Goal: Feedback & Contribution: Submit feedback/report problem

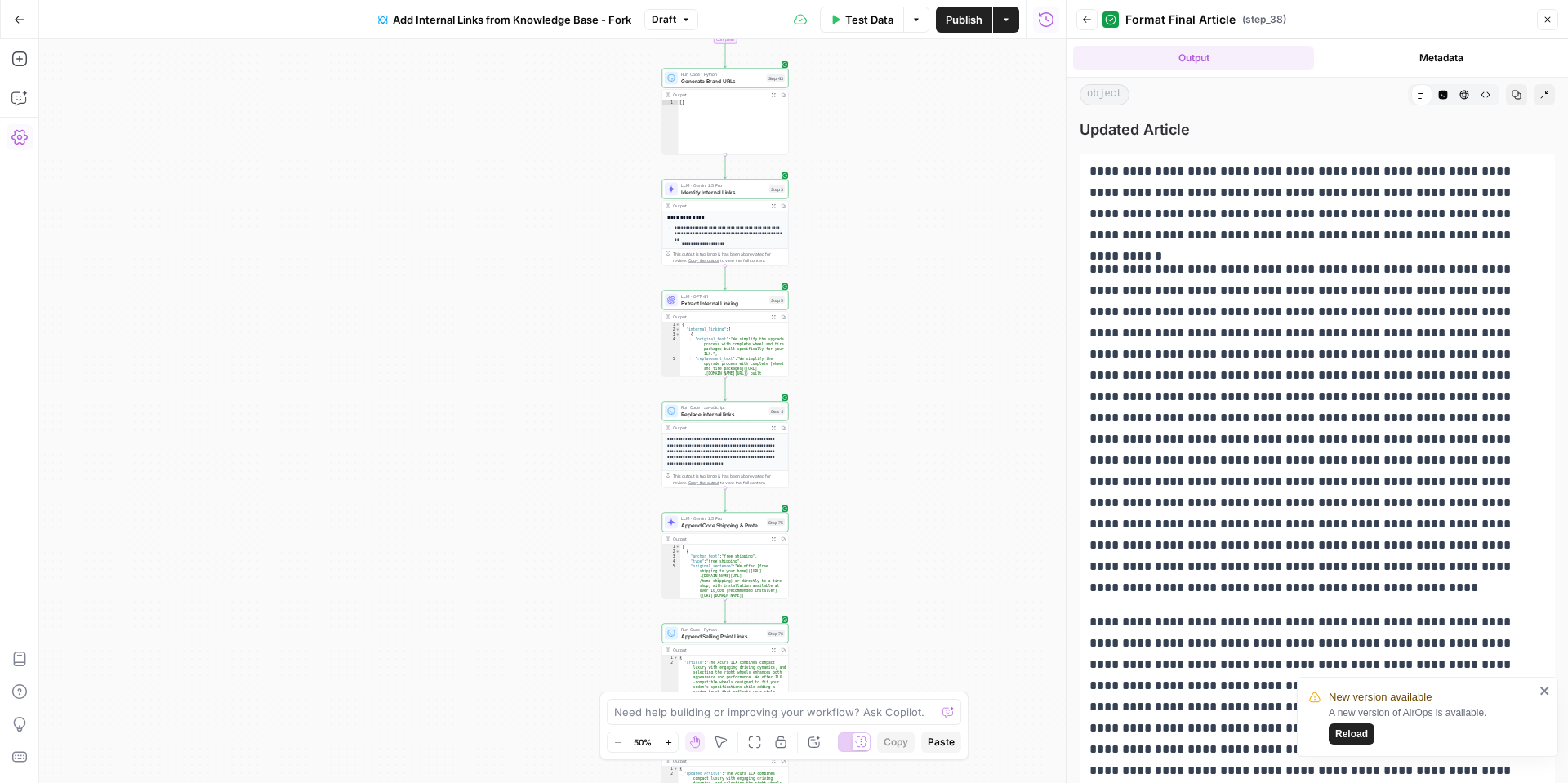
scroll to position [216, 0]
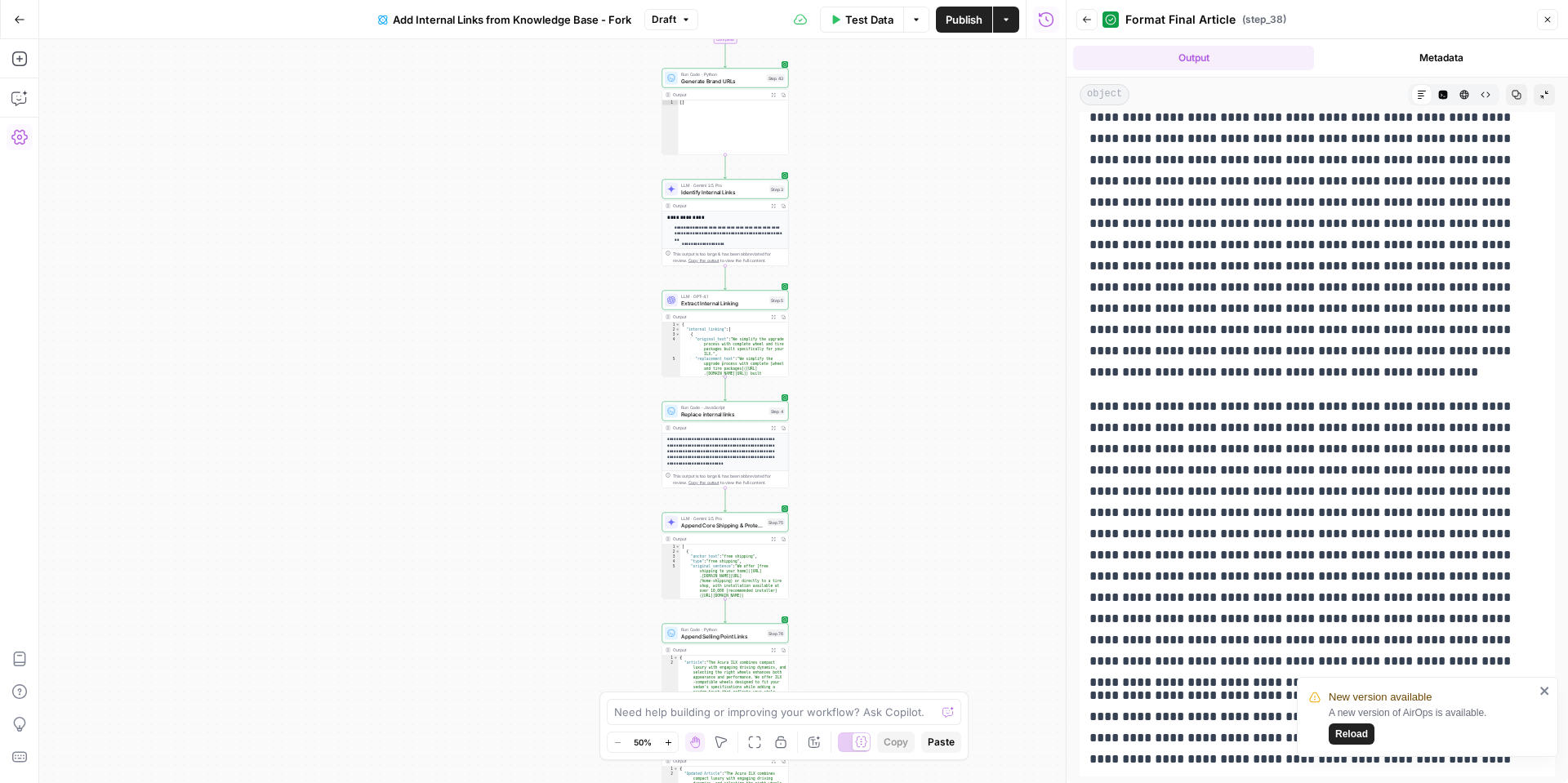
click at [966, 22] on span "Publish" at bounding box center [964, 19] width 37 height 16
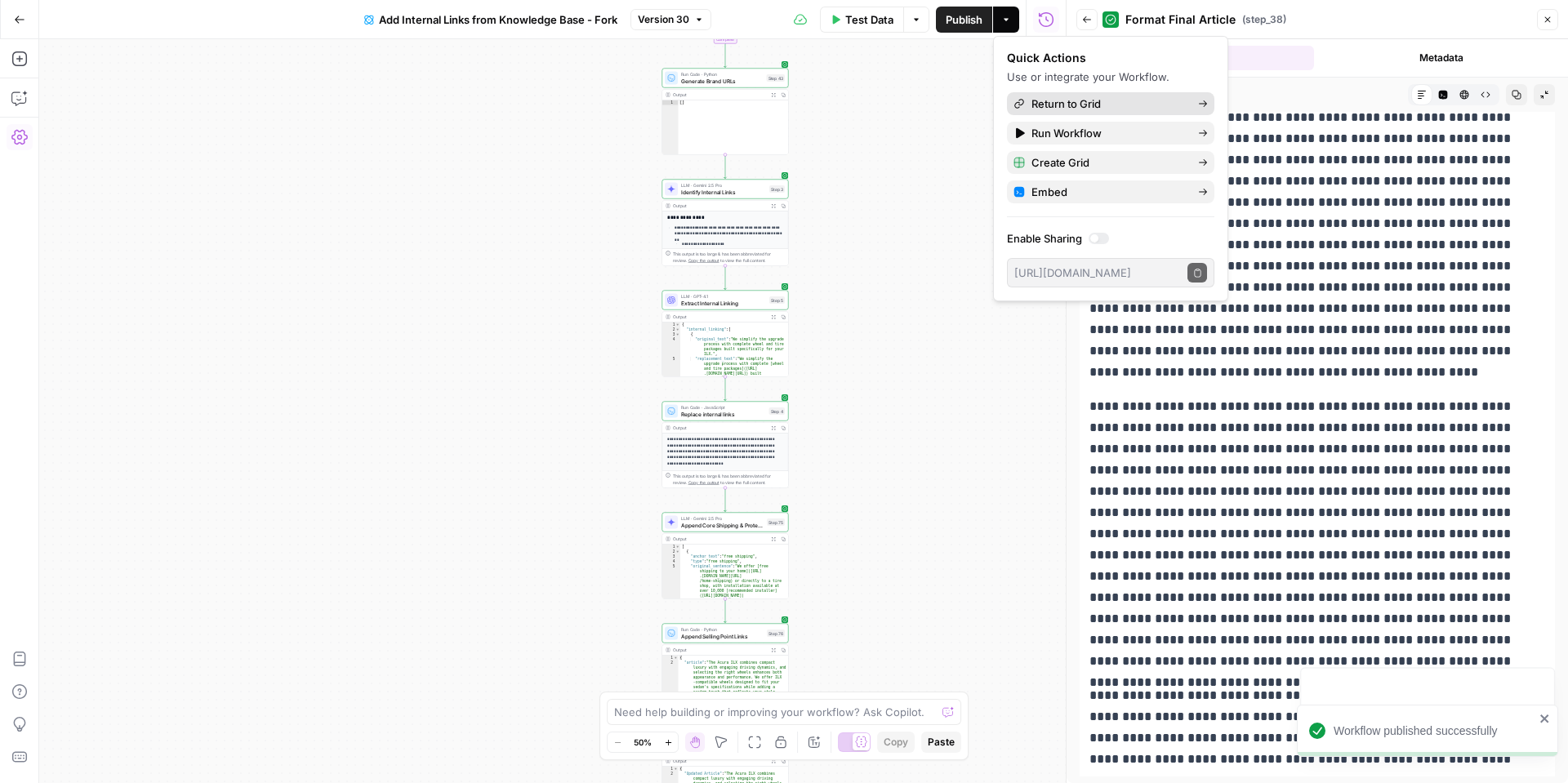
click at [1072, 103] on span "Return to Grid" at bounding box center [1109, 103] width 154 height 16
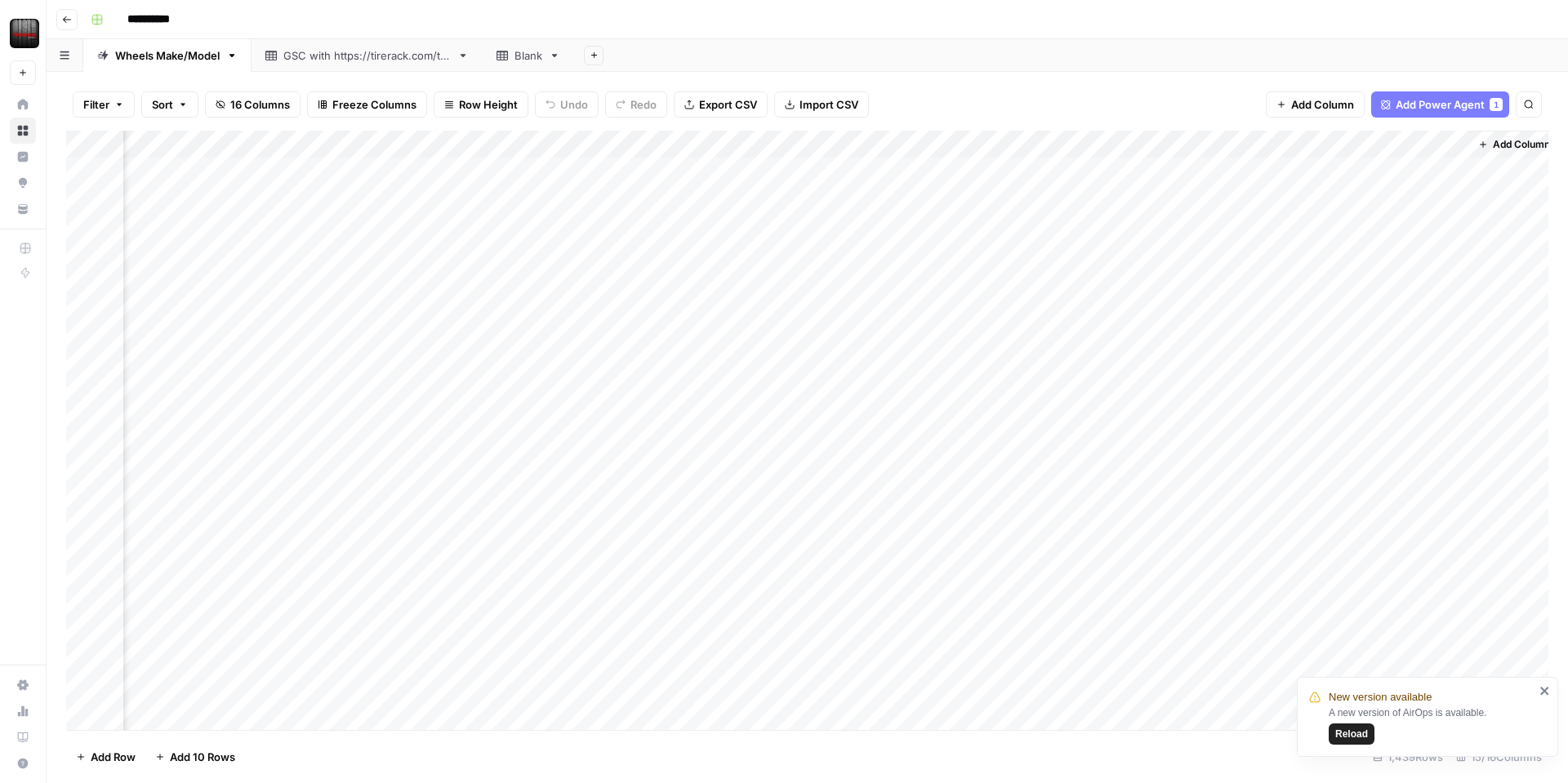
scroll to position [0, 1277]
click at [835, 143] on div "Add Column" at bounding box center [807, 430] width 1482 height 600
click at [787, 307] on span "Edit Workflow" at bounding box center [825, 305] width 143 height 16
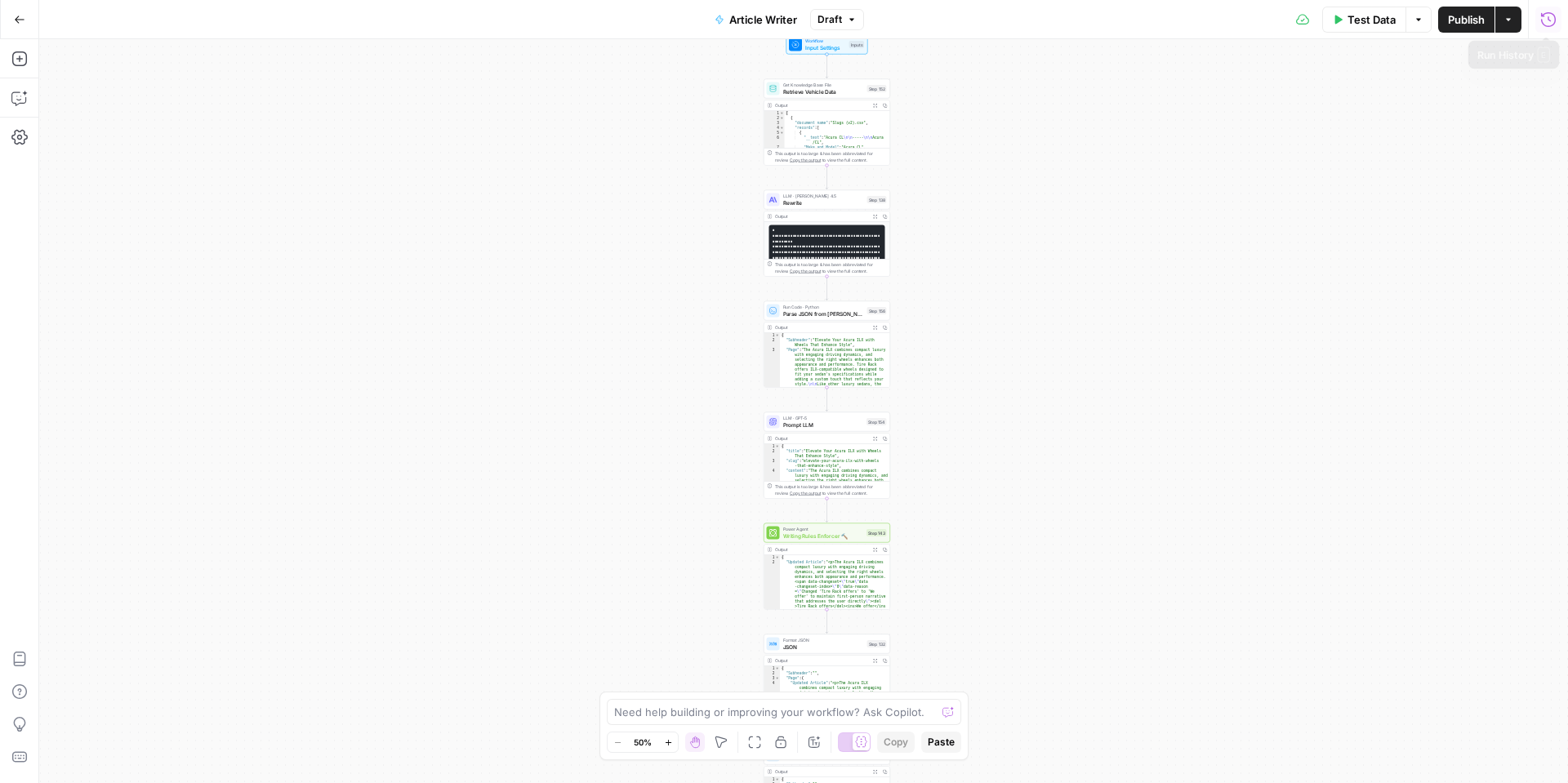
click at [1549, 25] on icon "button" at bounding box center [1548, 19] width 16 height 16
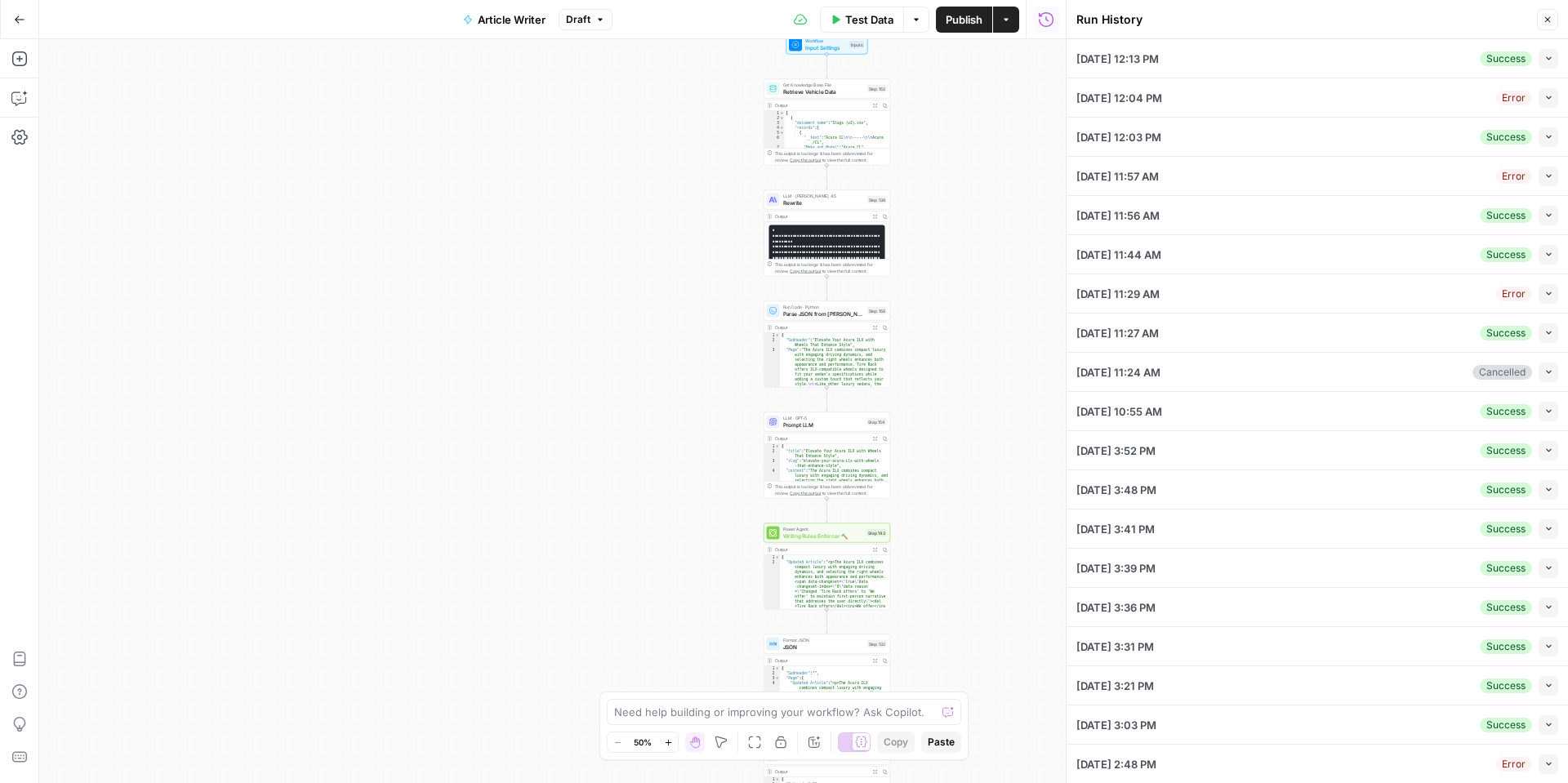
click at [1552, 57] on icon "button" at bounding box center [1549, 58] width 9 height 9
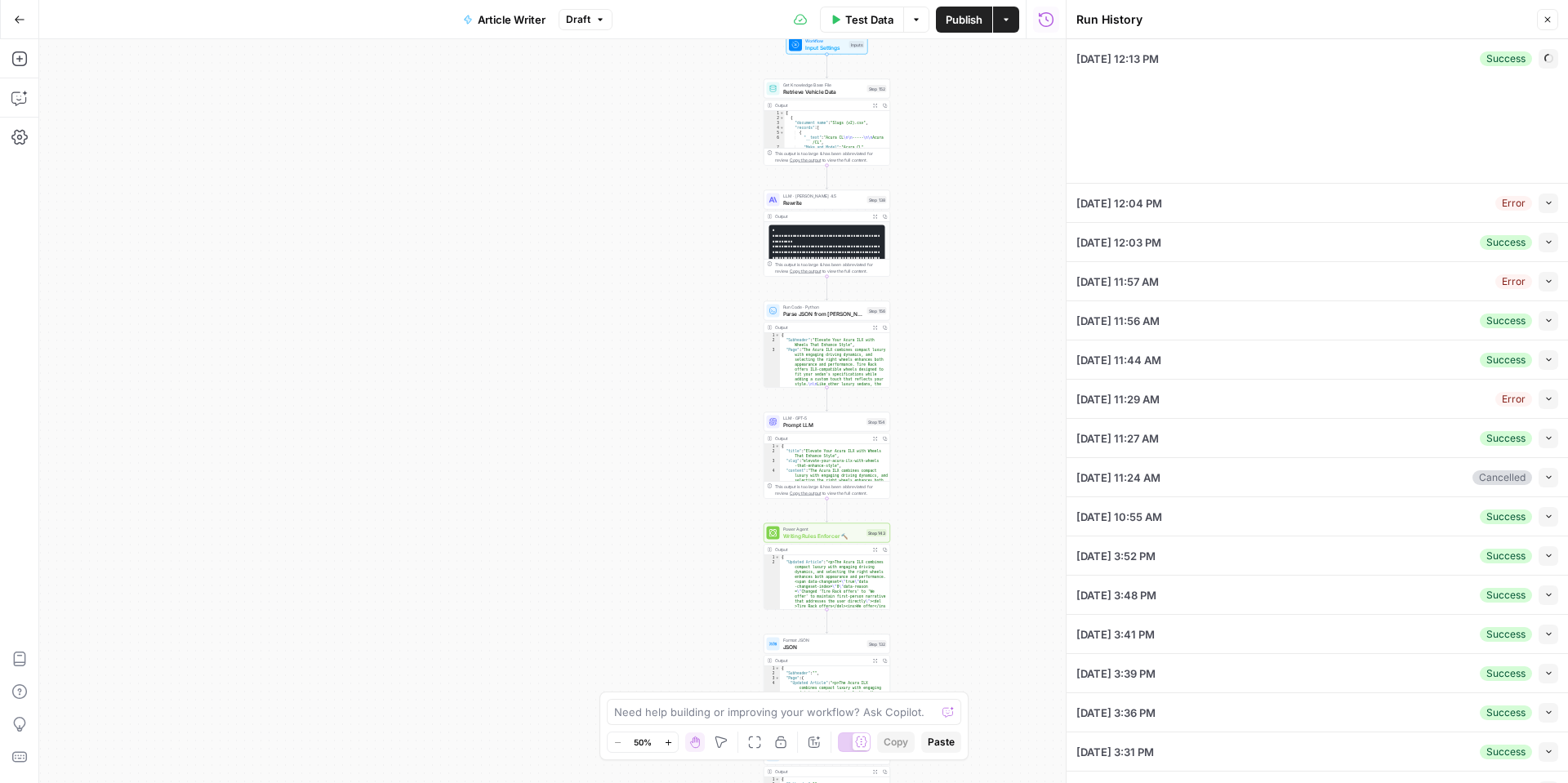
type input "Wheels_Approved Link List"
type input "Tire Rack"
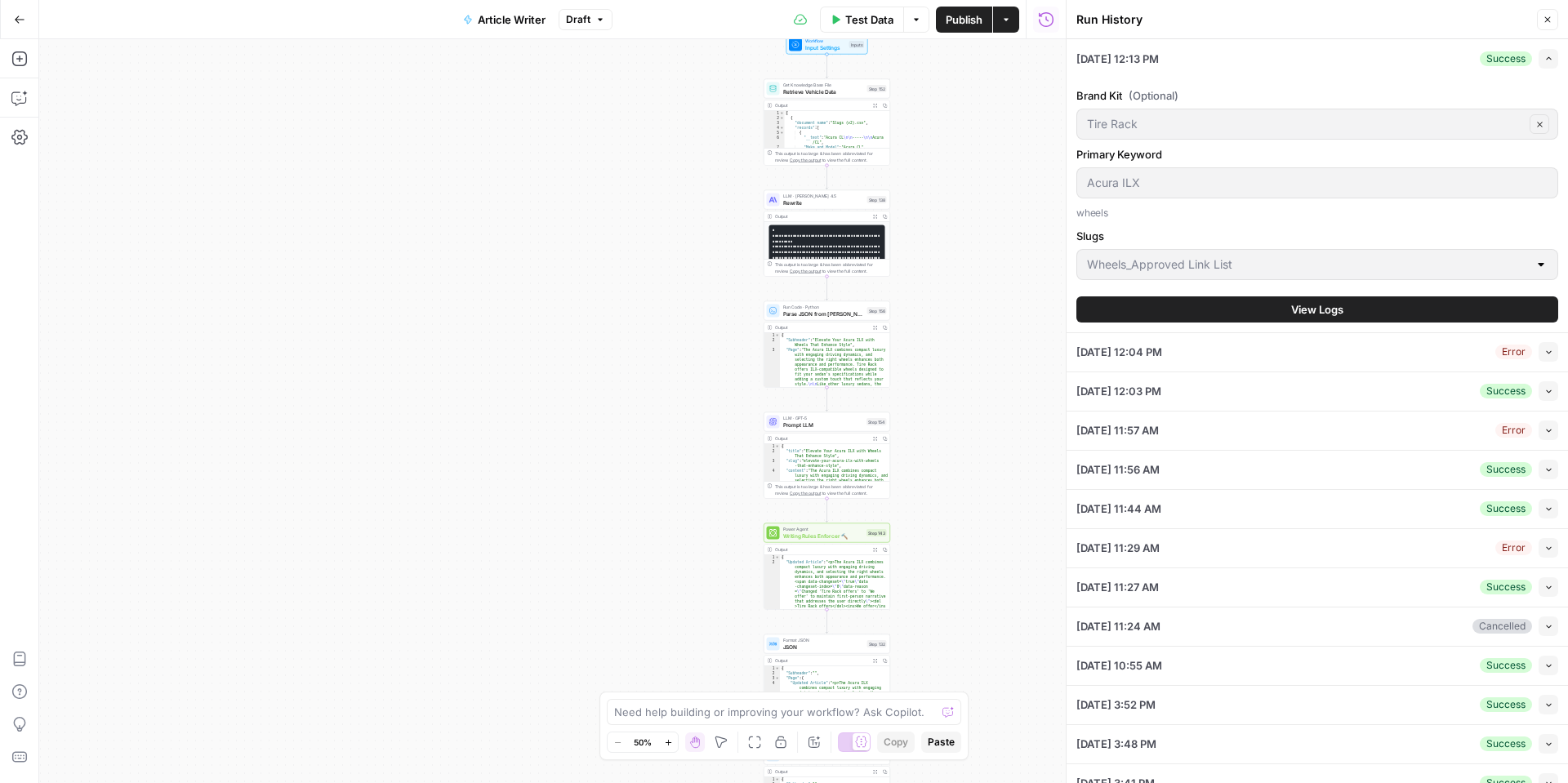
click at [1514, 59] on div "Success" at bounding box center [1505, 58] width 52 height 15
click at [1549, 58] on icon "button" at bounding box center [1549, 58] width 9 height 9
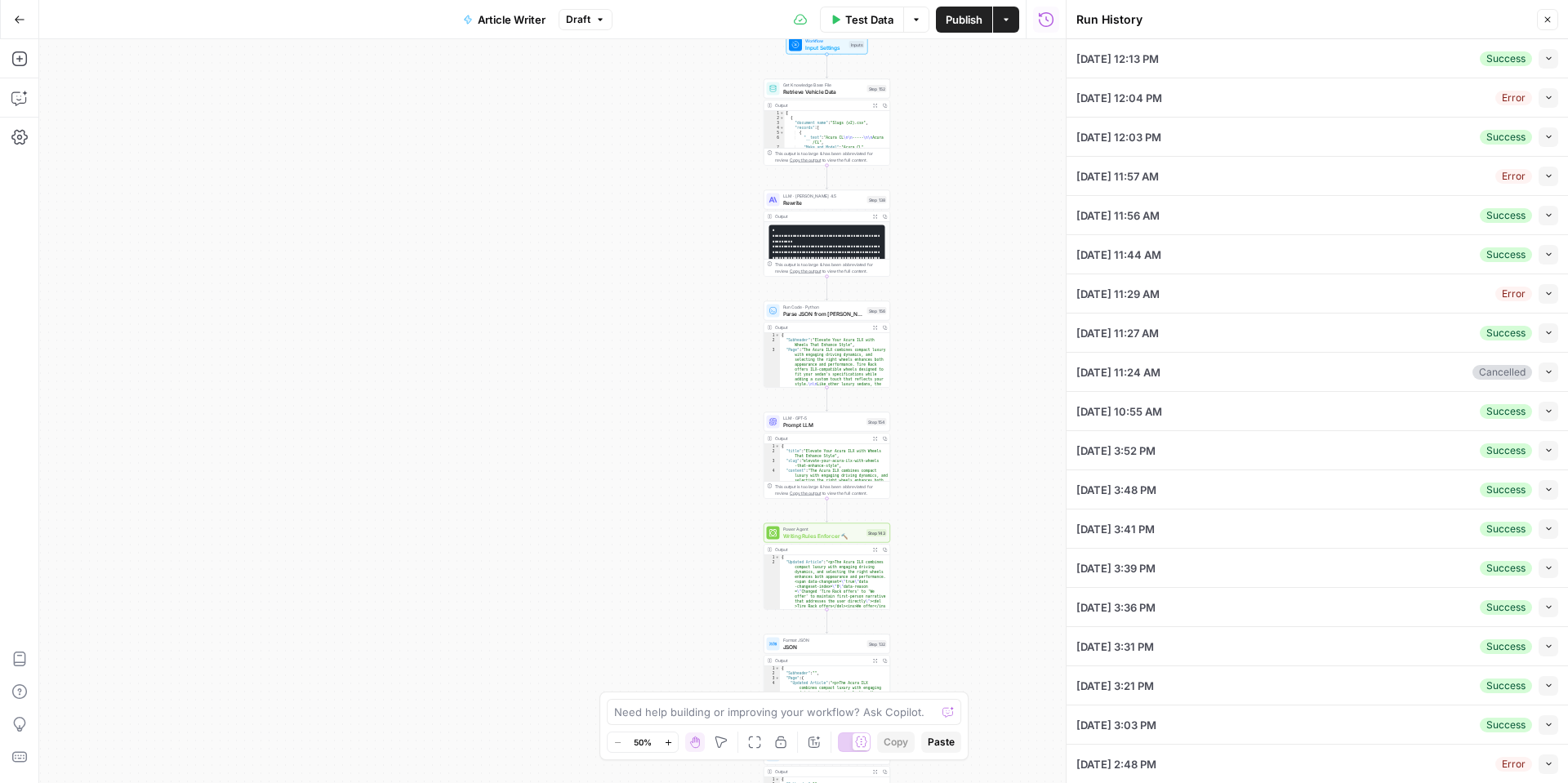
click at [1546, 58] on icon "button" at bounding box center [1549, 58] width 9 height 9
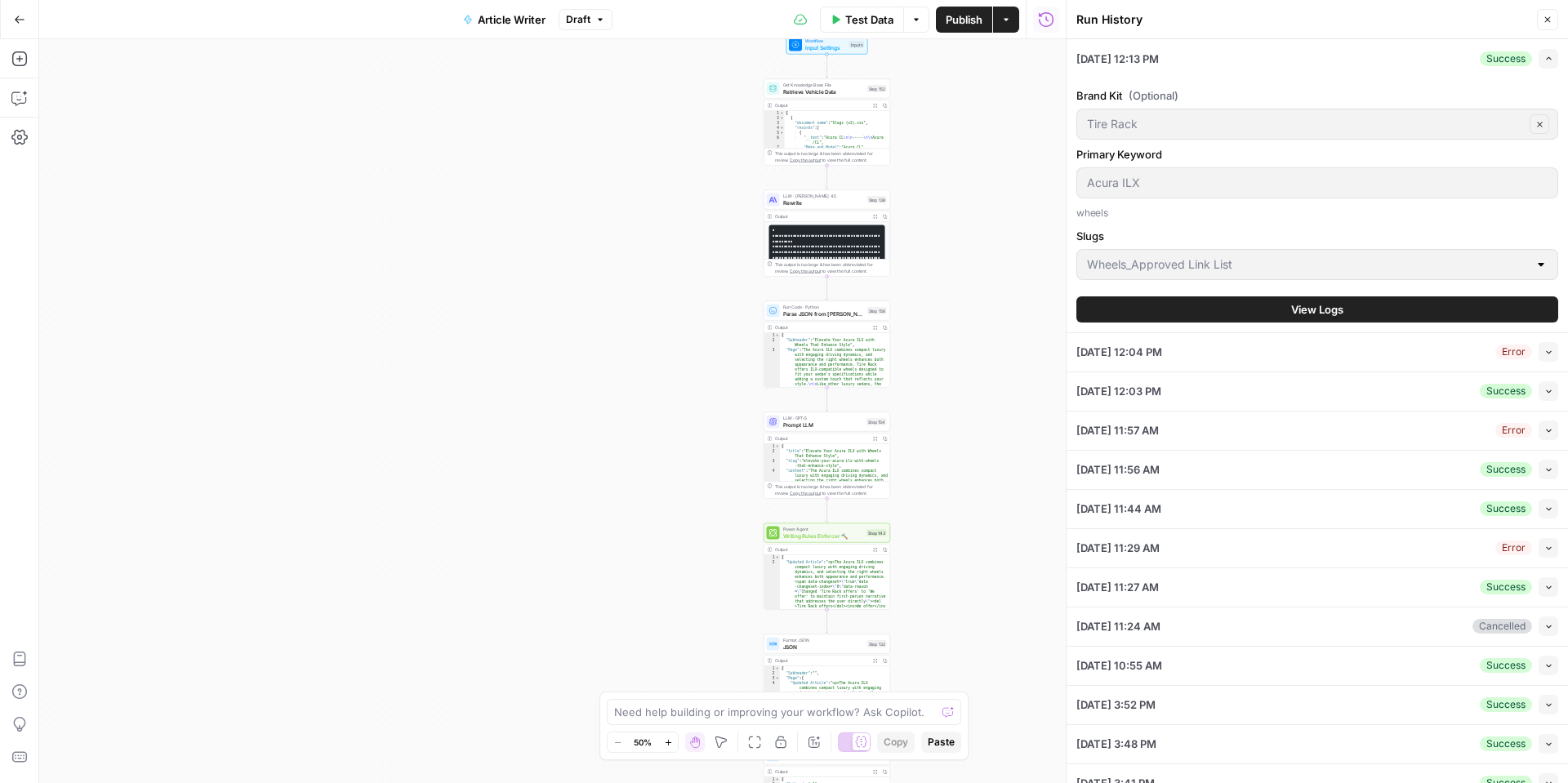
click at [1271, 308] on button "View Logs" at bounding box center [1316, 310] width 481 height 27
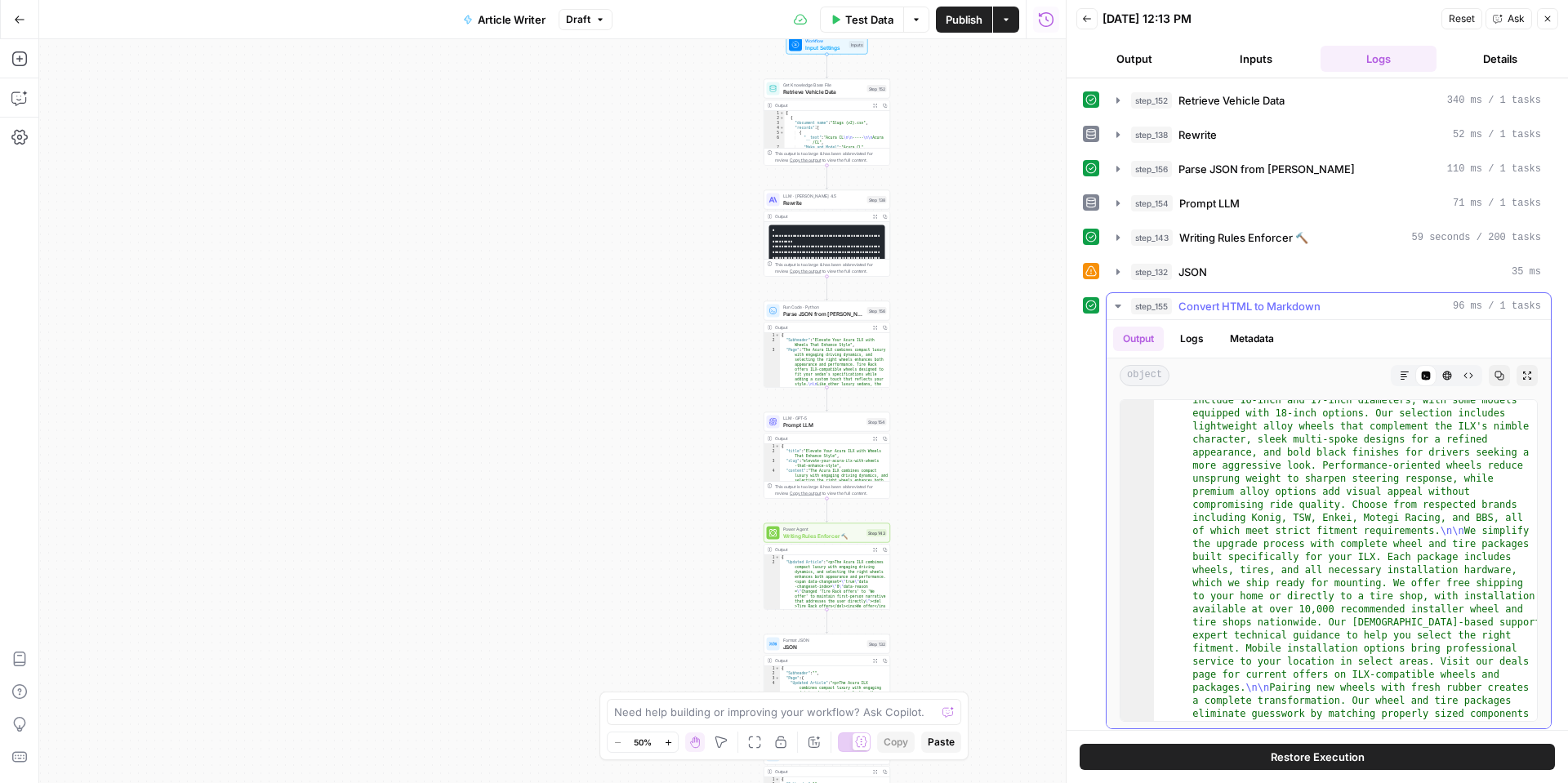
scroll to position [176, 0]
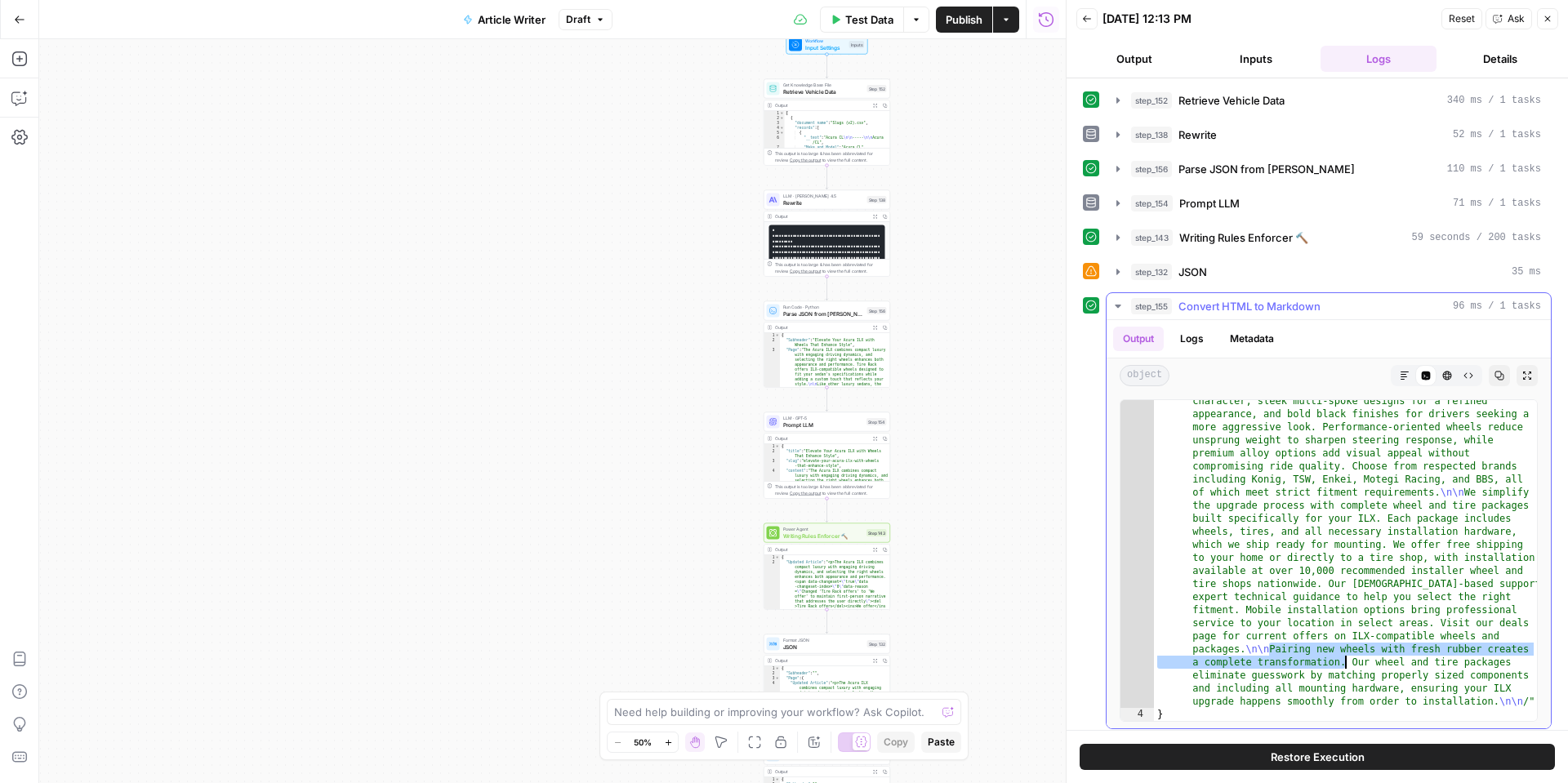
drag, startPoint x: 1269, startPoint y: 652, endPoint x: 1280, endPoint y: 652, distance: 11.0
click at [1345, 664] on div ""Page_Clean" : "The Acura ILX combines compact luxury with engaging driving dyn…" at bounding box center [1345, 647] width 383 height 792
click at [1261, 650] on div ""Page_Clean" : "The Acura ILX combines compact luxury with engaging driving dyn…" at bounding box center [1345, 647] width 383 height 792
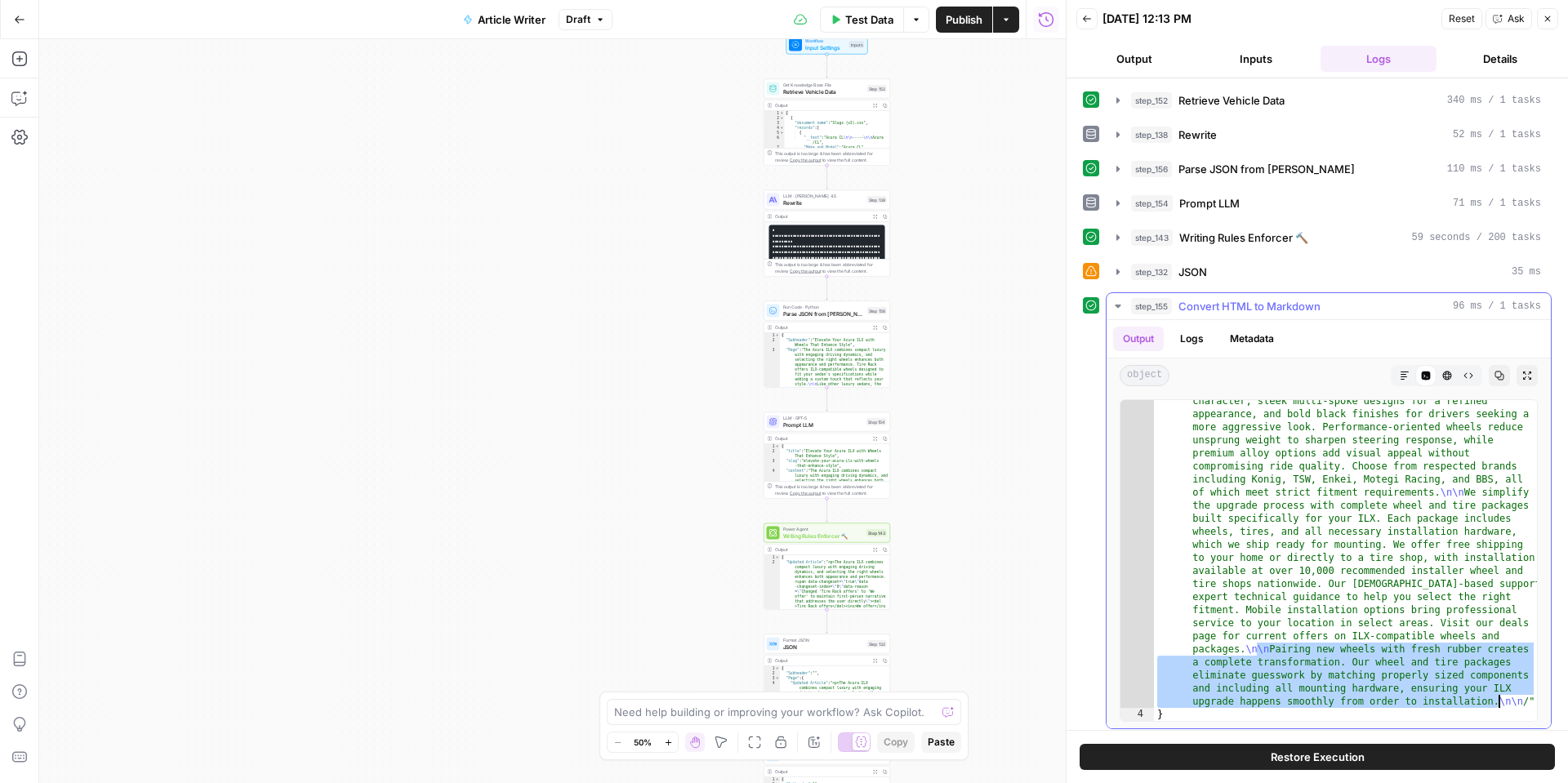
drag, startPoint x: 1259, startPoint y: 650, endPoint x: 1497, endPoint y: 700, distance: 243.2
click at [1497, 700] on div ""Page_Clean" : "The Acura ILX combines compact luxury with engaging driving dyn…" at bounding box center [1345, 647] width 383 height 792
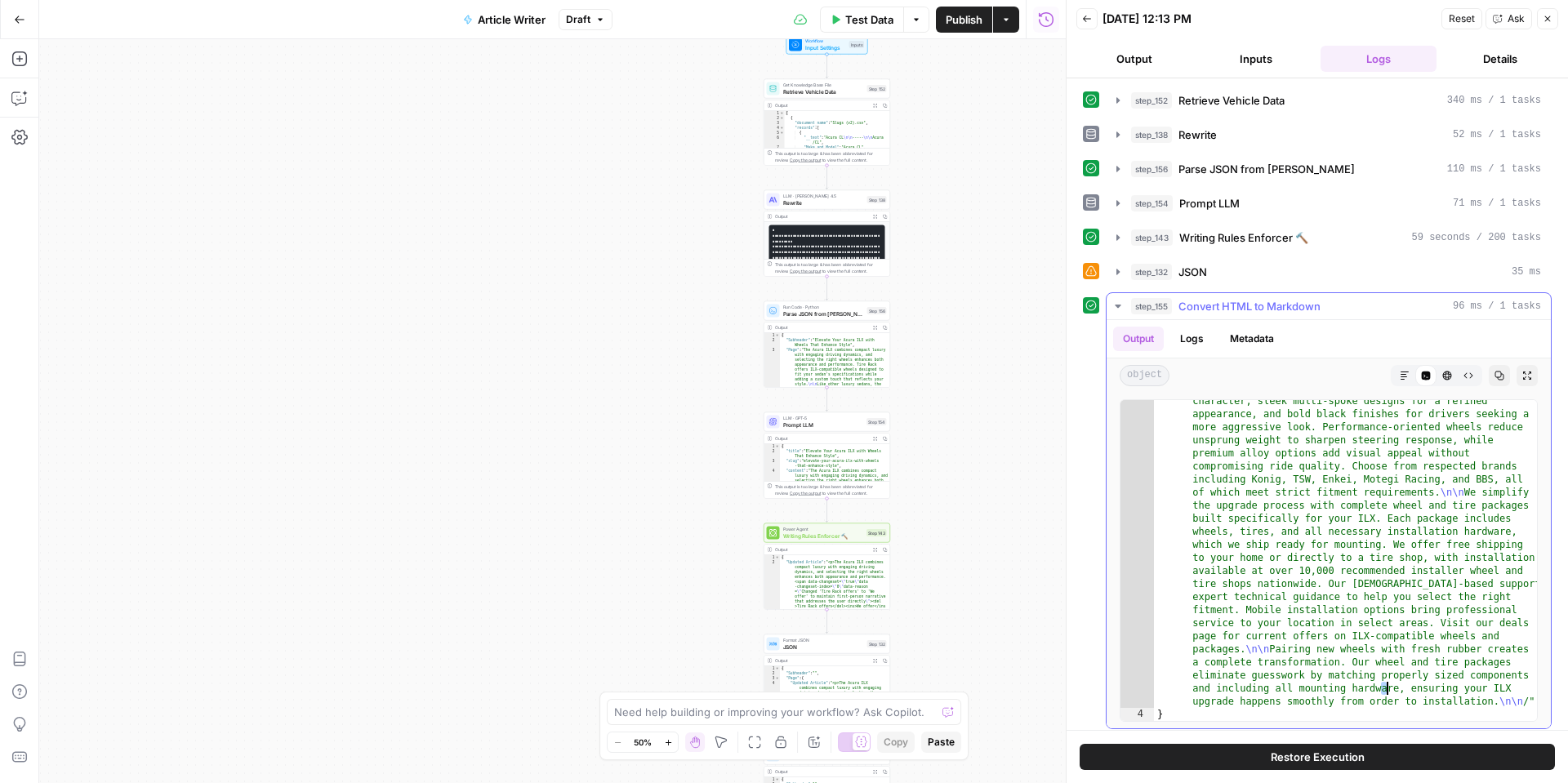
drag, startPoint x: 1383, startPoint y: 684, endPoint x: 1423, endPoint y: 688, distance: 40.2
click at [1388, 683] on div ""Page_Clean" : "The Acura ILX combines compact luxury with engaging driving dyn…" at bounding box center [1345, 647] width 383 height 792
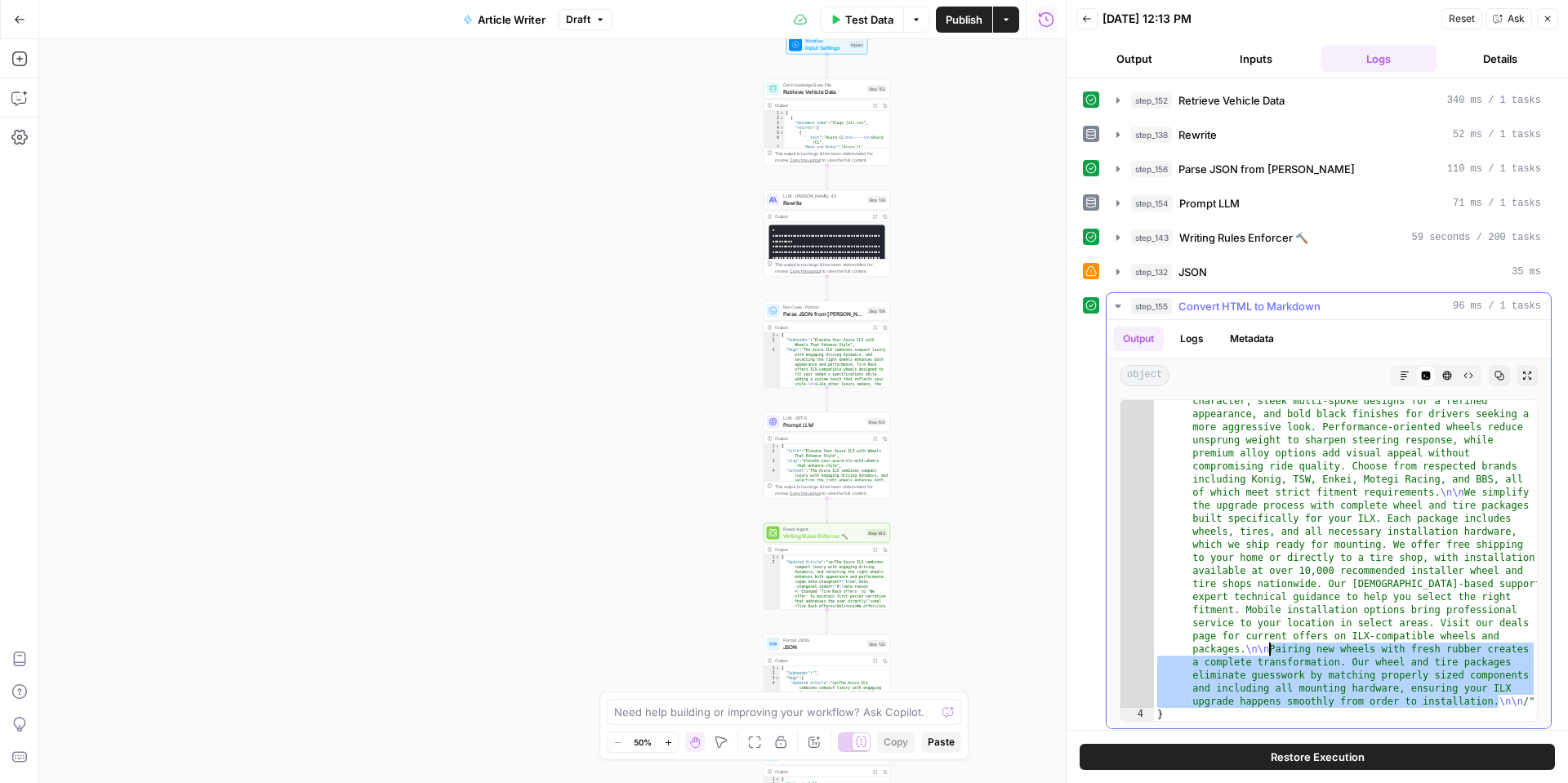
drag, startPoint x: 1497, startPoint y: 699, endPoint x: 1298, endPoint y: 653, distance: 204.2
click at [1269, 649] on div ""Page_Clean" : "The Acura ILX combines compact luxury with engaging driving dyn…" at bounding box center [1345, 647] width 383 height 792
click at [19, 90] on icon "button" at bounding box center [19, 98] width 16 height 16
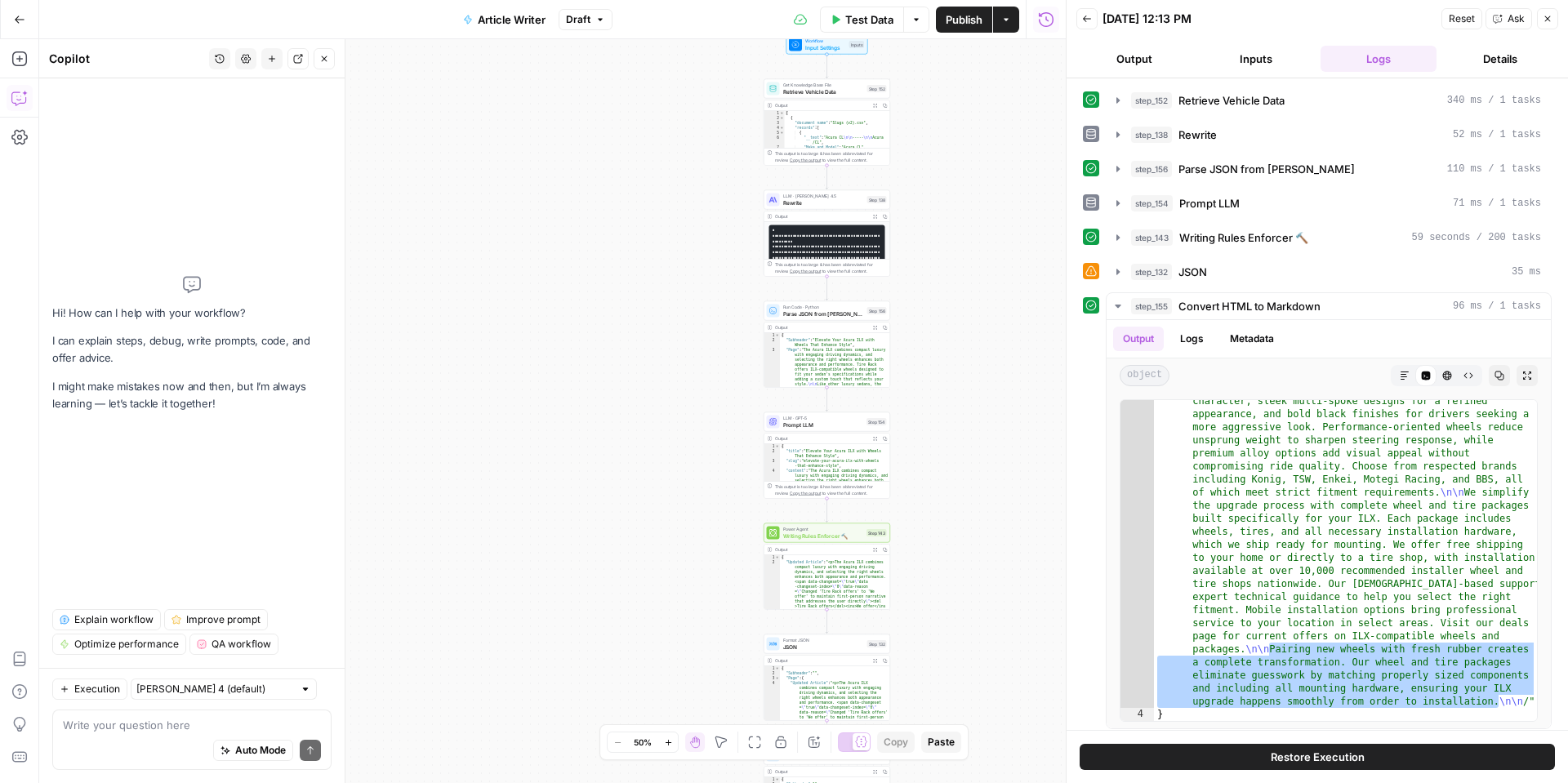
click at [161, 712] on div "Write your question here Auto Mode Send" at bounding box center [192, 740] width 279 height 60
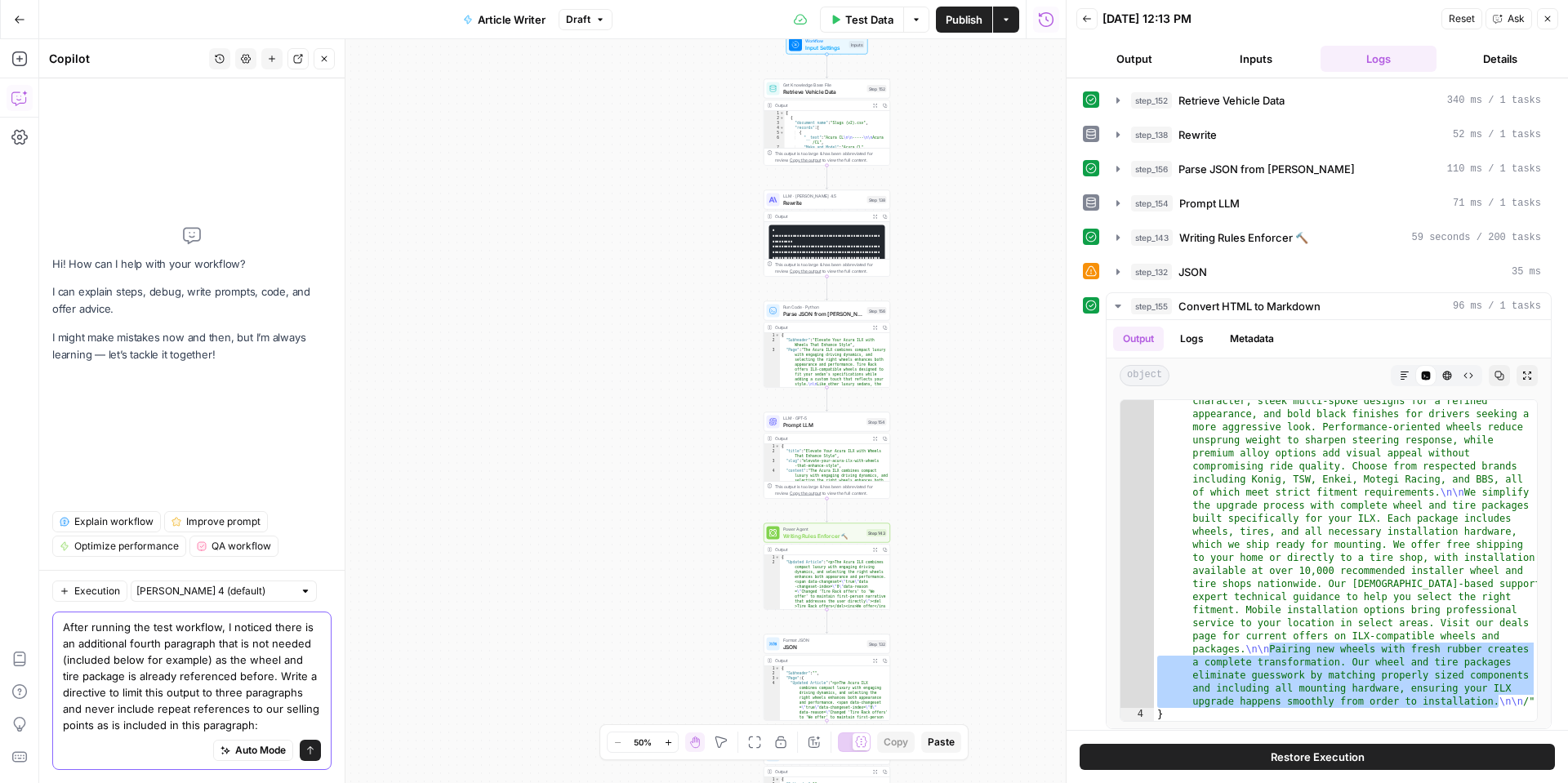
paste textarea "Pairing new wheels with fresh rubber creates a complete transformation. Our whe…"
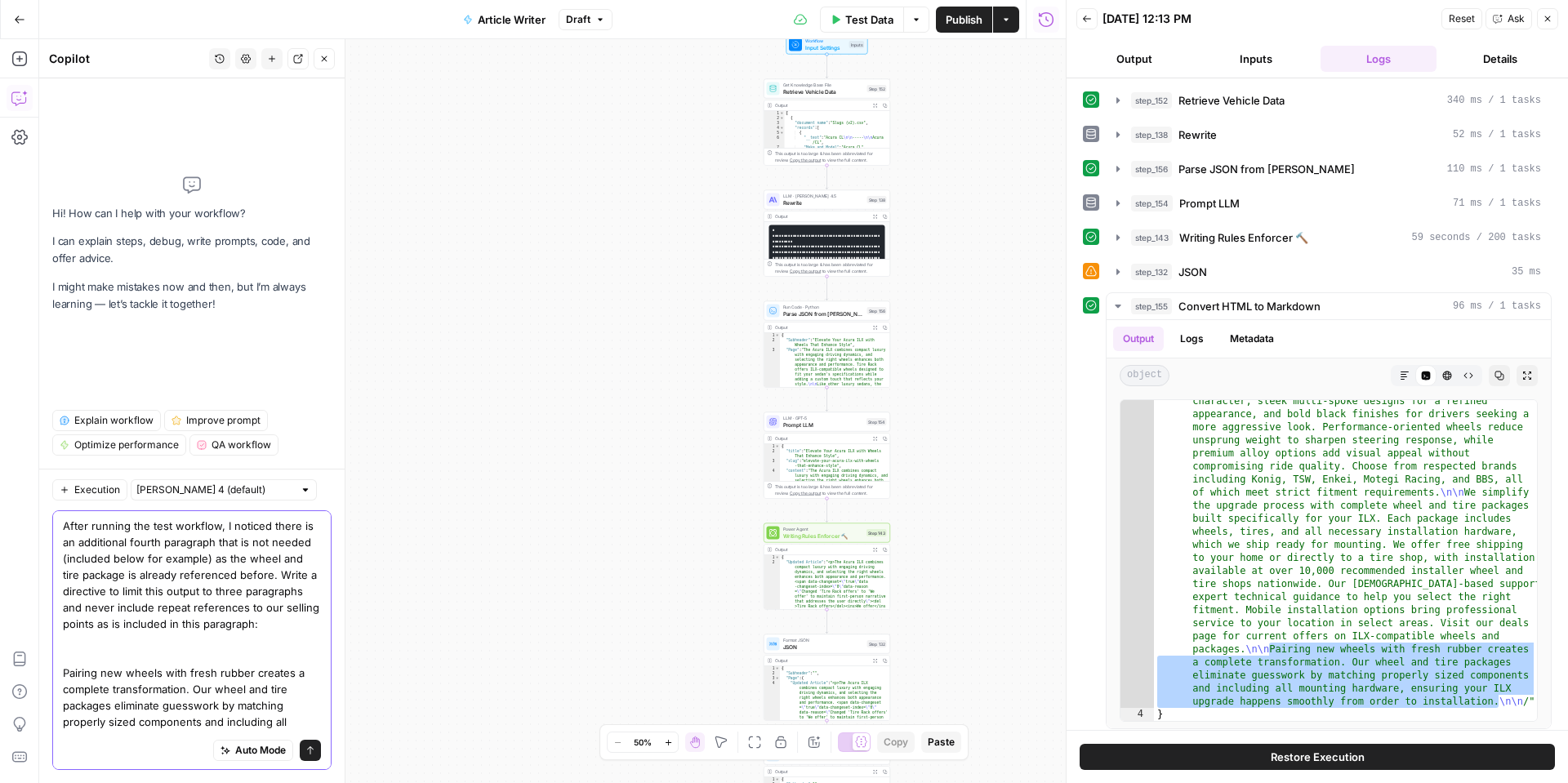
click at [67, 675] on textarea "After running the test workflow, I noticed there is an additional fourth paragr…" at bounding box center [192, 640] width 258 height 245
click at [63, 675] on textarea "After running the test workflow, I noticed there is an additional fourth paragr…" at bounding box center [192, 640] width 258 height 245
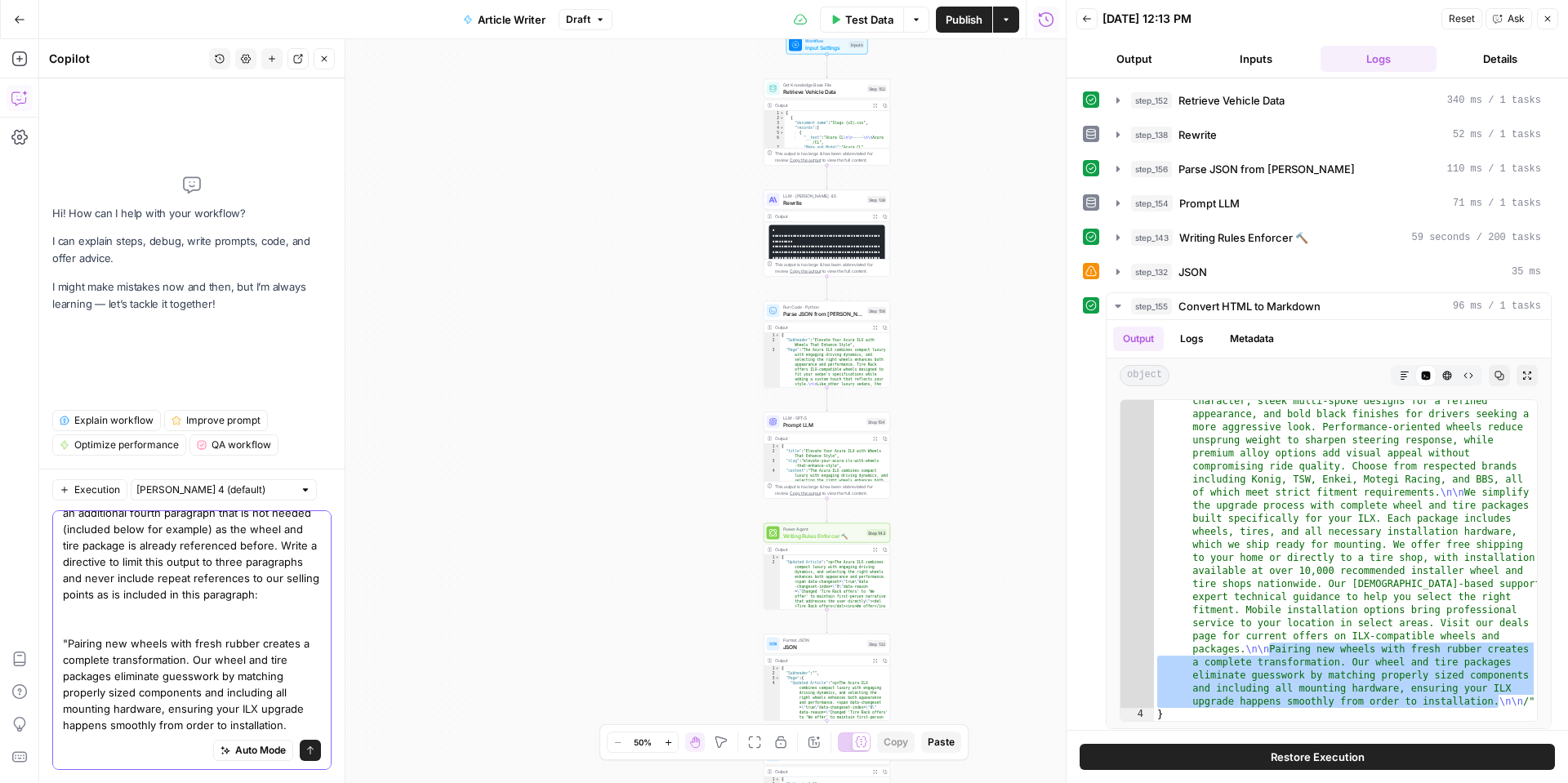
click at [294, 723] on textarea "After running the test workflow, I noticed there is an additional fourth paragr…" at bounding box center [192, 611] width 258 height 245
type textarea "After running the test workflow, I noticed there is an additional fourth paragr…"
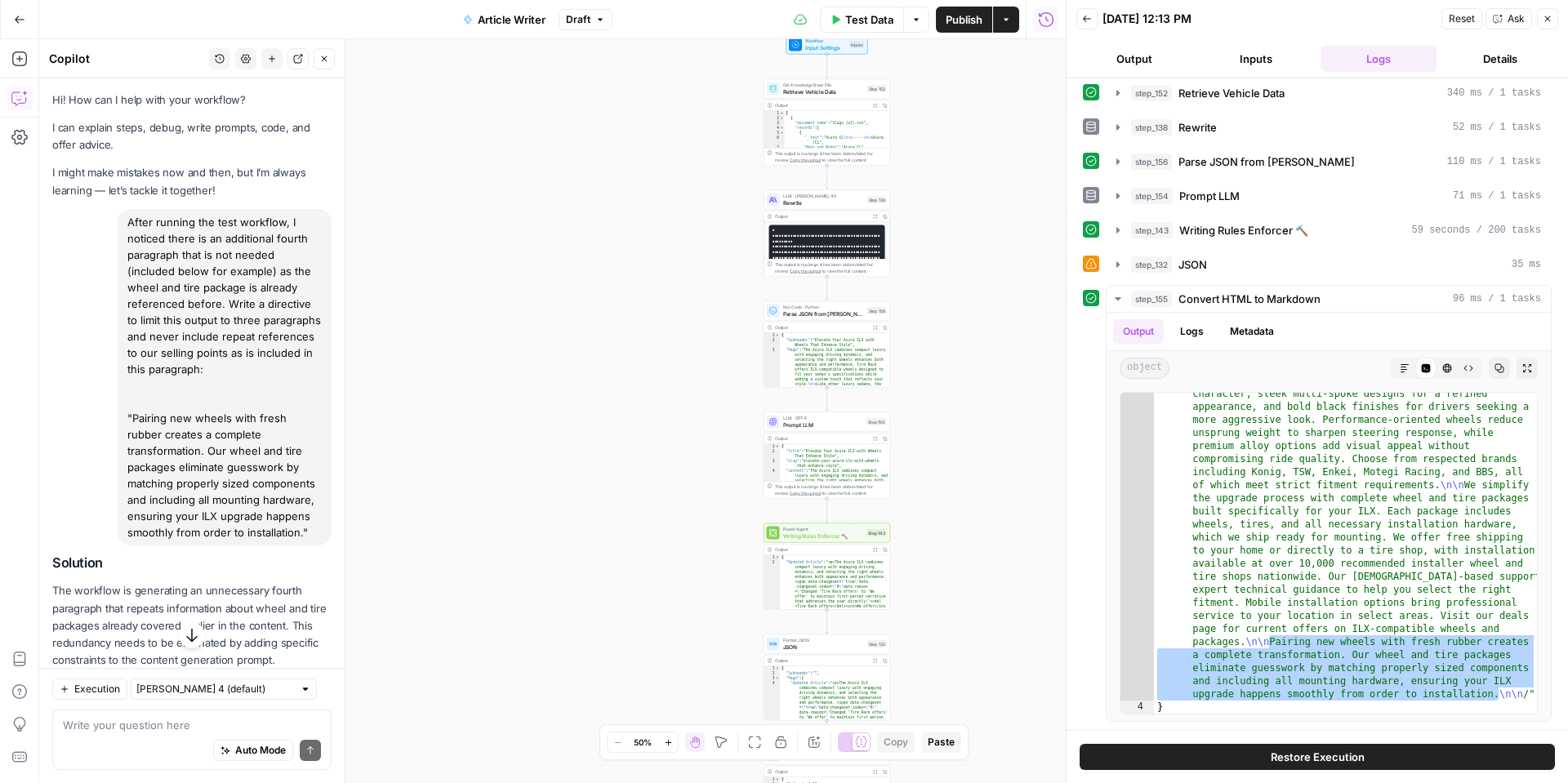
scroll to position [91, 0]
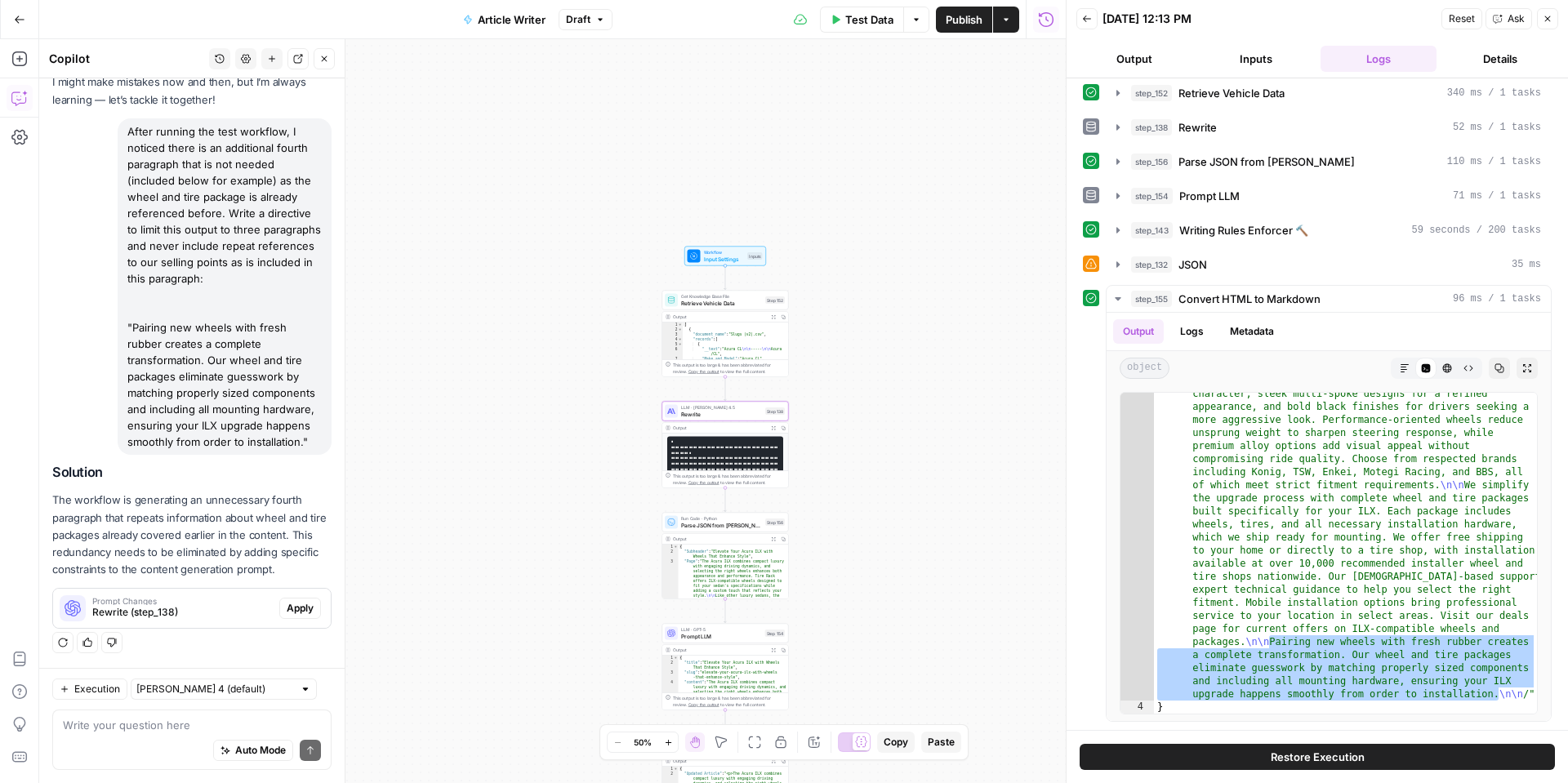
click at [300, 609] on span "Apply" at bounding box center [299, 608] width 27 height 15
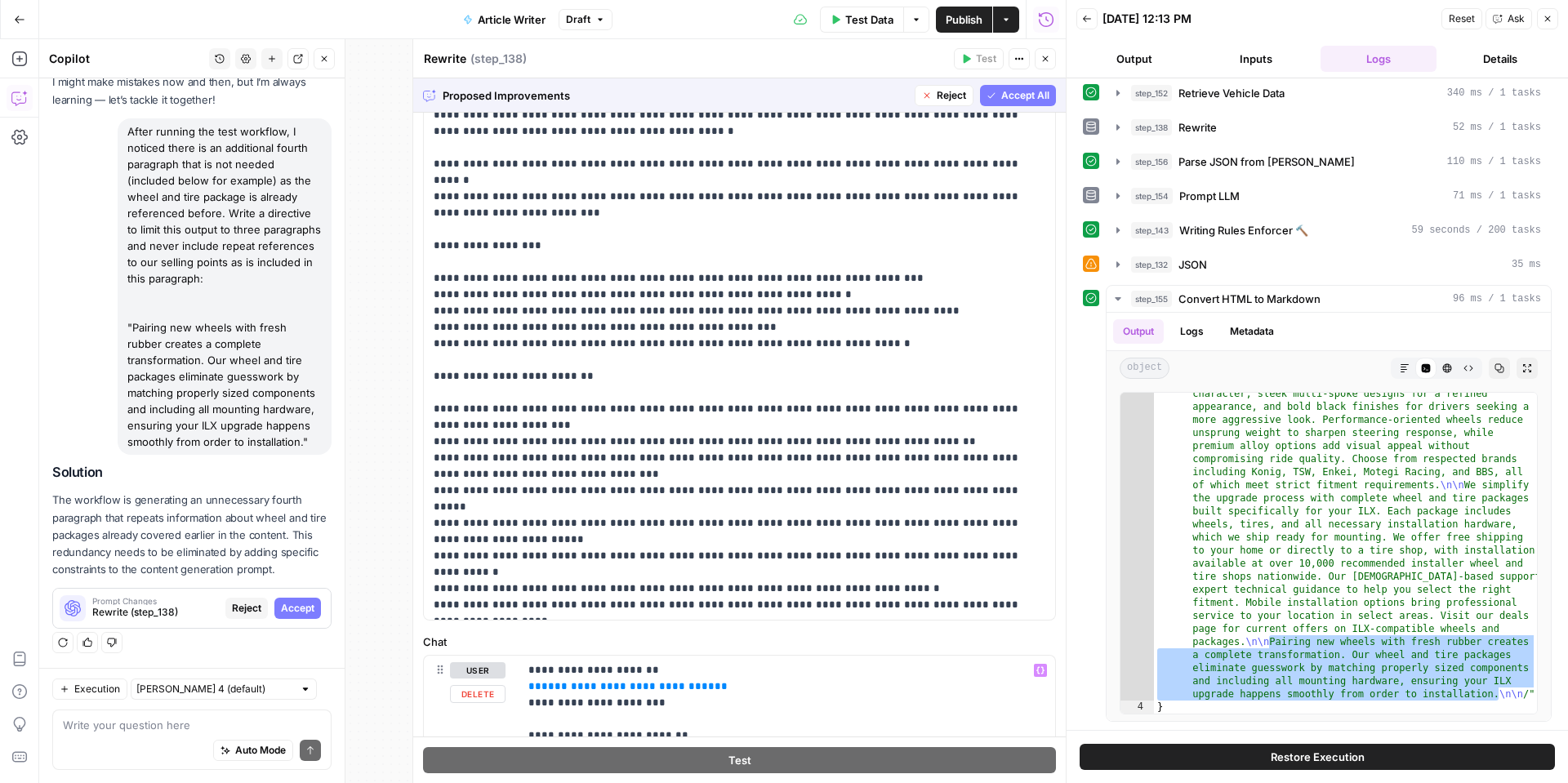
scroll to position [0, 0]
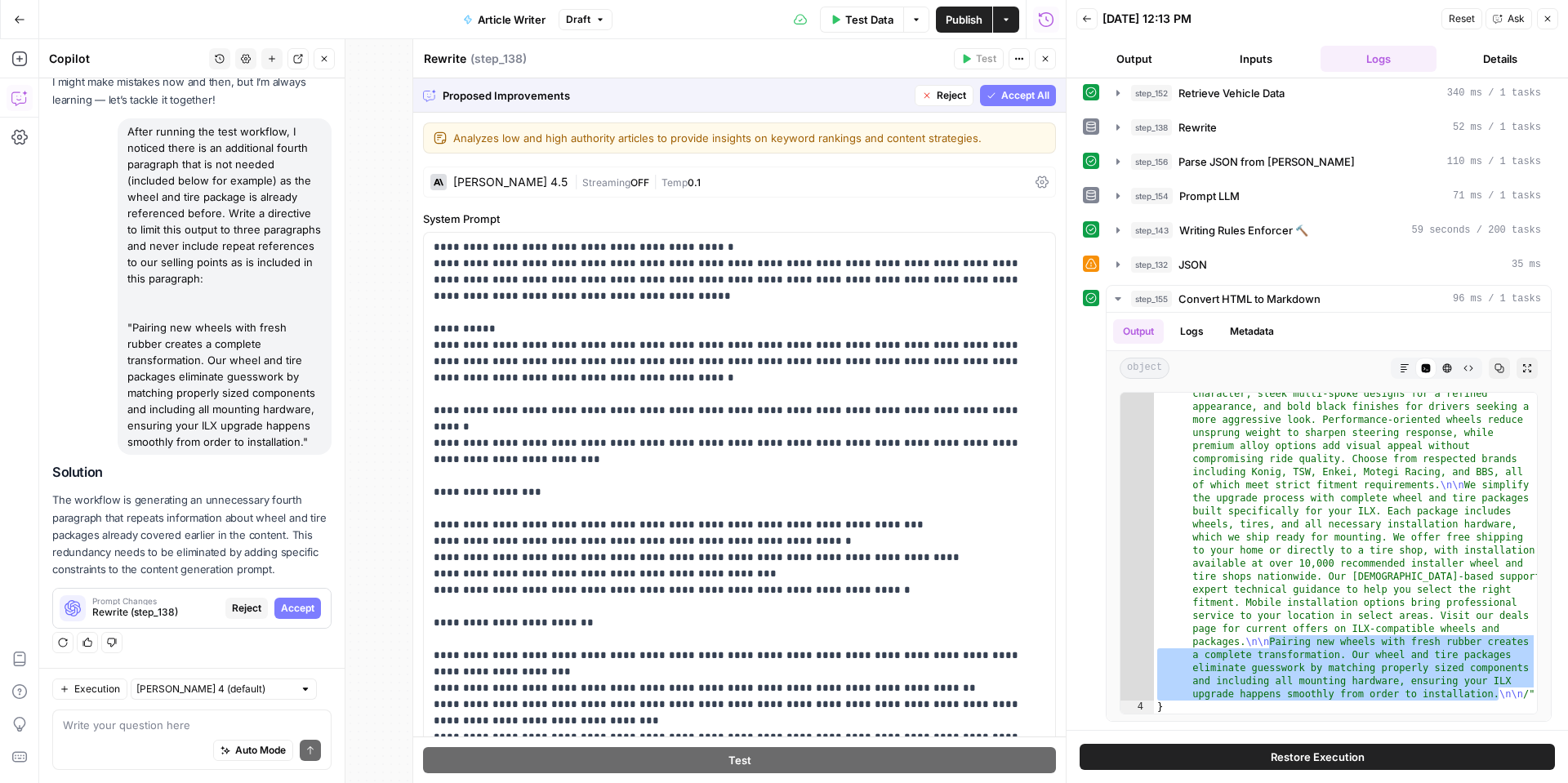
click at [996, 103] on button "Accept All" at bounding box center [1018, 95] width 76 height 21
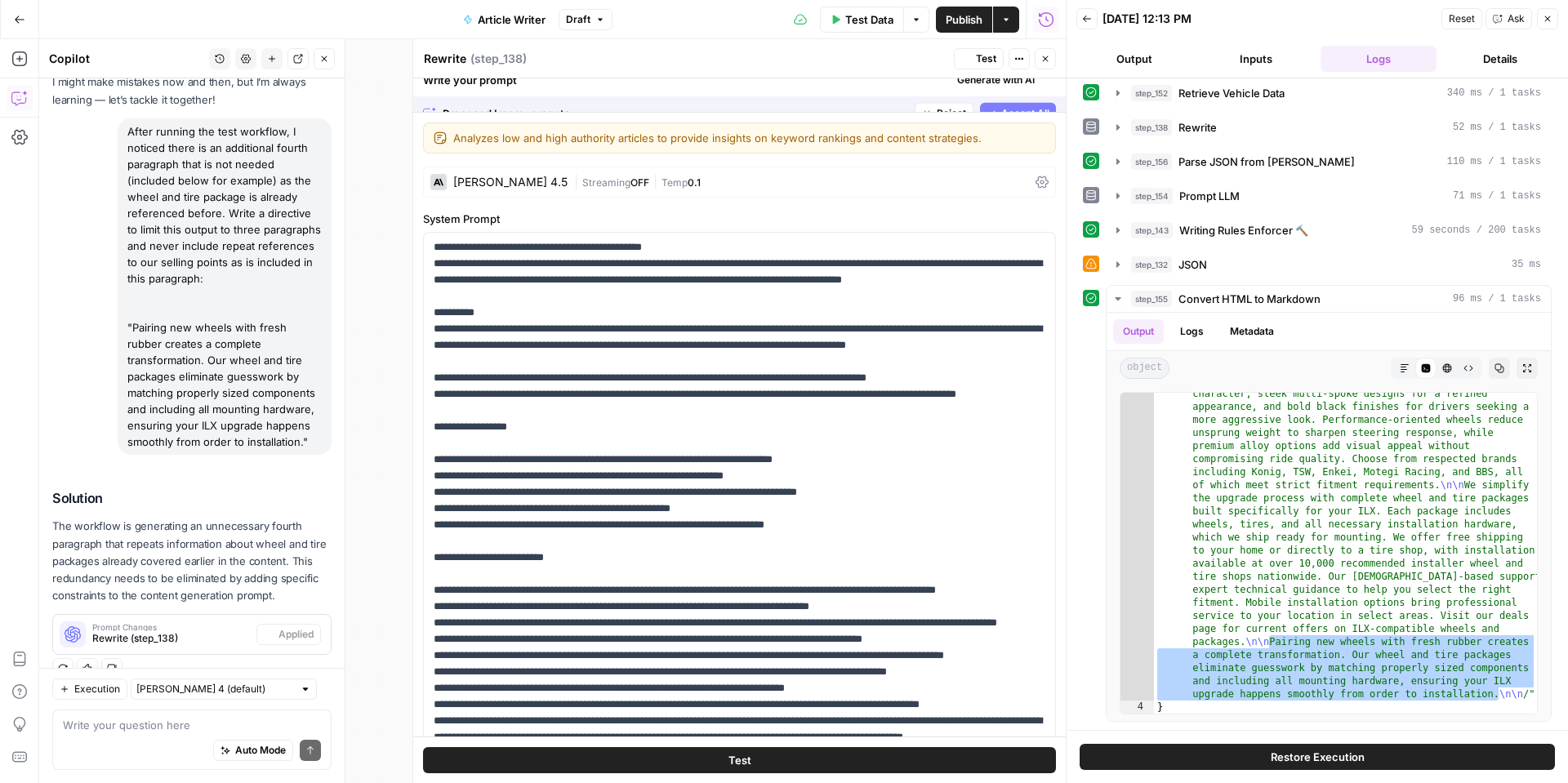
scroll to position [117, 0]
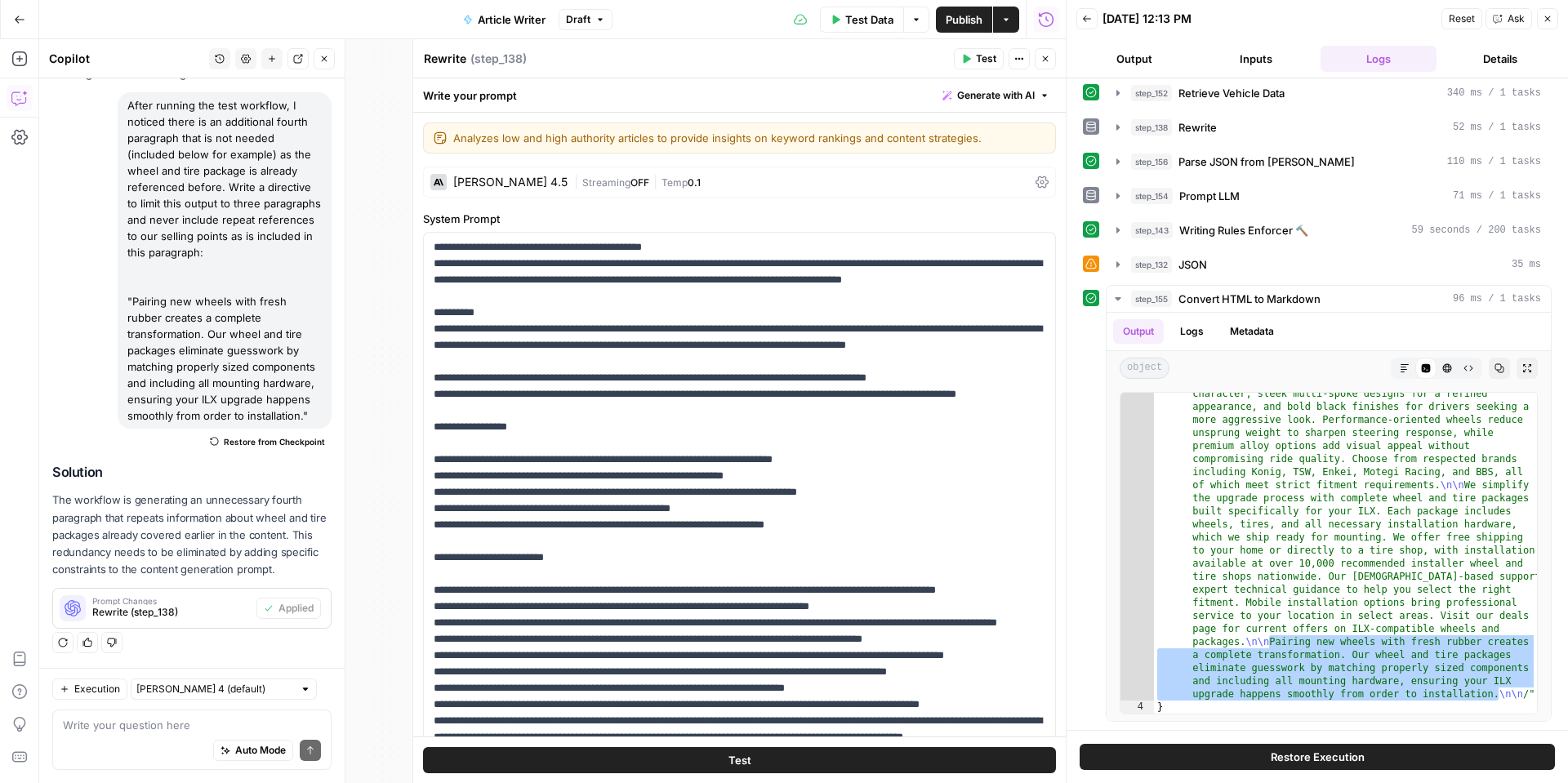
click at [967, 60] on icon "button" at bounding box center [966, 58] width 10 height 10
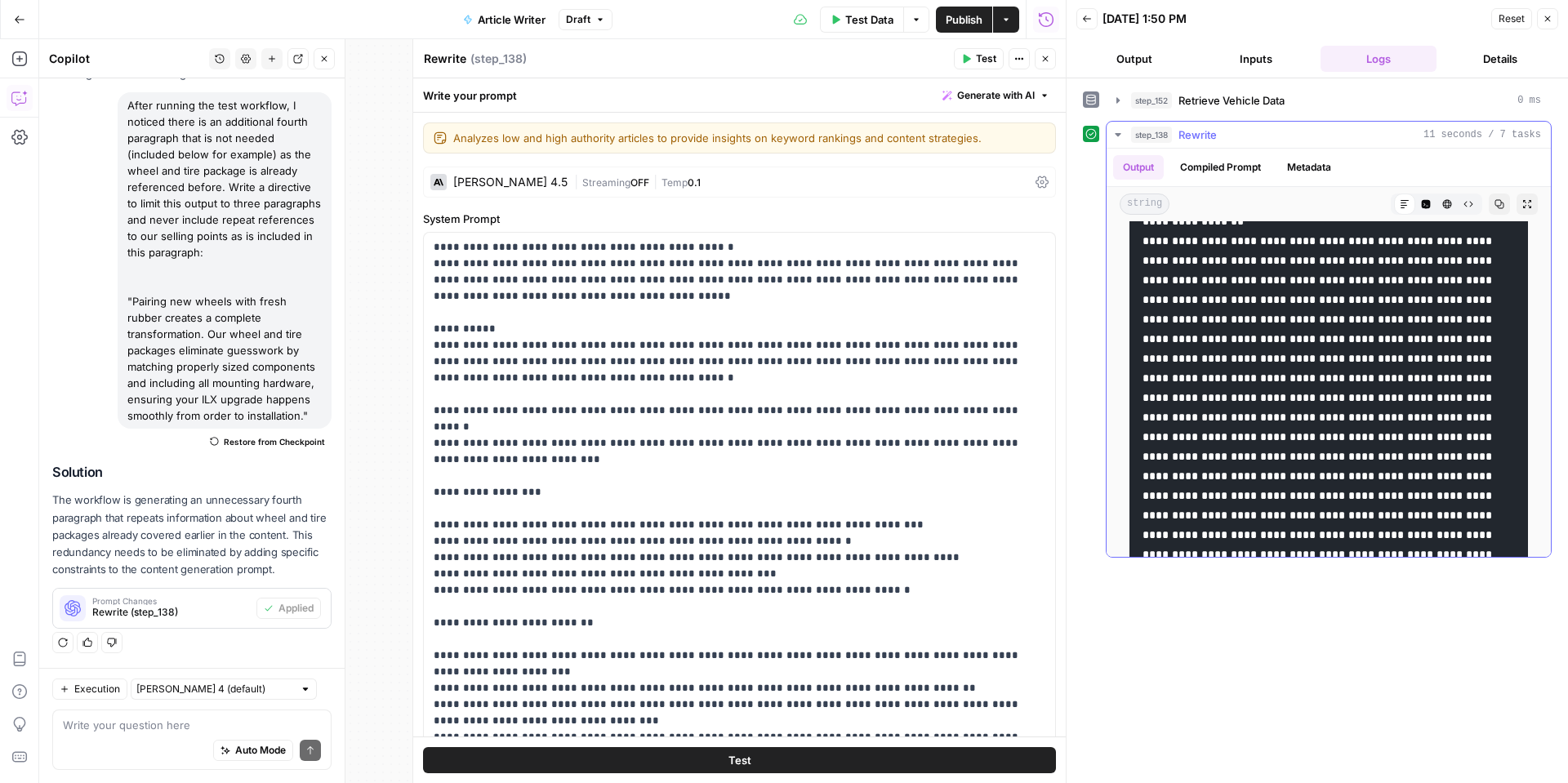
scroll to position [70, 0]
drag, startPoint x: 1222, startPoint y: 240, endPoint x: 1268, endPoint y: 256, distance: 48.7
click at [1268, 256] on code at bounding box center [1318, 527] width 352 height 697
drag, startPoint x: 1223, startPoint y: 243, endPoint x: 1301, endPoint y: 281, distance: 86.8
click at [1304, 285] on code at bounding box center [1318, 527] width 352 height 697
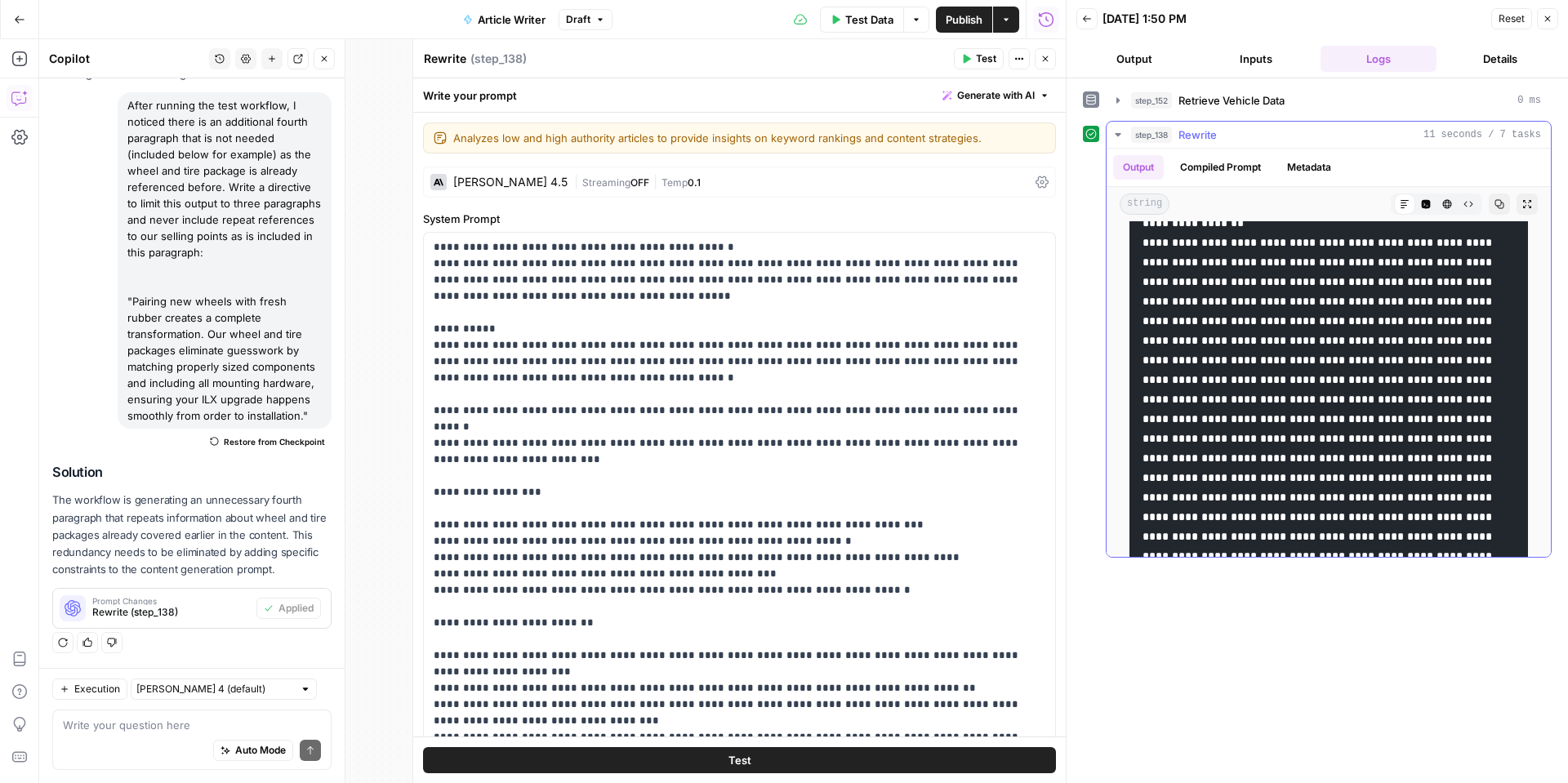
drag, startPoint x: 1218, startPoint y: 247, endPoint x: 1234, endPoint y: 247, distance: 16.0
click at [1234, 247] on code at bounding box center [1318, 527] width 352 height 697
click at [1217, 242] on code at bounding box center [1318, 527] width 352 height 697
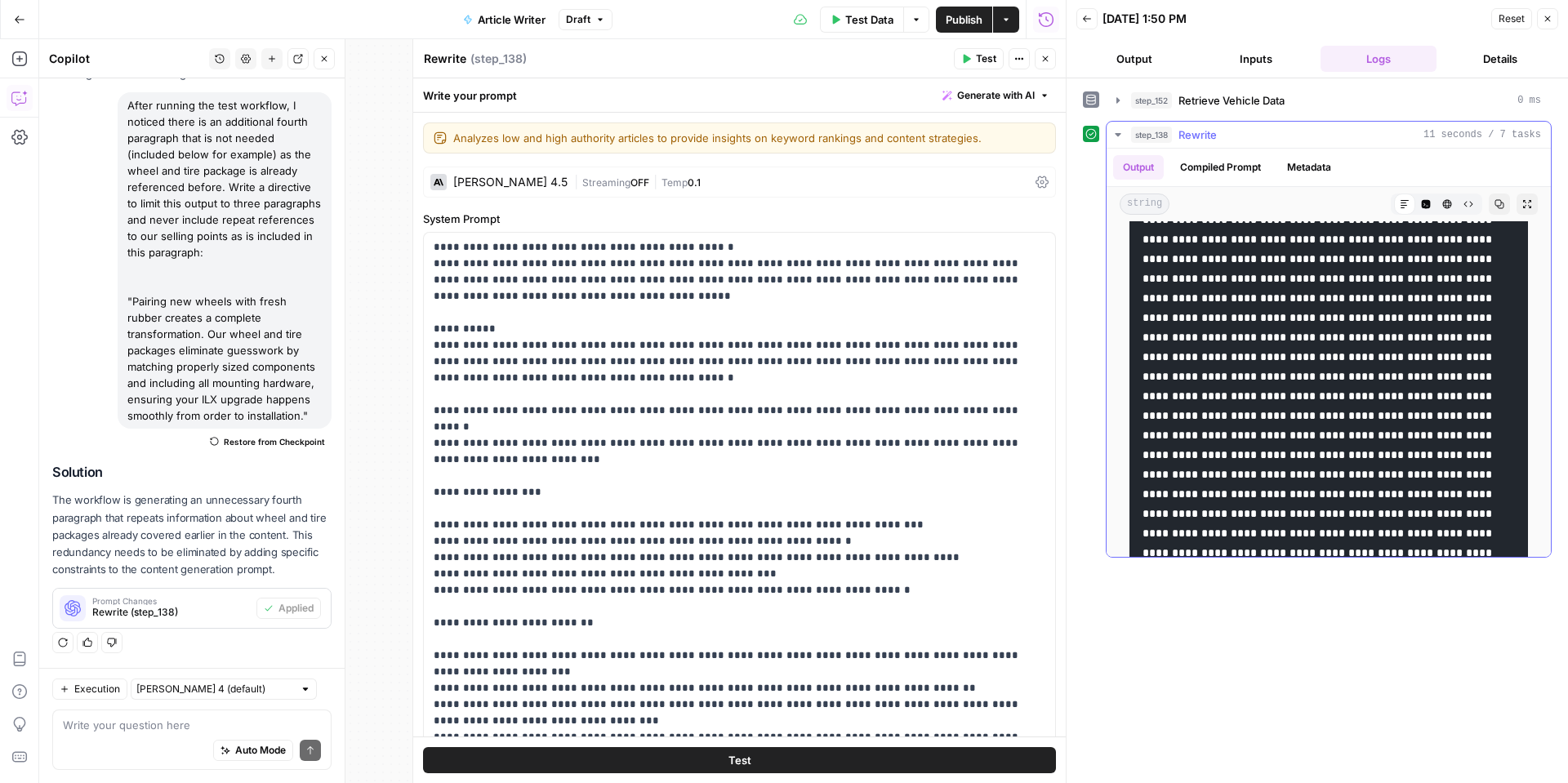
drag, startPoint x: 1220, startPoint y: 242, endPoint x: 1376, endPoint y: 353, distance: 191.5
click at [1372, 336] on code at bounding box center [1318, 346] width 352 height 697
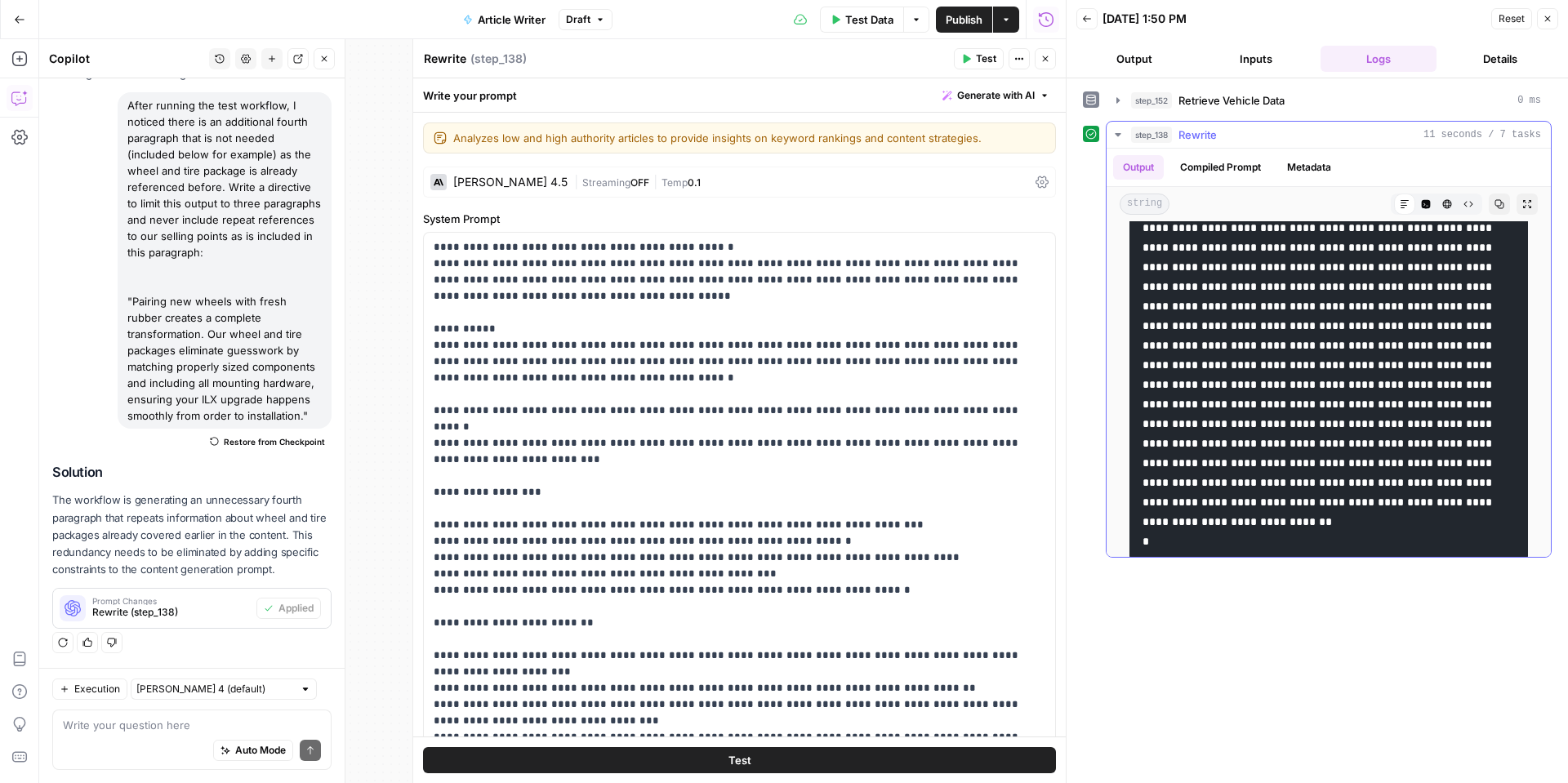
scroll to position [553, 0]
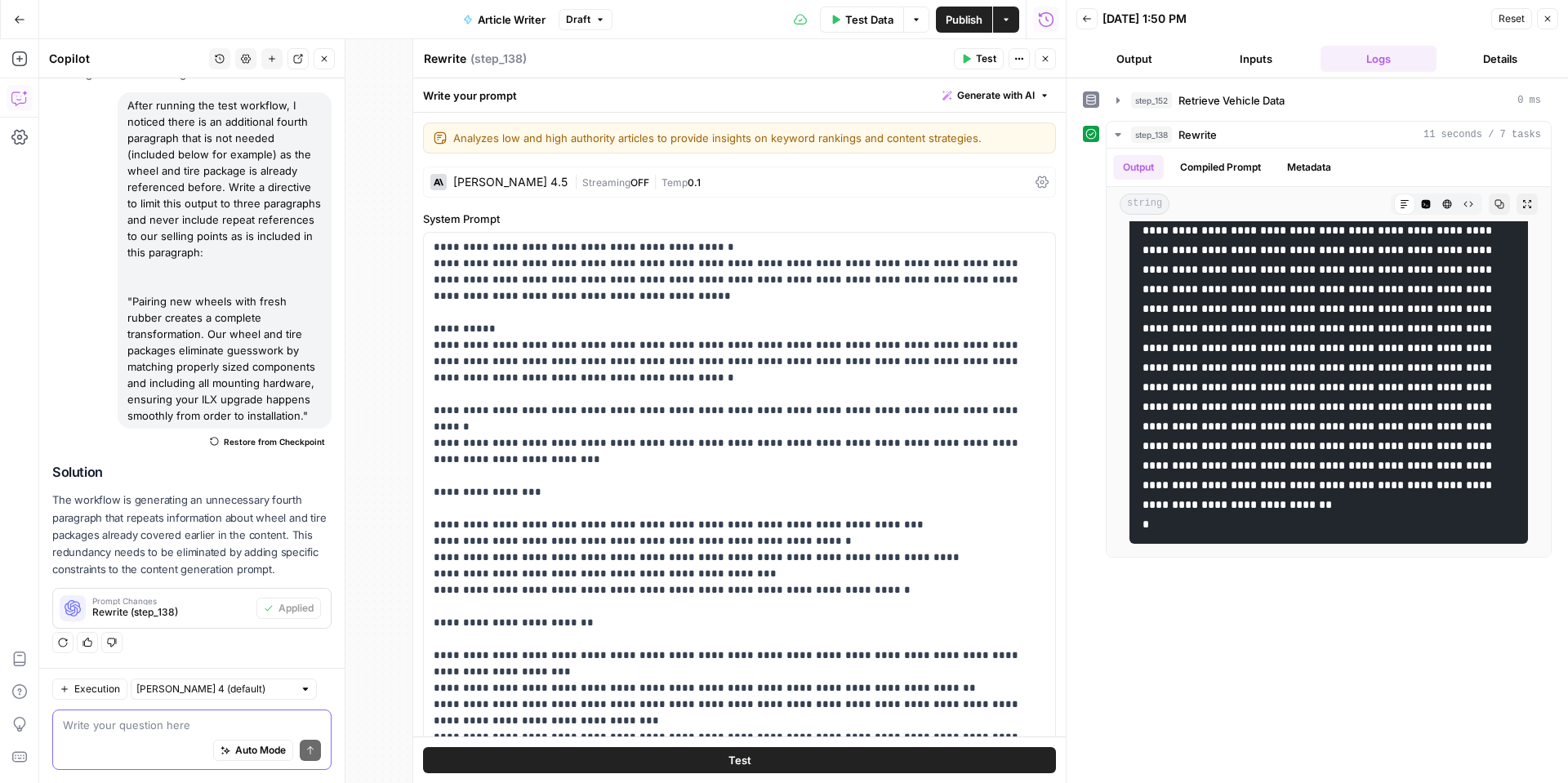
click at [136, 730] on textarea at bounding box center [192, 726] width 258 height 16
click at [231, 718] on textarea at bounding box center [192, 726] width 258 height 16
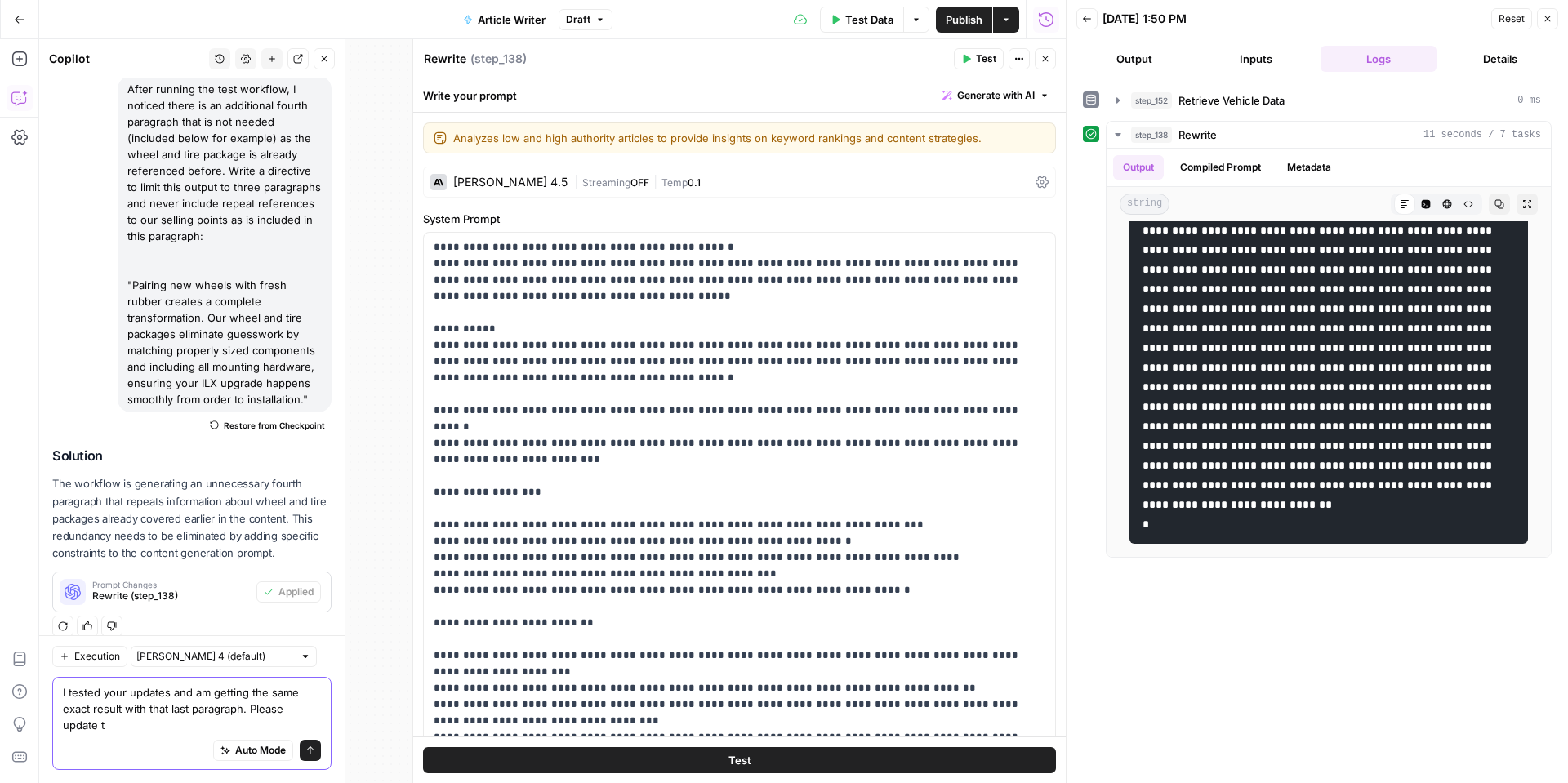
scroll to position [149, 0]
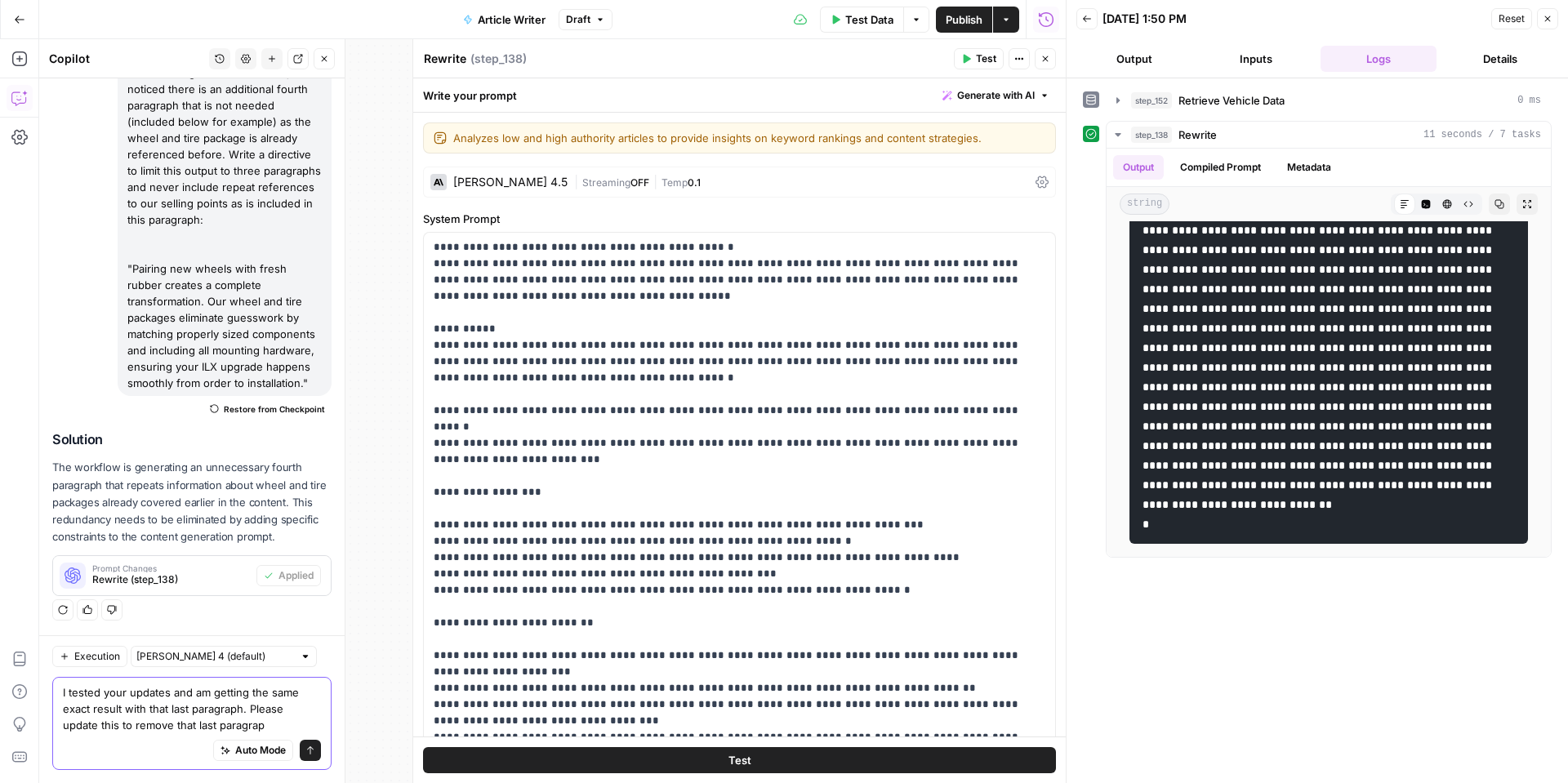
type textarea "I tested your updates and am getting the same exact result with that last parag…"
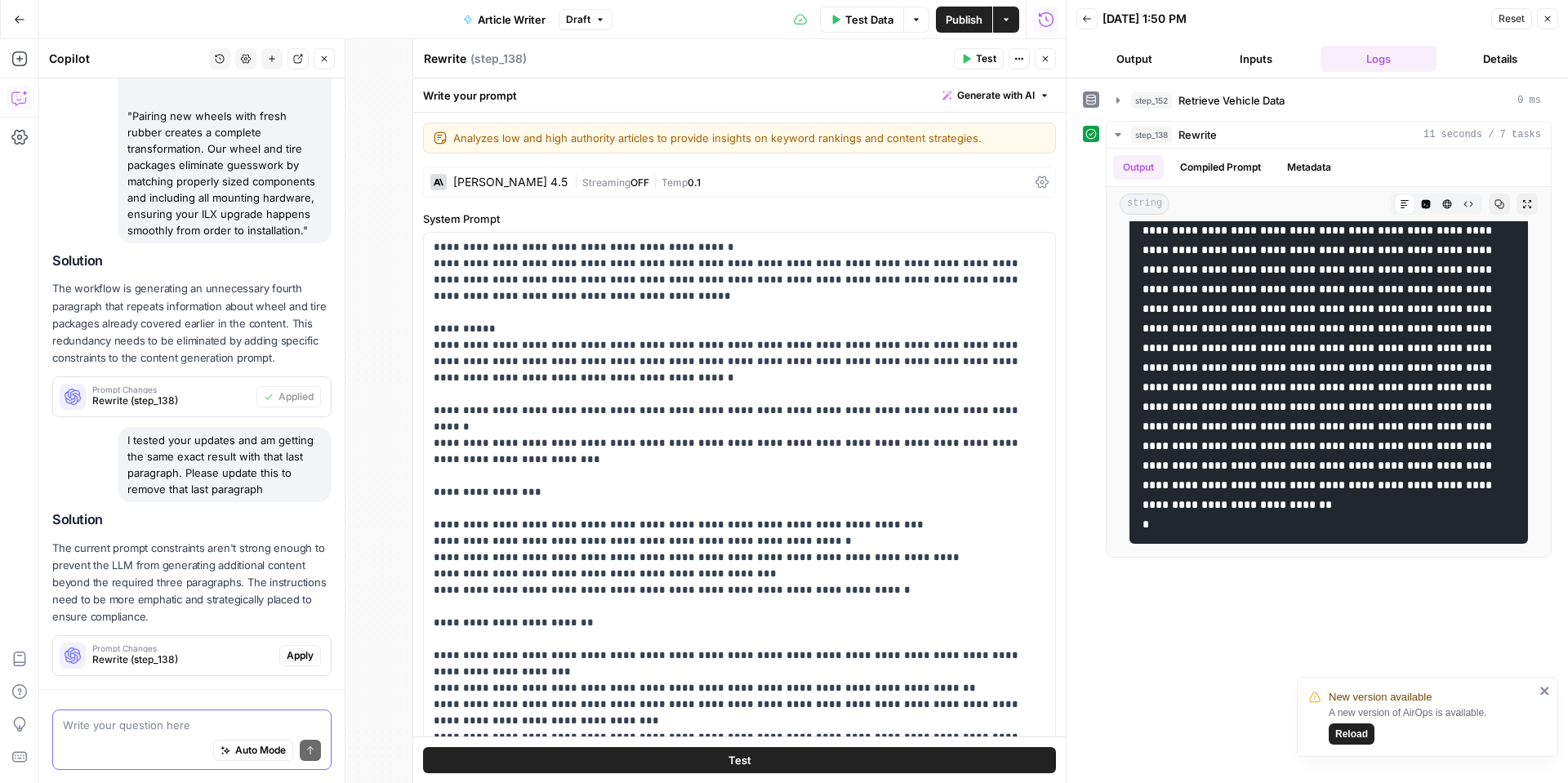
scroll to position [376, 0]
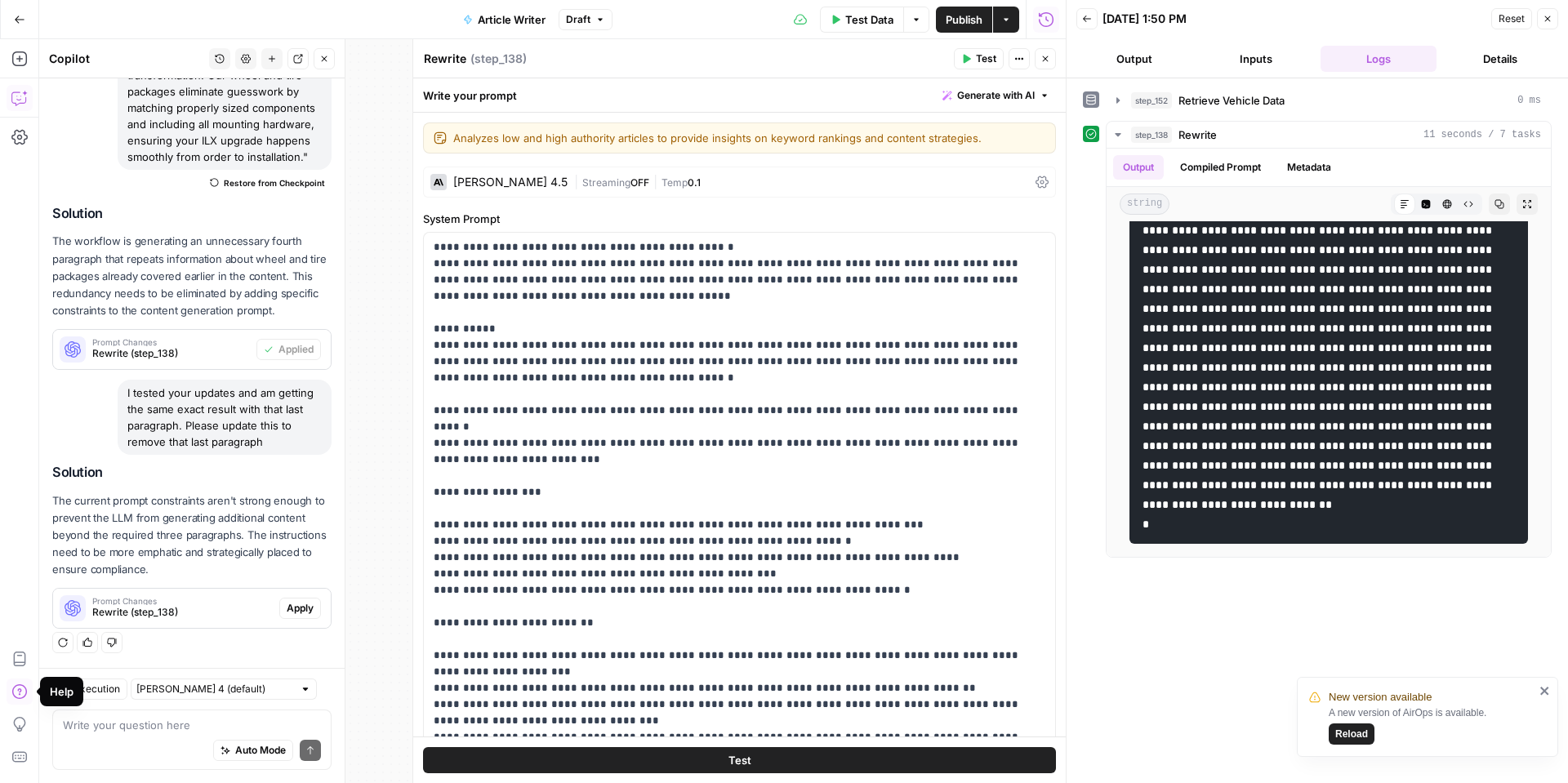
click at [302, 611] on span "Apply" at bounding box center [299, 608] width 27 height 15
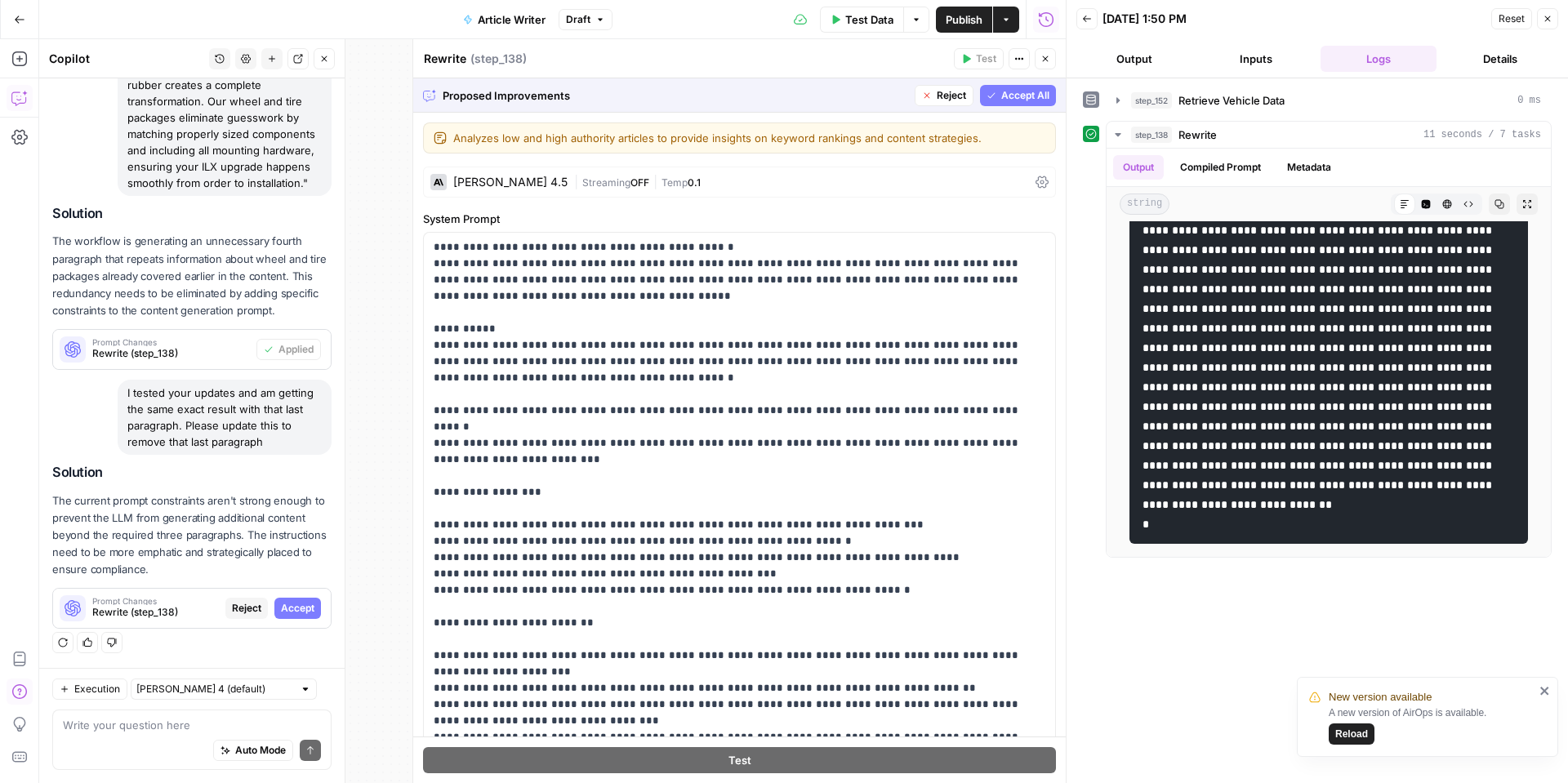
scroll to position [350, 0]
click at [302, 611] on span "Accept" at bounding box center [298, 608] width 34 height 15
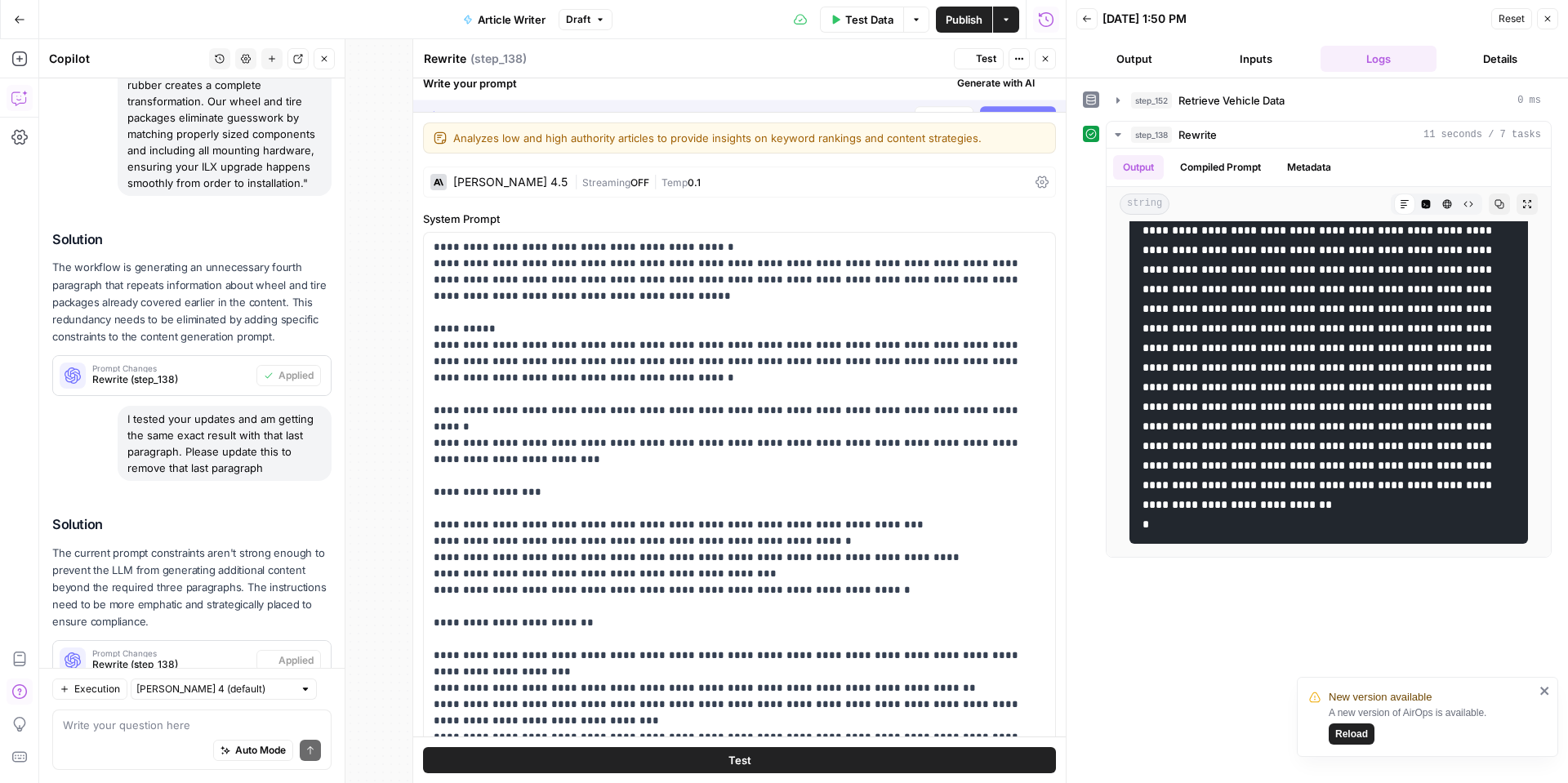
scroll to position [0, 0]
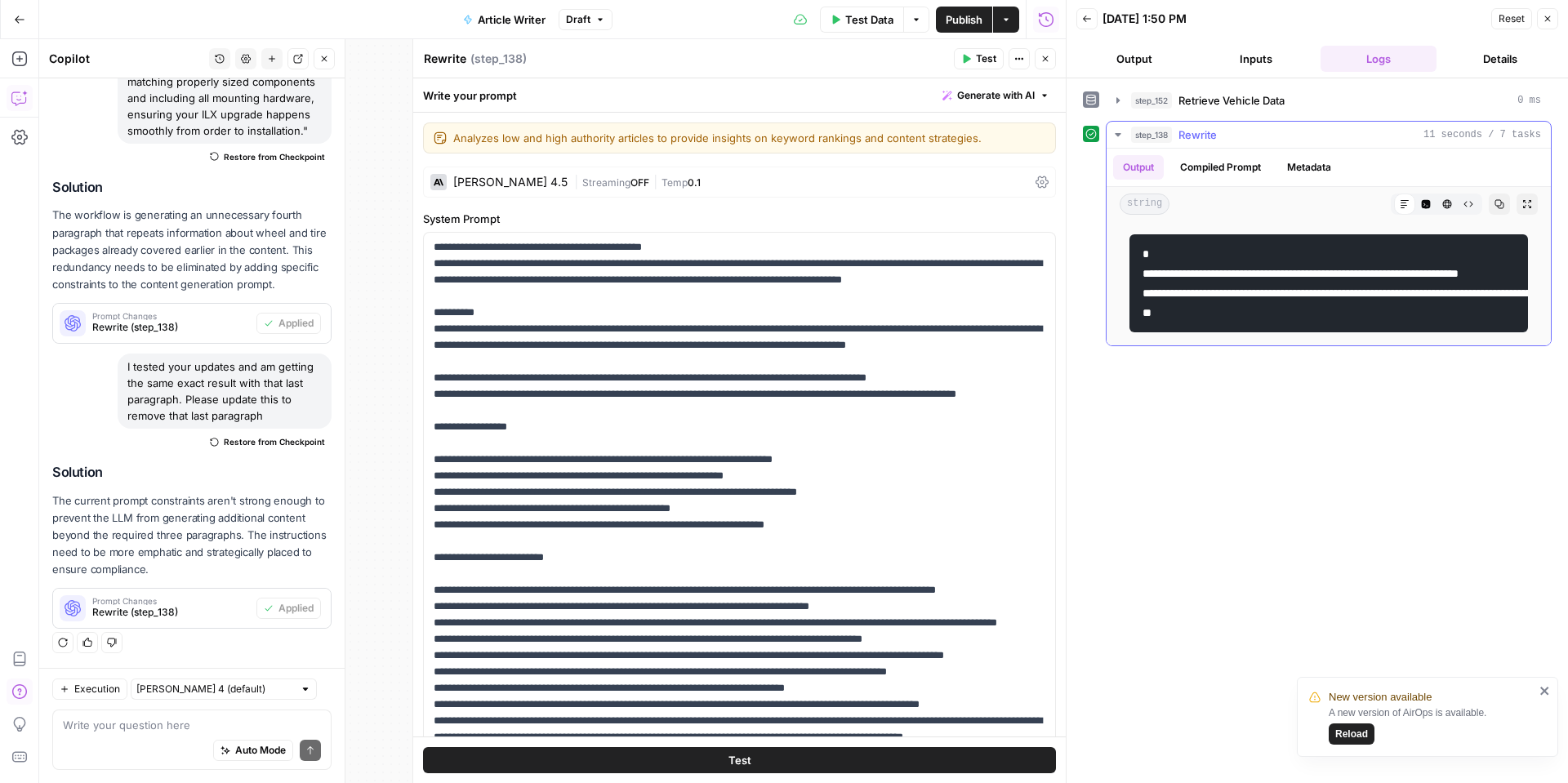
click at [1429, 203] on icon "button" at bounding box center [1426, 204] width 9 height 9
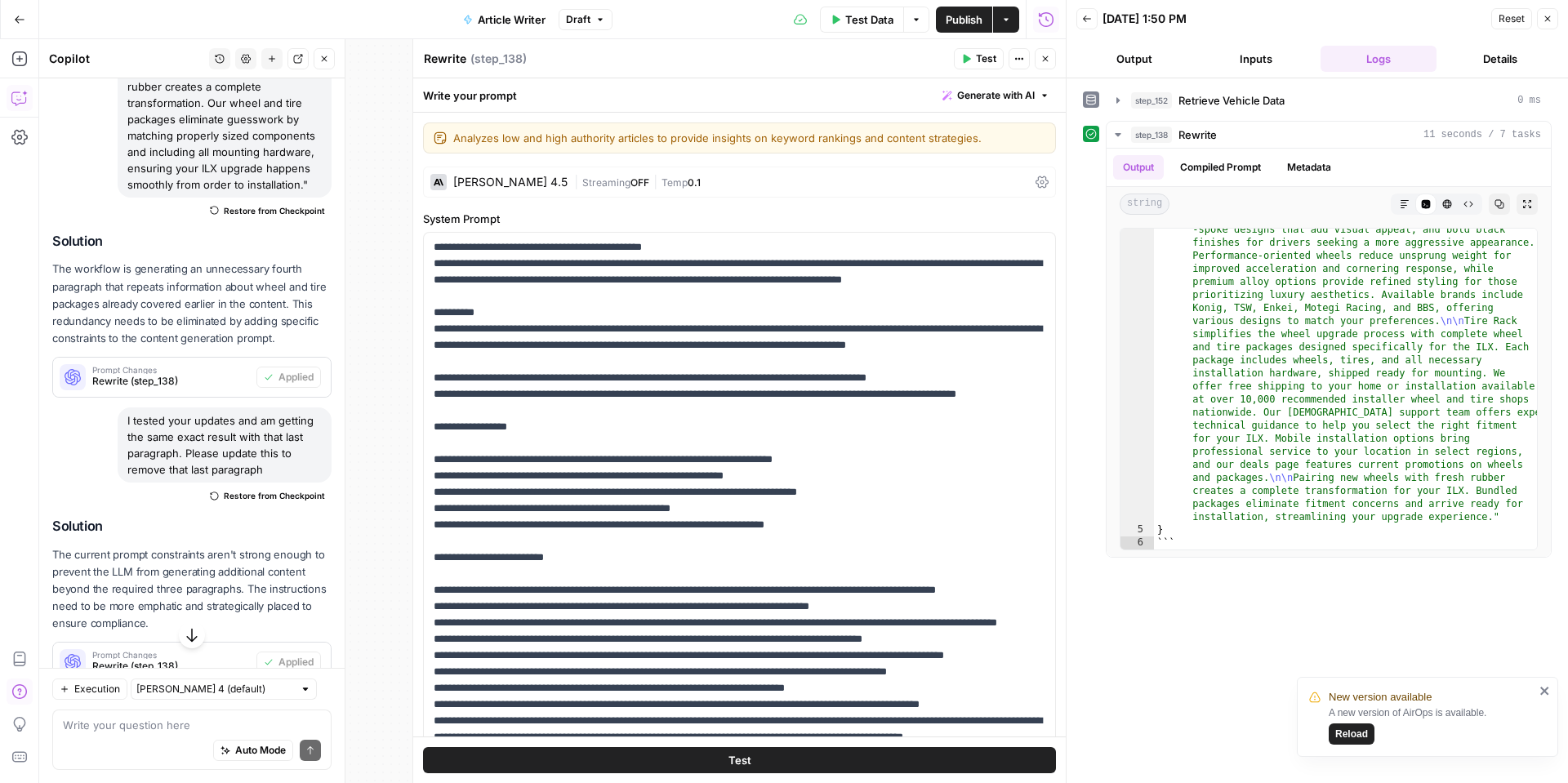
scroll to position [402, 0]
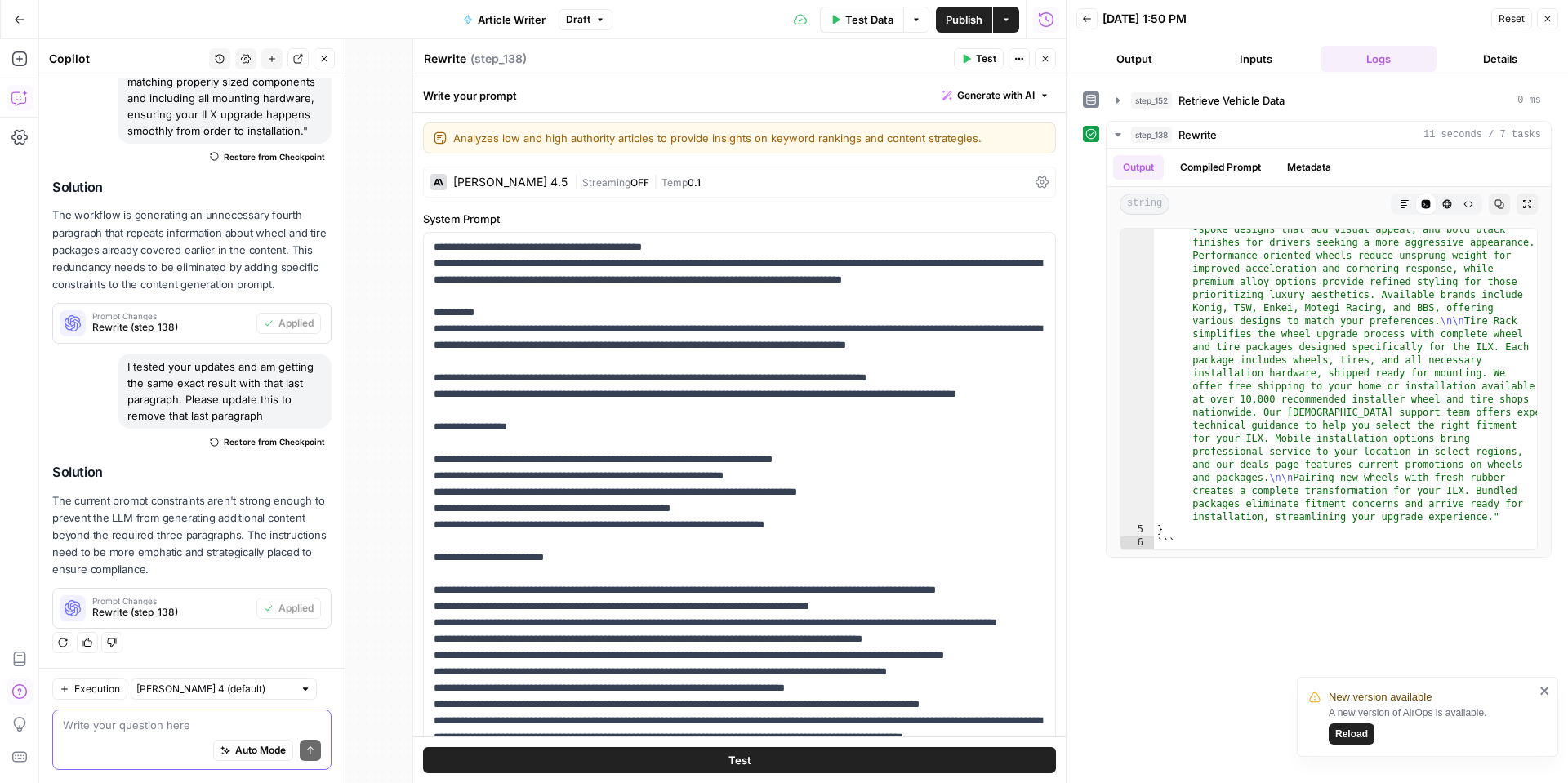
click at [75, 722] on textarea at bounding box center [192, 726] width 258 height 16
type textarea "It's still not right. I'm getting the last paragraph still"
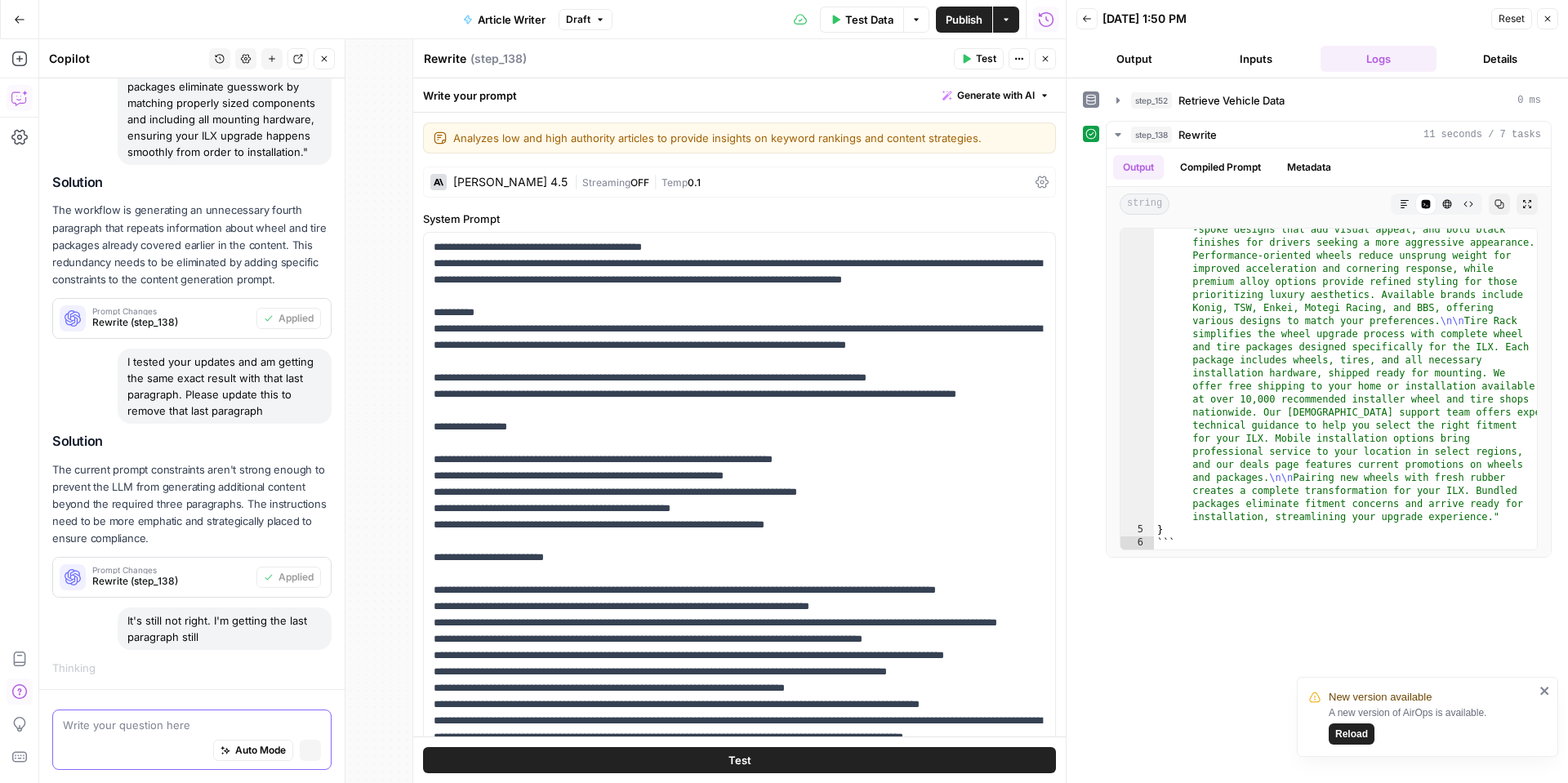
scroll to position [381, 0]
type textarea "w"
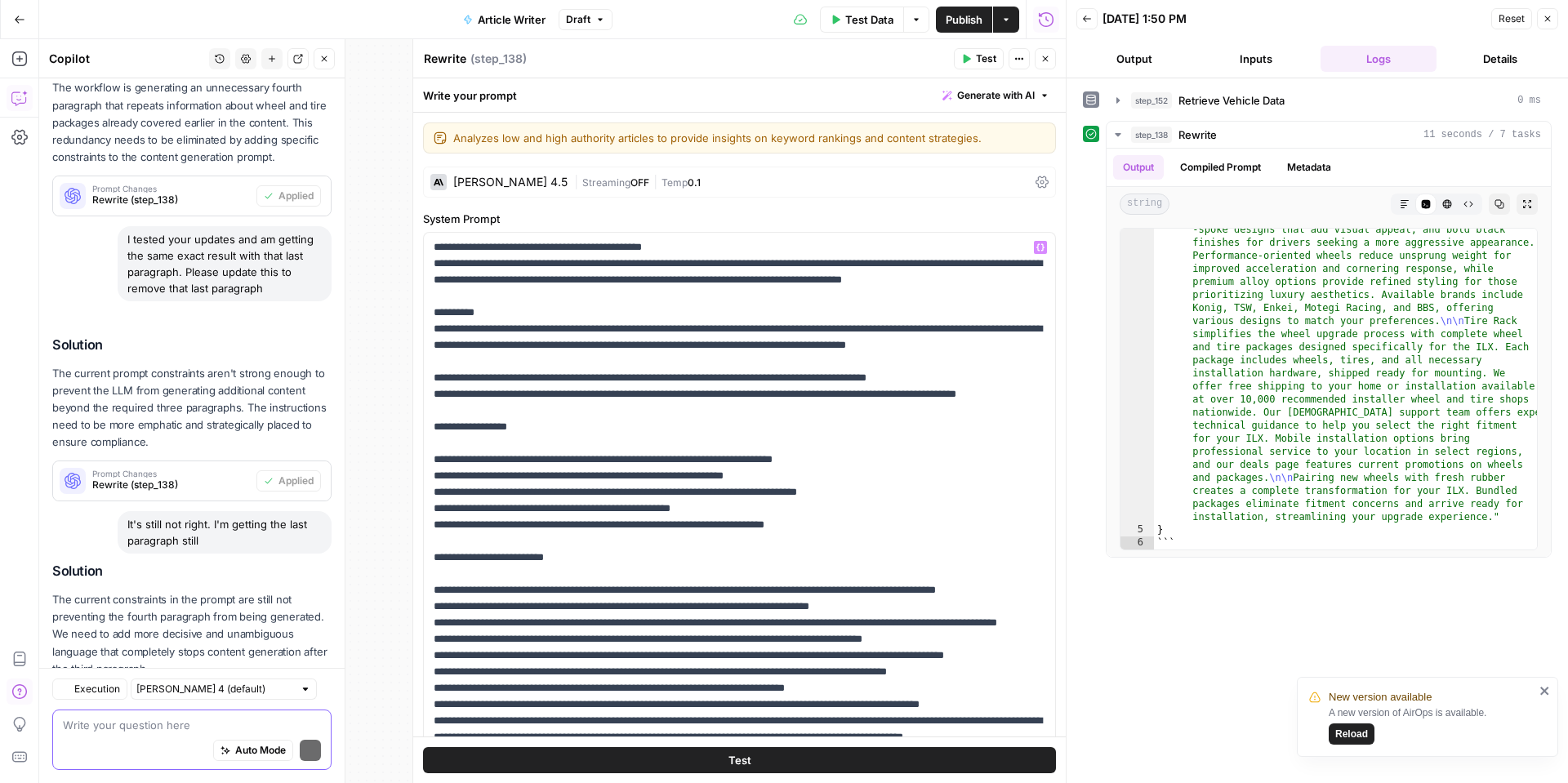
scroll to position [629, 0]
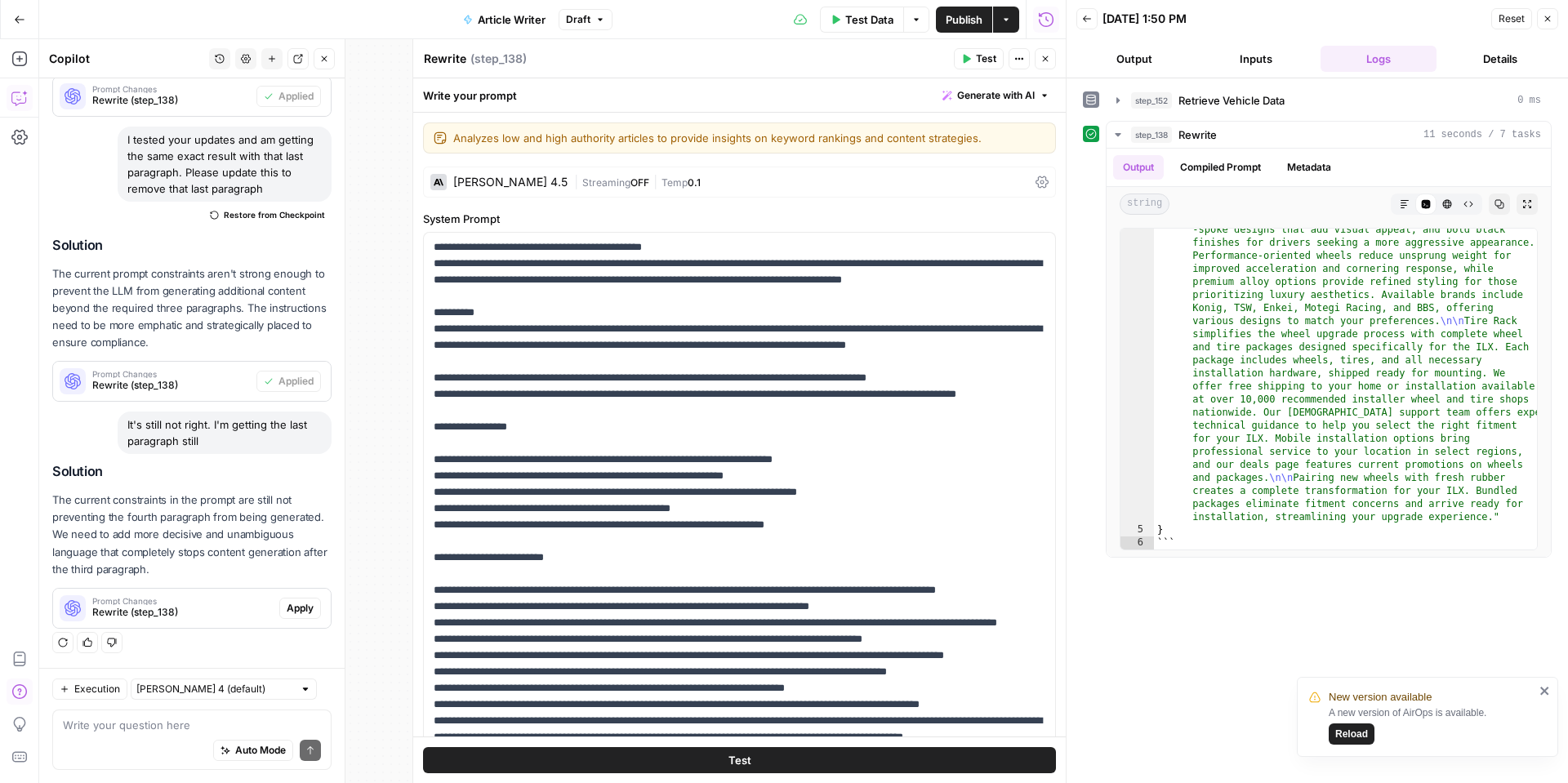
click at [307, 606] on span "Apply" at bounding box center [299, 608] width 27 height 15
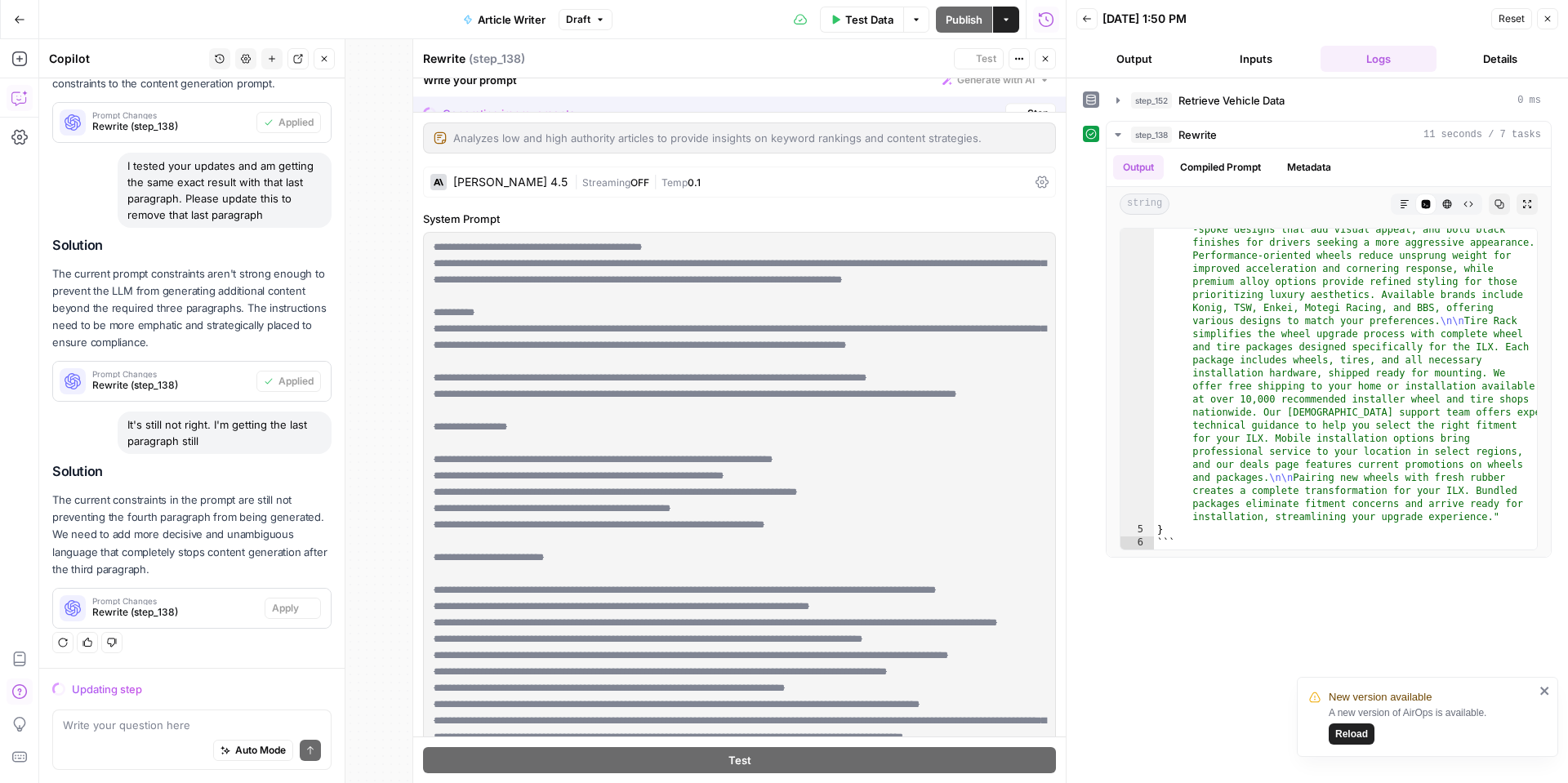
scroll to position [577, 0]
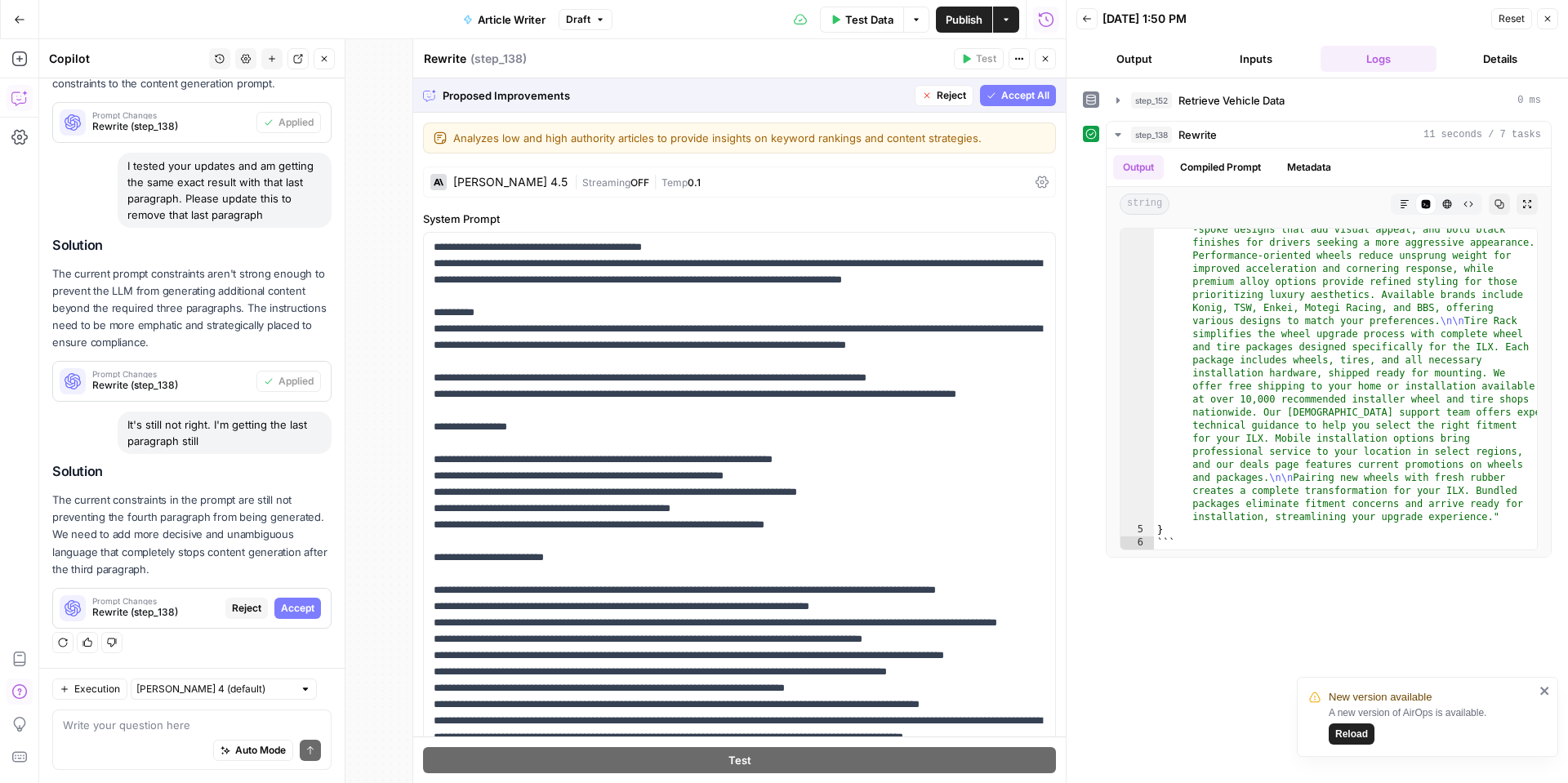
click at [307, 611] on span "Accept" at bounding box center [298, 608] width 34 height 15
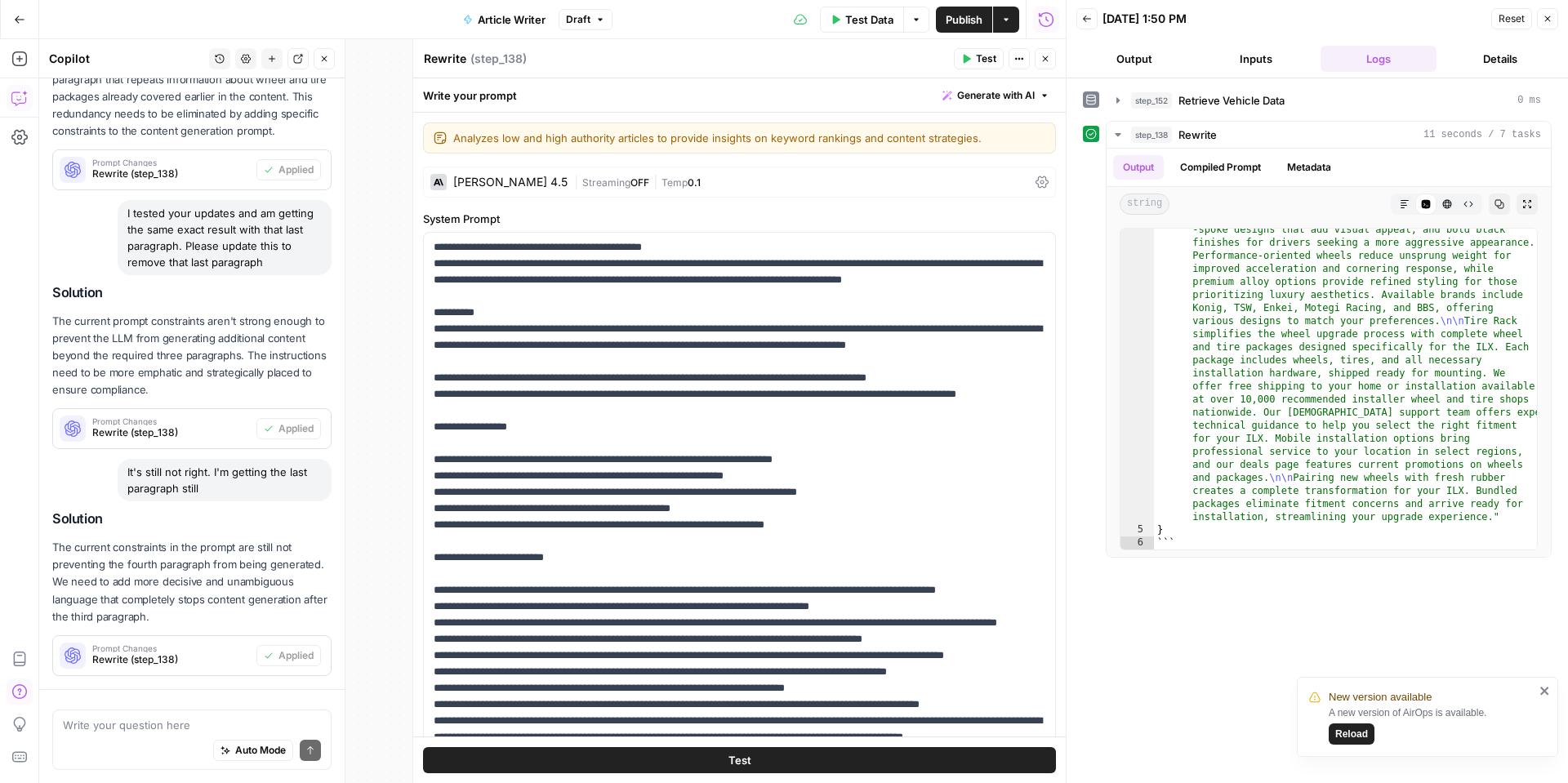
scroll to position [655, 0]
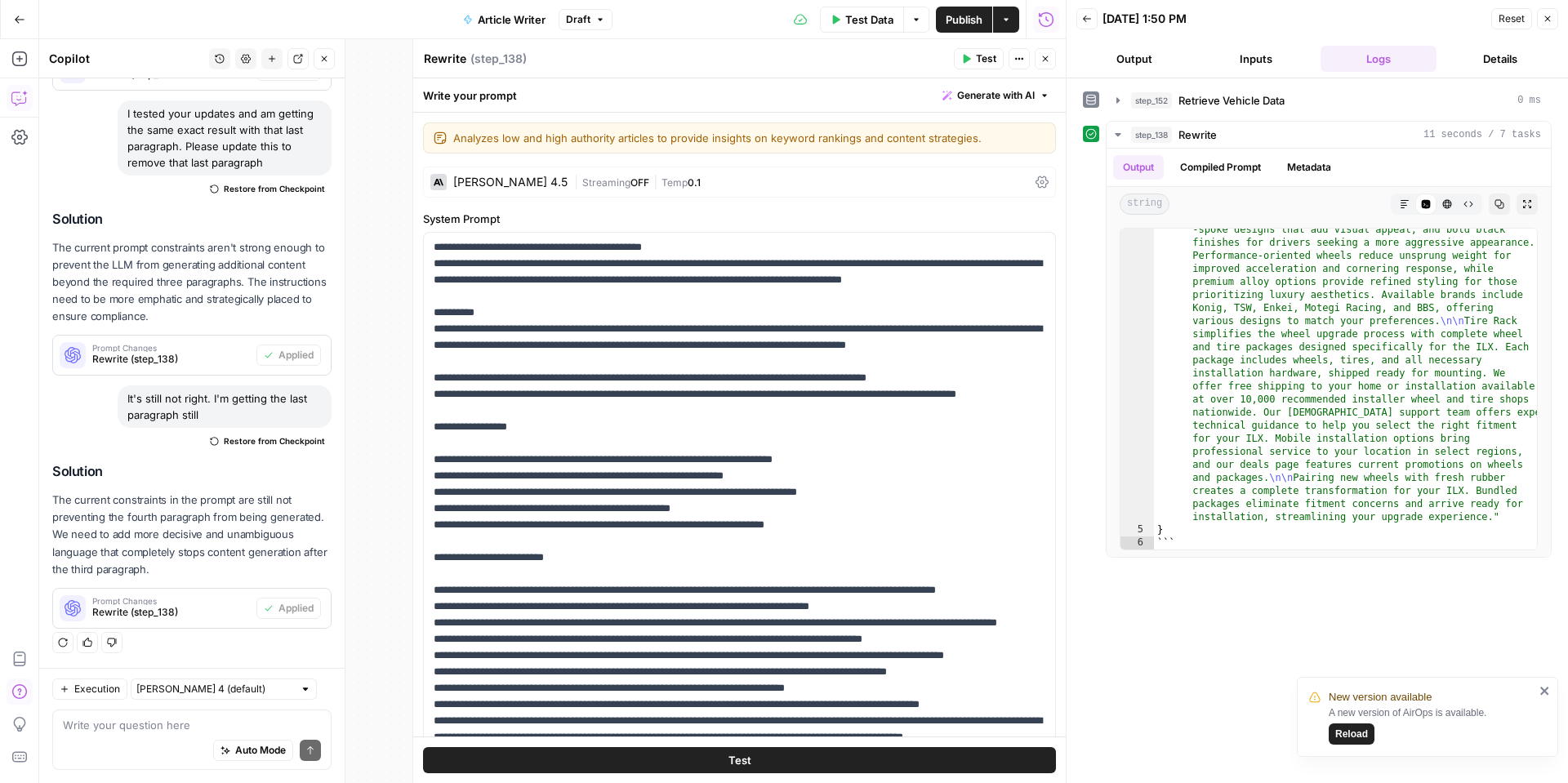
click at [986, 56] on span "Test" at bounding box center [986, 58] width 20 height 15
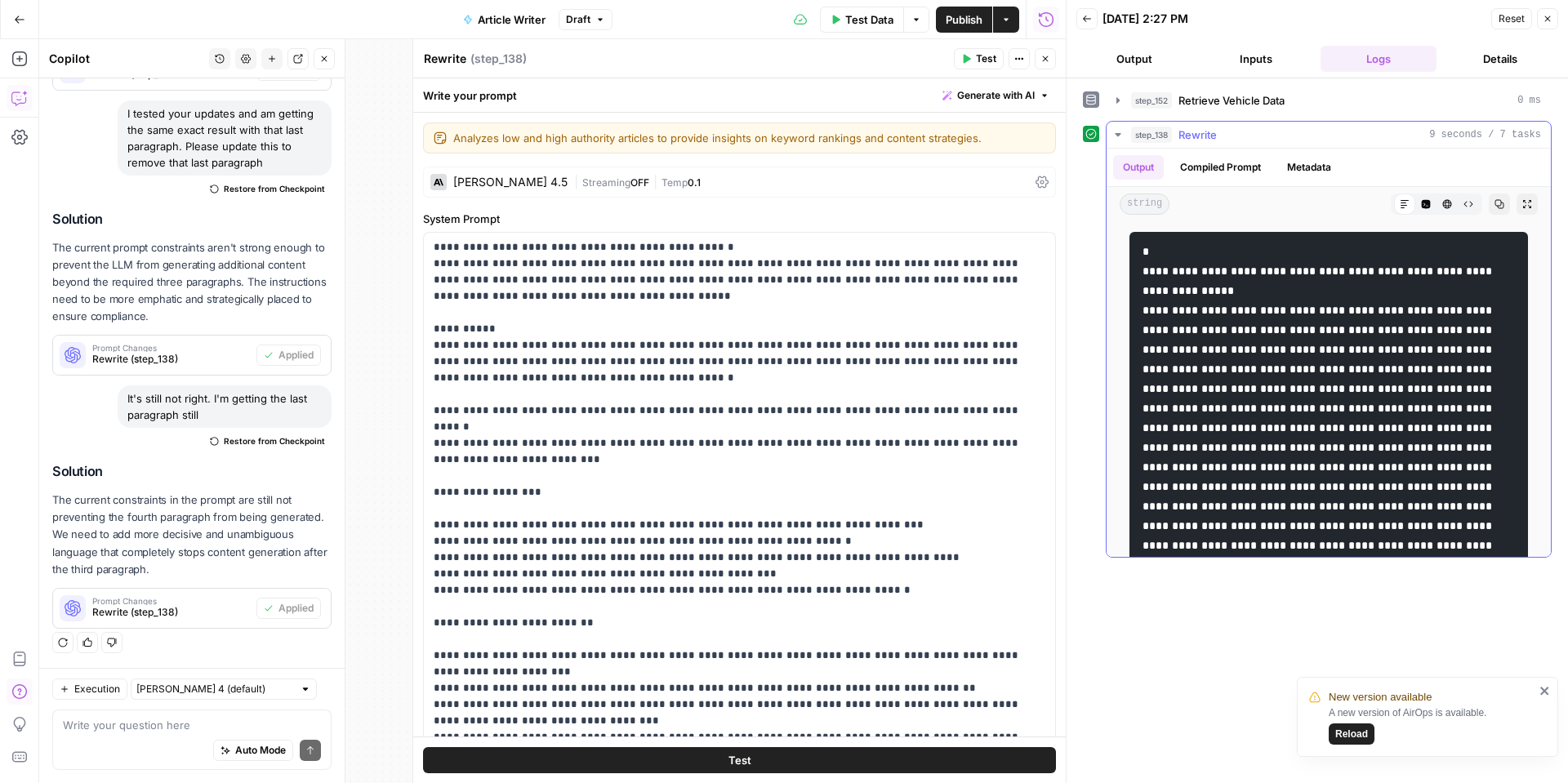
scroll to position [0, 0]
drag, startPoint x: 1344, startPoint y: 485, endPoint x: 1239, endPoint y: 281, distance: 229.4
click at [1246, 278] on code at bounding box center [1318, 519] width 352 height 541
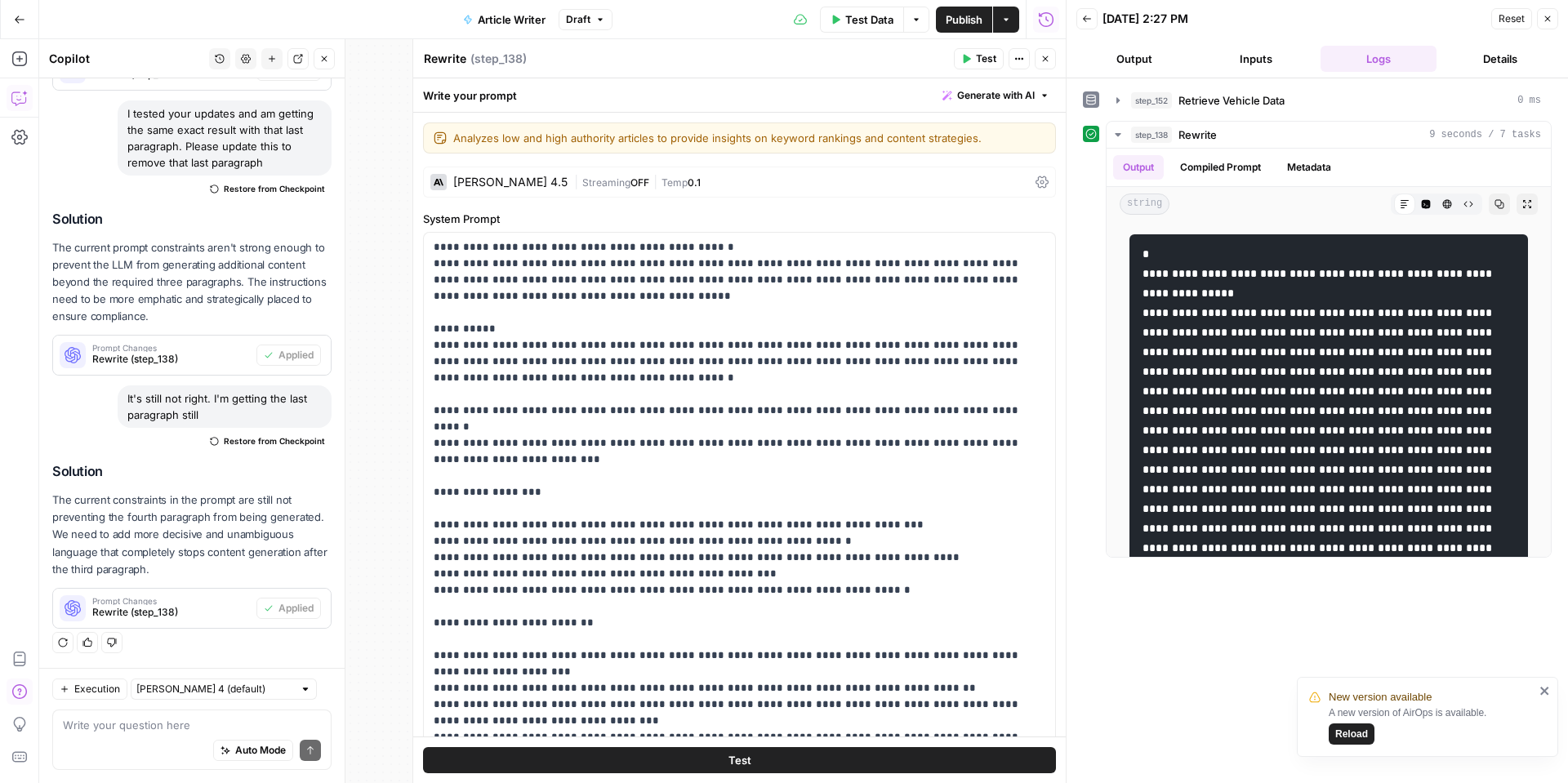
click at [1047, 57] on icon "button" at bounding box center [1045, 59] width 5 height 5
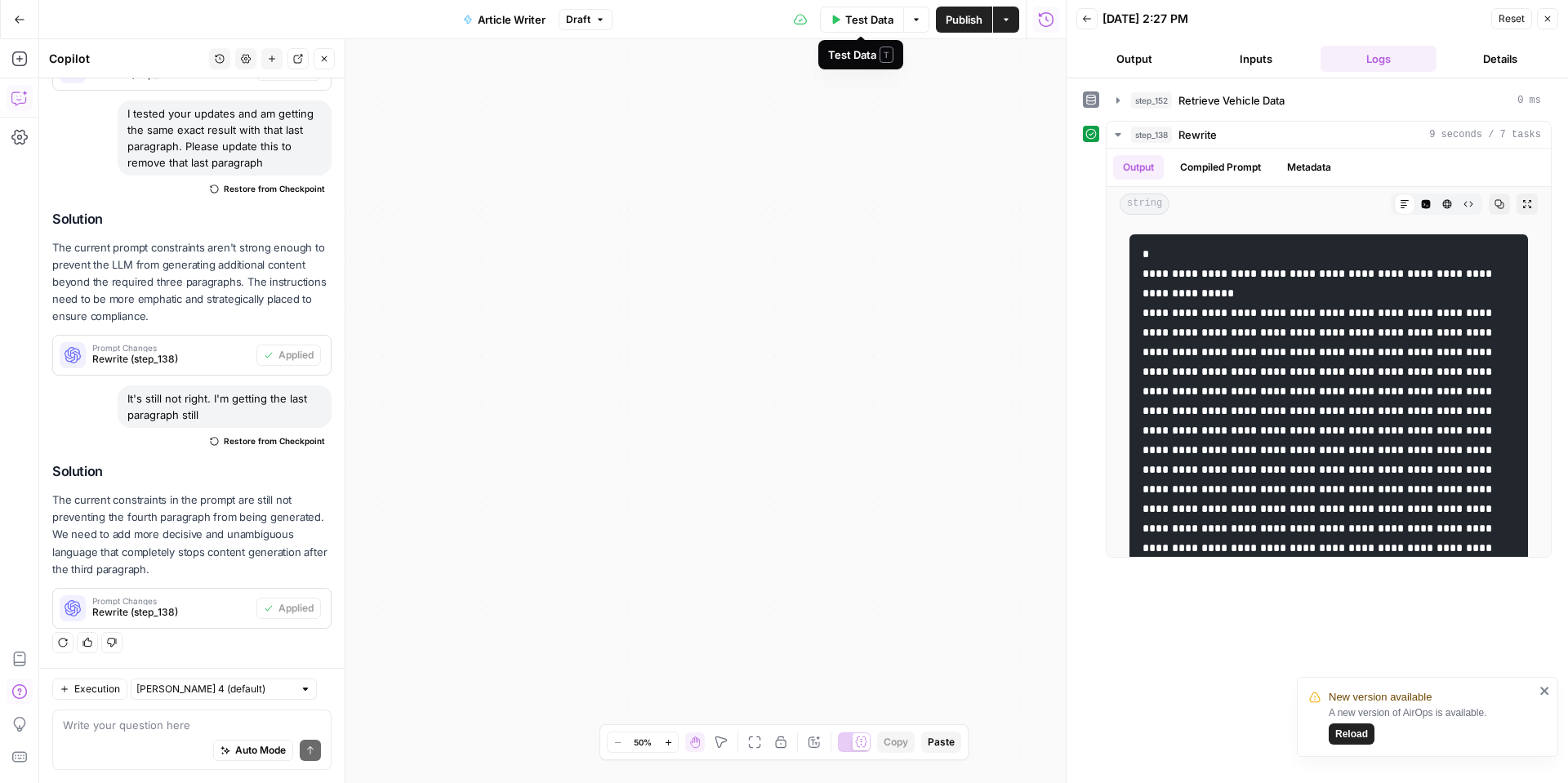
click at [858, 11] on span "Test Data" at bounding box center [869, 19] width 49 height 16
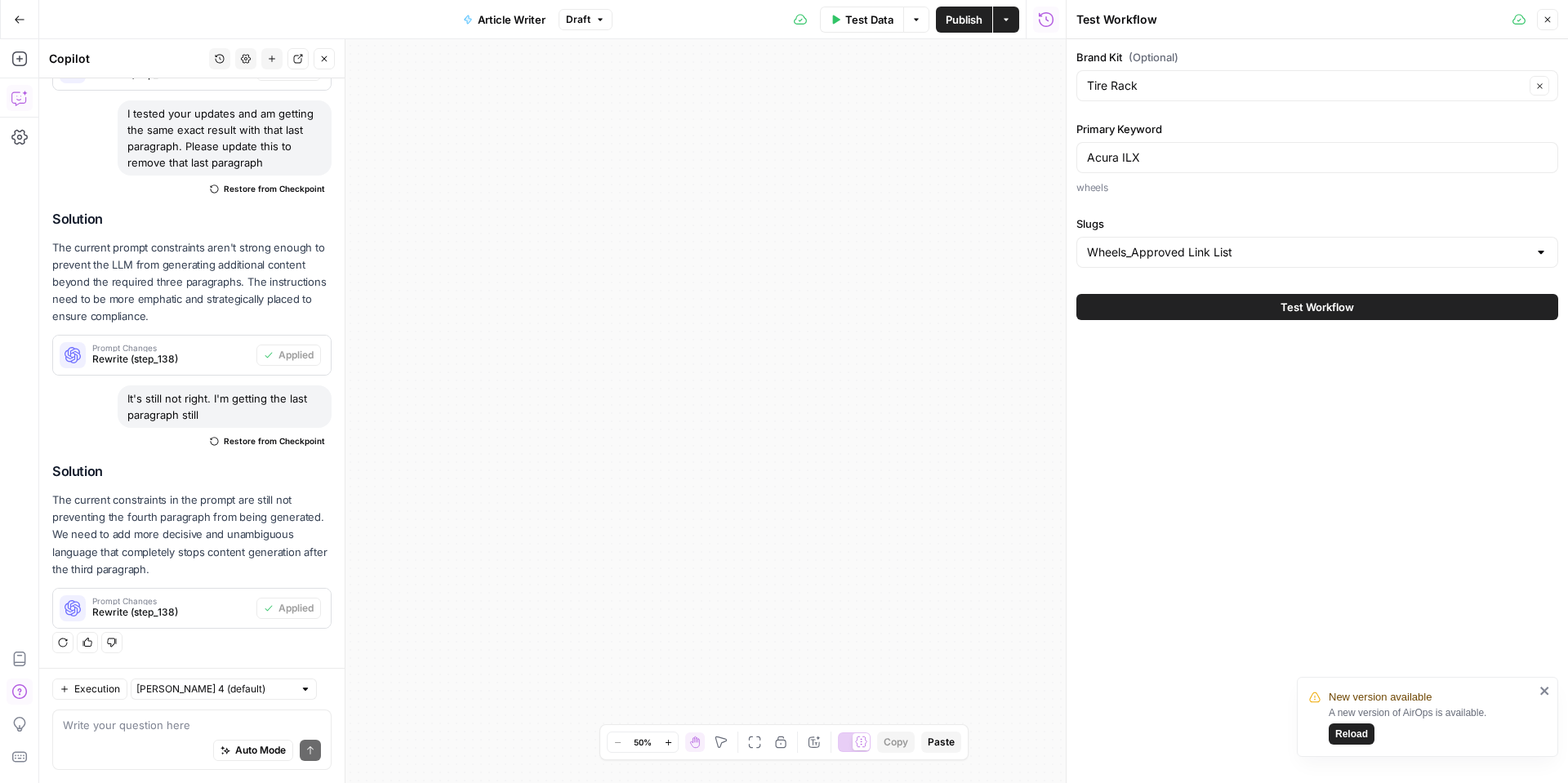
click at [1329, 302] on span "Test Workflow" at bounding box center [1316, 307] width 73 height 16
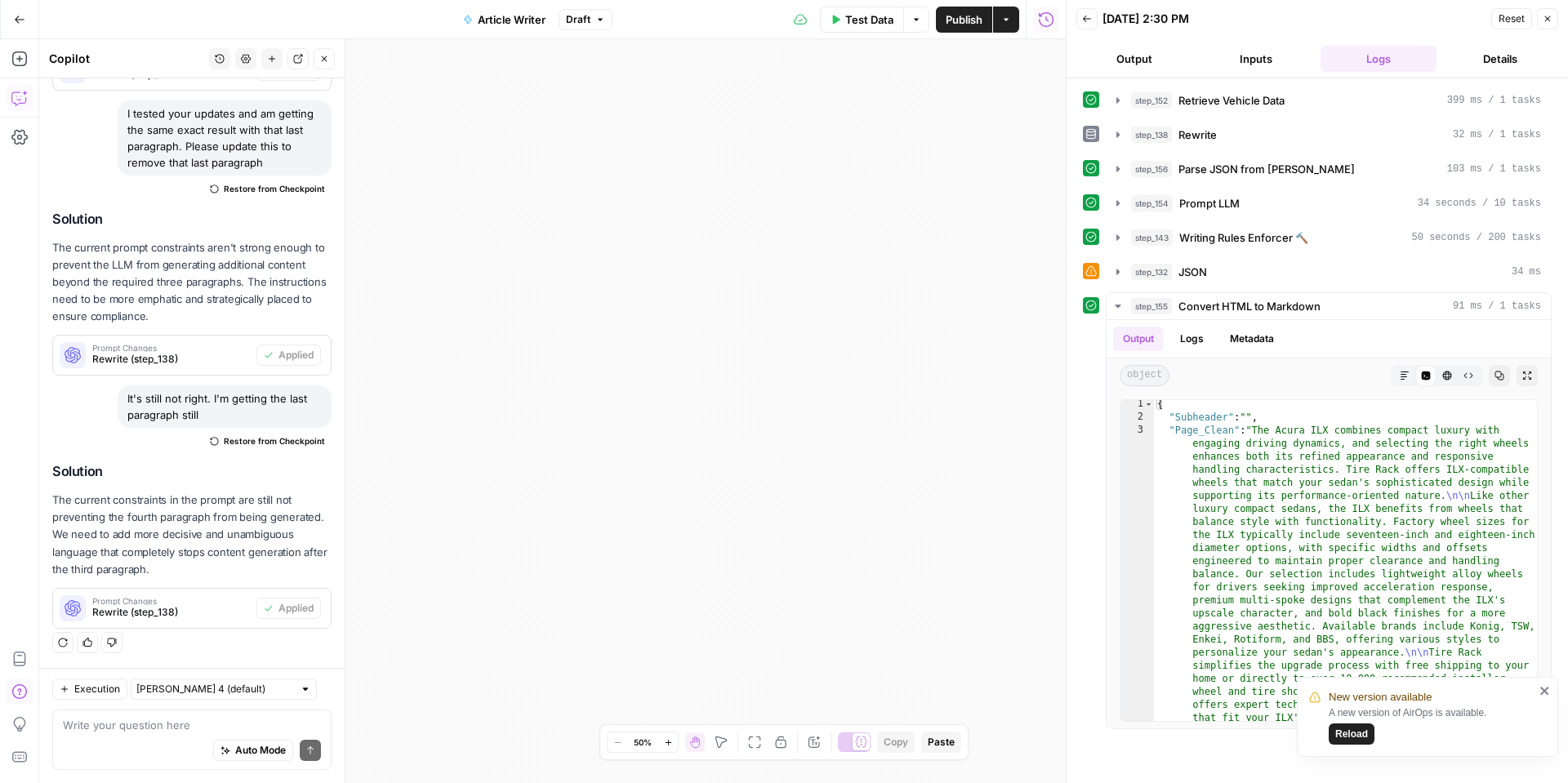
scroll to position [58, 0]
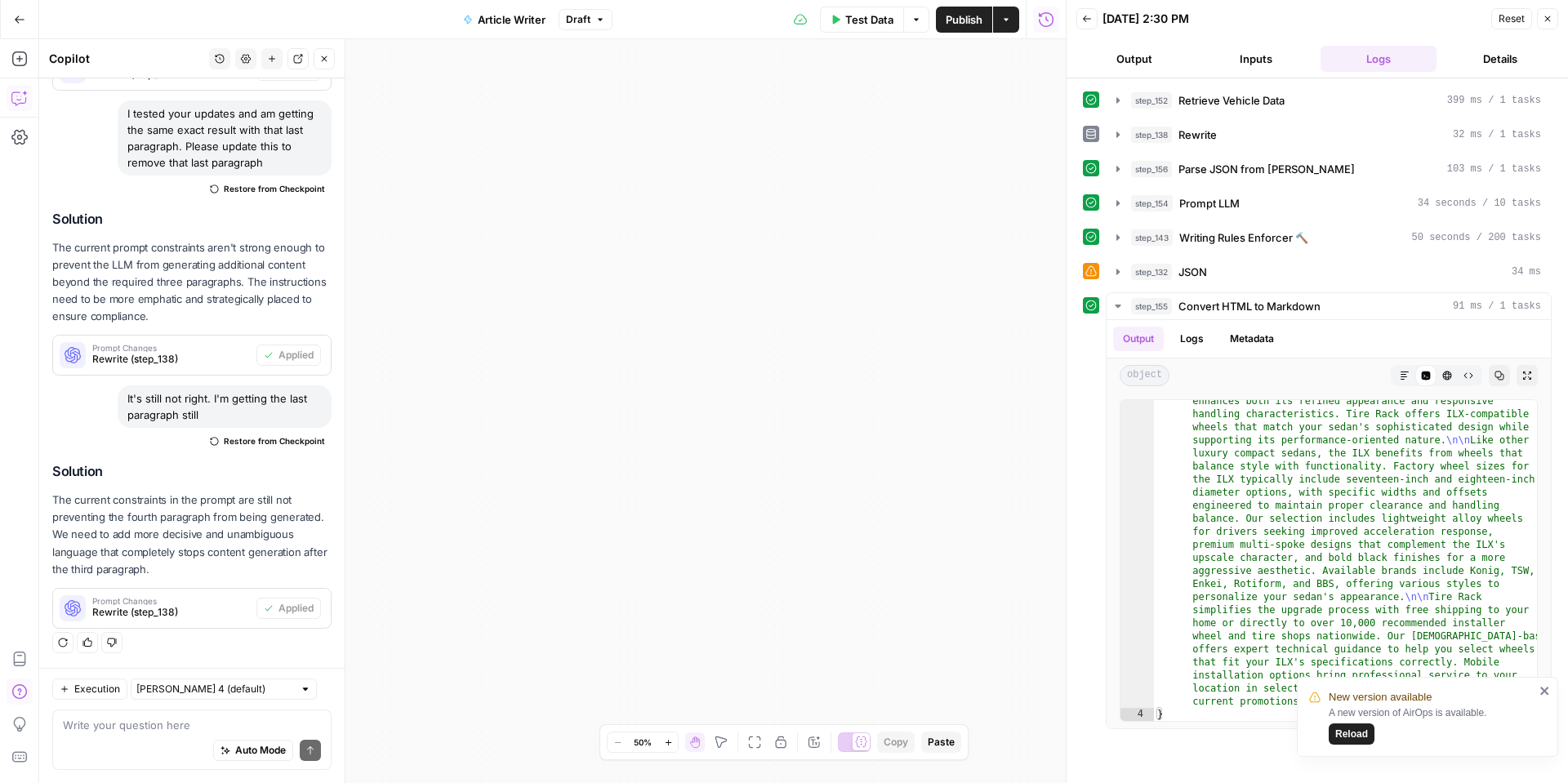
click at [1549, 693] on icon "close" at bounding box center [1544, 691] width 11 height 13
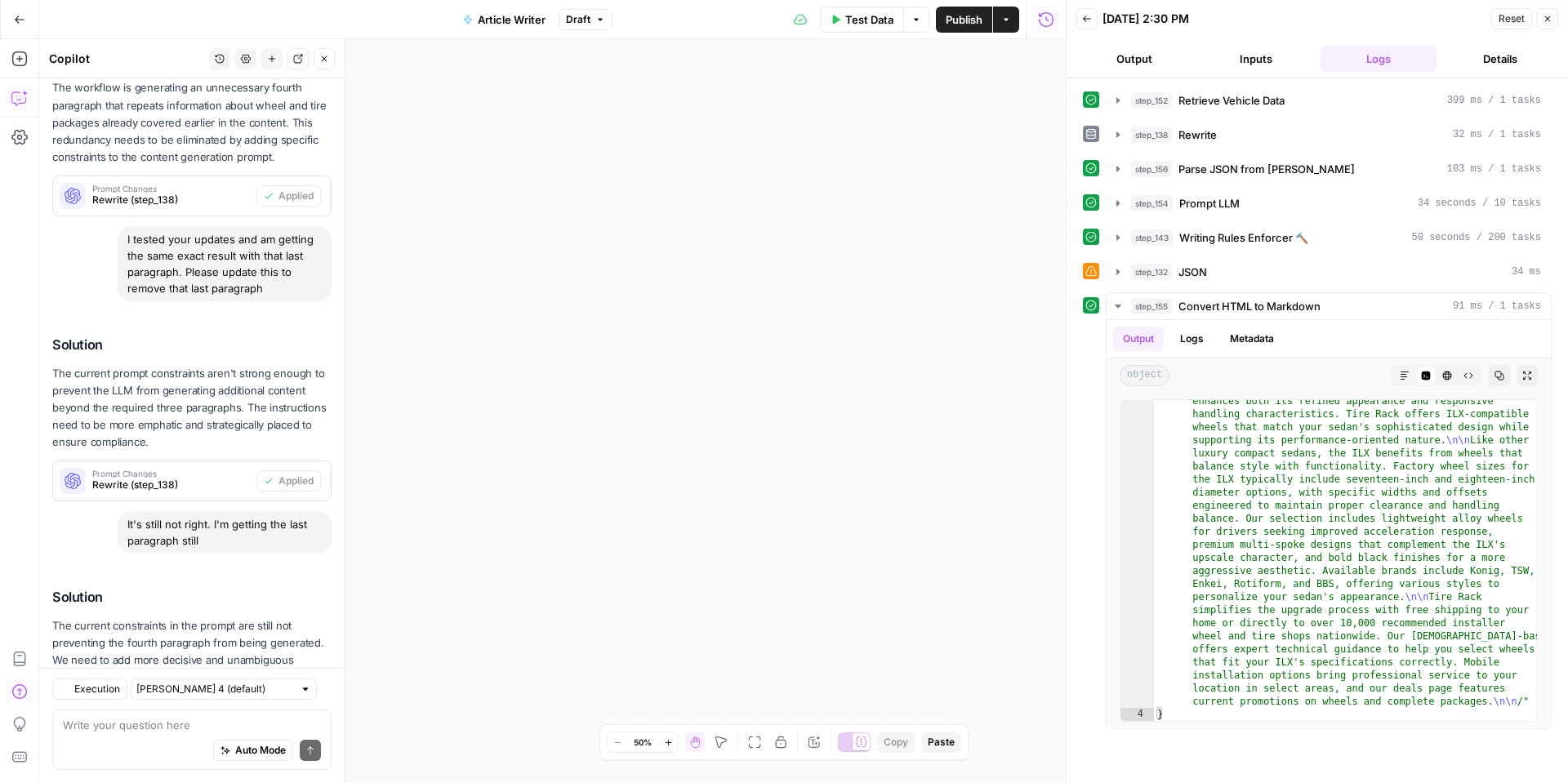
scroll to position [655, 0]
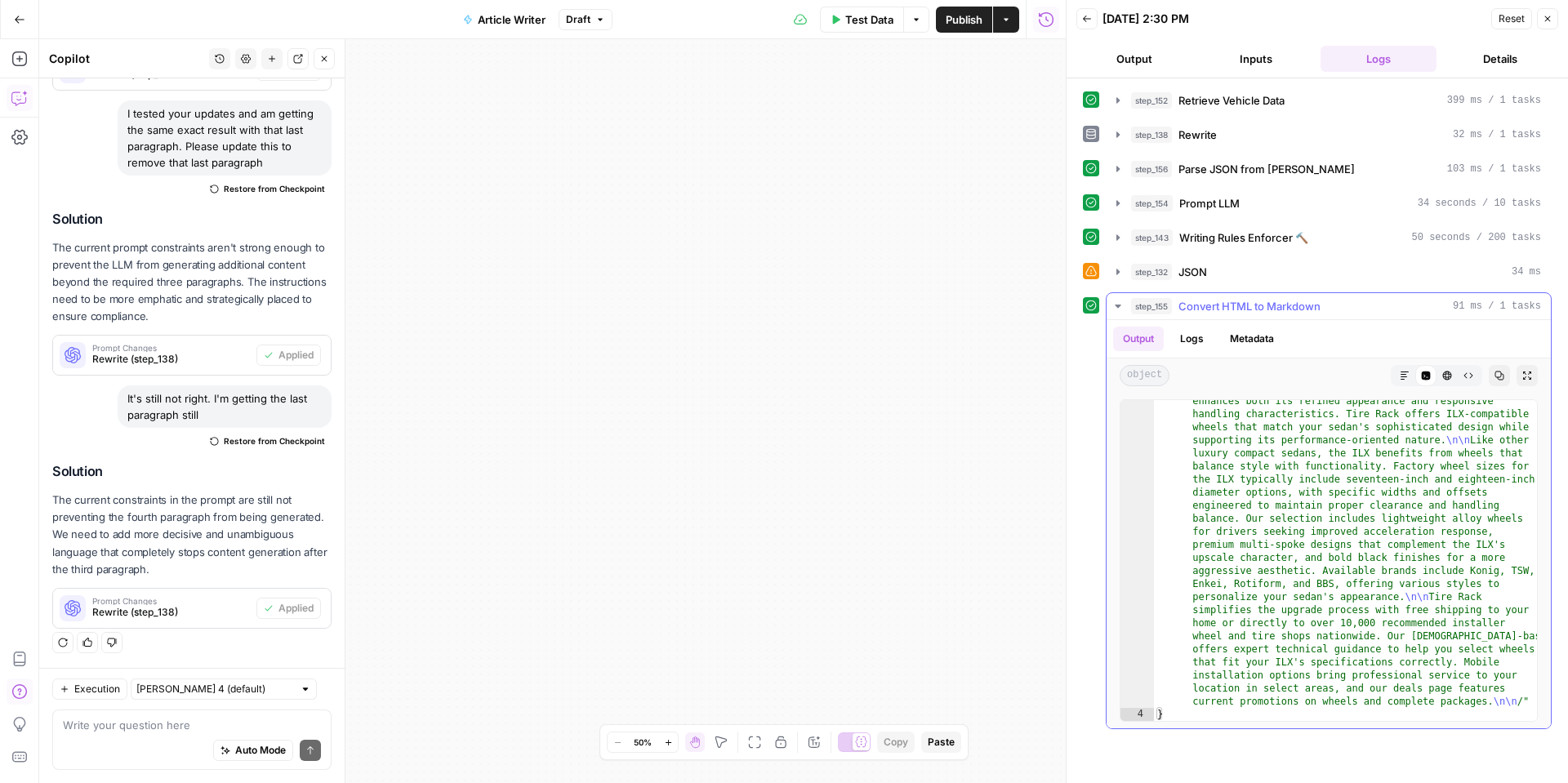
click at [1392, 384] on div "Markdown Code Editor HTML Viewer Raw Output" at bounding box center [1436, 376] width 92 height 21
click at [1398, 378] on button "Markdown" at bounding box center [1405, 376] width 21 height 21
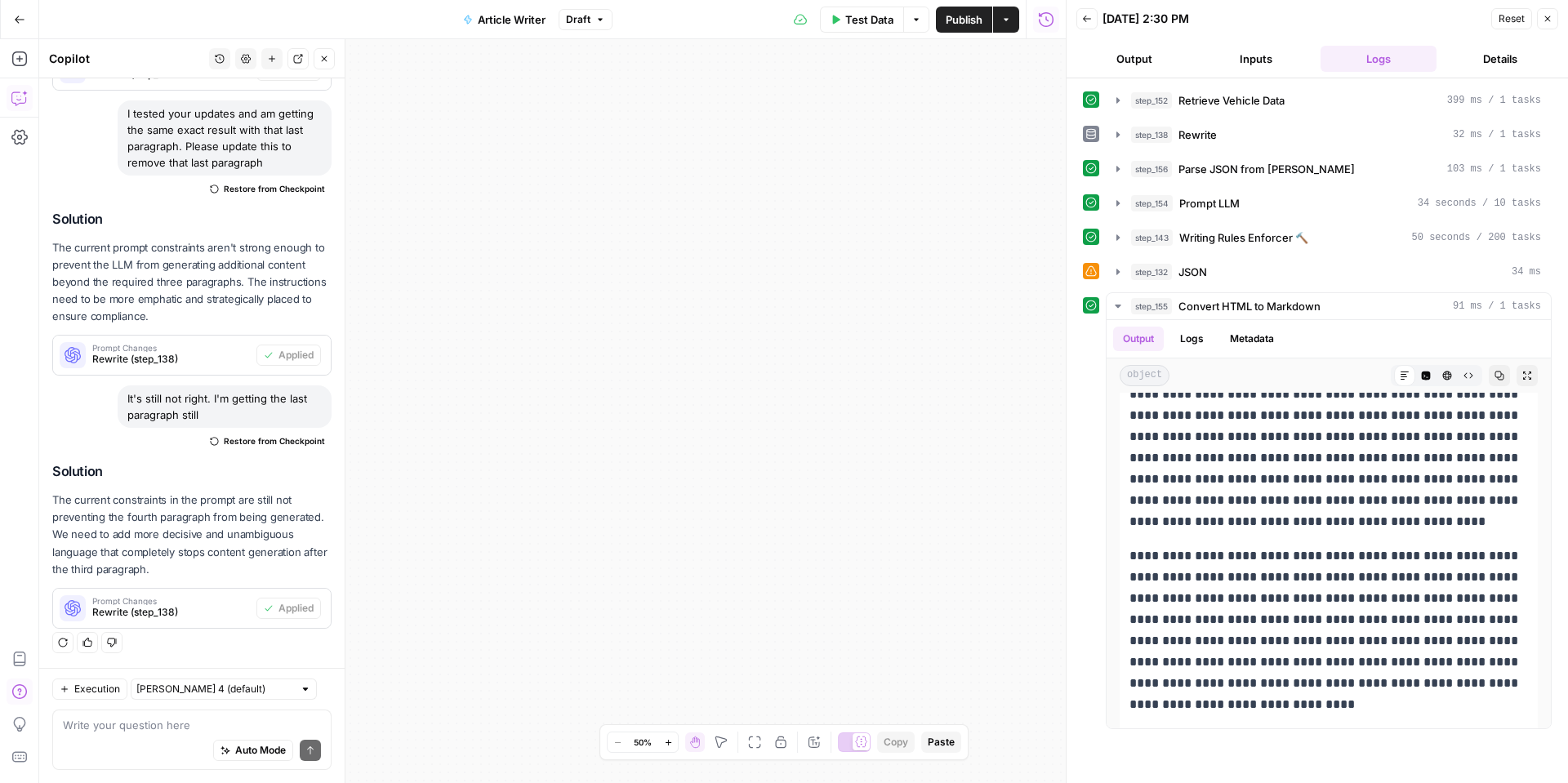
scroll to position [373, 0]
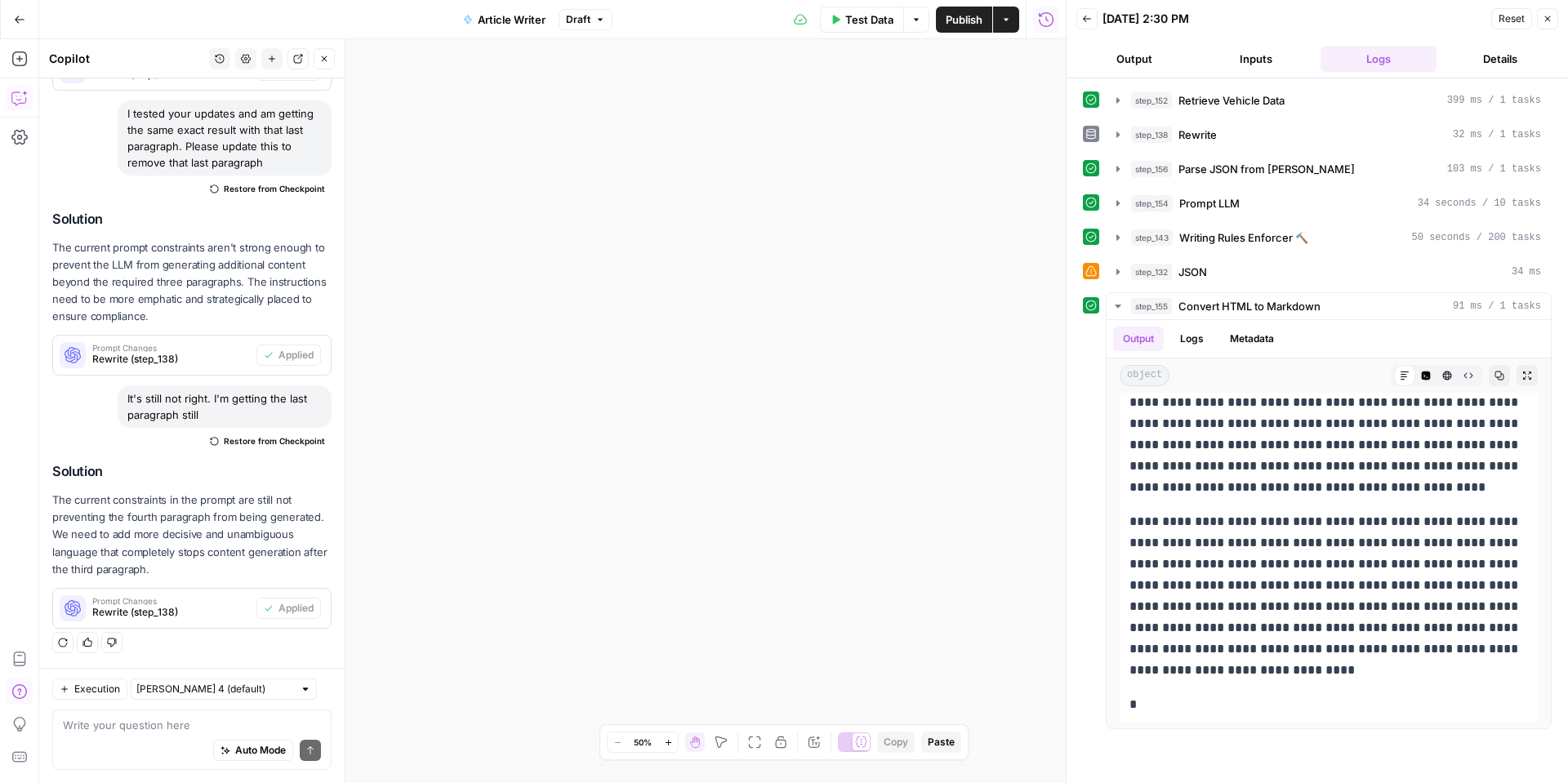
drag, startPoint x: 1119, startPoint y: 503, endPoint x: 1533, endPoint y: 735, distance: 474.6
click at [1533, 735] on div "**********" at bounding box center [1317, 430] width 469 height 688
click at [1420, 697] on p "*" at bounding box center [1328, 705] width 398 height 21
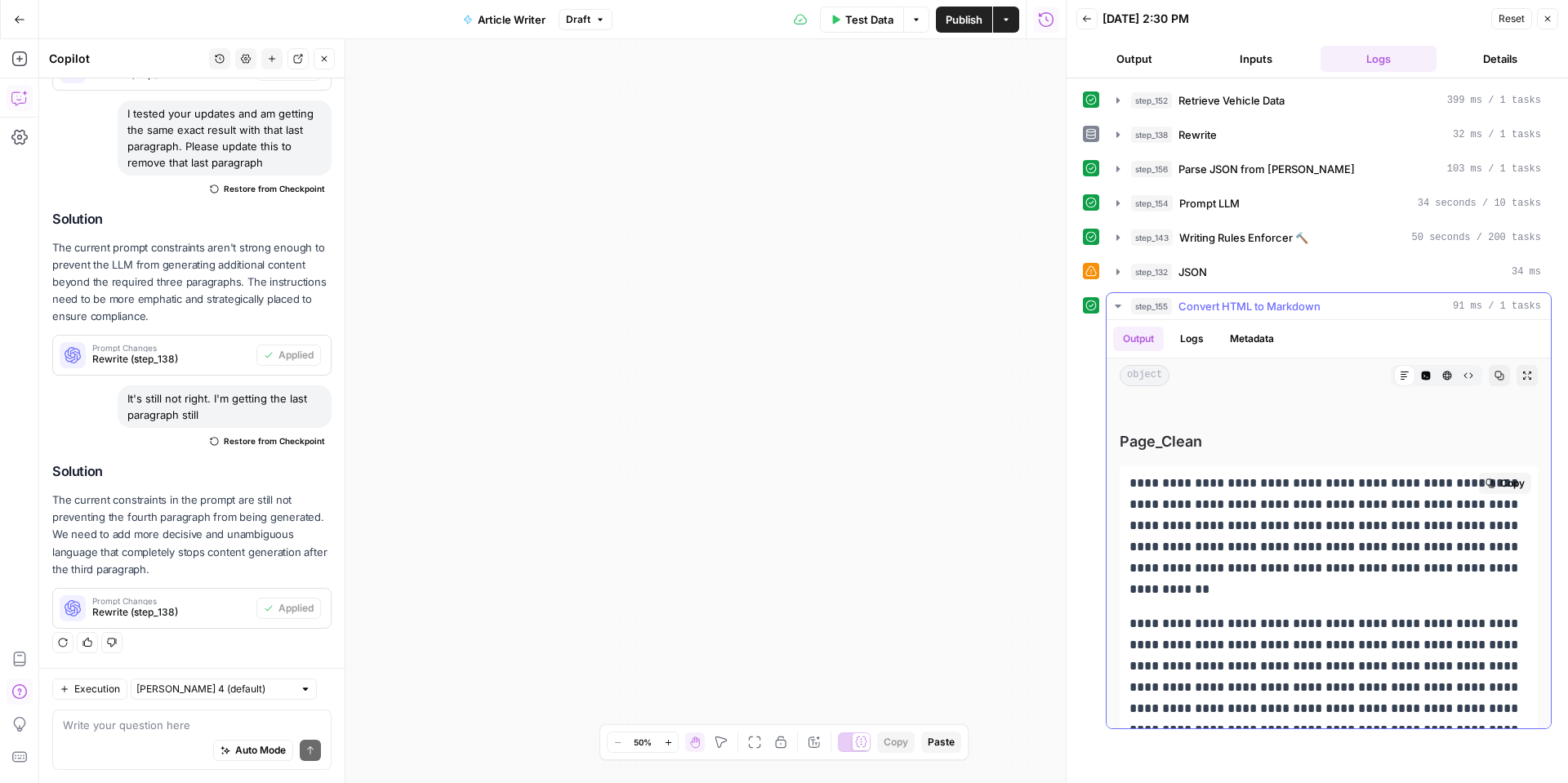
scroll to position [0, 0]
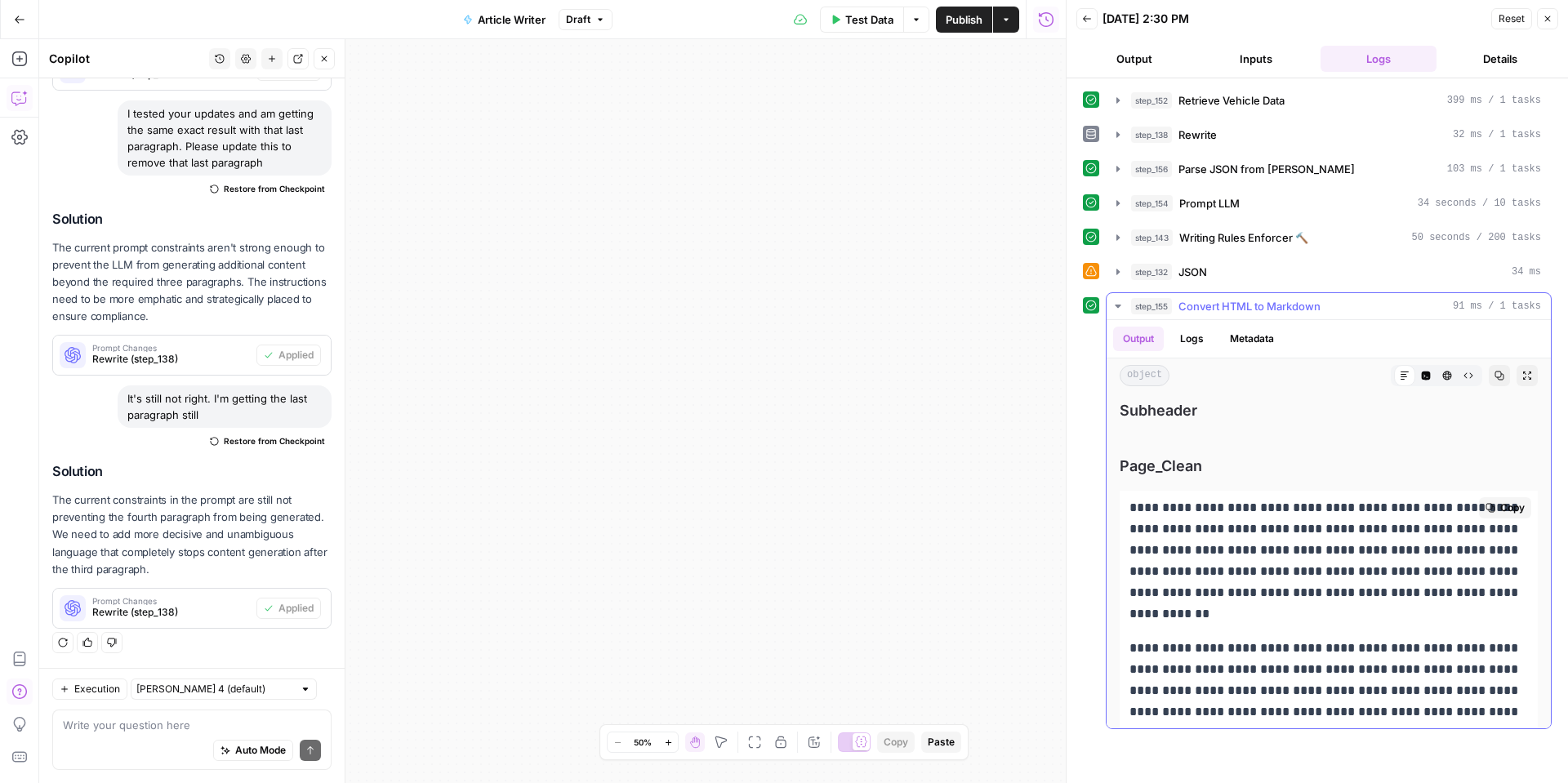
drag, startPoint x: 1247, startPoint y: 676, endPoint x: 1119, endPoint y: 497, distance: 220.1
click at [1119, 497] on div "**********" at bounding box center [1328, 794] width 418 height 604
copy div "**********"
click at [966, 17] on span "Publish" at bounding box center [964, 19] width 37 height 16
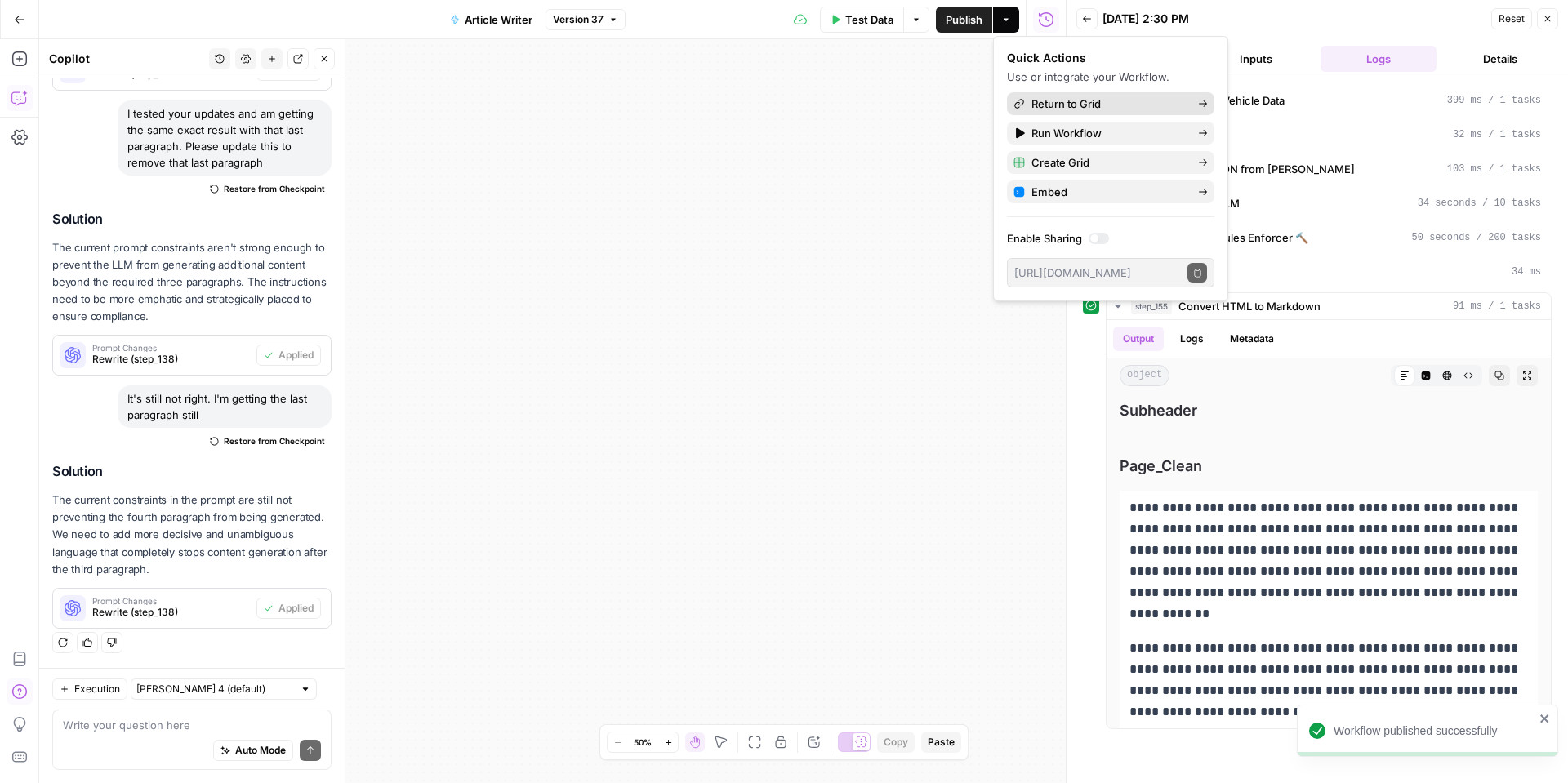
click at [1064, 106] on span "Return to Grid" at bounding box center [1109, 103] width 154 height 16
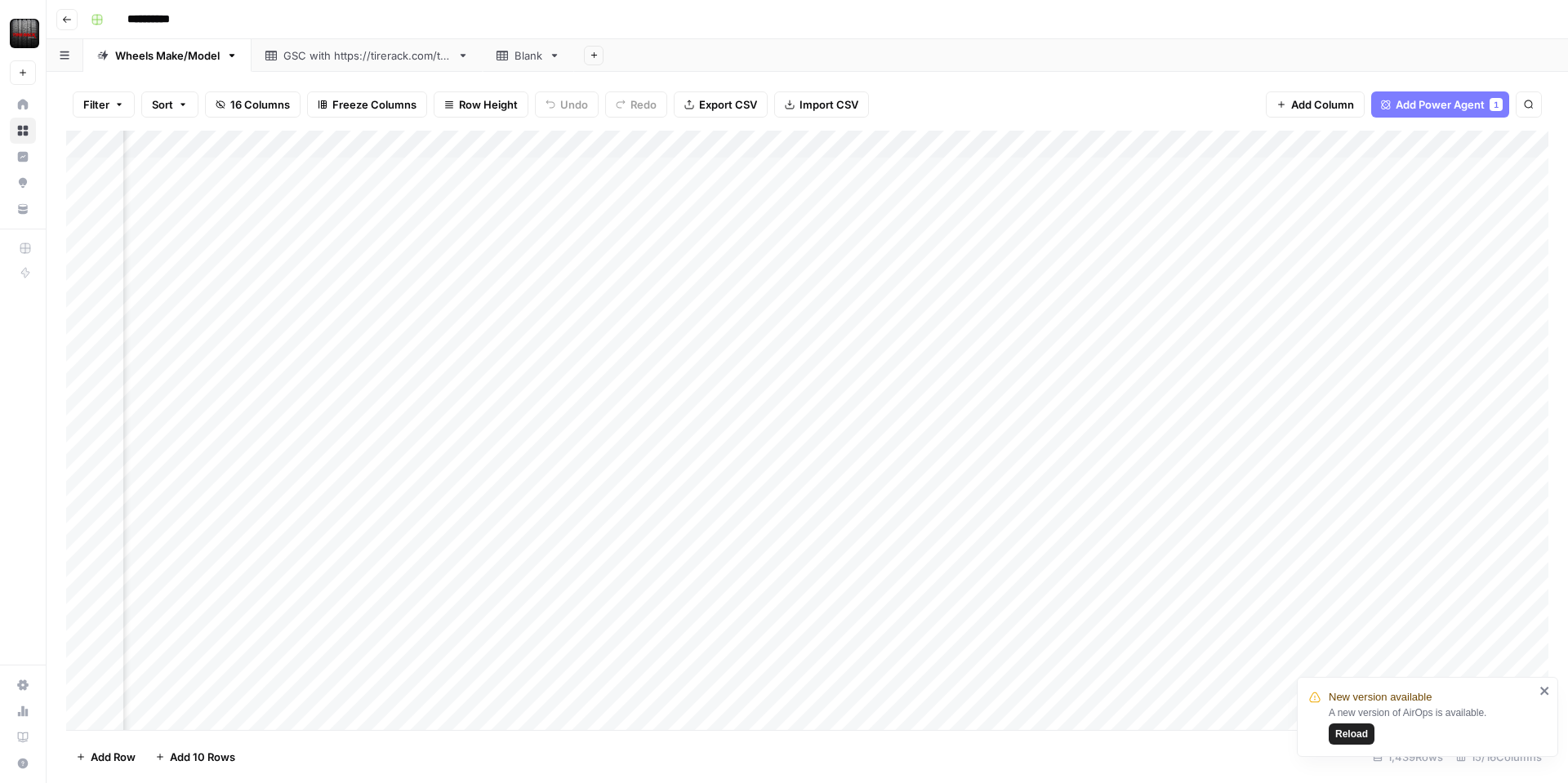
scroll to position [0, 1277]
click at [1277, 143] on div "Add Column" at bounding box center [807, 430] width 1482 height 600
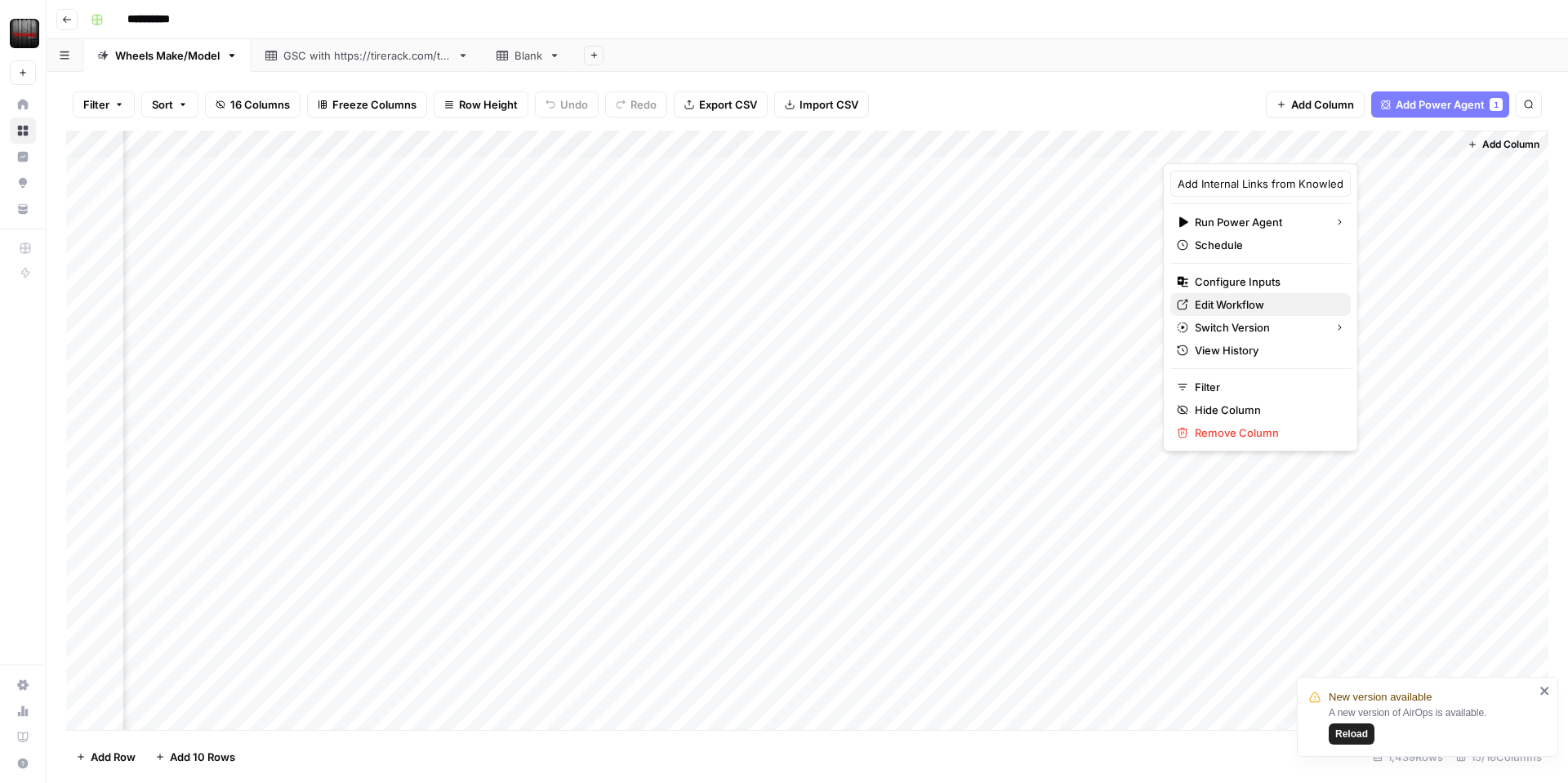
click at [1251, 304] on span "Edit Workflow" at bounding box center [1266, 305] width 143 height 16
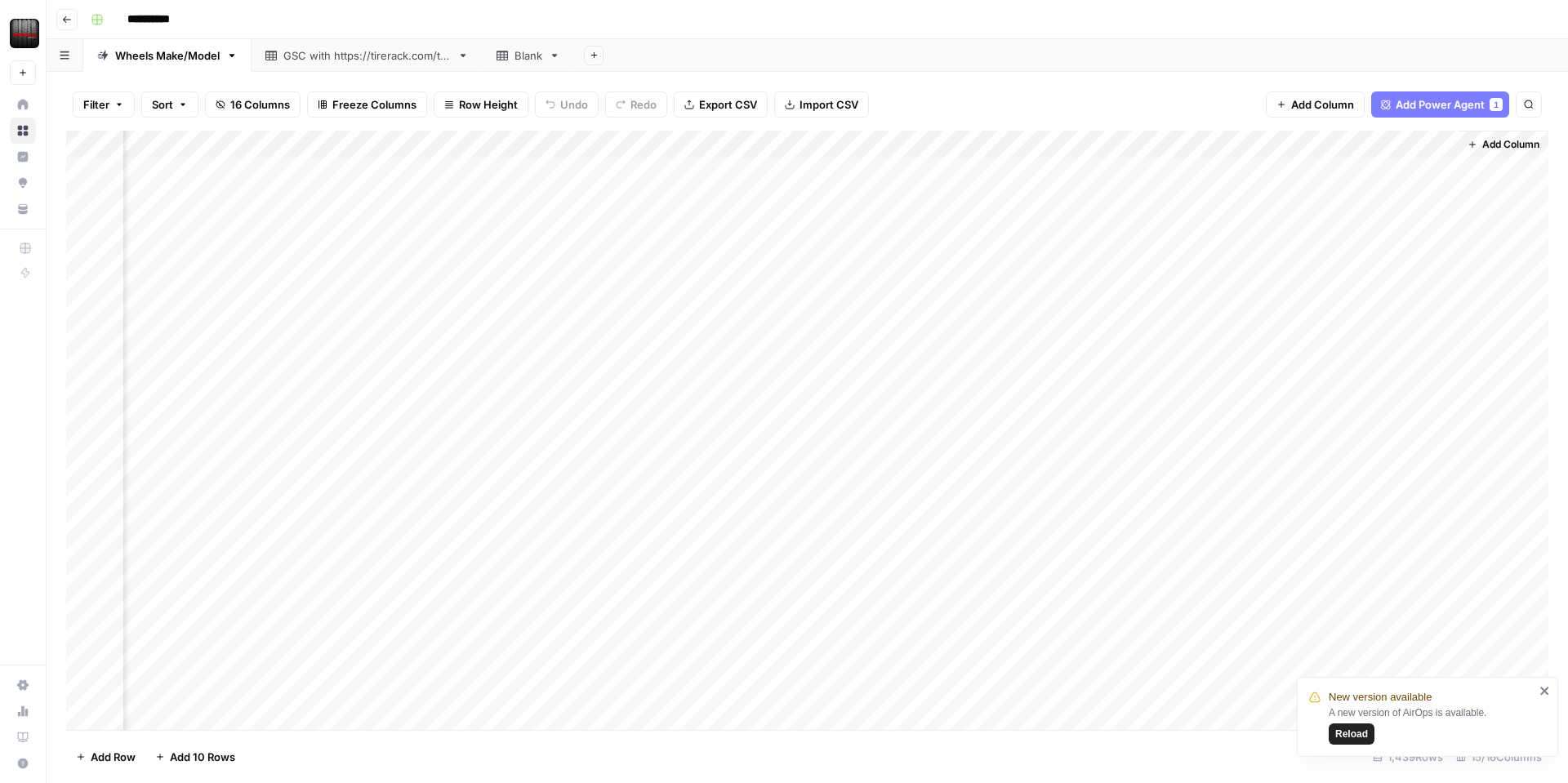
click at [836, 146] on div "Add Column" at bounding box center [807, 430] width 1482 height 600
click at [790, 308] on span "Edit Workflow" at bounding box center [825, 305] width 143 height 16
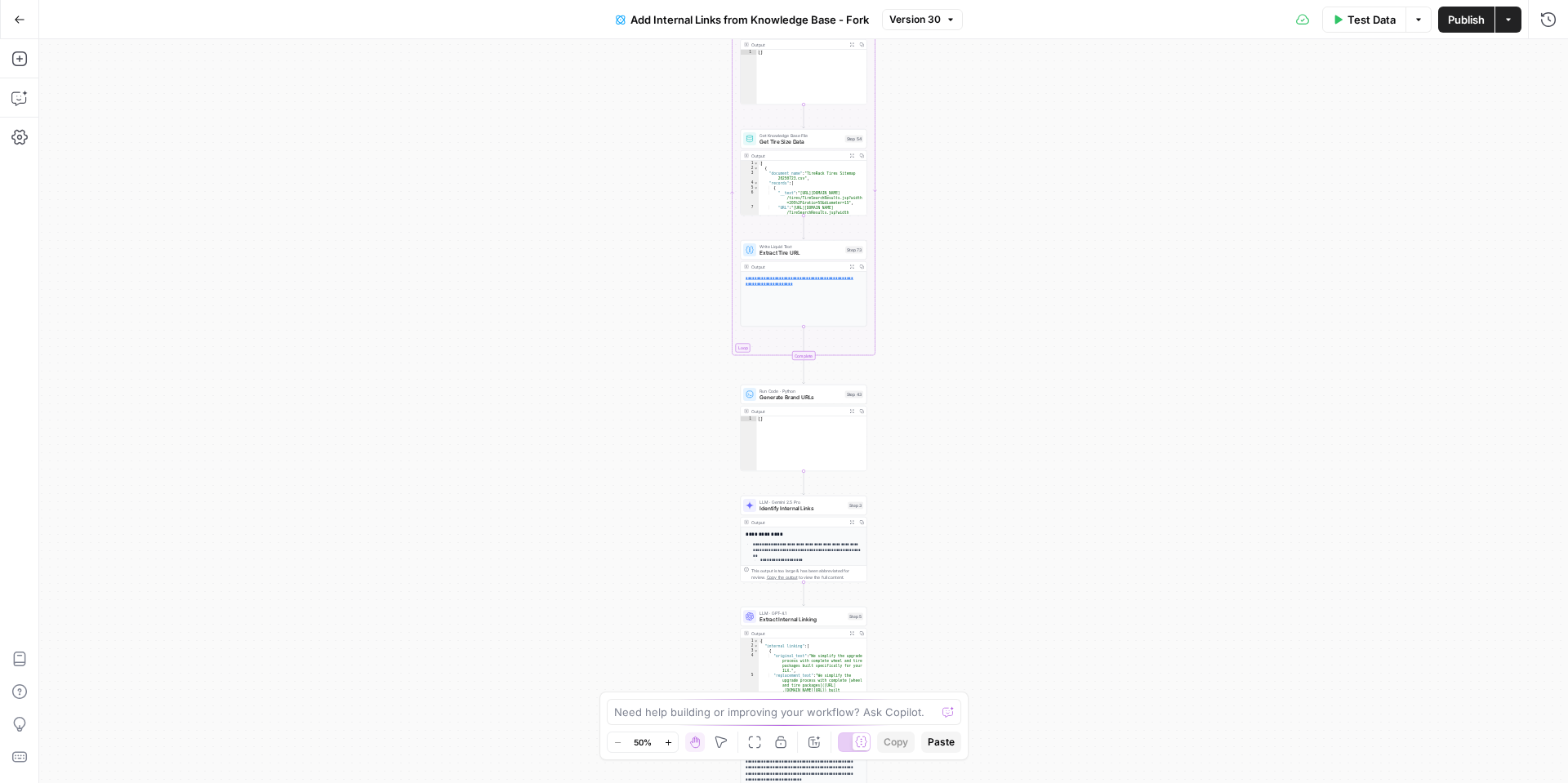
click at [1367, 27] on span "Test Data" at bounding box center [1371, 19] width 49 height 16
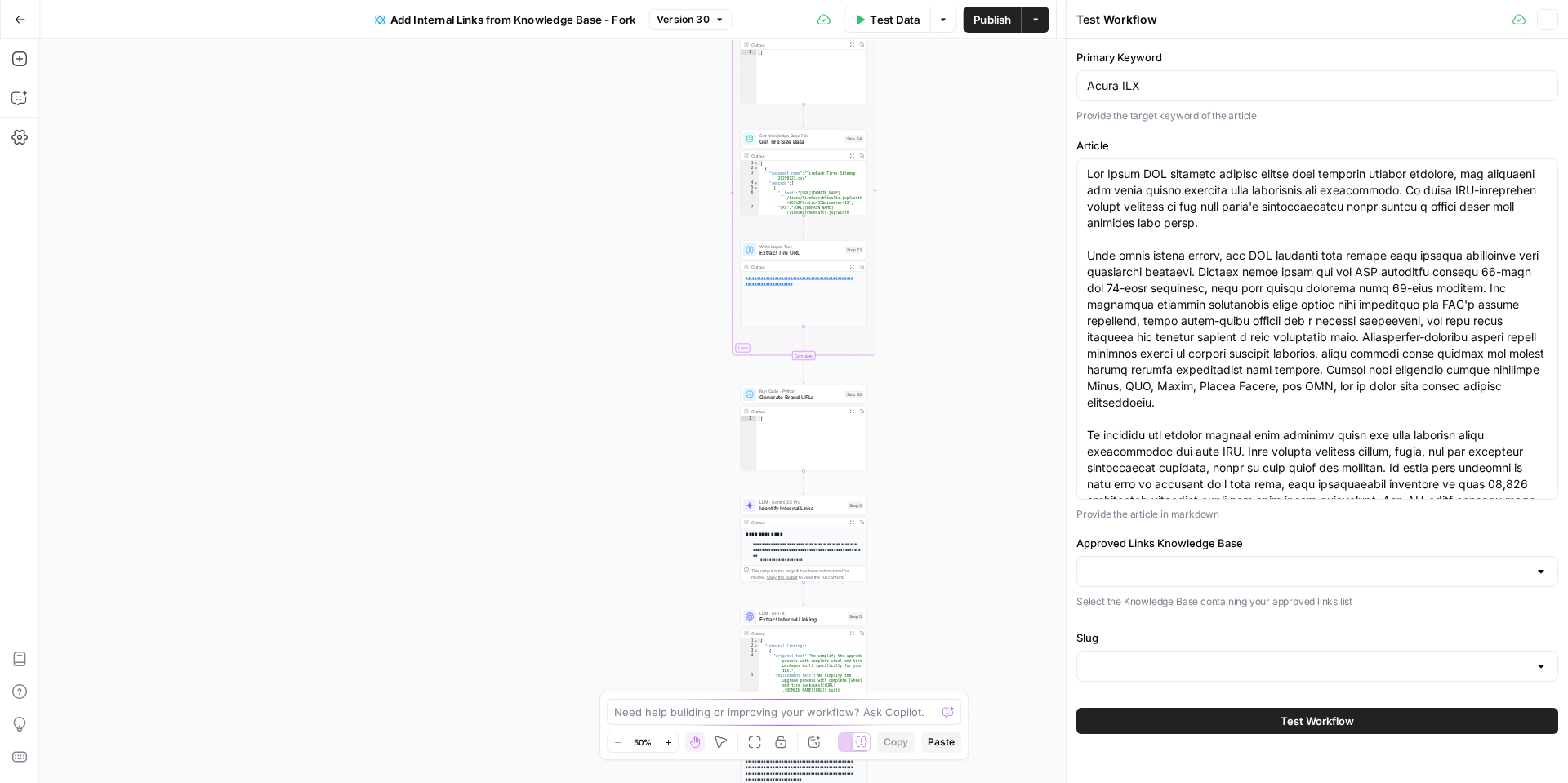
type input "Wheels_Approved Link List"
type input "Slugs"
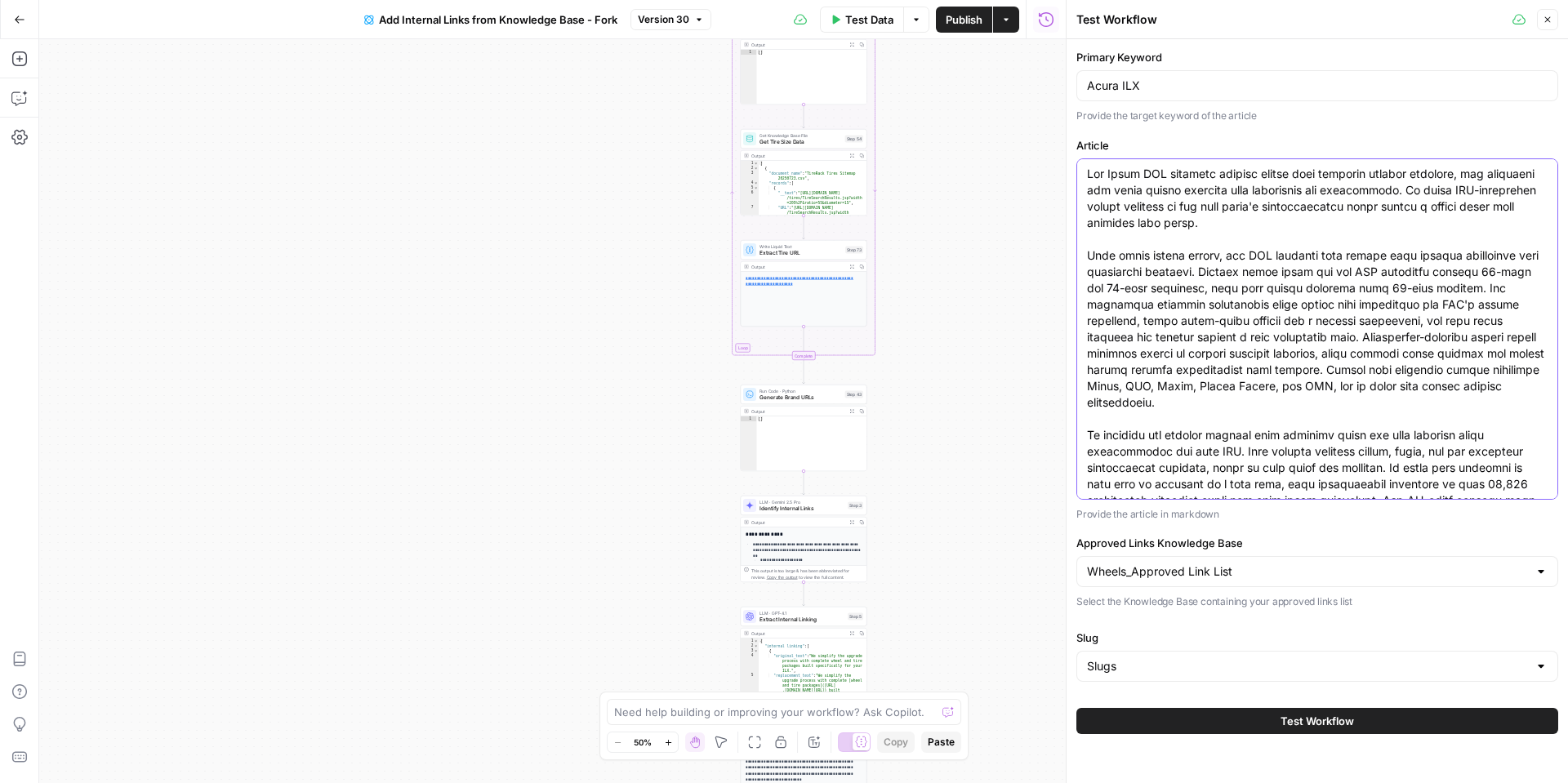
click at [1253, 230] on textarea "Article" at bounding box center [1316, 403] width 460 height 474
drag, startPoint x: 1221, startPoint y: 491, endPoint x: 1025, endPoint y: 104, distance: 433.8
click at [1025, 103] on body "Tire Rack New Home Browse Insights Opportunities Your Data Recent Grids Make & …" at bounding box center [784, 392] width 1568 height 783
paste textarea "its refined appearance and responsive handling characteristics. Tire Rack offer…"
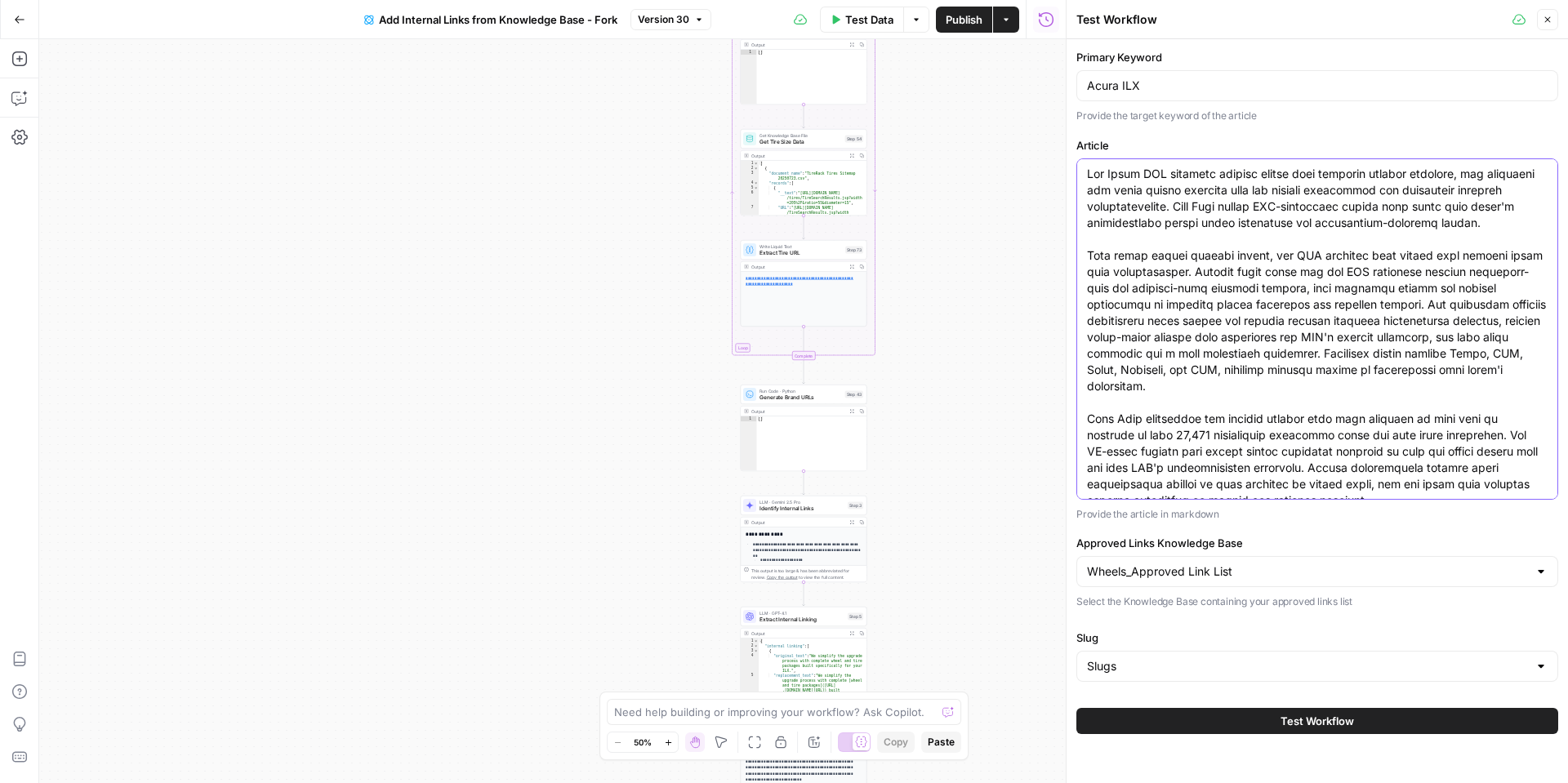
type textarea "The Acura ILX combines compact luxury with engaging driving dynamics, and selec…"
click at [1269, 715] on button "Test Workflow" at bounding box center [1316, 721] width 481 height 27
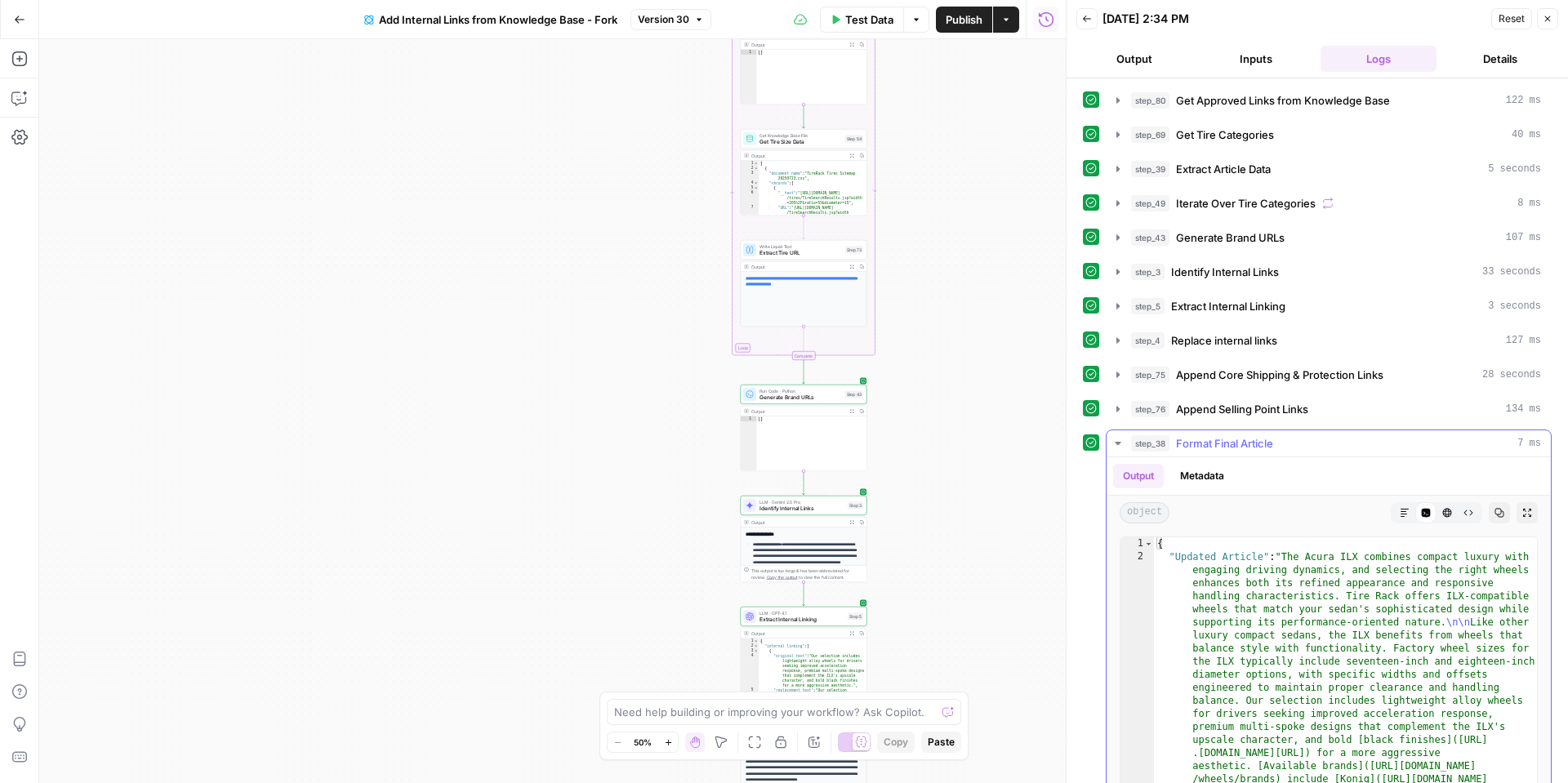
click at [1407, 512] on icon "button" at bounding box center [1404, 513] width 10 height 10
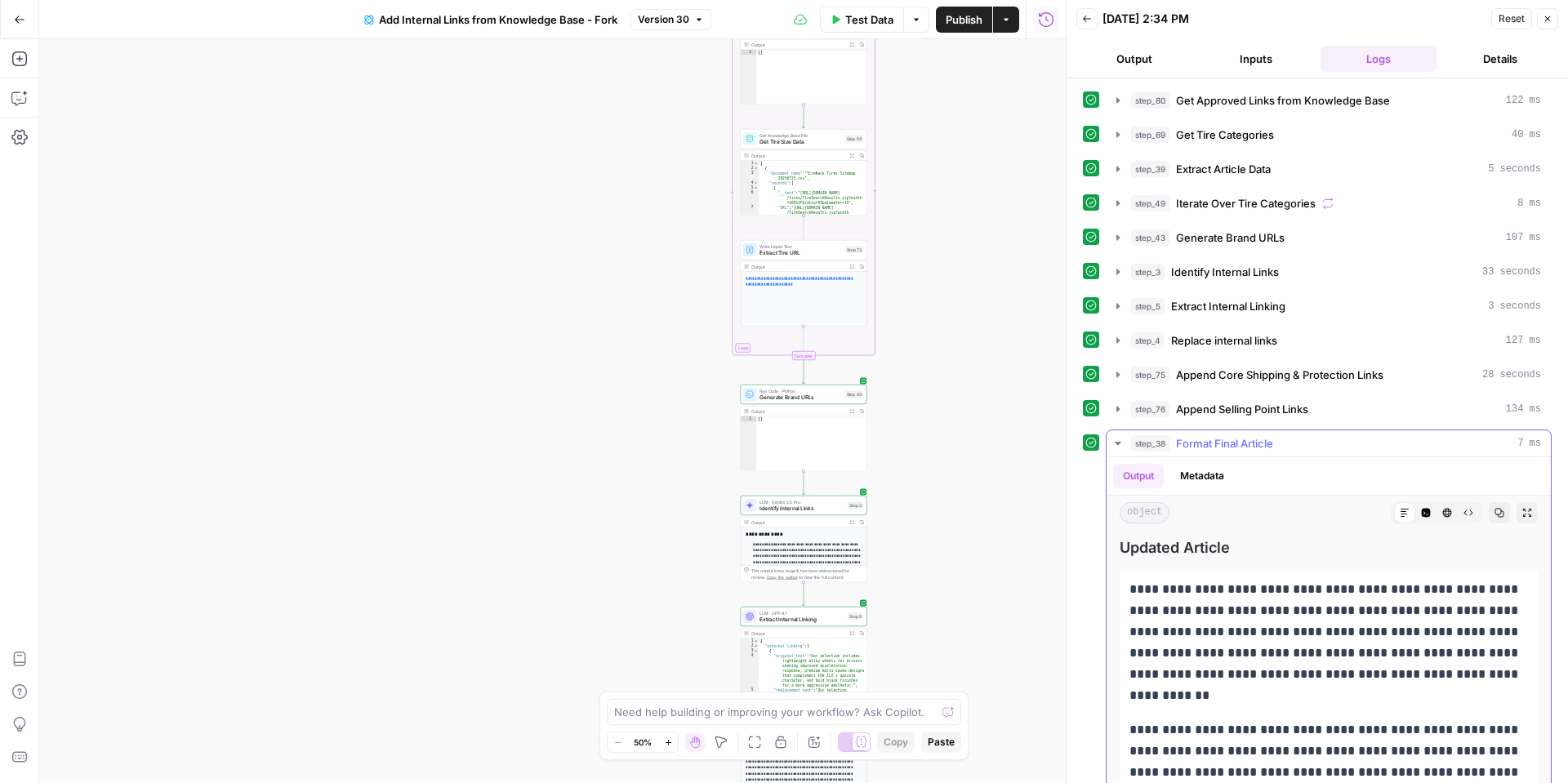
click at [1528, 513] on icon "button" at bounding box center [1526, 513] width 8 height 8
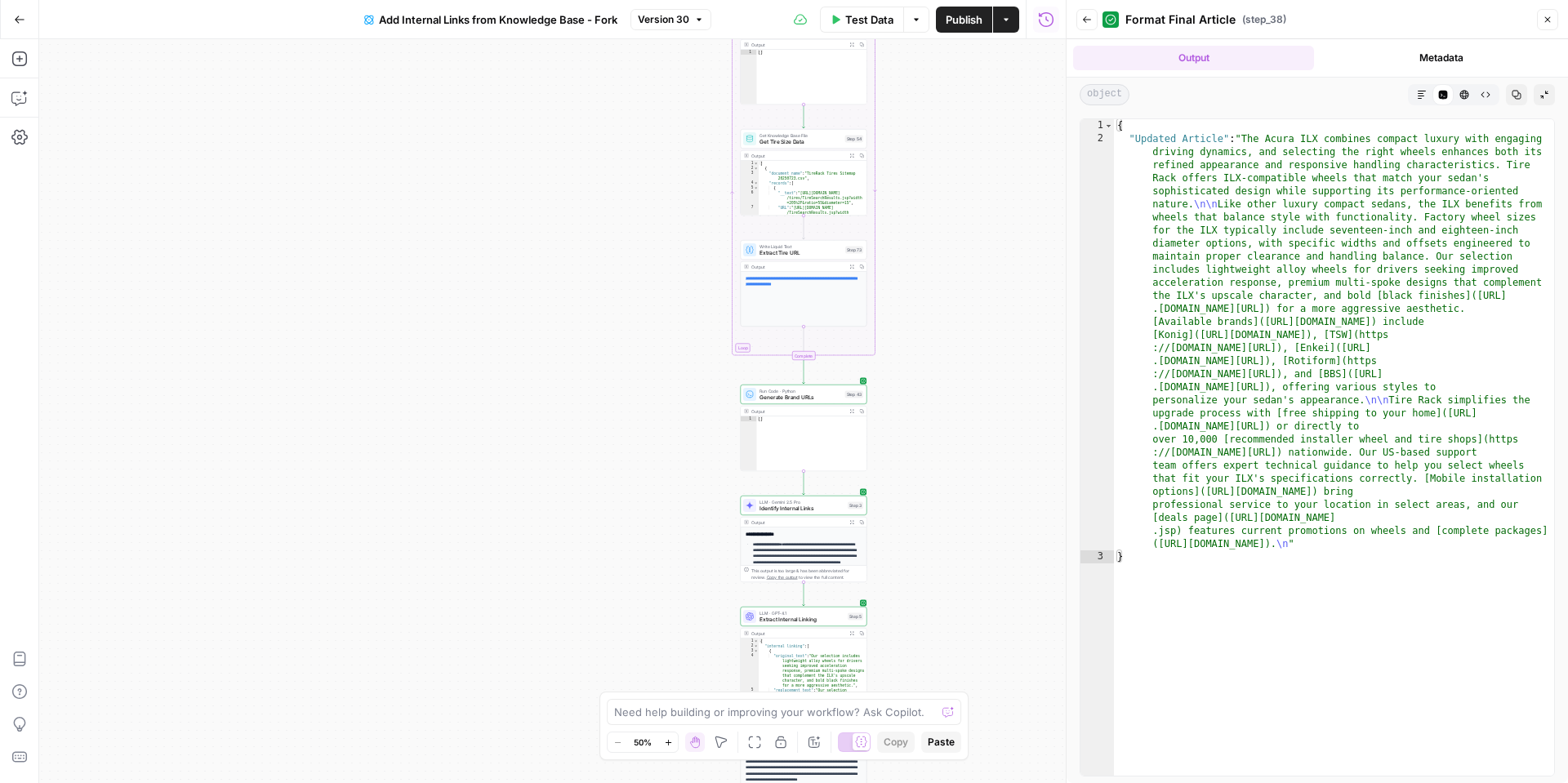
click at [1422, 90] on icon "button" at bounding box center [1421, 95] width 10 height 10
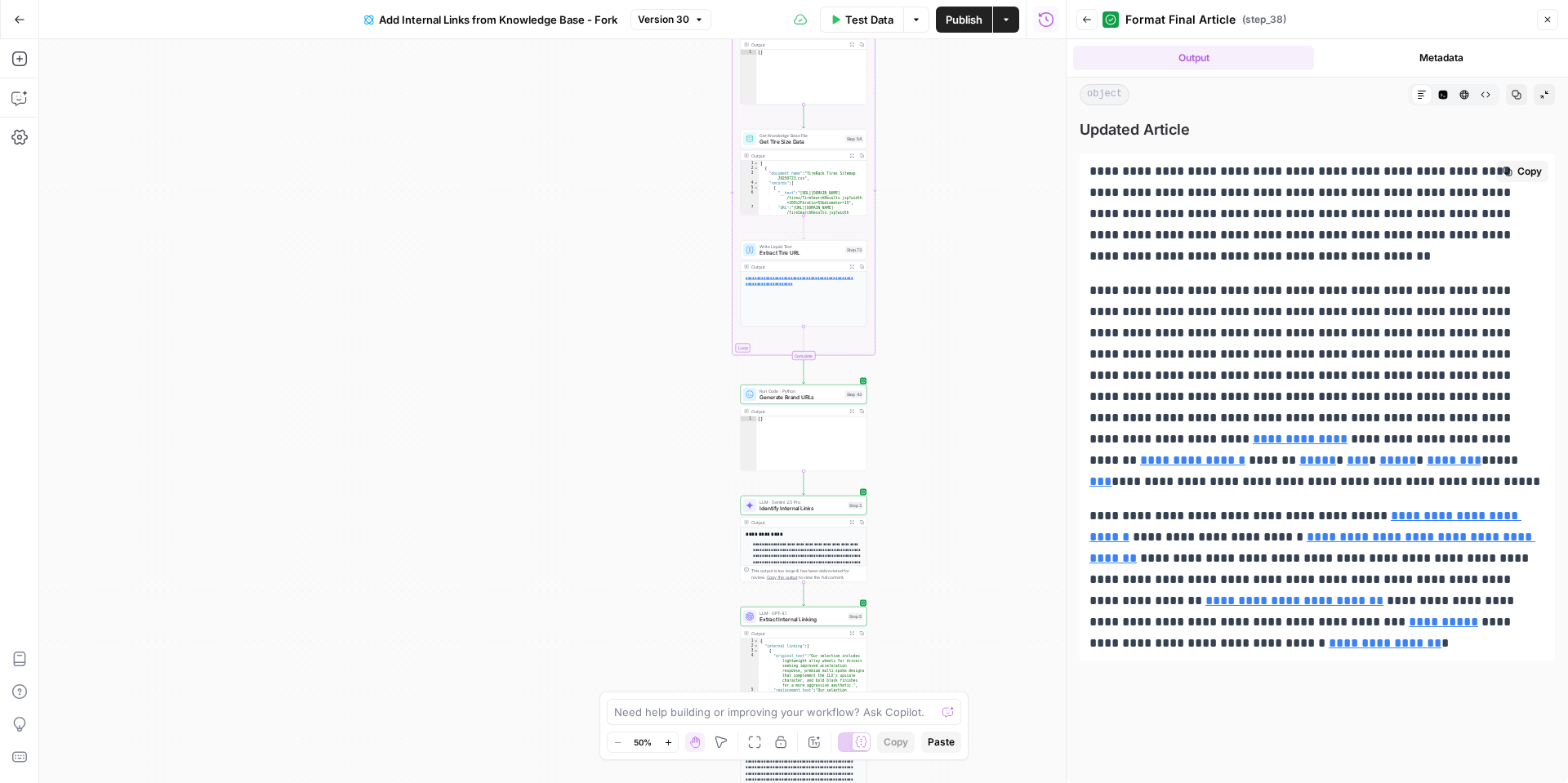
drag, startPoint x: 1238, startPoint y: 646, endPoint x: 1086, endPoint y: 176, distance: 494.0
click at [1088, 174] on div "**********" at bounding box center [1317, 407] width 475 height 506
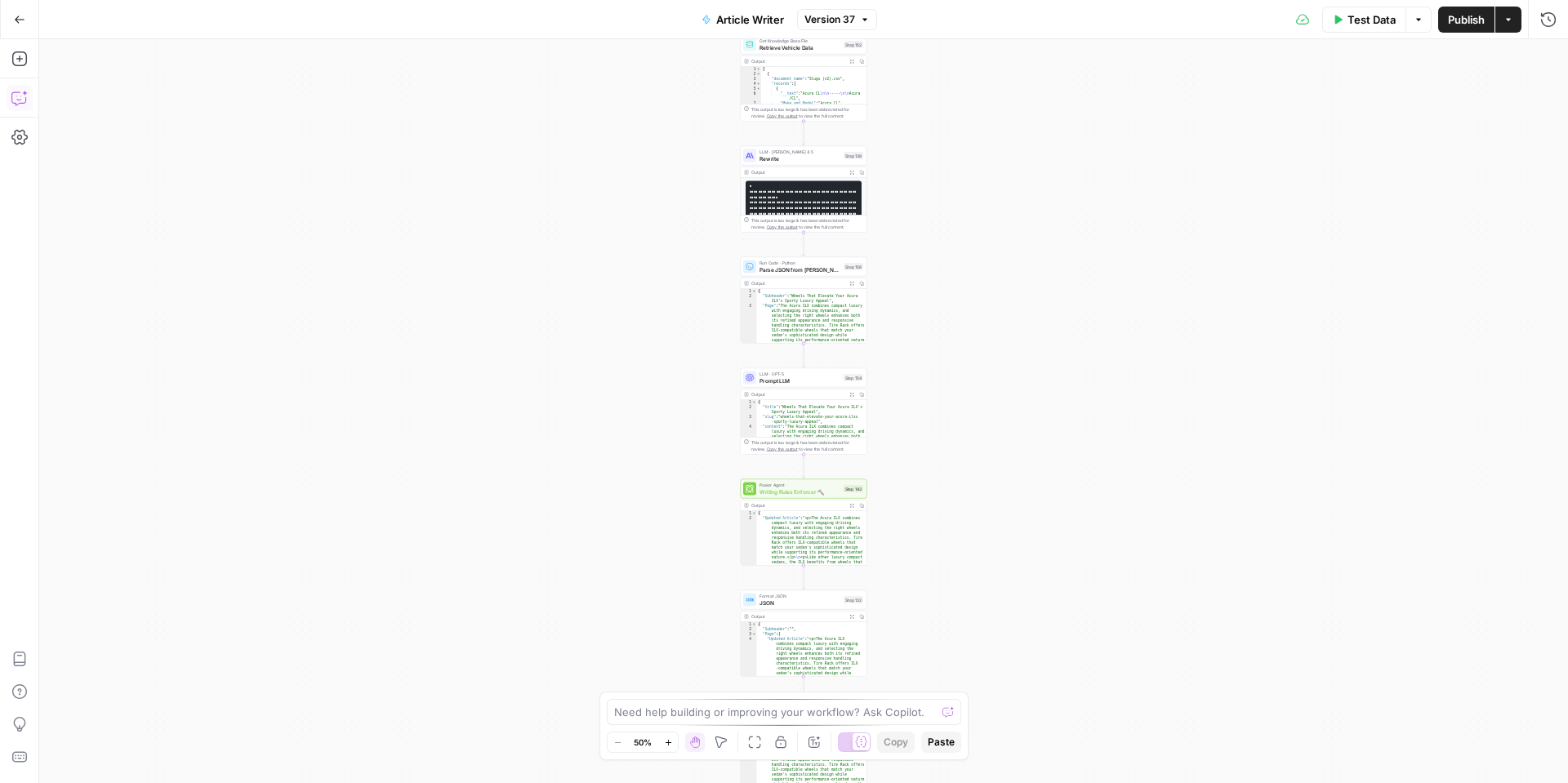
click at [22, 95] on icon "button" at bounding box center [19, 98] width 16 height 16
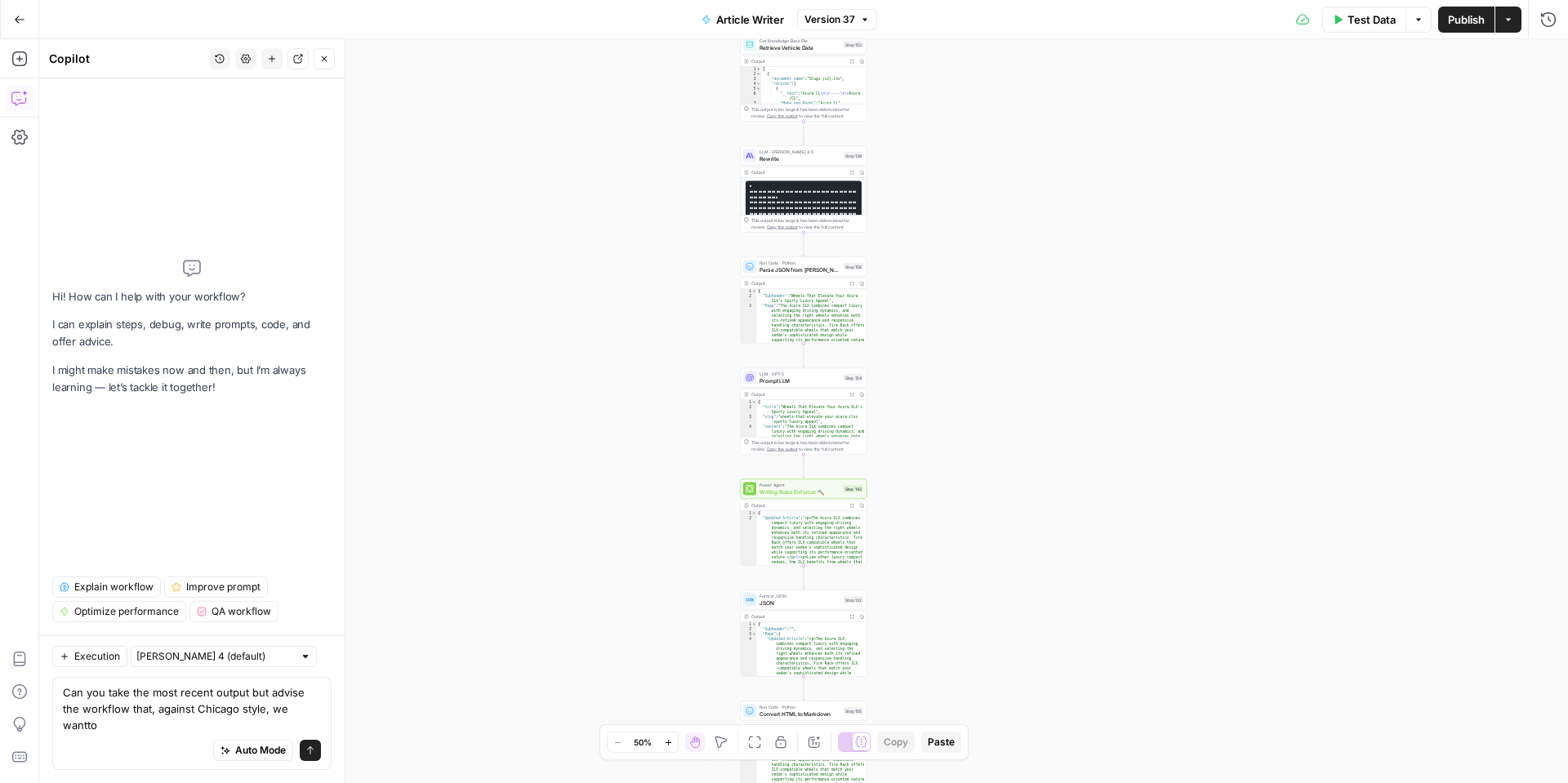
click at [292, 729] on textarea "Can you take the most recent output but advise the workflow that, against Chica…" at bounding box center [192, 709] width 258 height 49
click at [312, 724] on textarea "Can you take the most recent output but advise the workflow that, against Chica…" at bounding box center [192, 709] width 258 height 49
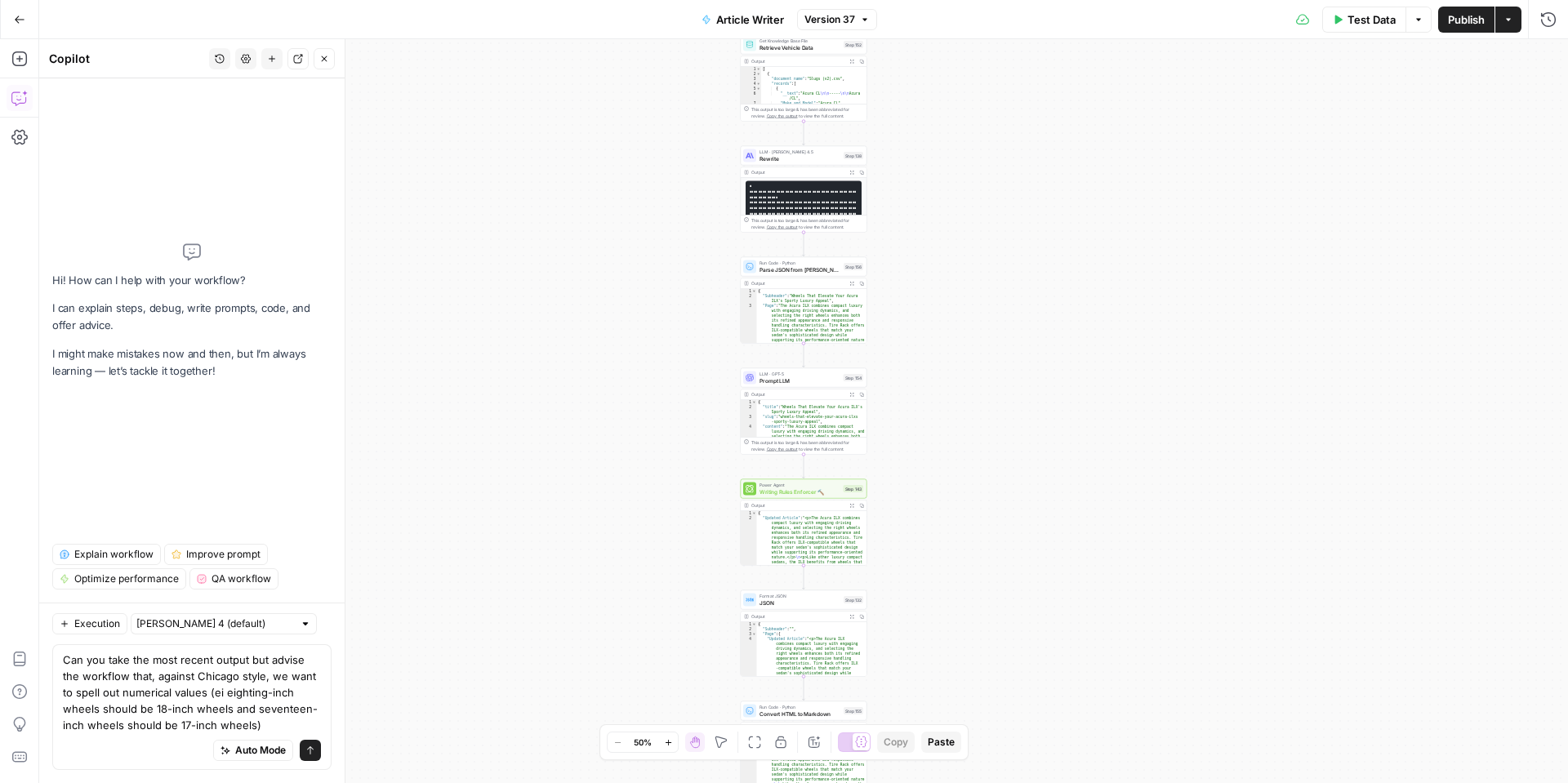
click at [223, 697] on textarea "Can you take the most recent output but advise the workflow that, against Chica…" at bounding box center [192, 693] width 258 height 81
drag, startPoint x: 214, startPoint y: 704, endPoint x: 225, endPoint y: 693, distance: 15.6
click at [217, 700] on textarea "Can you take the most recent output but advise the workflow that, against Chica…" at bounding box center [192, 693] width 258 height 81
click at [226, 698] on textarea "Can you take the most recent output but advise the workflow that, against Chica…" at bounding box center [192, 693] width 258 height 81
click at [261, 696] on textarea "Can you take the most recent output but advise the workflow that, against Chica…" at bounding box center [192, 693] width 258 height 81
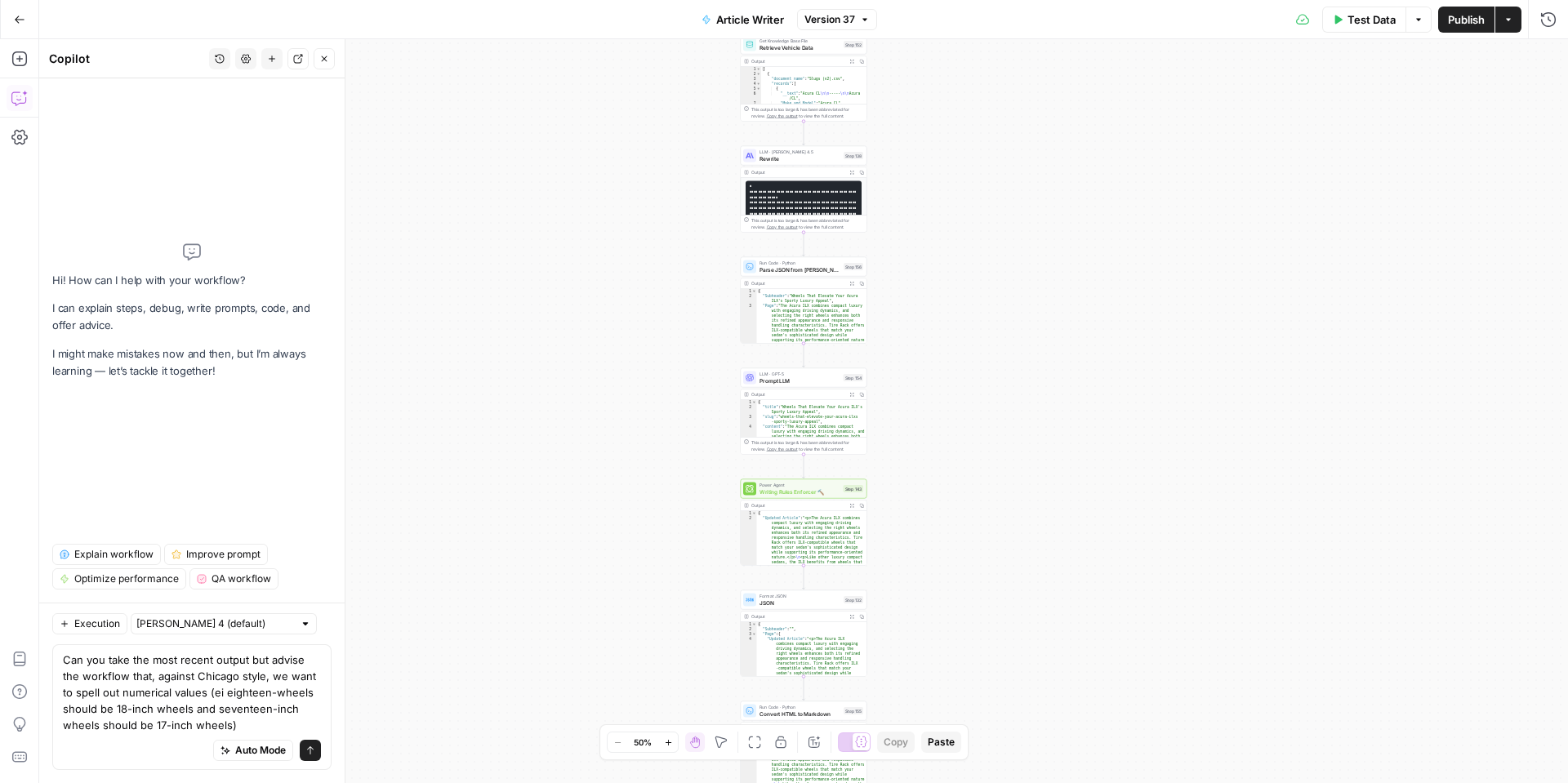
click at [208, 693] on textarea "Can you take the most recent output but advise the workflow that, against Chica…" at bounding box center [192, 693] width 258 height 81
click at [246, 723] on textarea "Can you take the most recent output but advise the workflow that, against Chica…" at bounding box center [192, 693] width 258 height 81
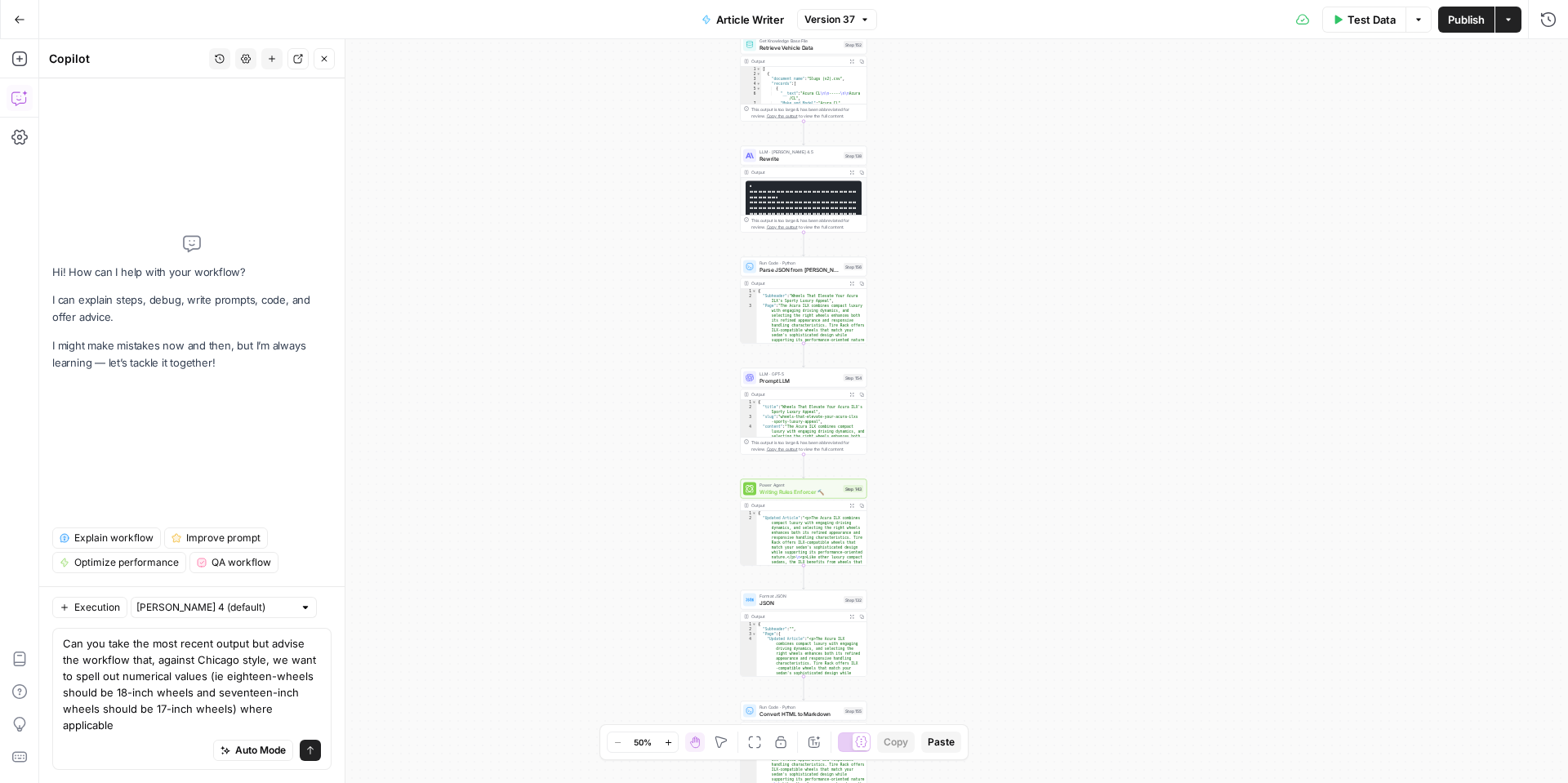
type textarea "Can you take the most recent output but advise the workflow that, against Chica…"
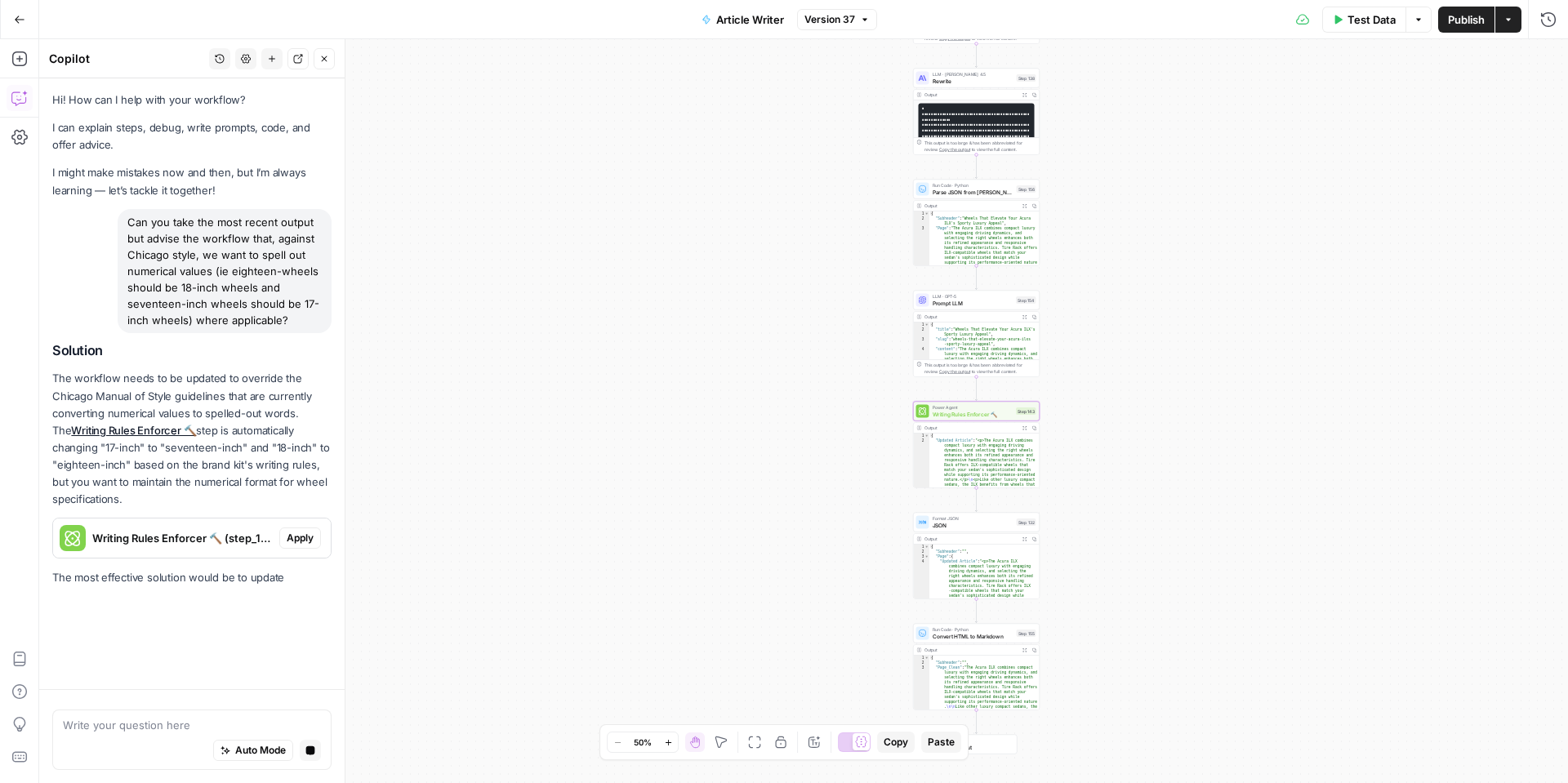
click at [298, 543] on span "Apply" at bounding box center [299, 538] width 27 height 15
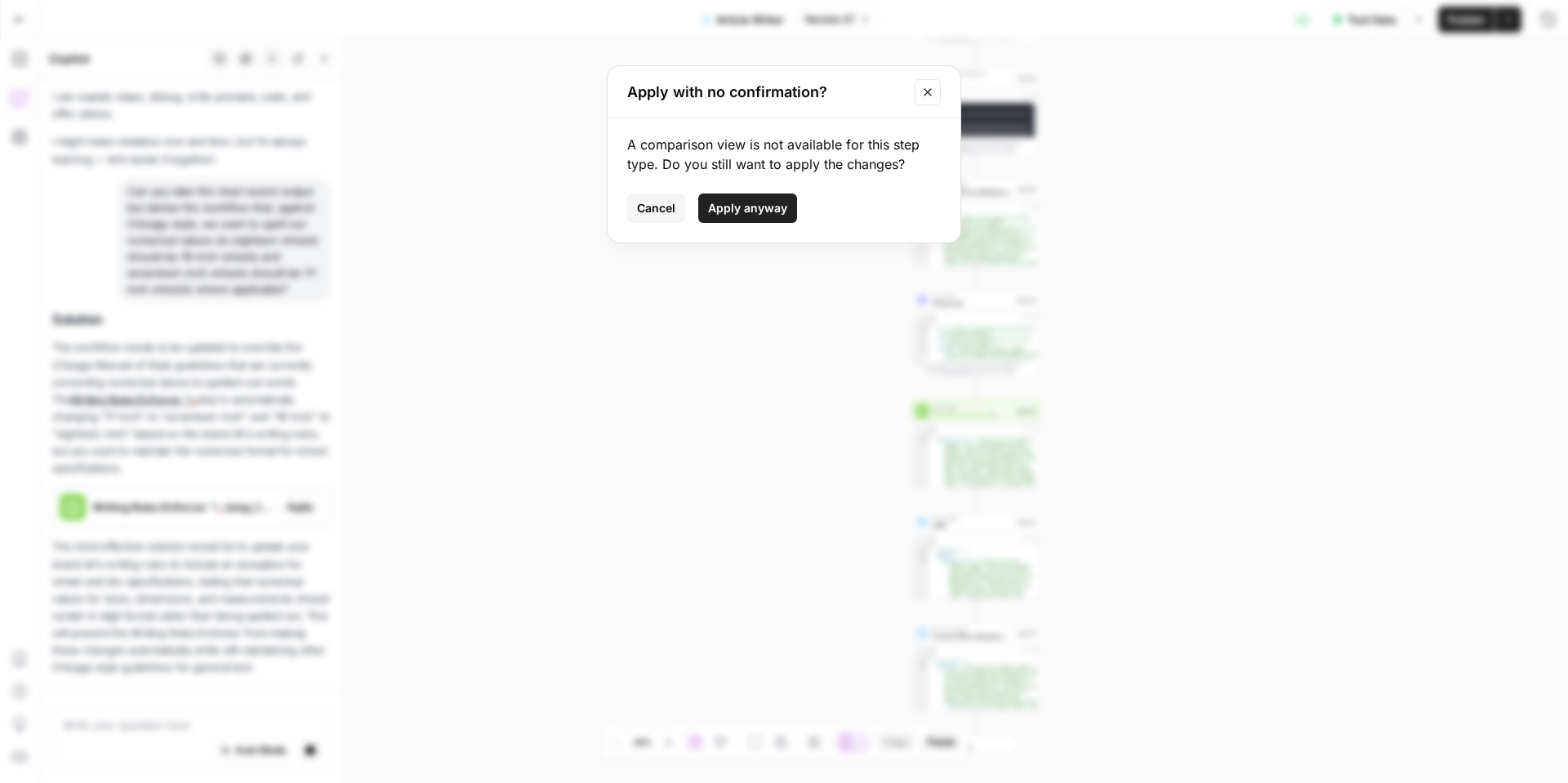
click at [744, 209] on span "Apply anyway" at bounding box center [747, 208] width 80 height 16
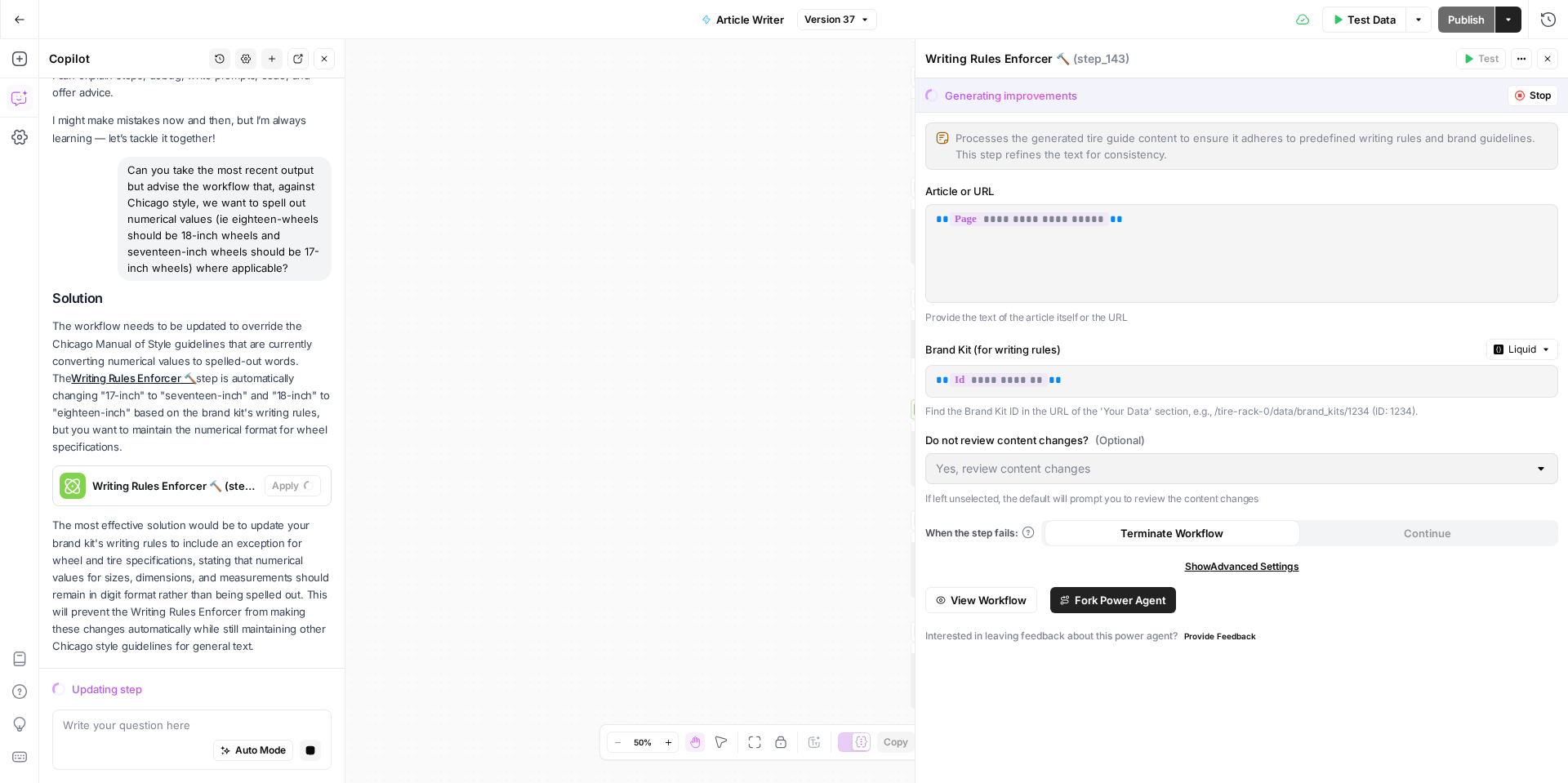
scroll to position [79, 0]
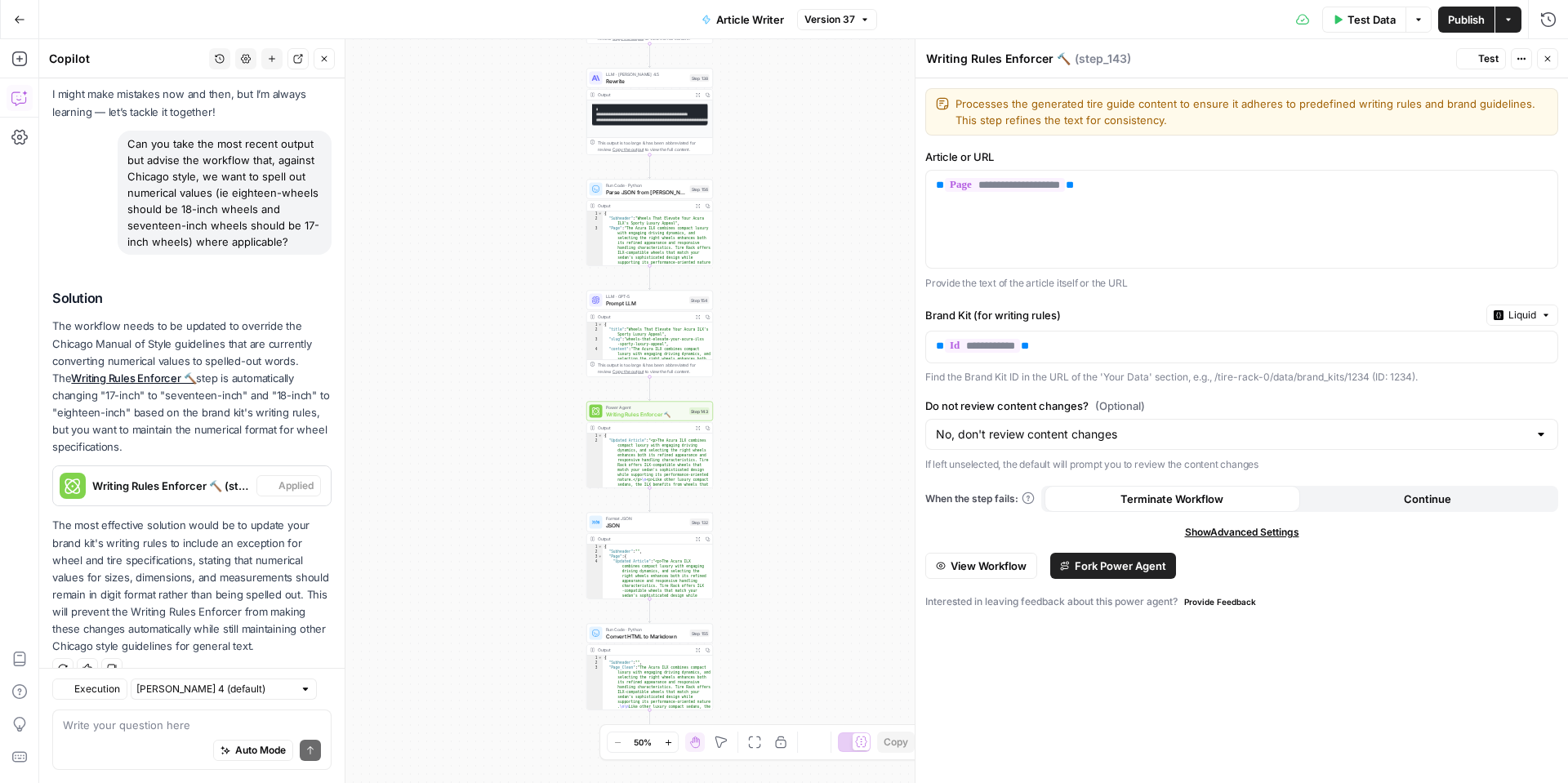
type input "No, don't review content changes"
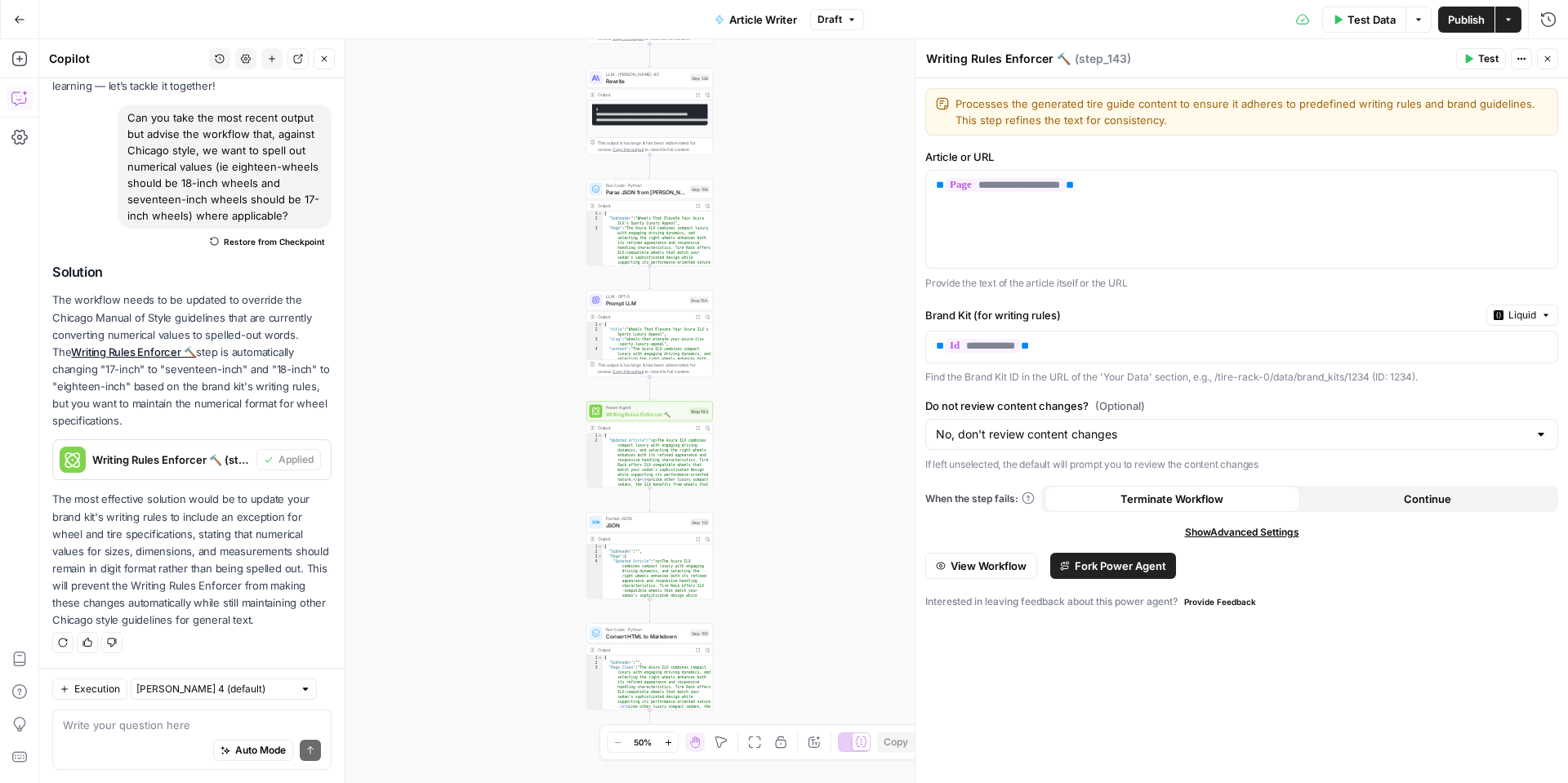
click at [1349, 16] on span "Test Data" at bounding box center [1371, 19] width 49 height 16
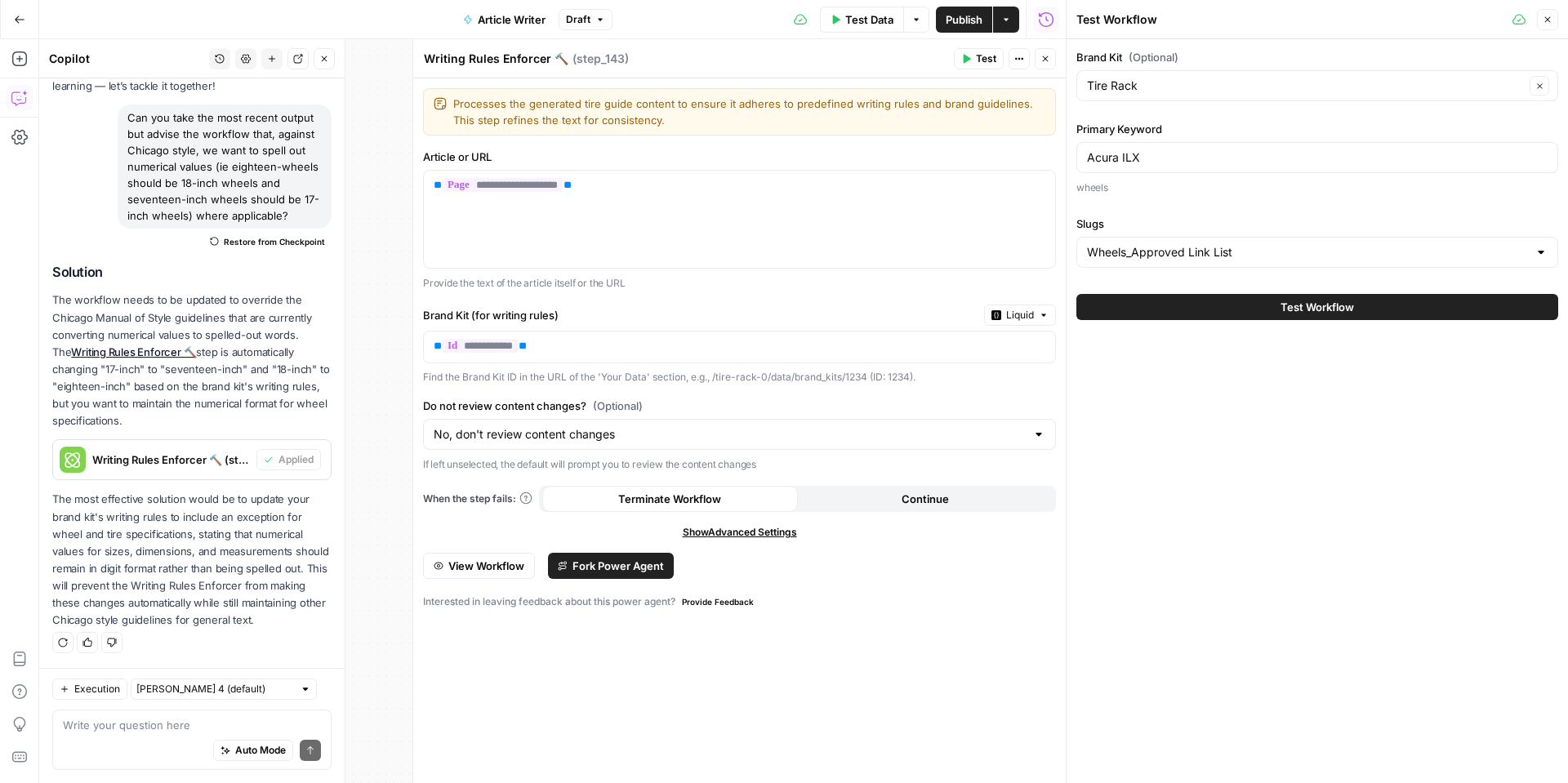
click at [1042, 50] on button "Close" at bounding box center [1045, 59] width 21 height 21
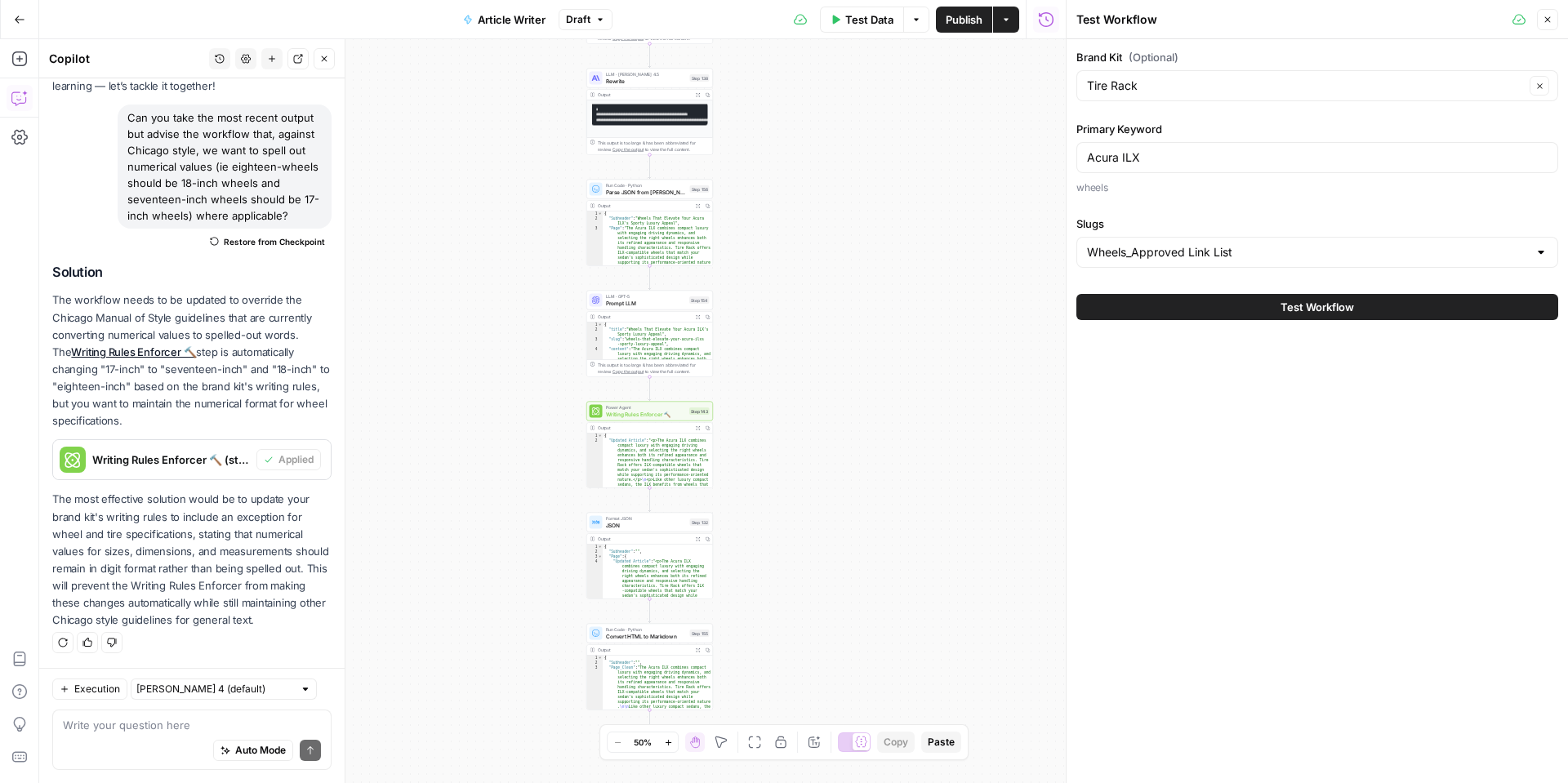
click at [1163, 309] on button "Test Workflow" at bounding box center [1316, 308] width 481 height 27
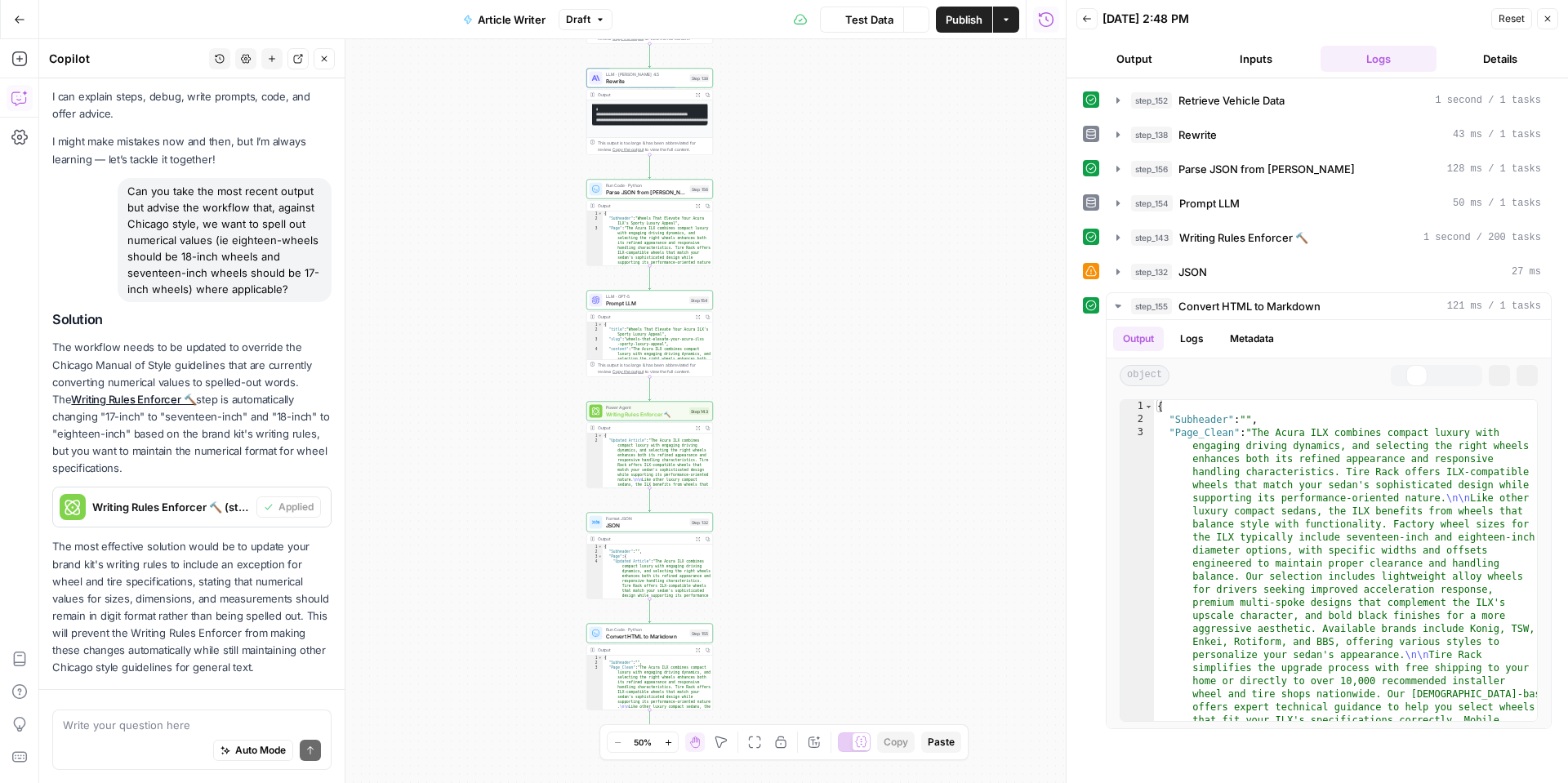
scroll to position [104, 0]
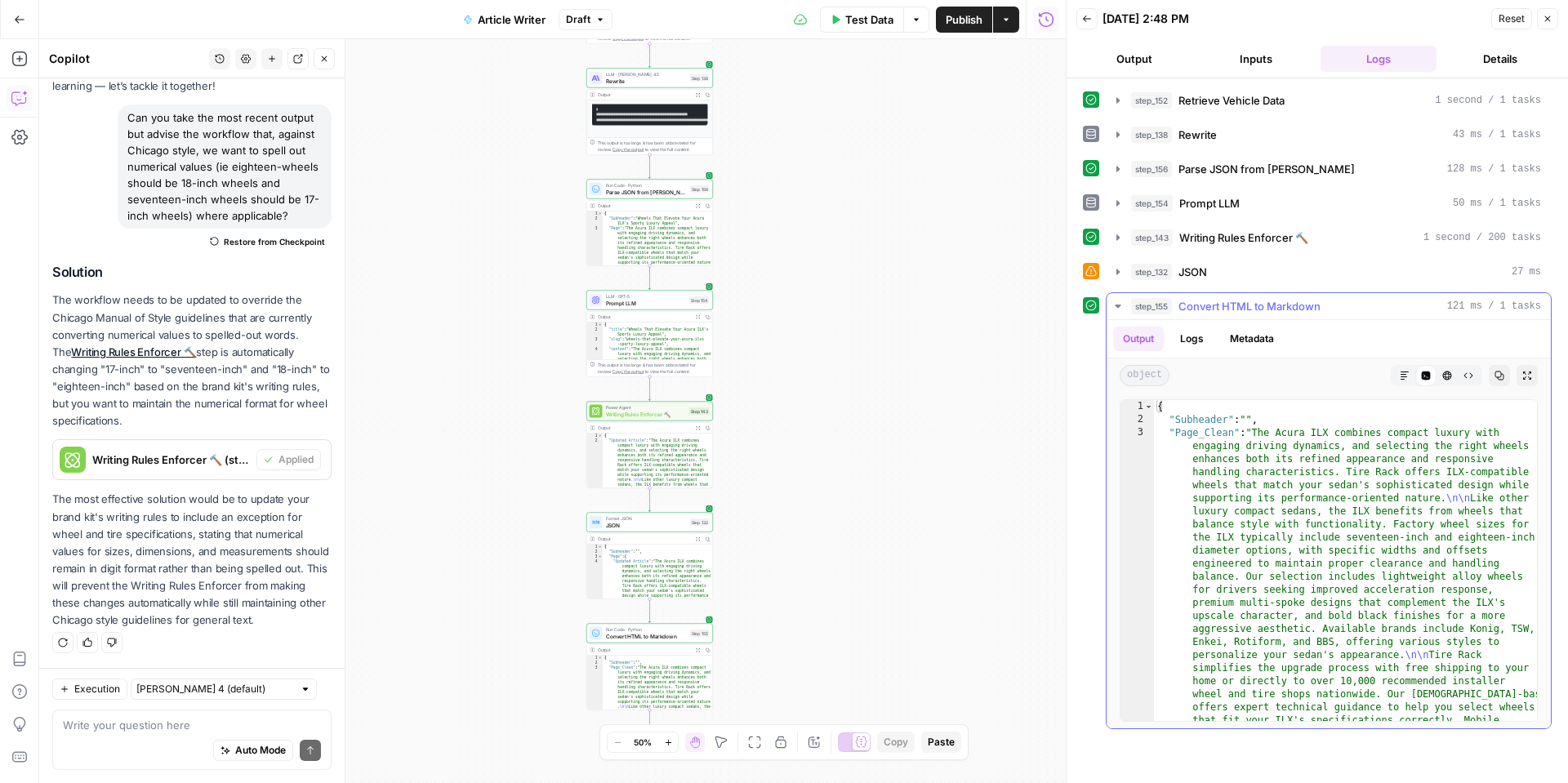
click at [1400, 373] on icon "button" at bounding box center [1404, 376] width 10 height 10
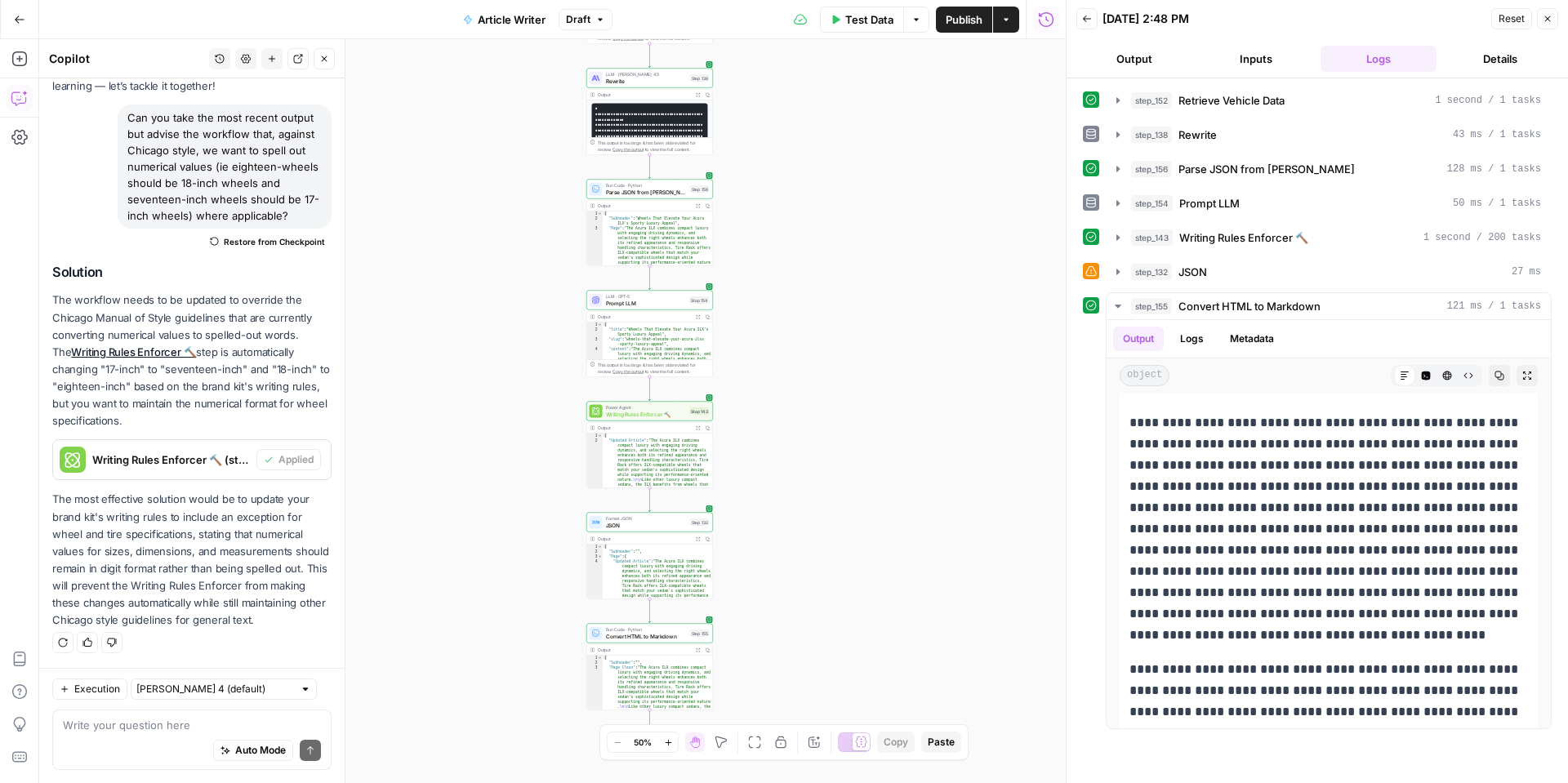
scroll to position [232, 0]
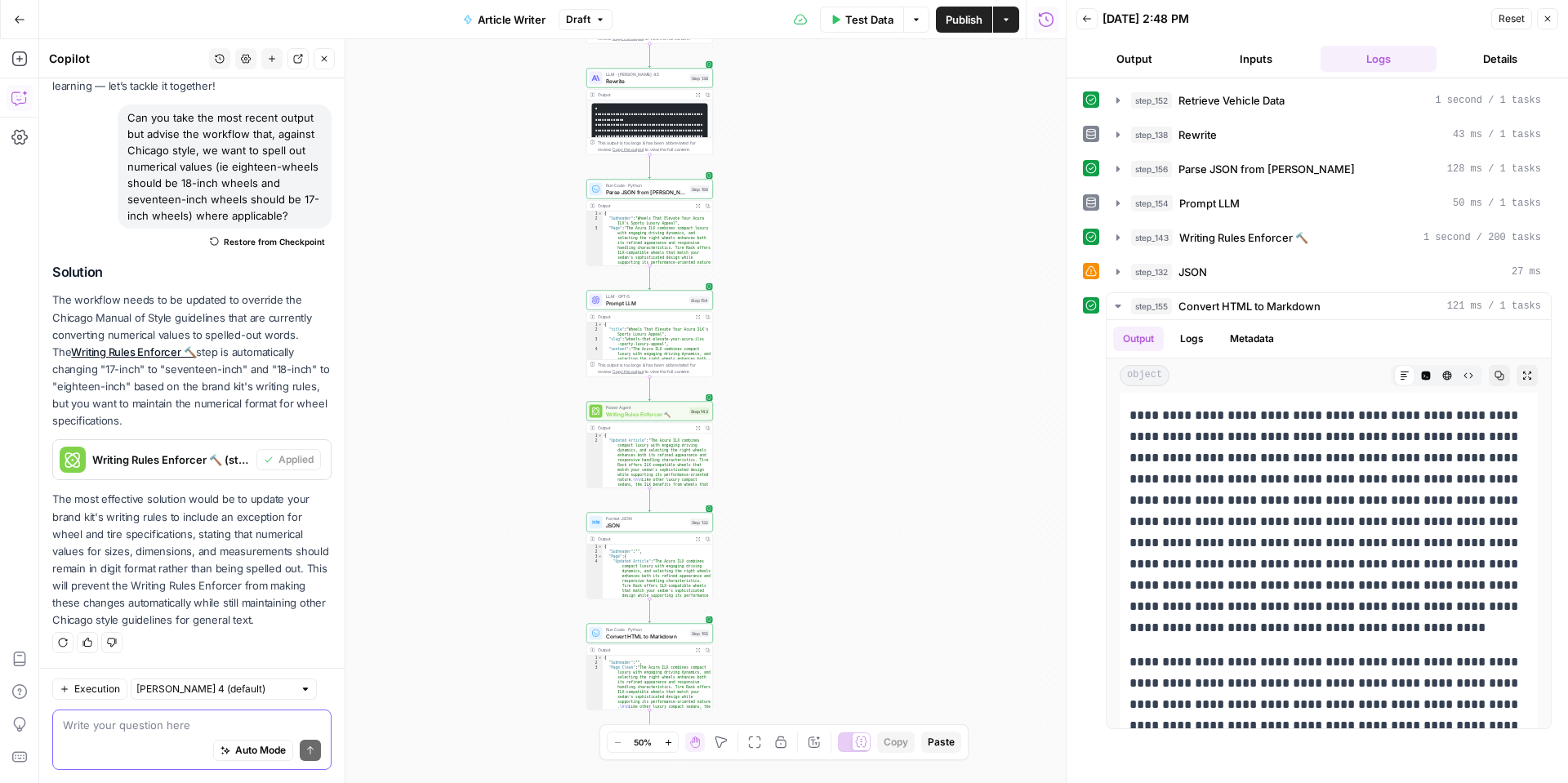
click at [129, 729] on textarea at bounding box center [192, 726] width 258 height 16
click at [129, 730] on textarea at bounding box center [192, 726] width 258 height 16
click at [131, 726] on textarea at bounding box center [192, 726] width 258 height 16
type textarea "N"
type textarea "i"
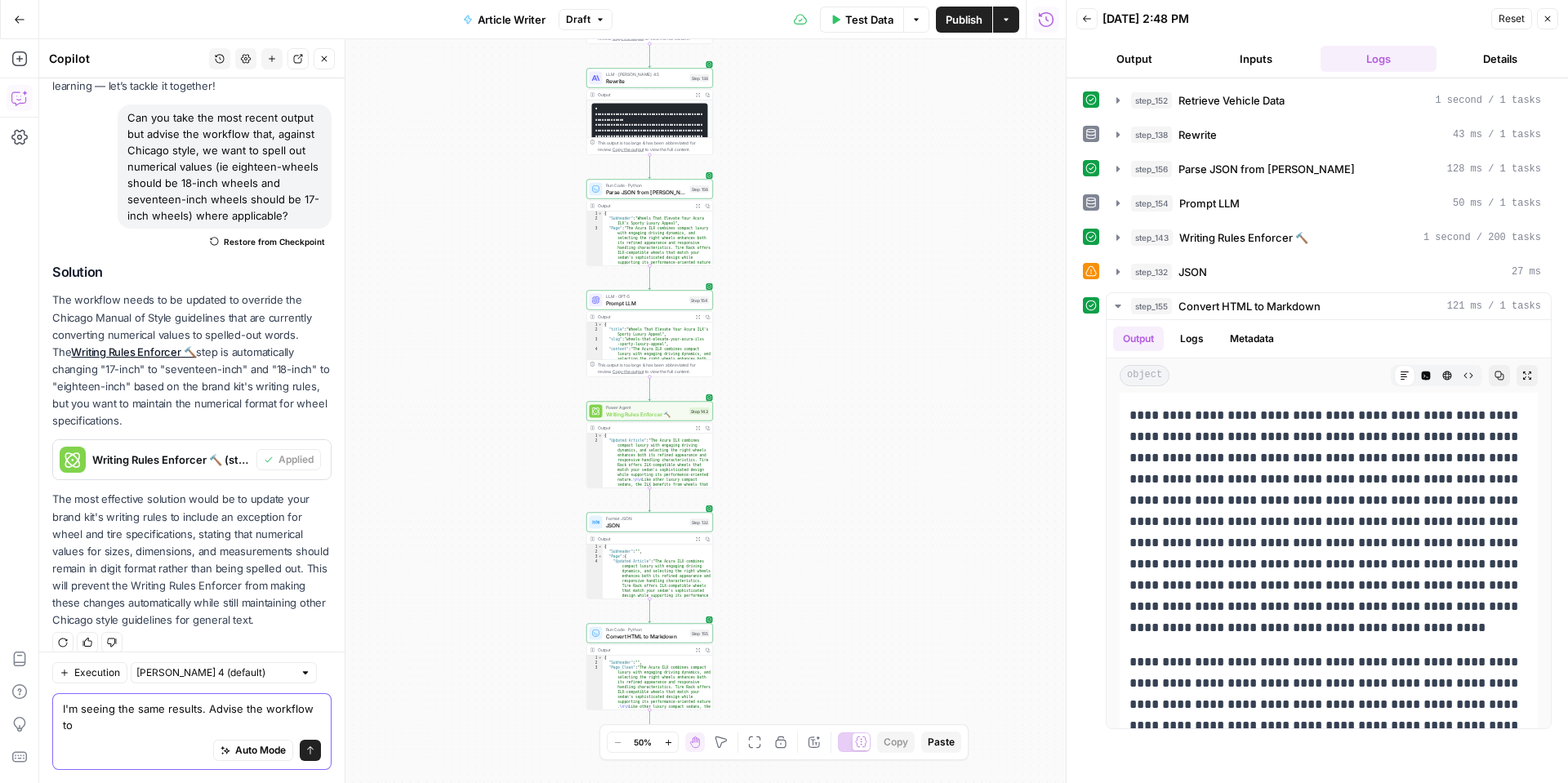
scroll to position [121, 0]
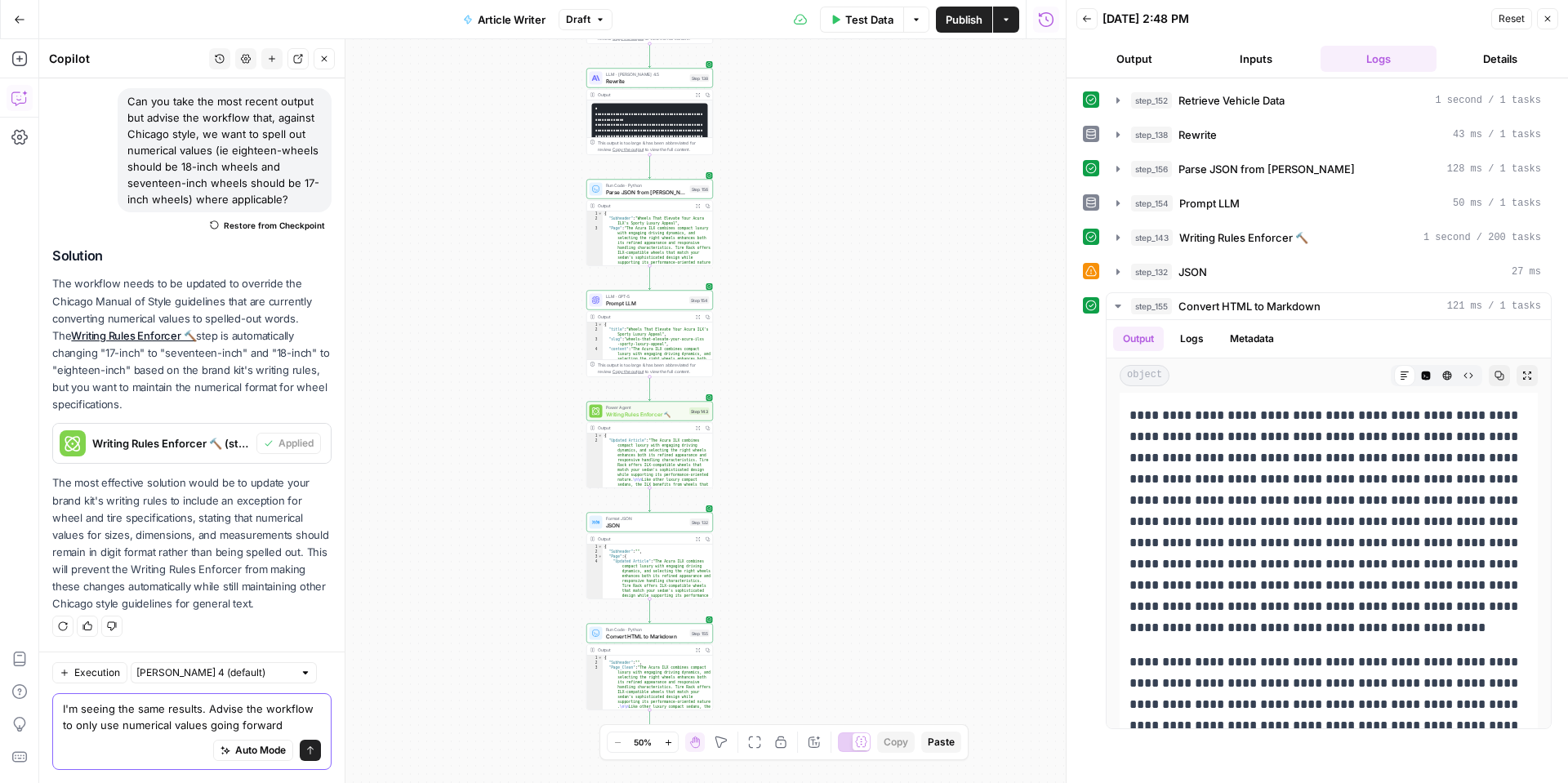
type textarea "I'm seeing the same results. Advise the workflow to only use numerical values g…"
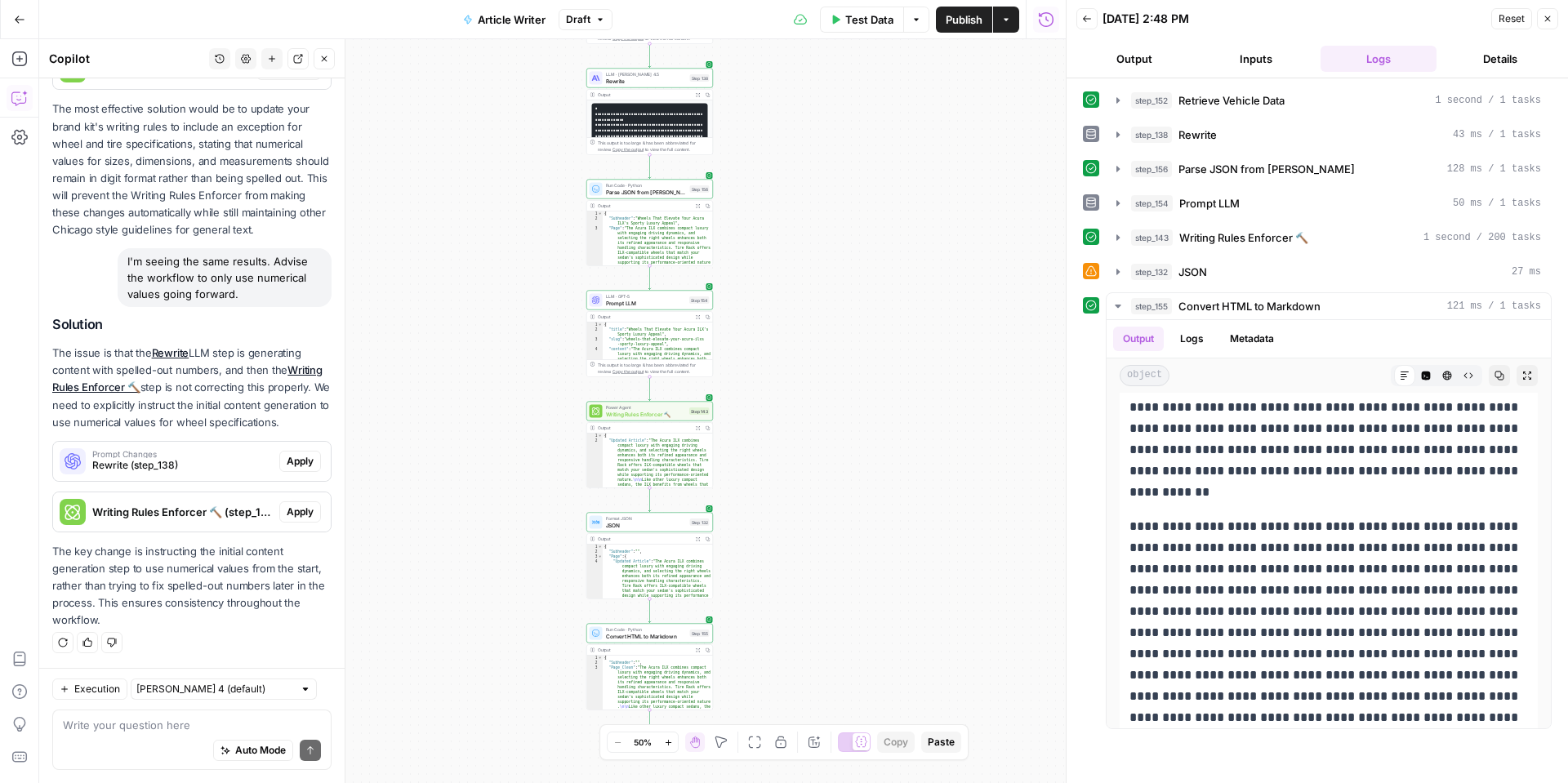
scroll to position [113, 0]
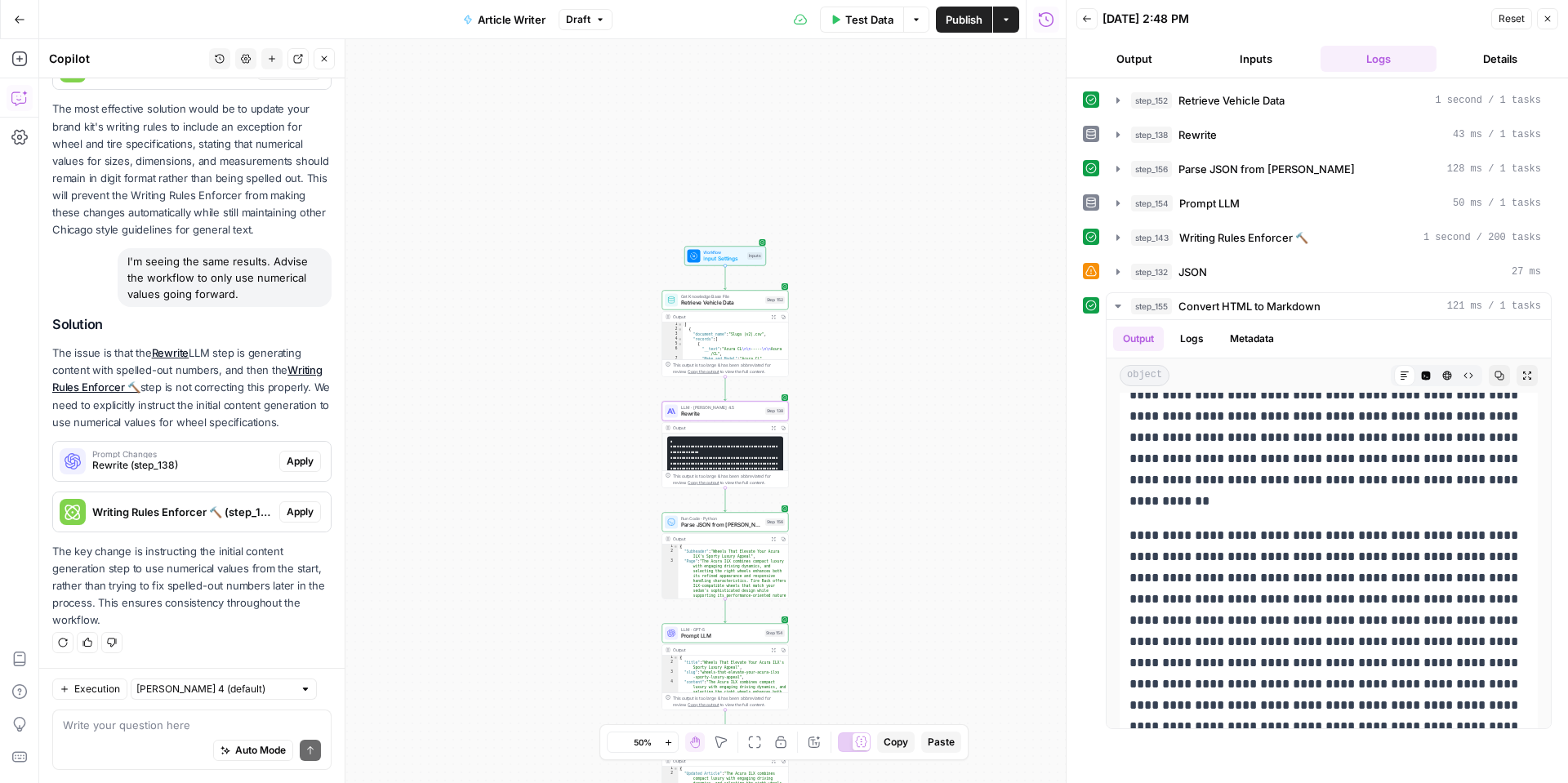
click at [313, 467] on span "Apply" at bounding box center [299, 461] width 27 height 15
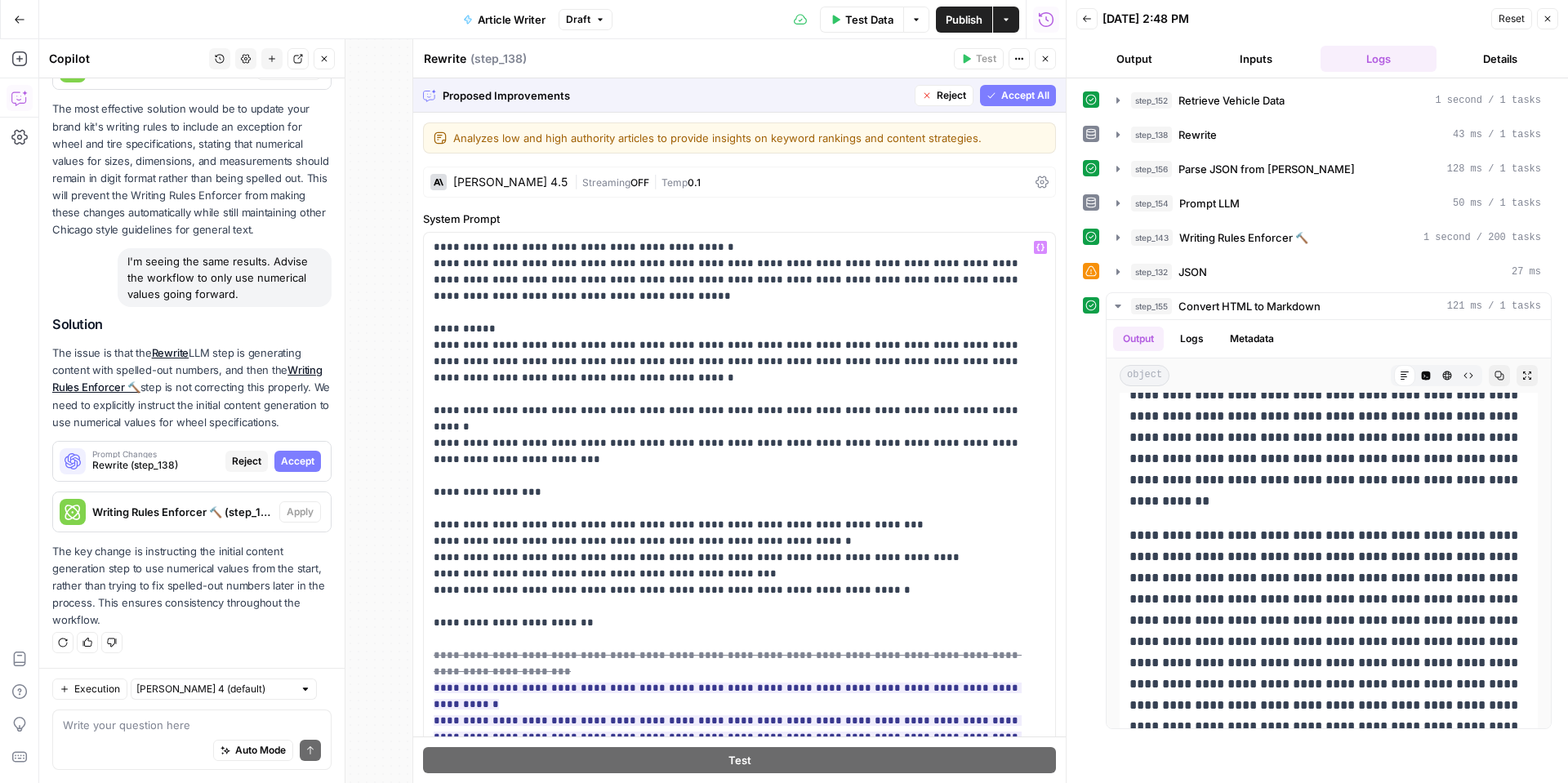
scroll to position [15, 0]
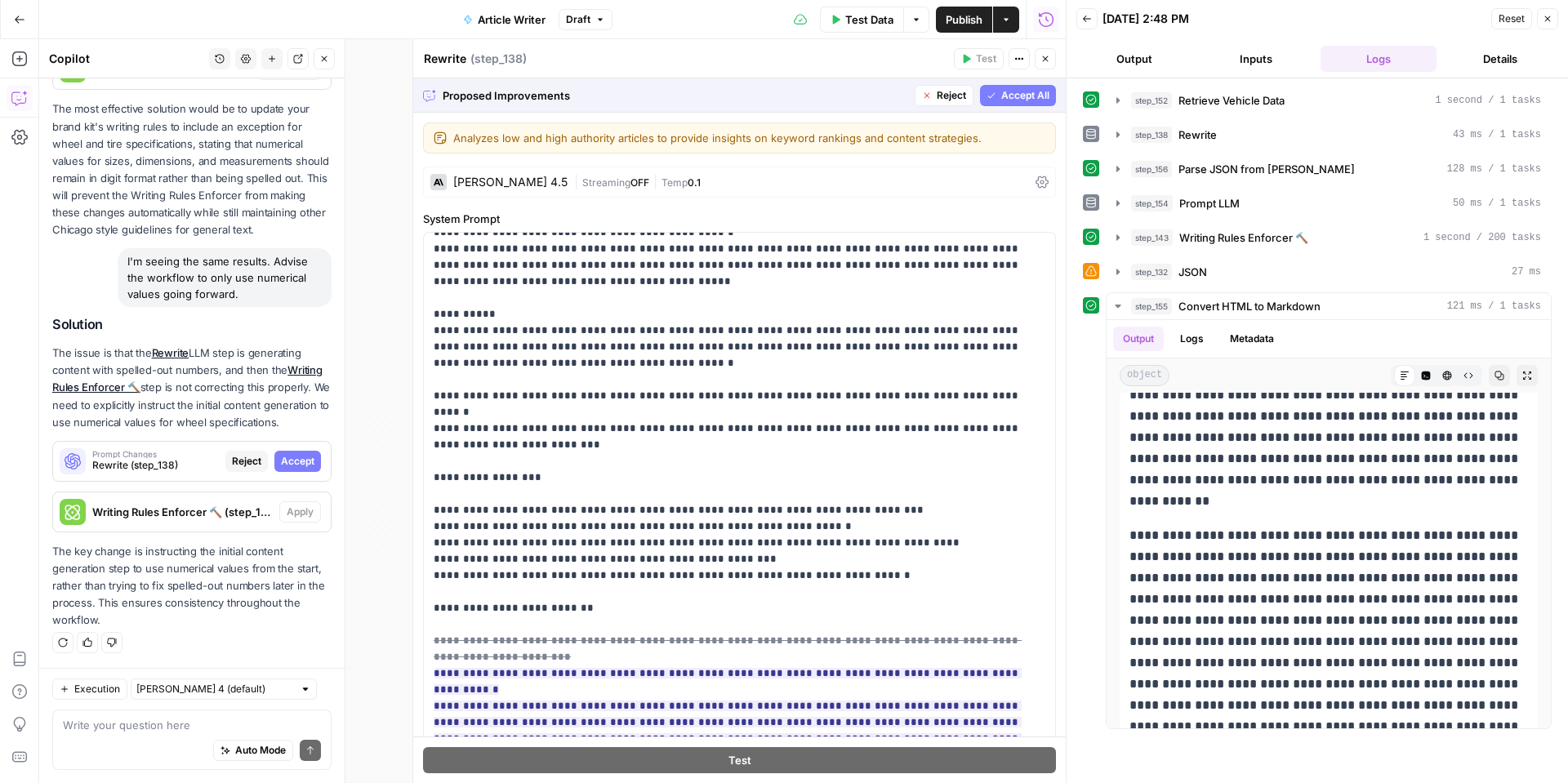
click at [1032, 102] on span "Accept All" at bounding box center [1025, 95] width 49 height 15
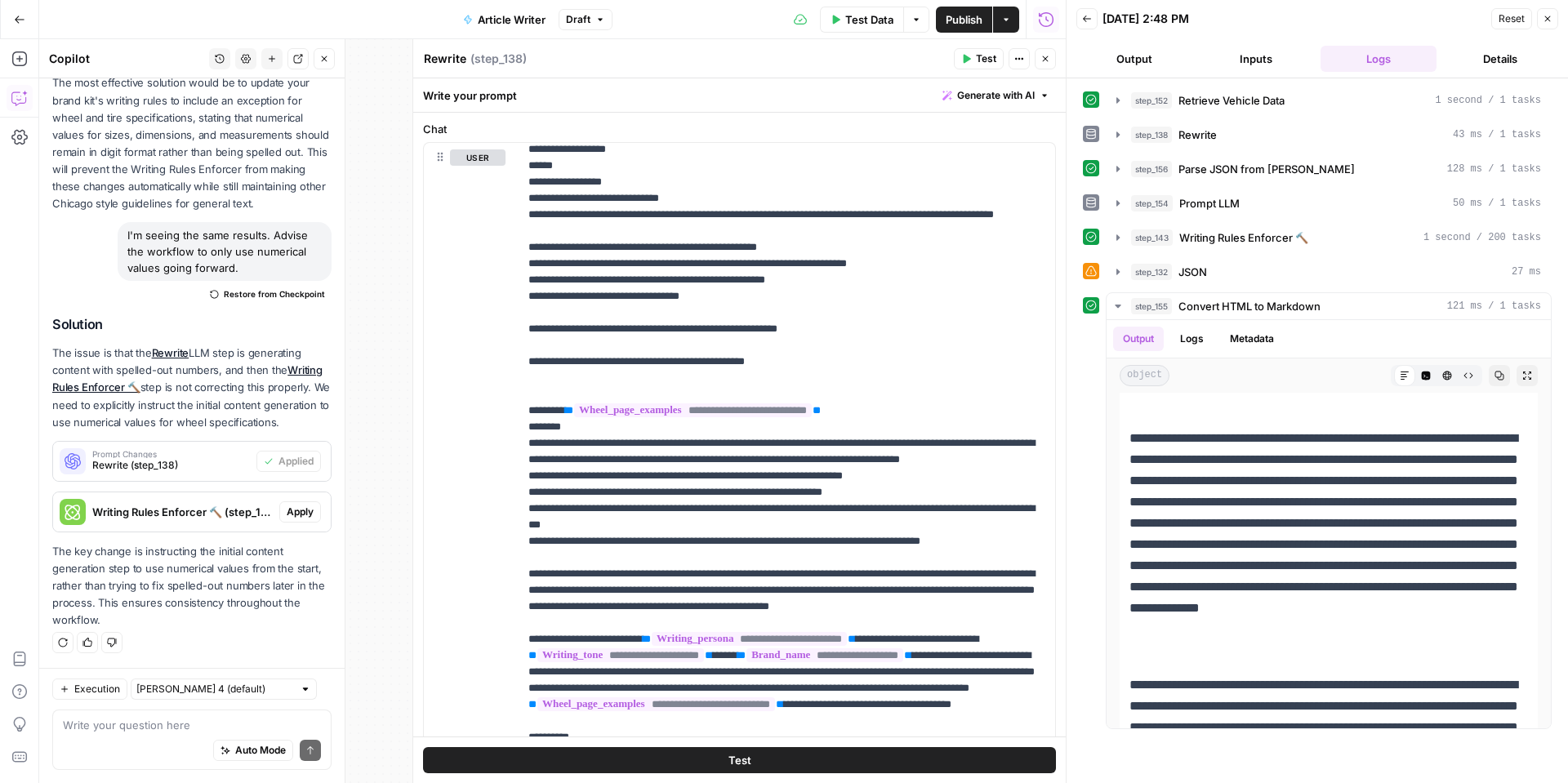
scroll to position [941, 0]
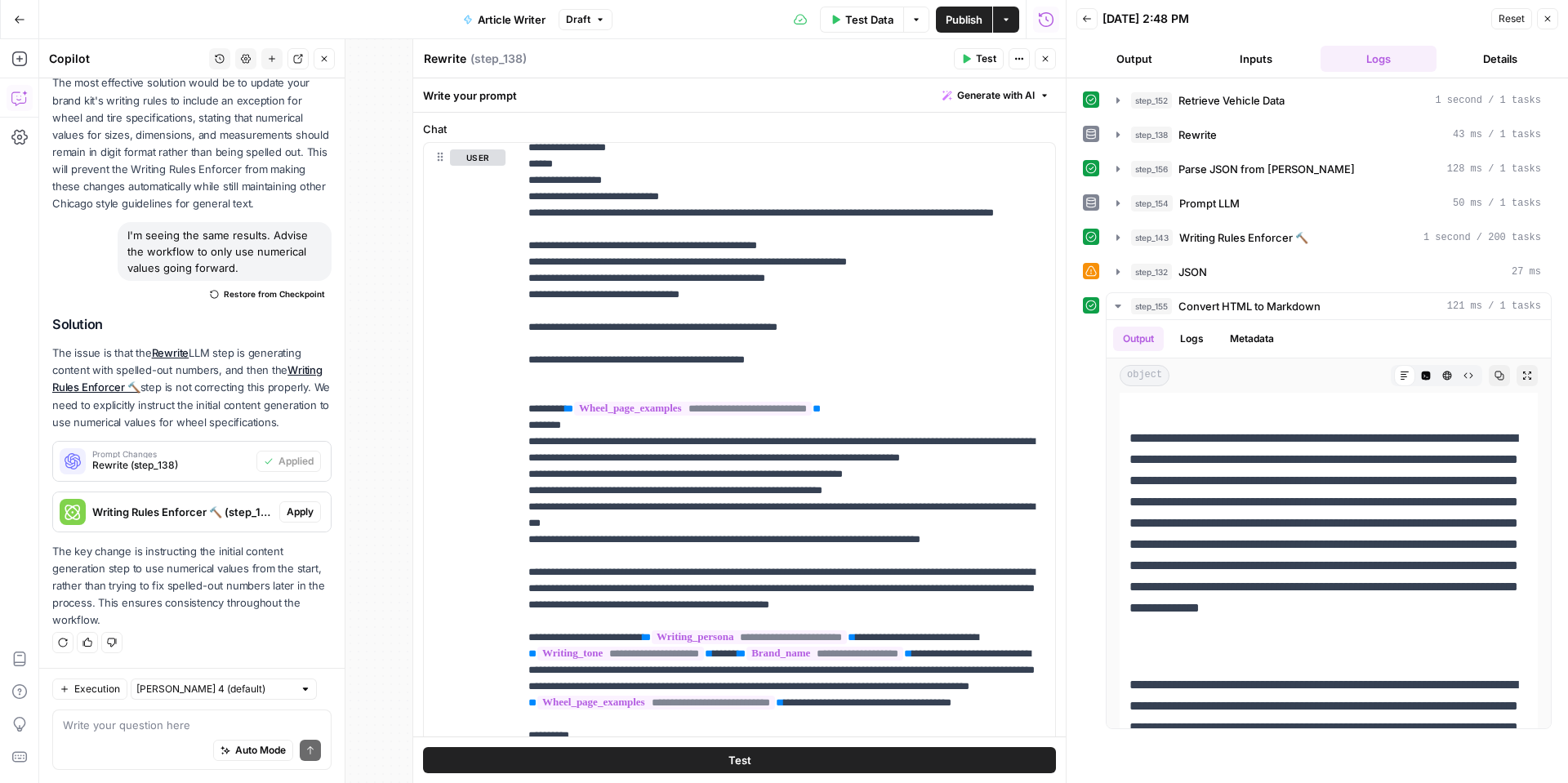
click at [307, 514] on span "Apply" at bounding box center [299, 512] width 27 height 15
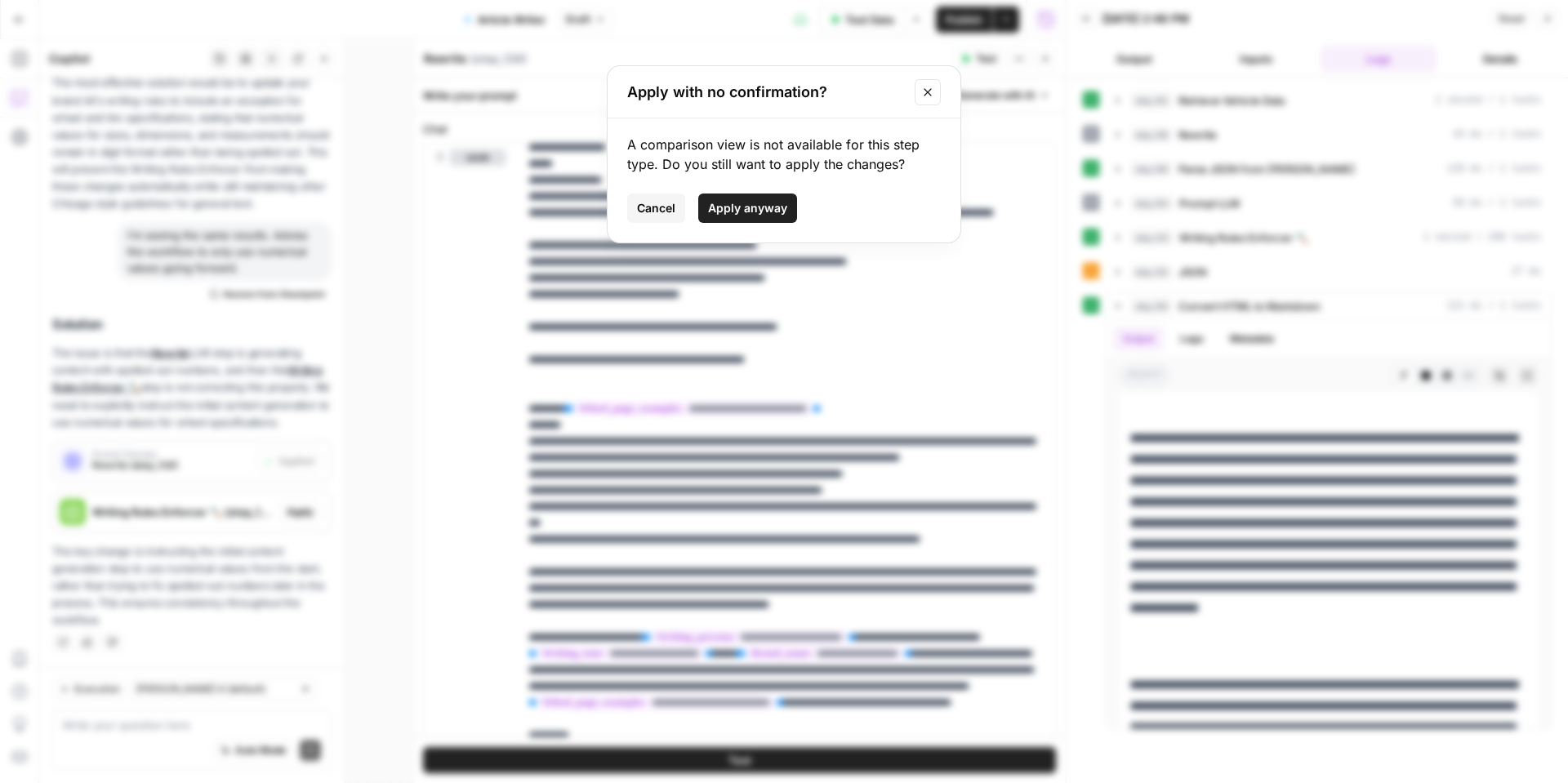
click at [736, 212] on span "Apply anyway" at bounding box center [747, 208] width 80 height 16
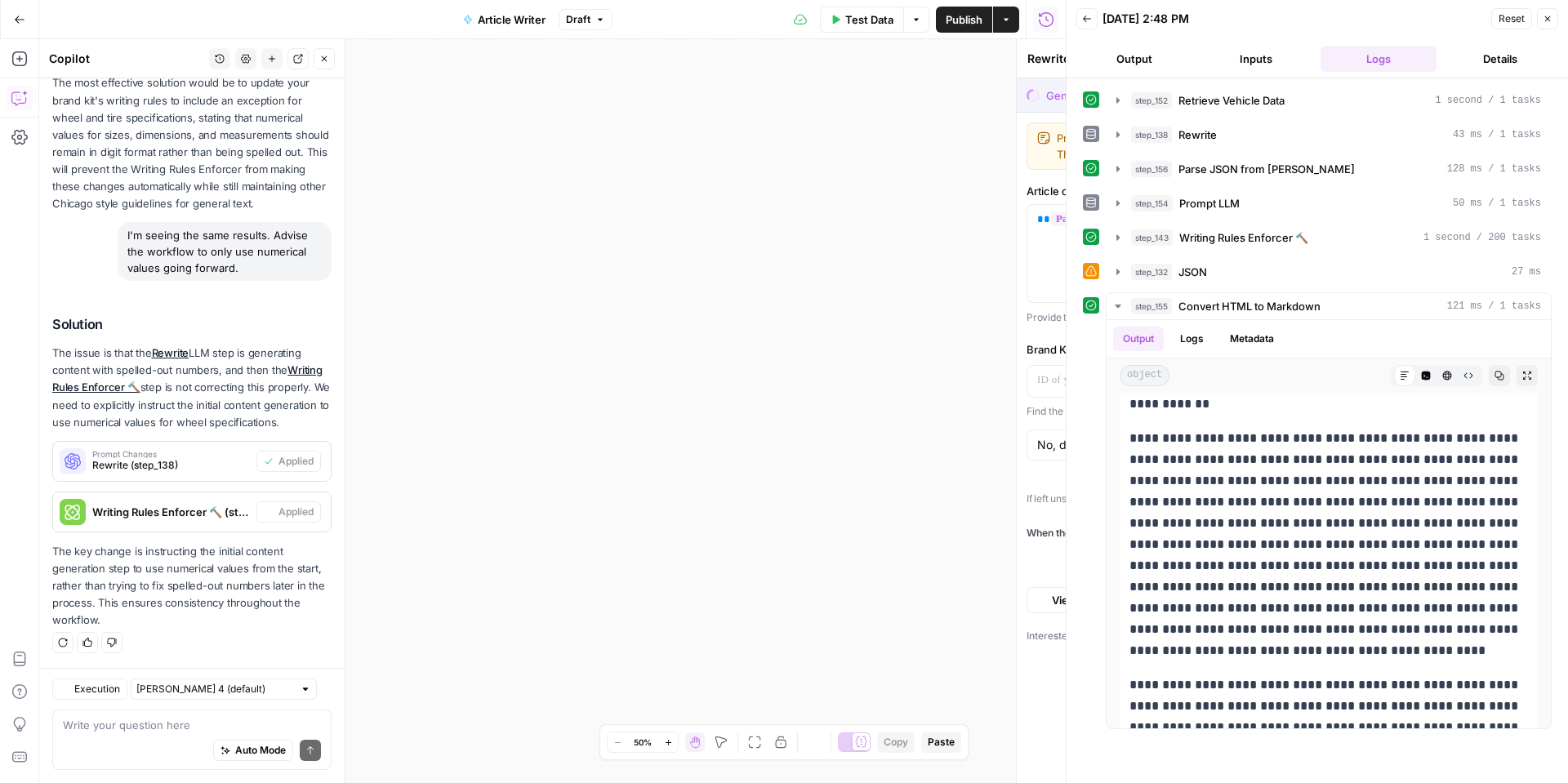
type textarea "Writing Rules Enforcer 🔨"
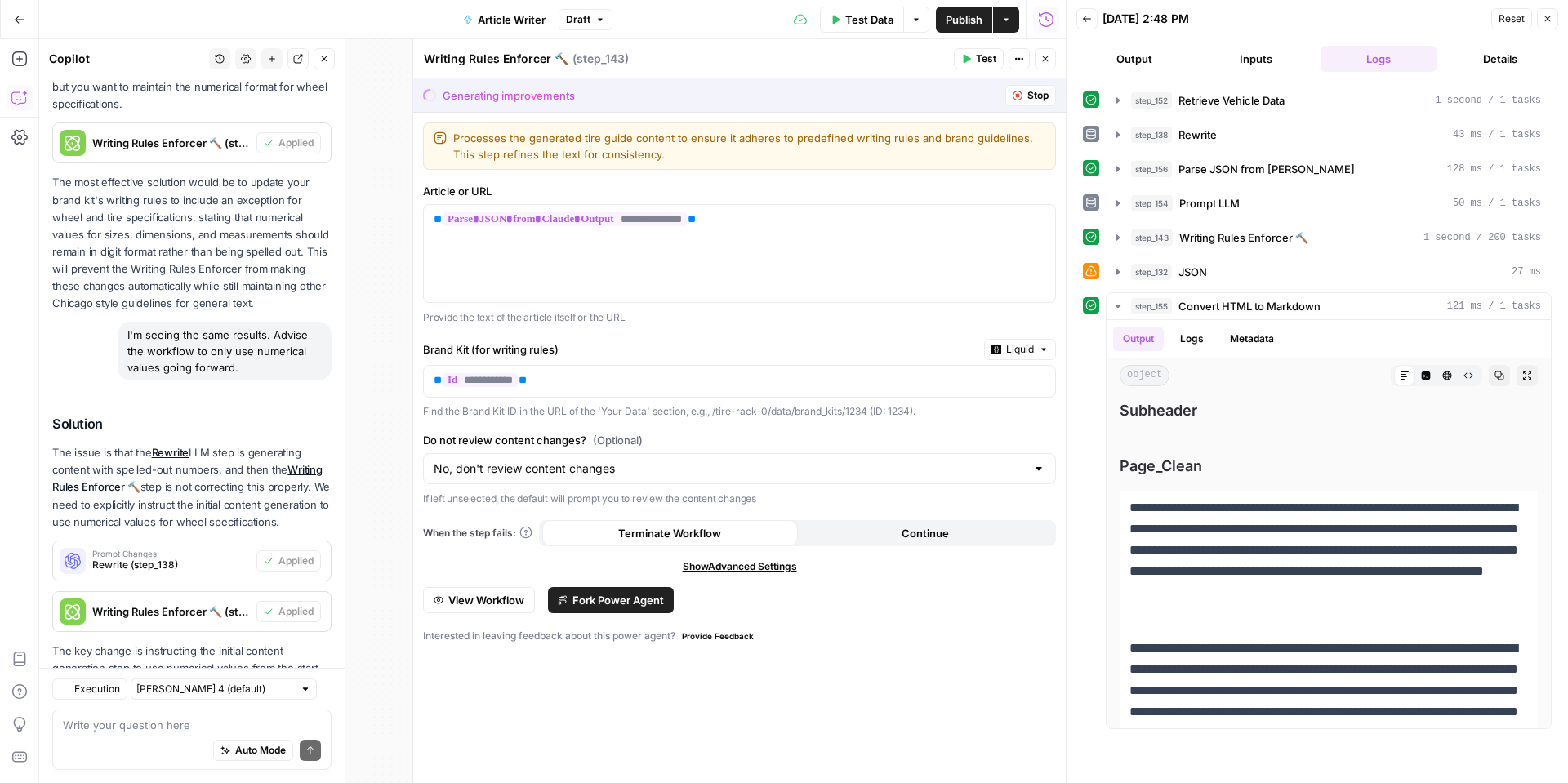
scroll to position [521, 0]
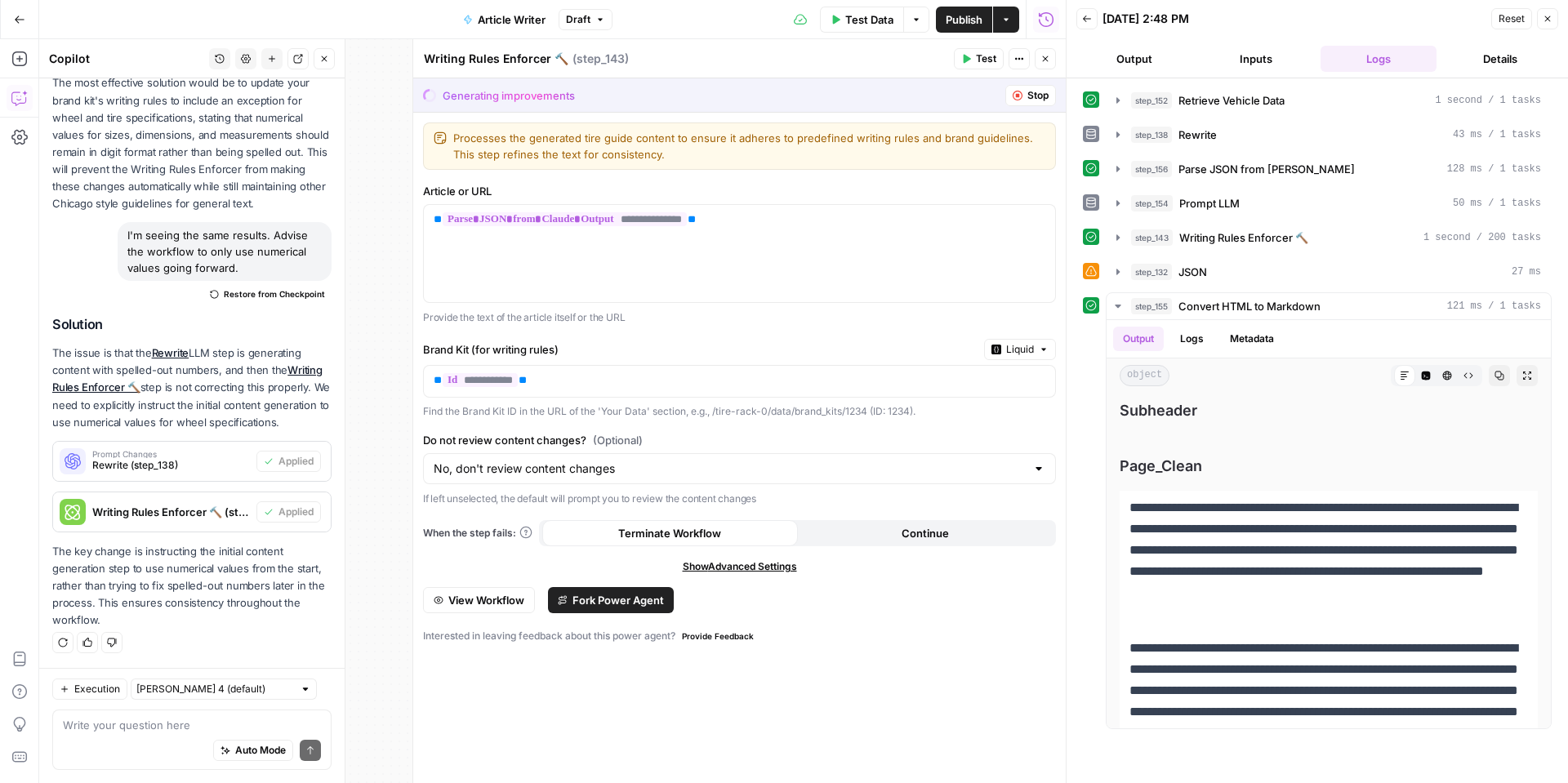
click at [963, 52] on button "Test" at bounding box center [979, 59] width 49 height 21
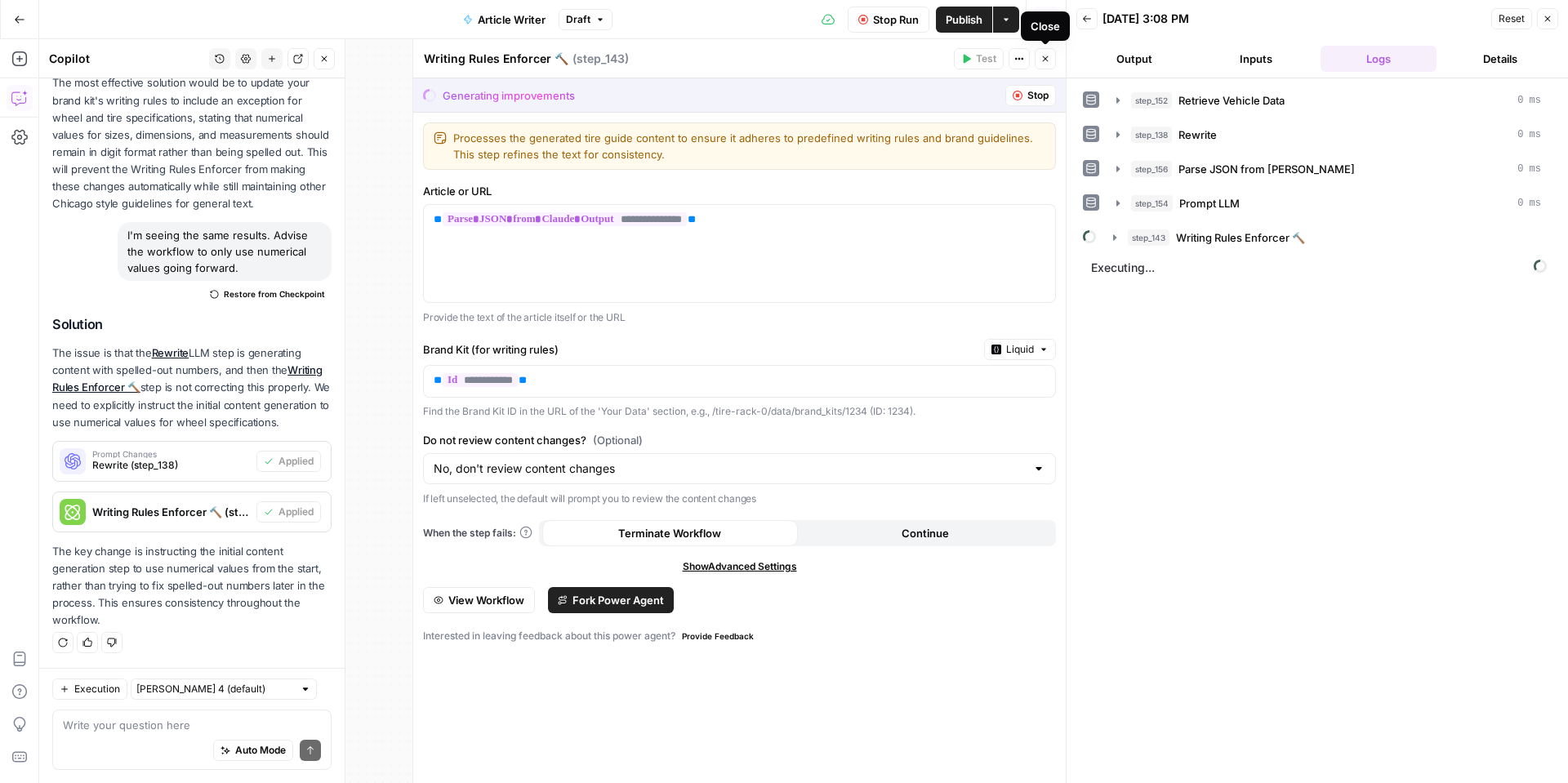
click at [1053, 59] on button "Close" at bounding box center [1045, 59] width 21 height 21
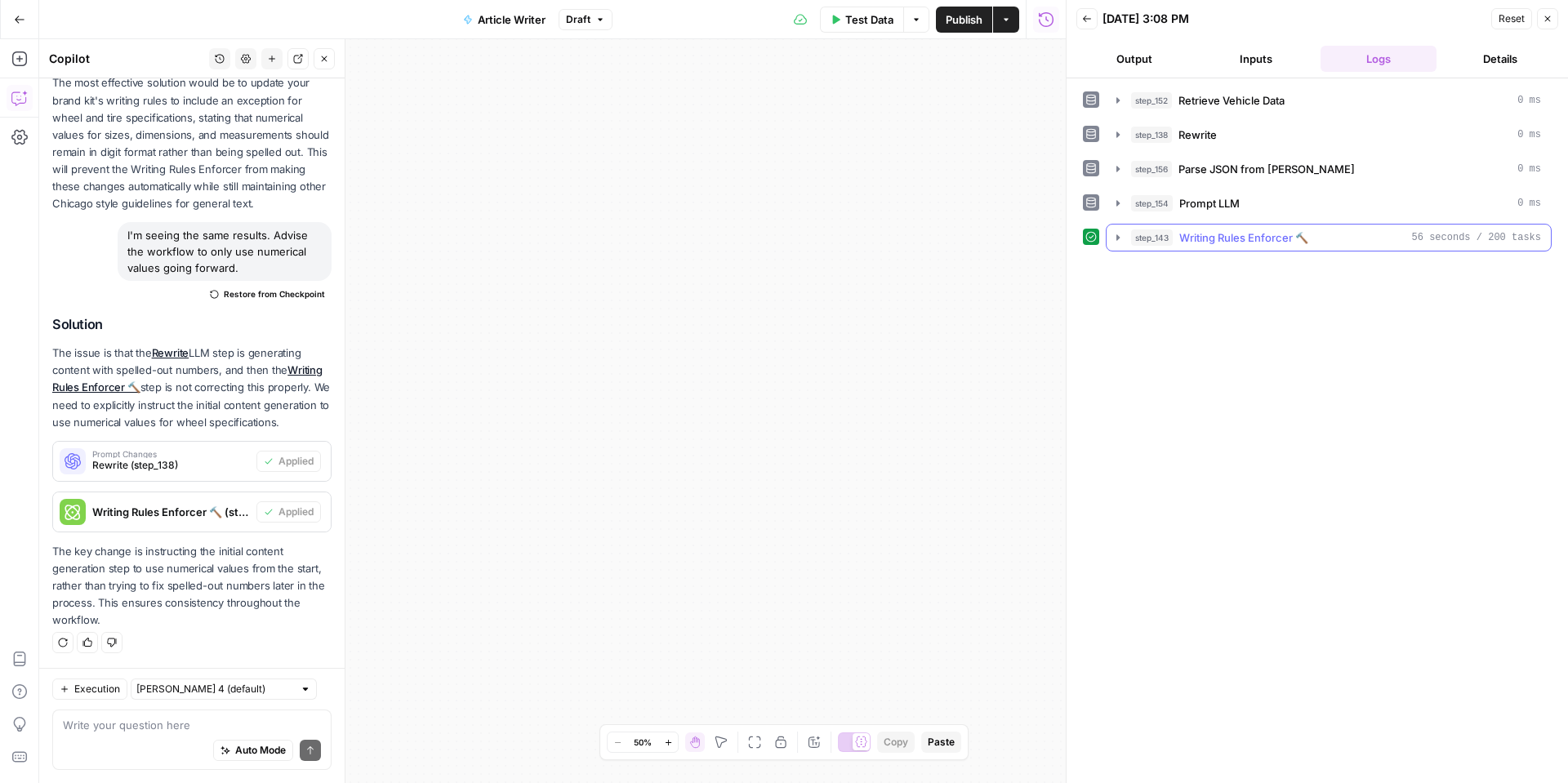
click at [1116, 232] on icon "button" at bounding box center [1117, 238] width 13 height 13
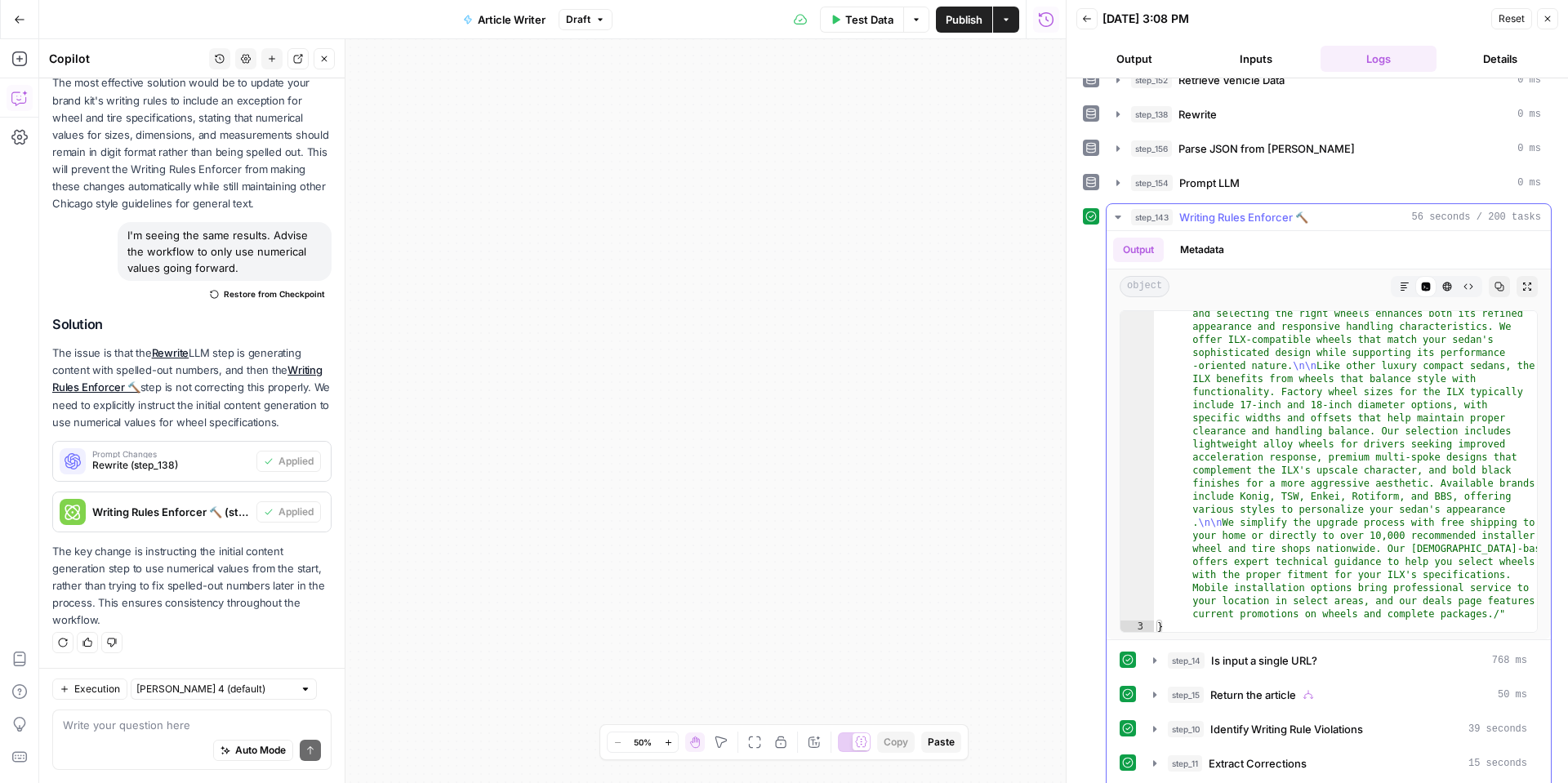
scroll to position [22, 0]
click at [881, 17] on span "Test Data" at bounding box center [869, 19] width 49 height 16
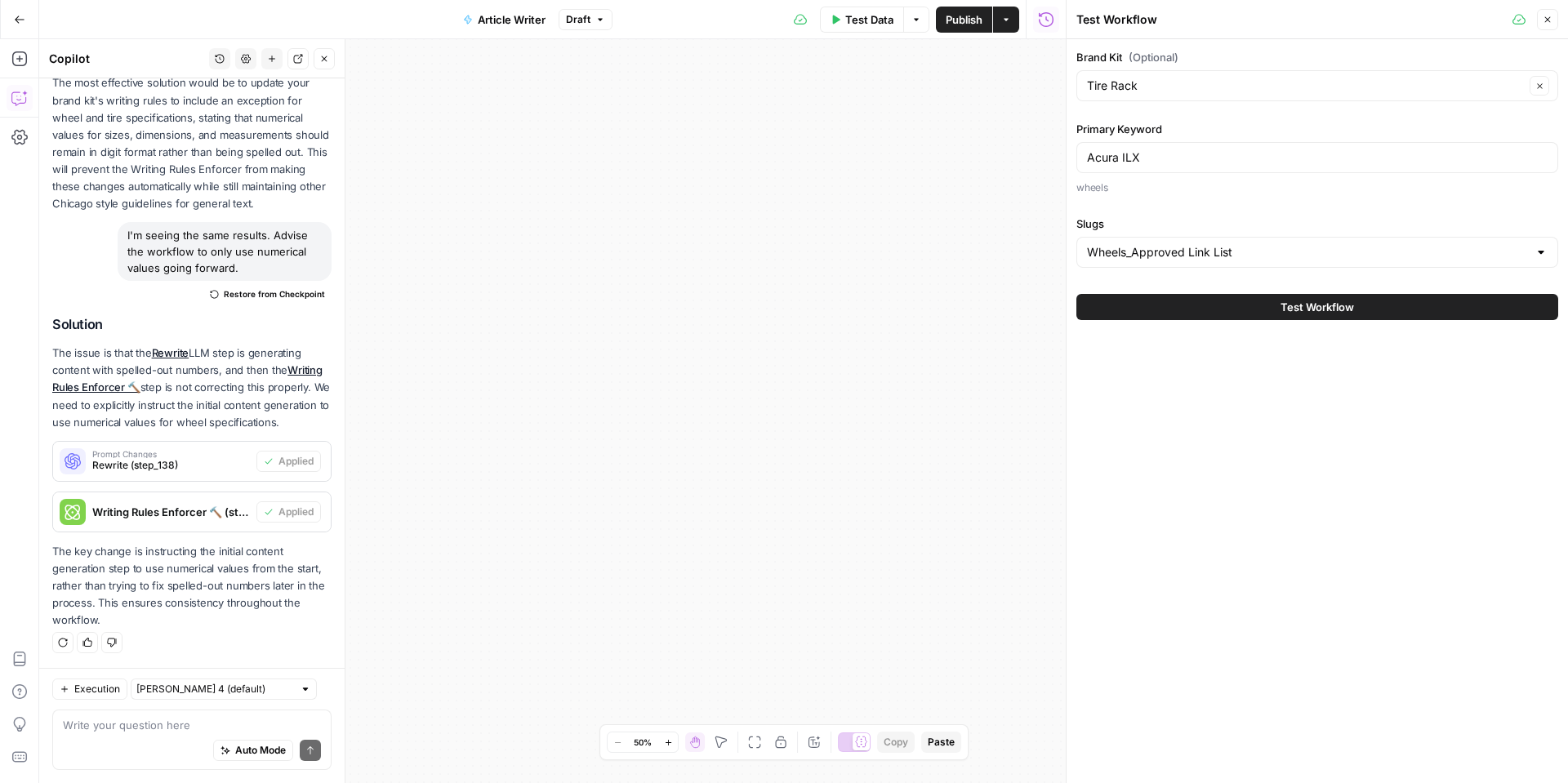
click at [1253, 295] on button "Test Workflow" at bounding box center [1316, 308] width 481 height 27
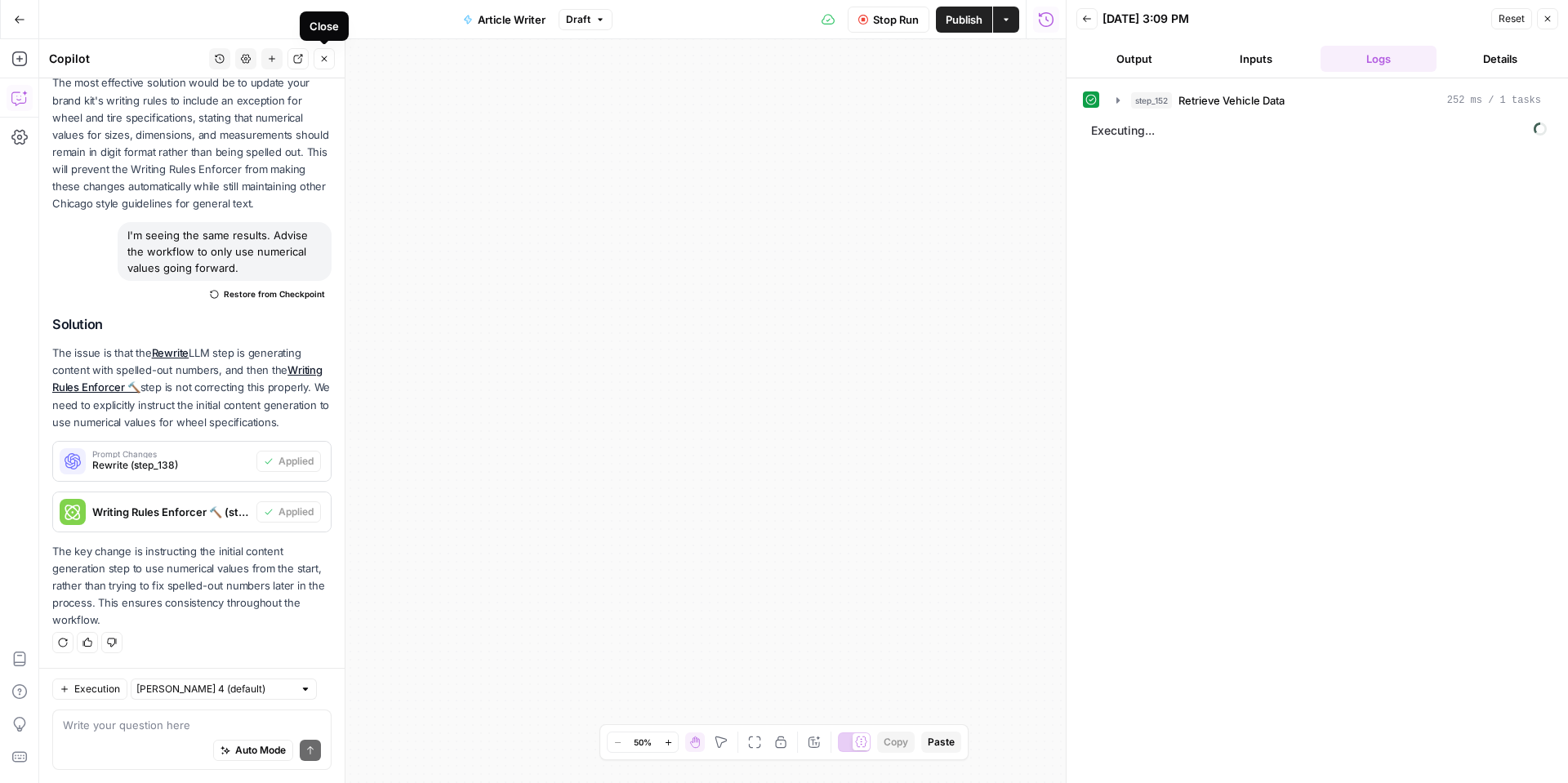
click at [334, 65] on button "Close" at bounding box center [324, 59] width 21 height 21
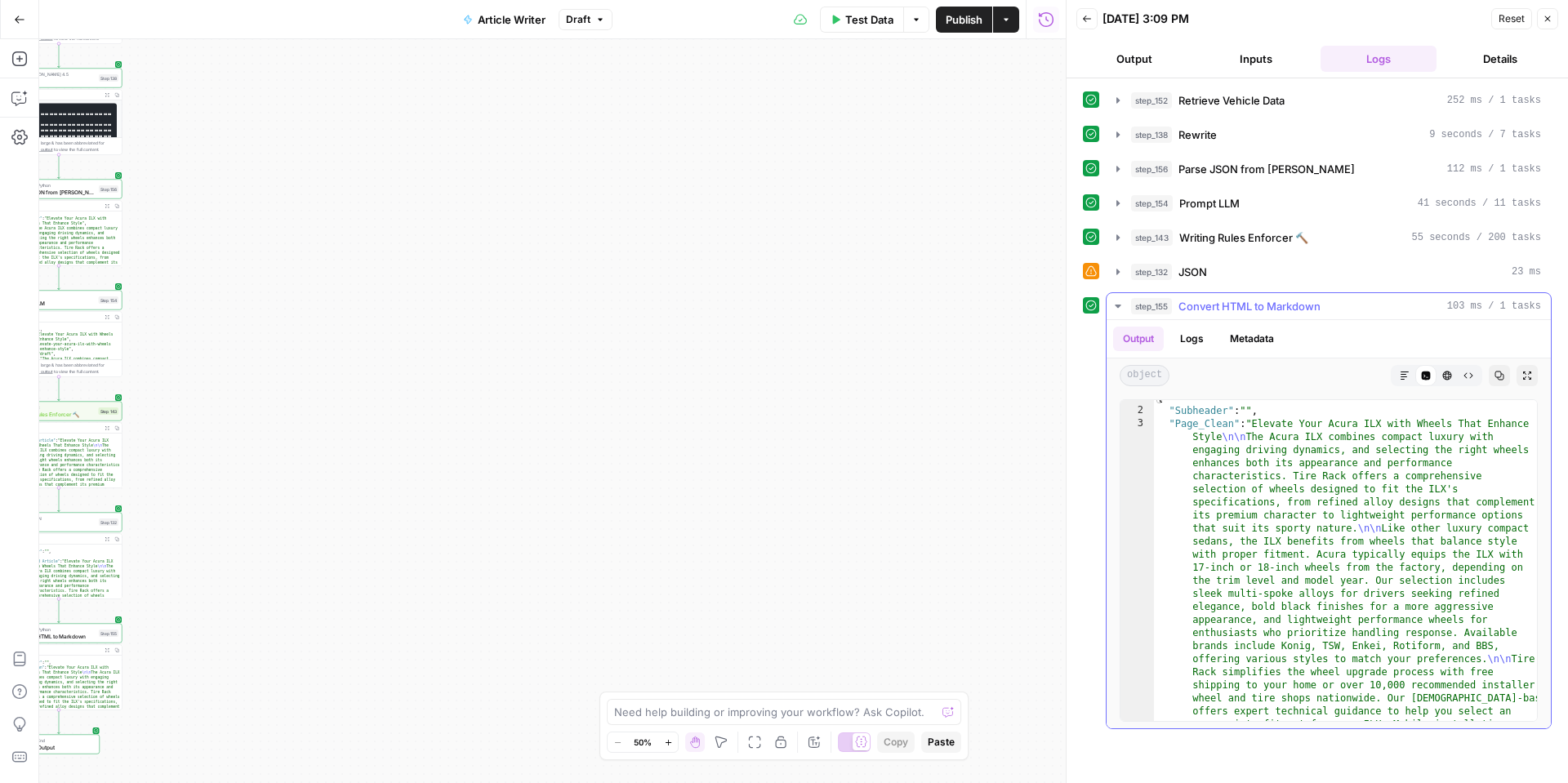
scroll to position [9, 0]
click at [1400, 372] on icon "button" at bounding box center [1404, 376] width 8 height 8
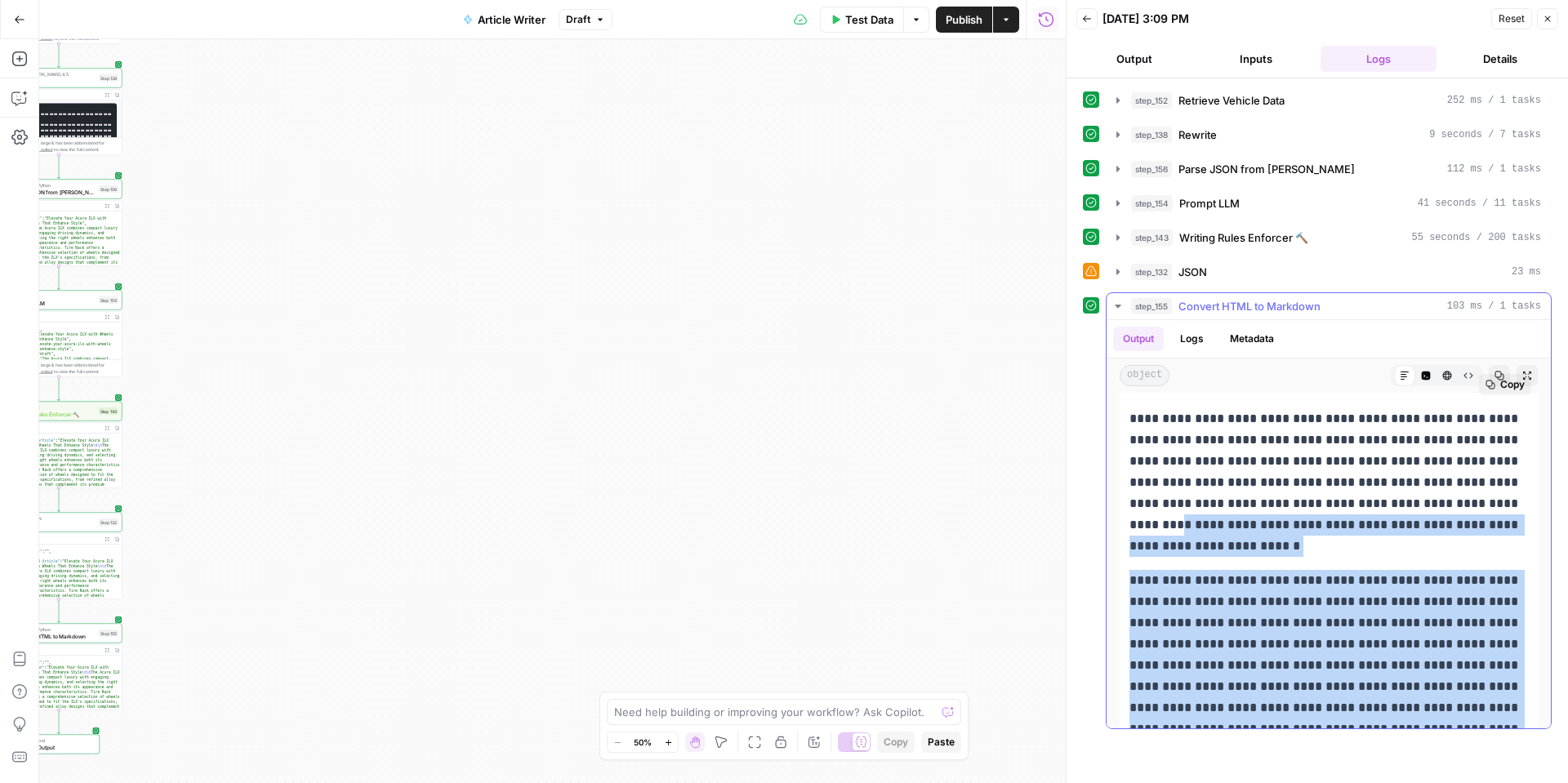
scroll to position [35, 0]
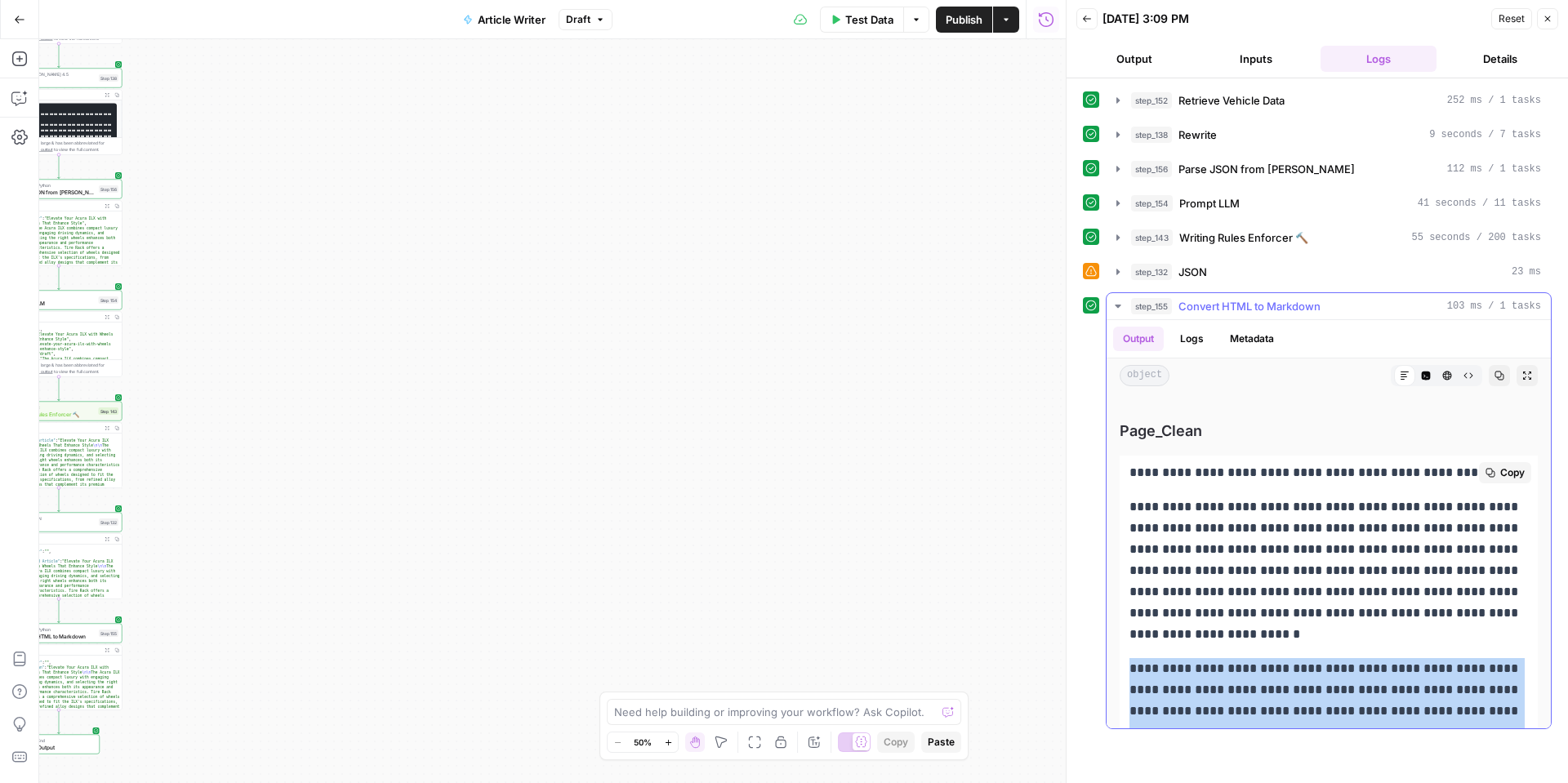
drag, startPoint x: 1419, startPoint y: 705, endPoint x: 1237, endPoint y: 639, distance: 193.6
click at [1227, 635] on div "**********" at bounding box center [1328, 748] width 418 height 583
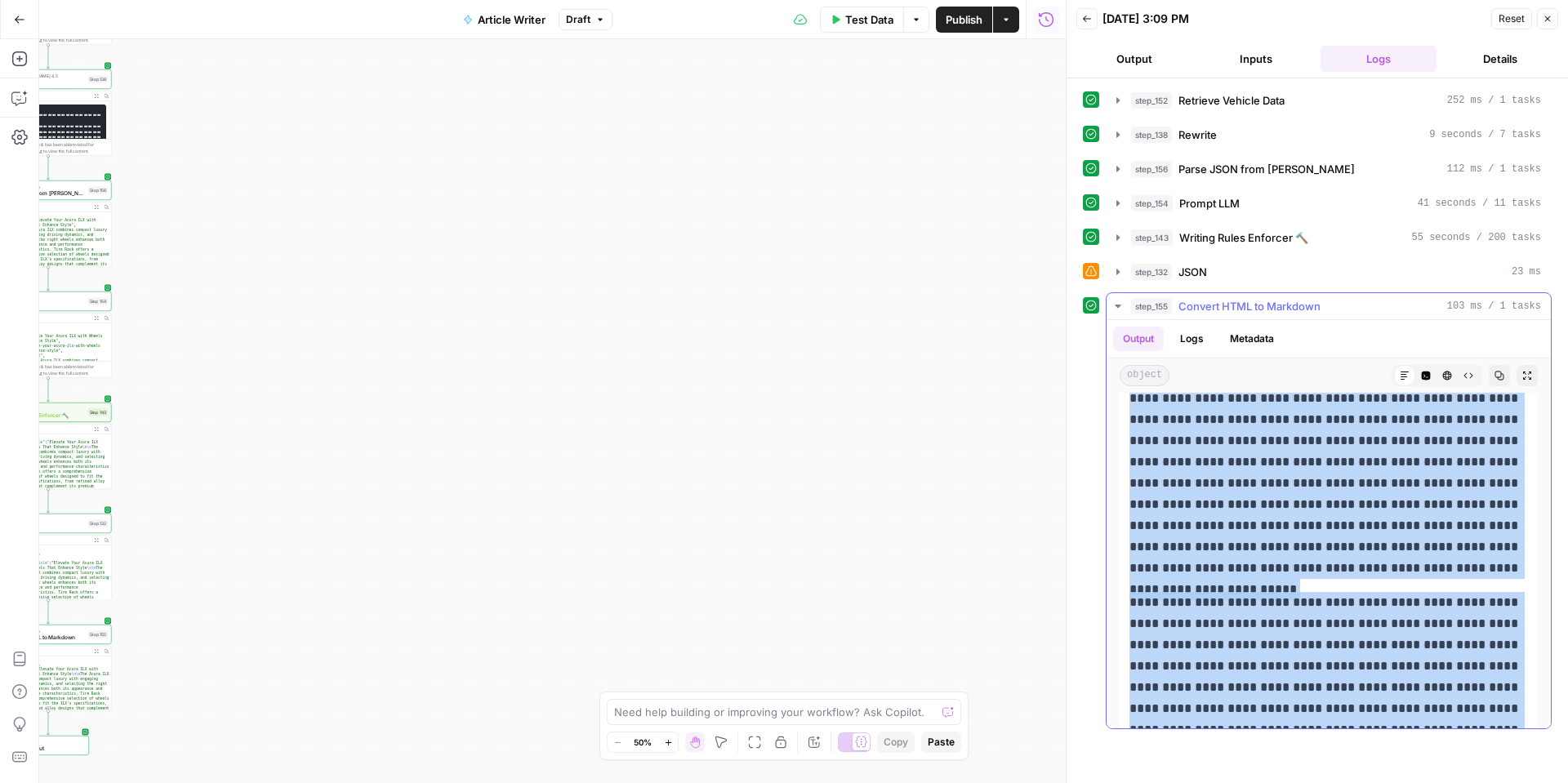
scroll to position [352, 0]
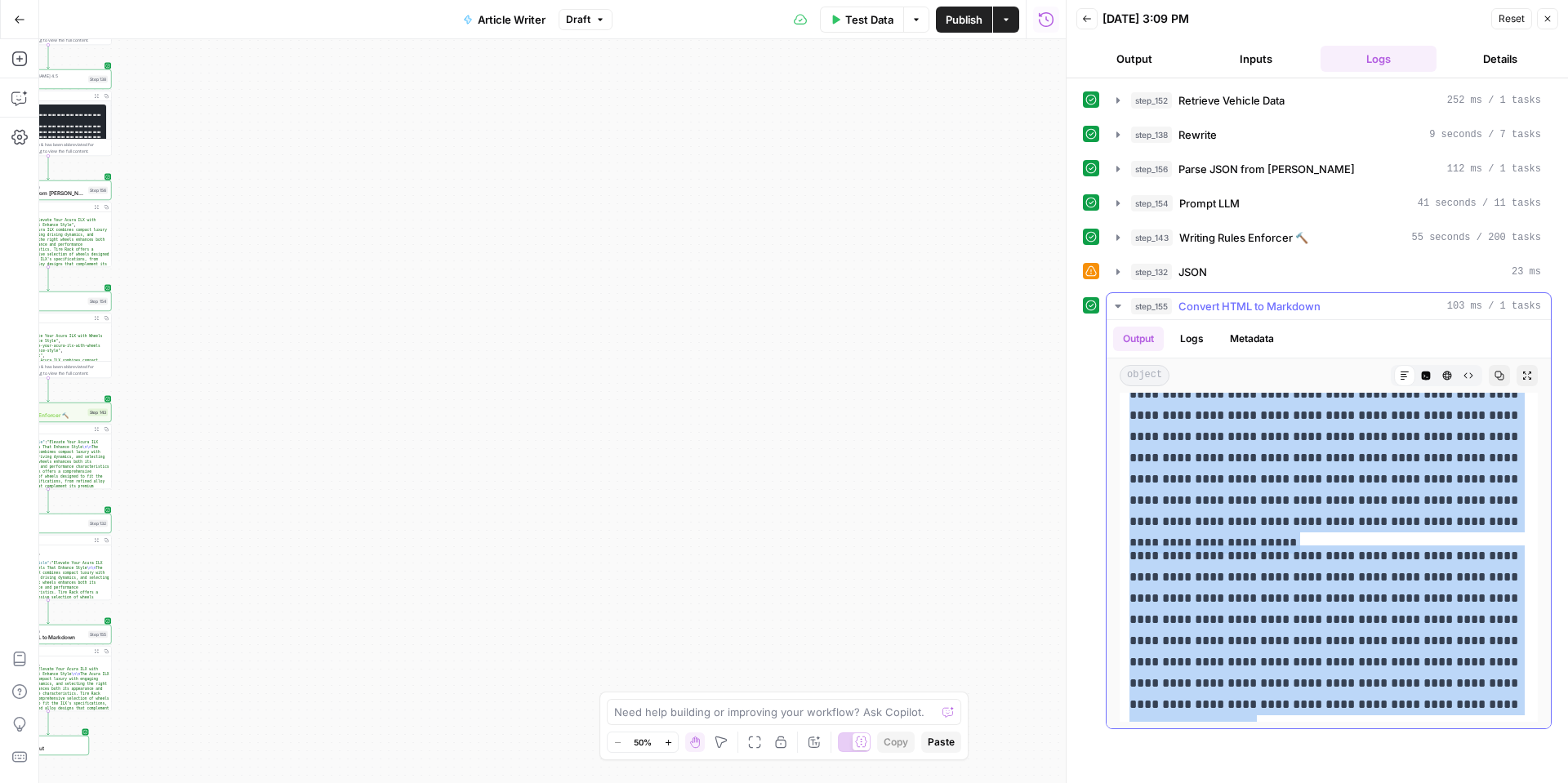
click at [1233, 614] on p "**********" at bounding box center [1328, 630] width 398 height 170
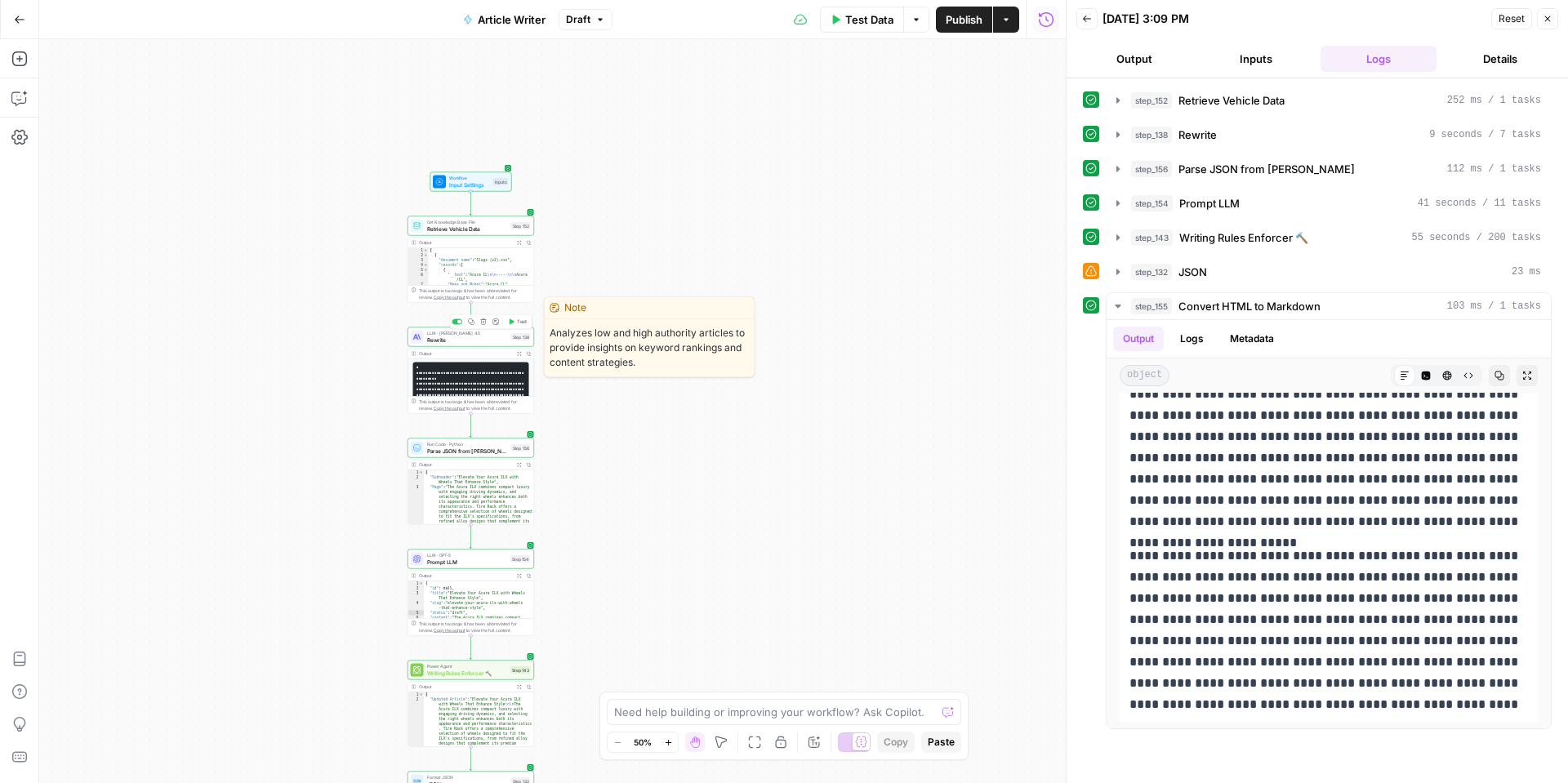
click at [473, 338] on span "Rewrite" at bounding box center [467, 339] width 81 height 8
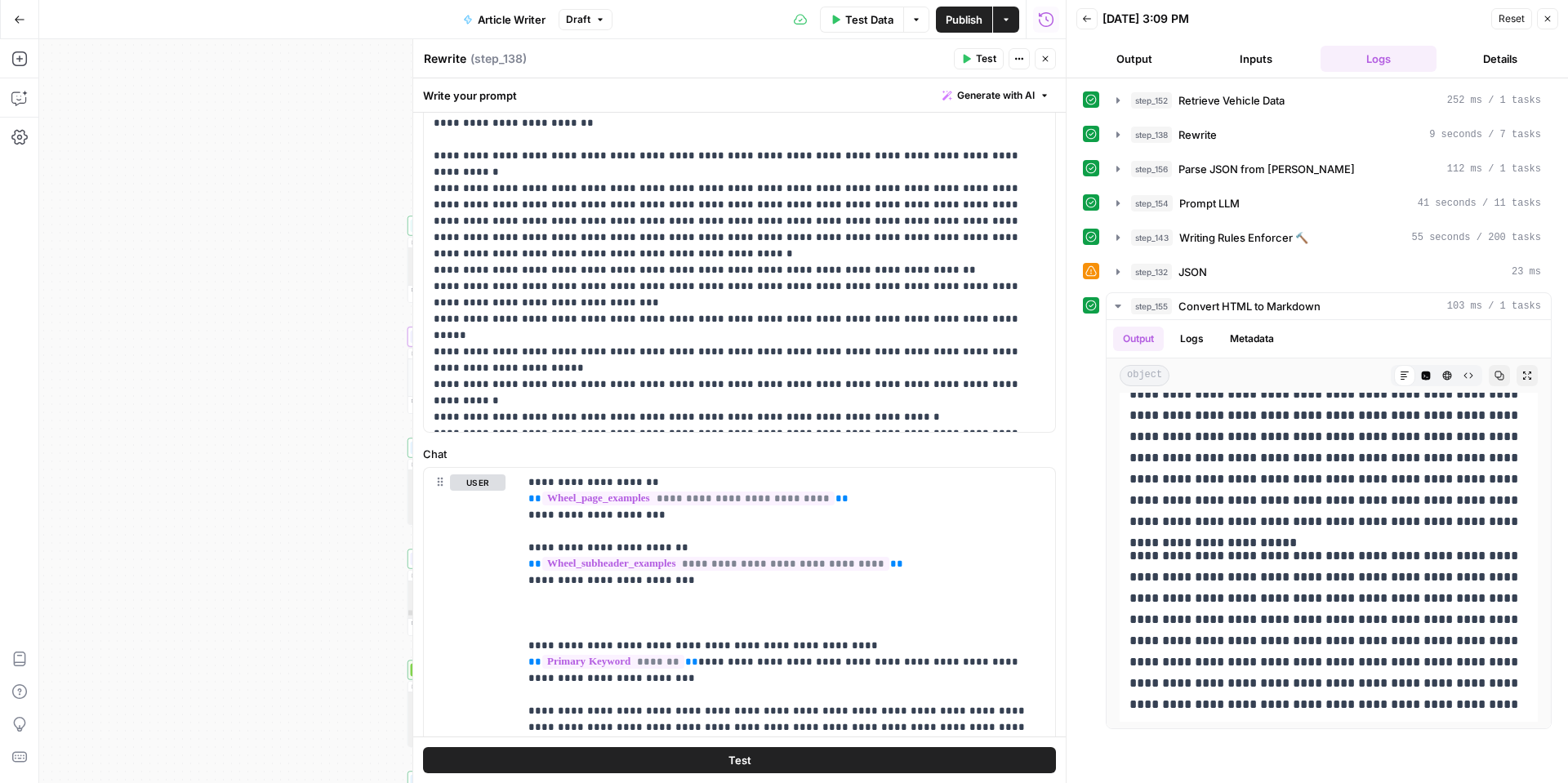
scroll to position [496, 0]
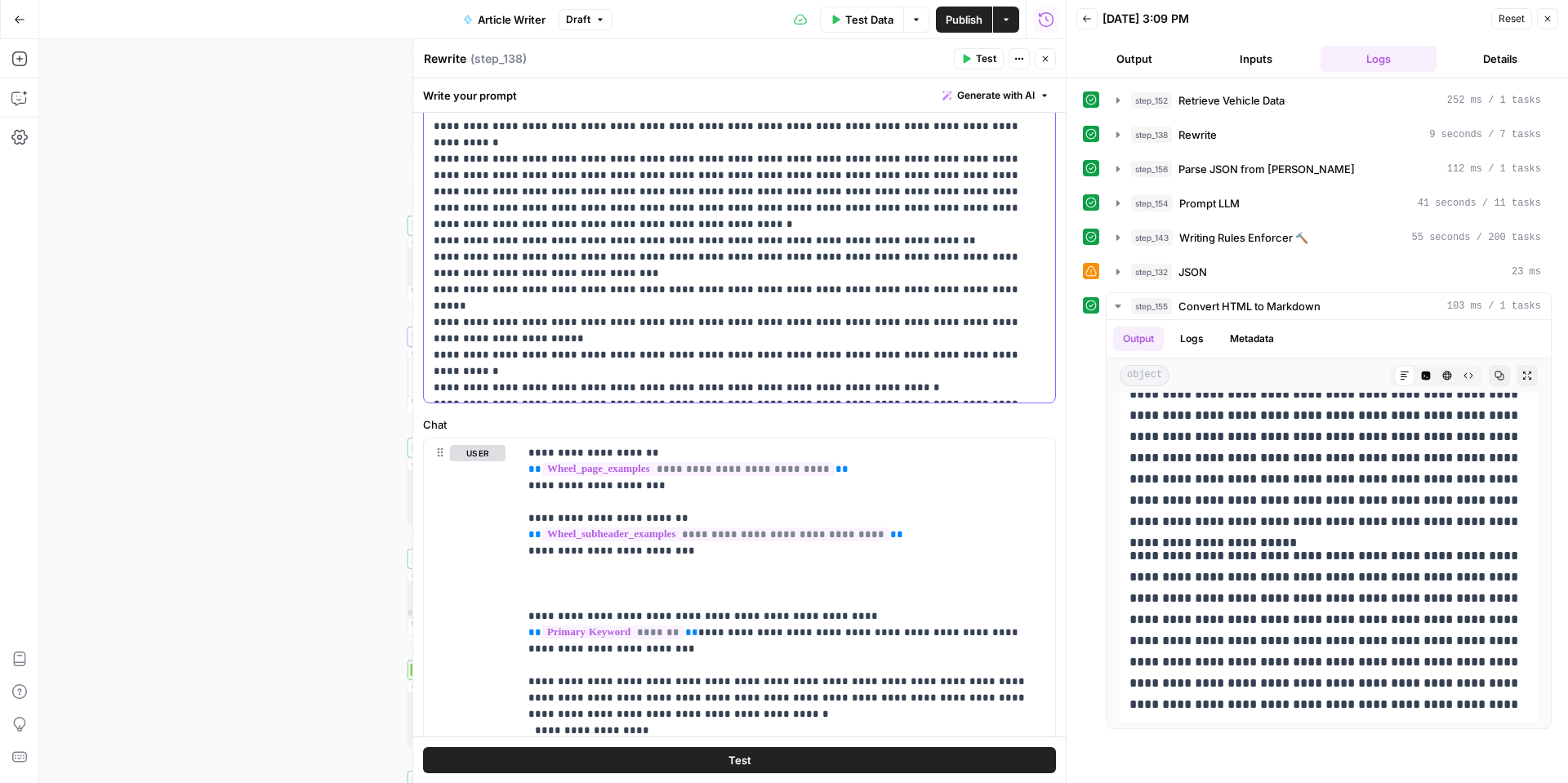
click at [715, 392] on p "**********" at bounding box center [739, 53] width 611 height 686
drag, startPoint x: 1355, startPoint y: 685, endPoint x: 1352, endPoint y: 703, distance: 18.2
click at [1352, 703] on p "**********" at bounding box center [1328, 630] width 398 height 170
copy p "**********"
click at [708, 393] on p "**********" at bounding box center [739, 53] width 611 height 686
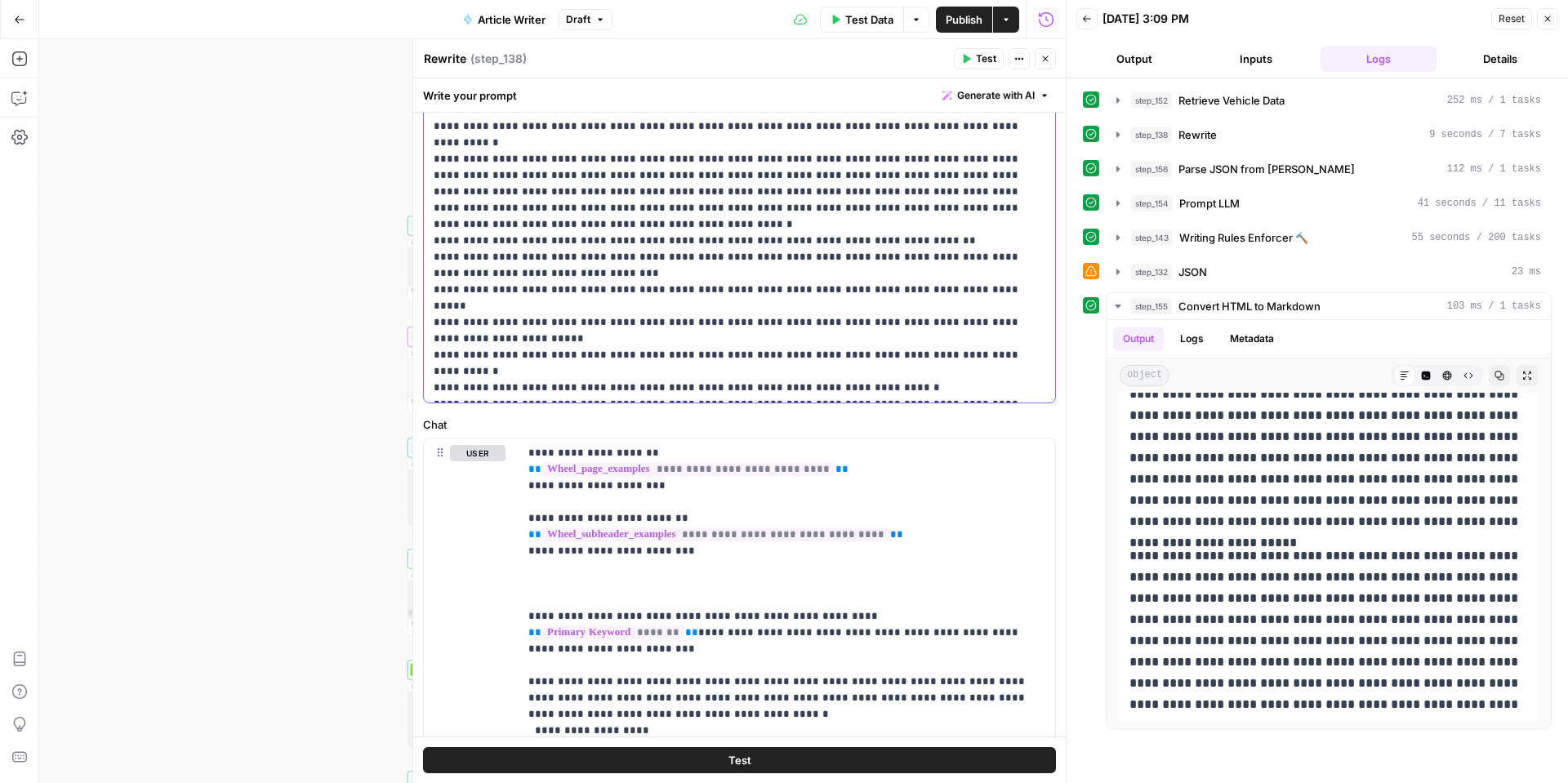
scroll to position [47, 0]
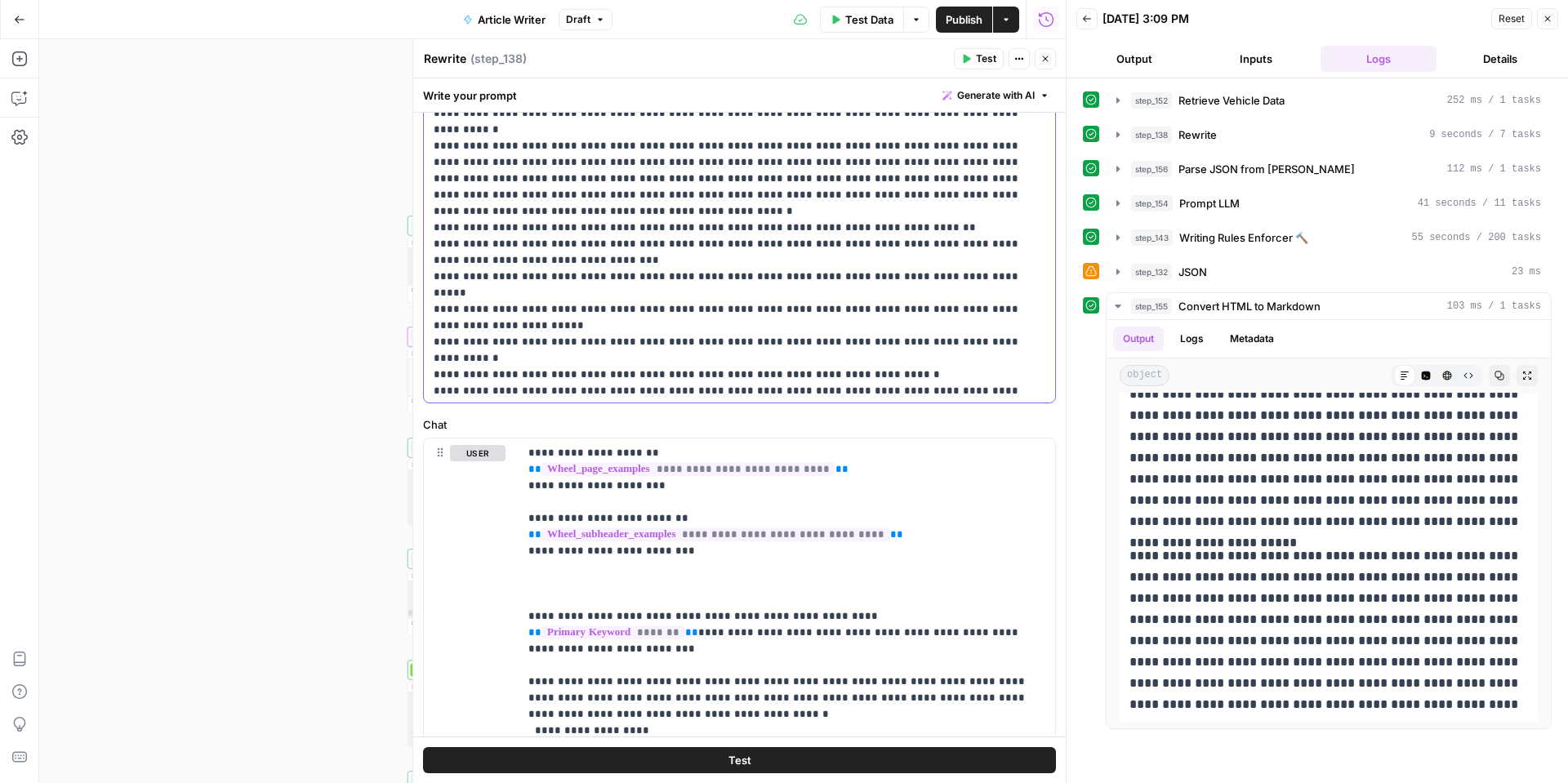
click at [556, 393] on p "**********" at bounding box center [739, 48] width 611 height 703
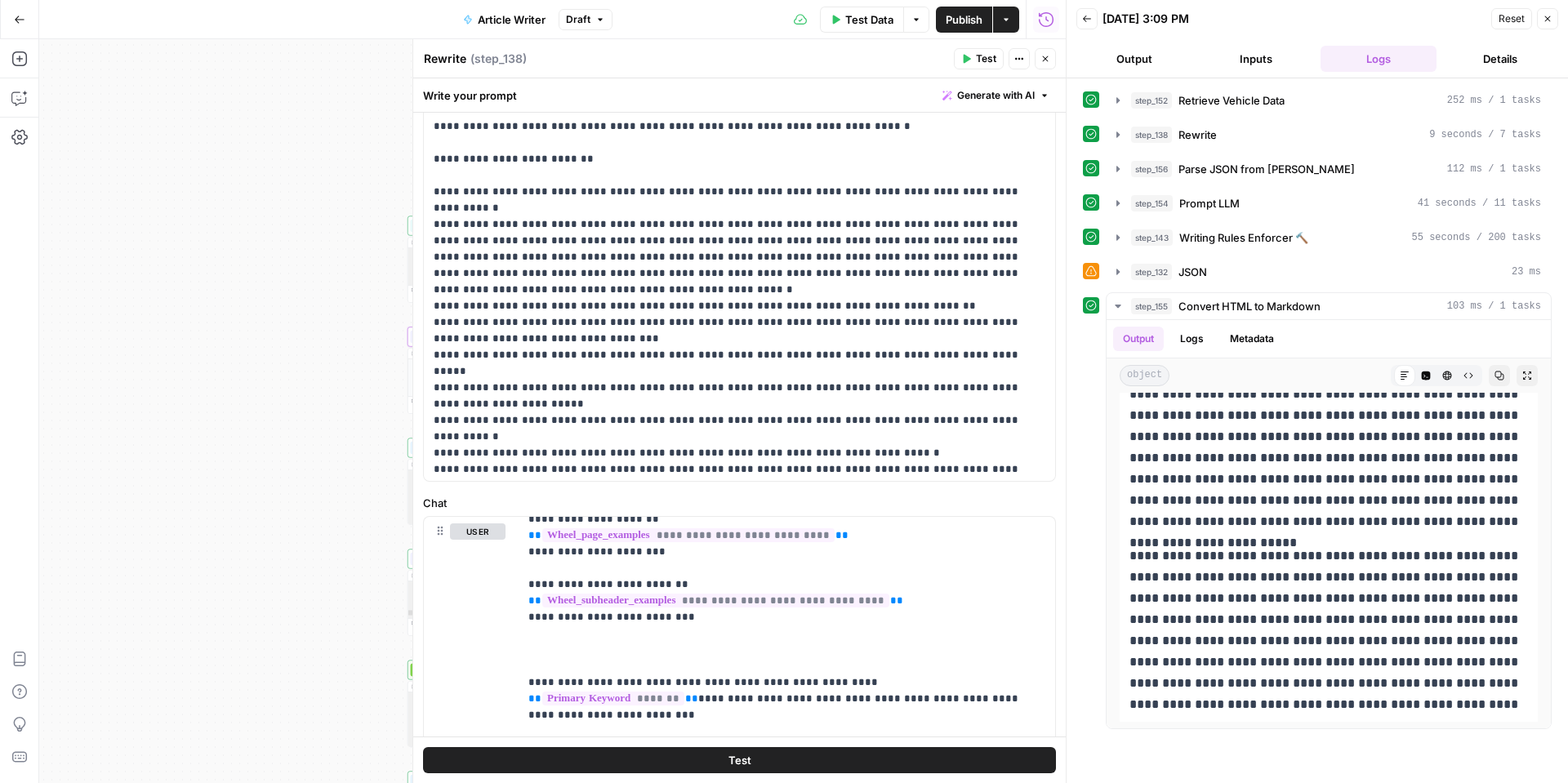
scroll to position [13, 0]
click at [749, 754] on span "Test" at bounding box center [740, 760] width 23 height 16
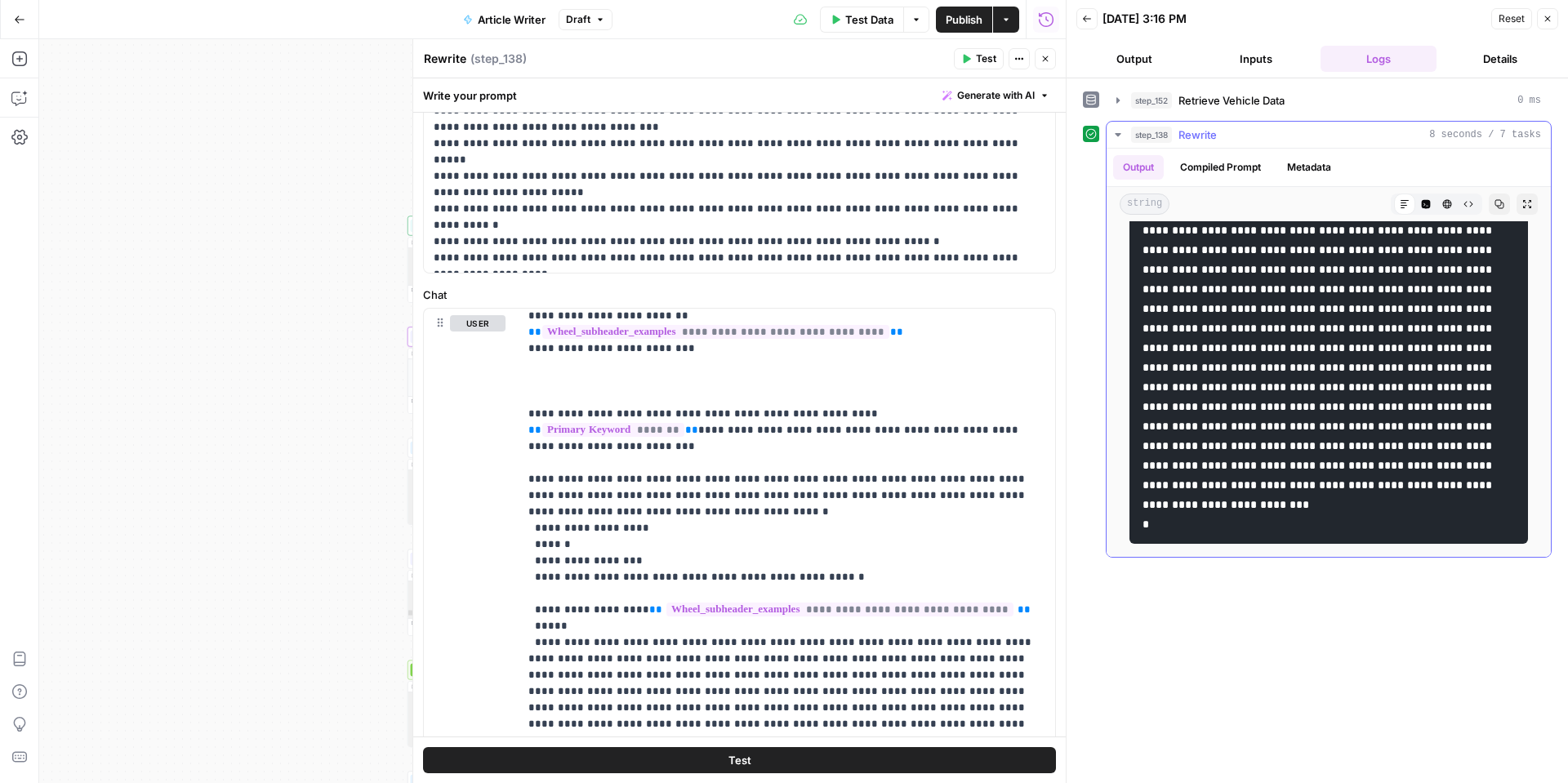
scroll to position [318, 0]
click at [1042, 65] on button "Close" at bounding box center [1045, 59] width 21 height 21
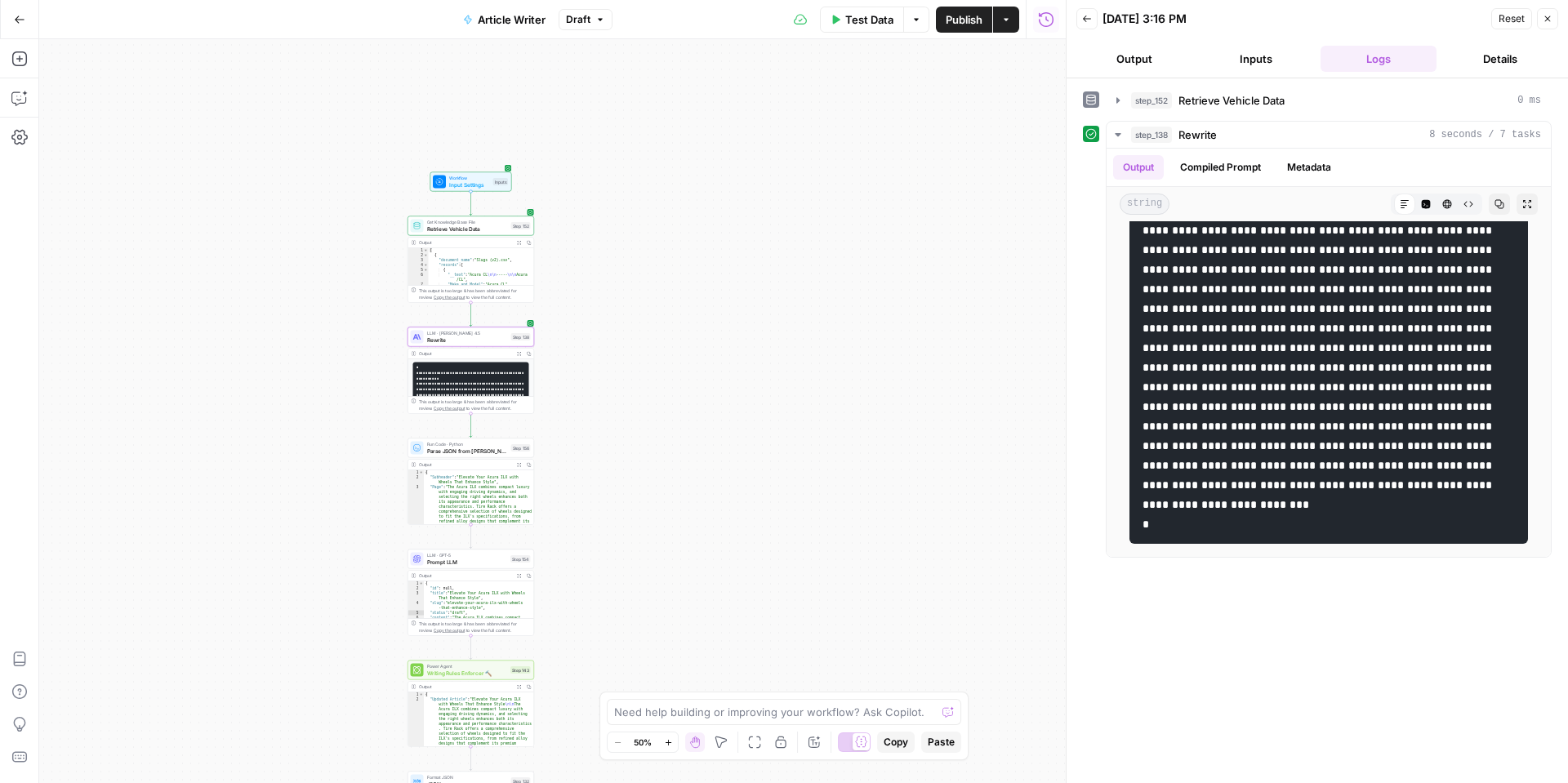
click at [870, 27] on button "Test Data" at bounding box center [861, 19] width 84 height 27
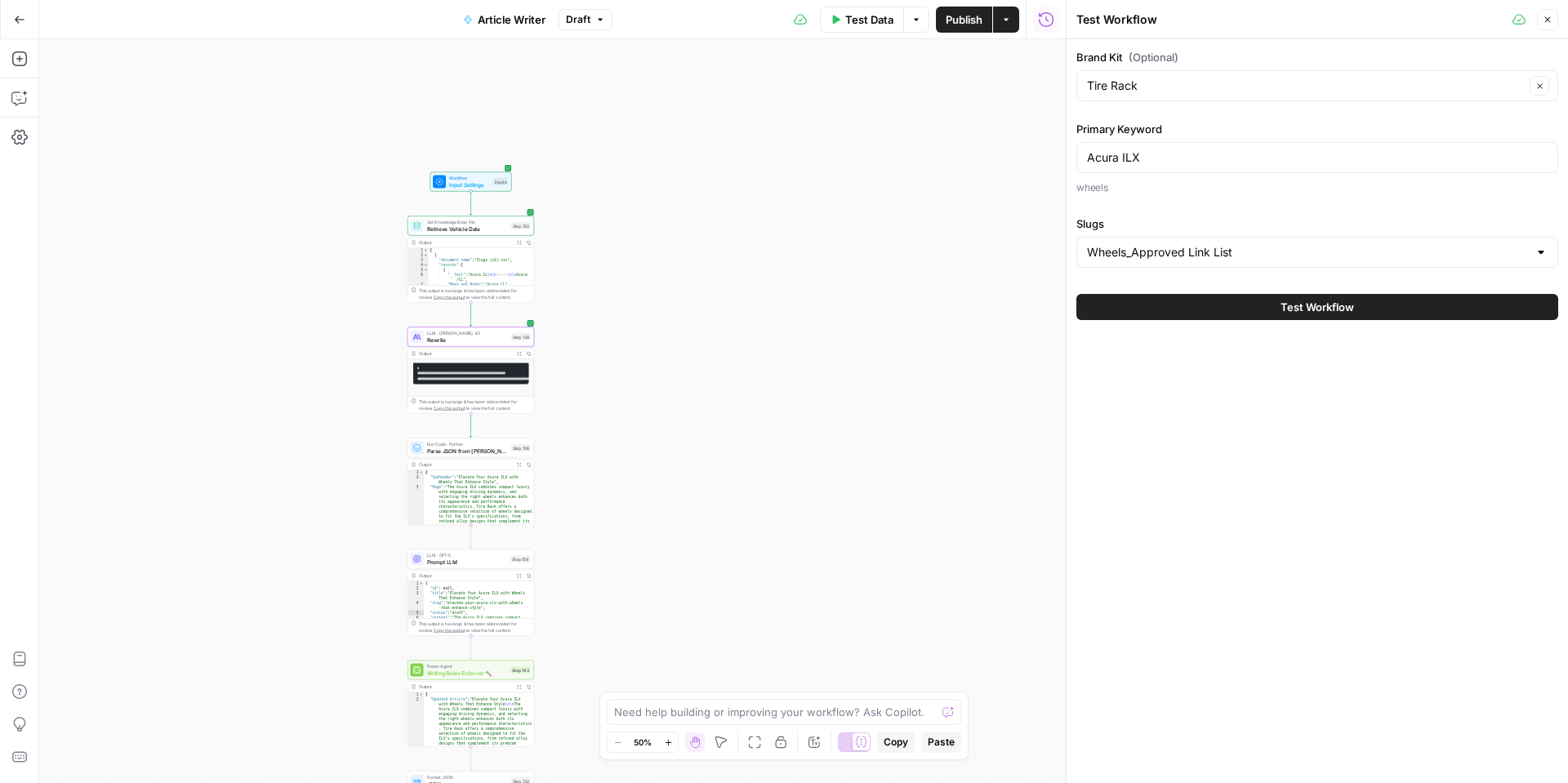
click at [1215, 306] on button "Test Workflow" at bounding box center [1316, 308] width 481 height 27
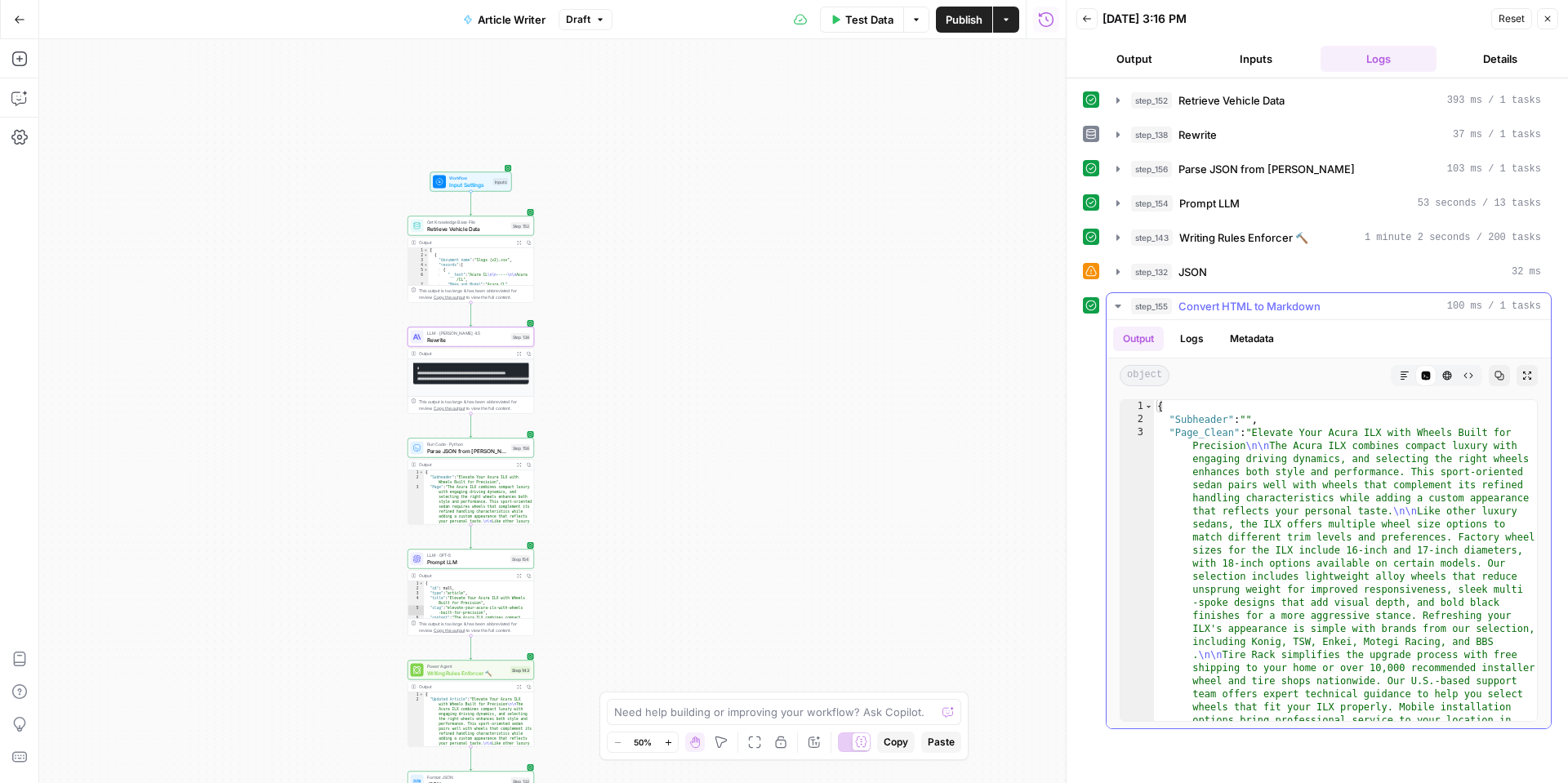
click at [1408, 373] on icon "button" at bounding box center [1404, 376] width 10 height 10
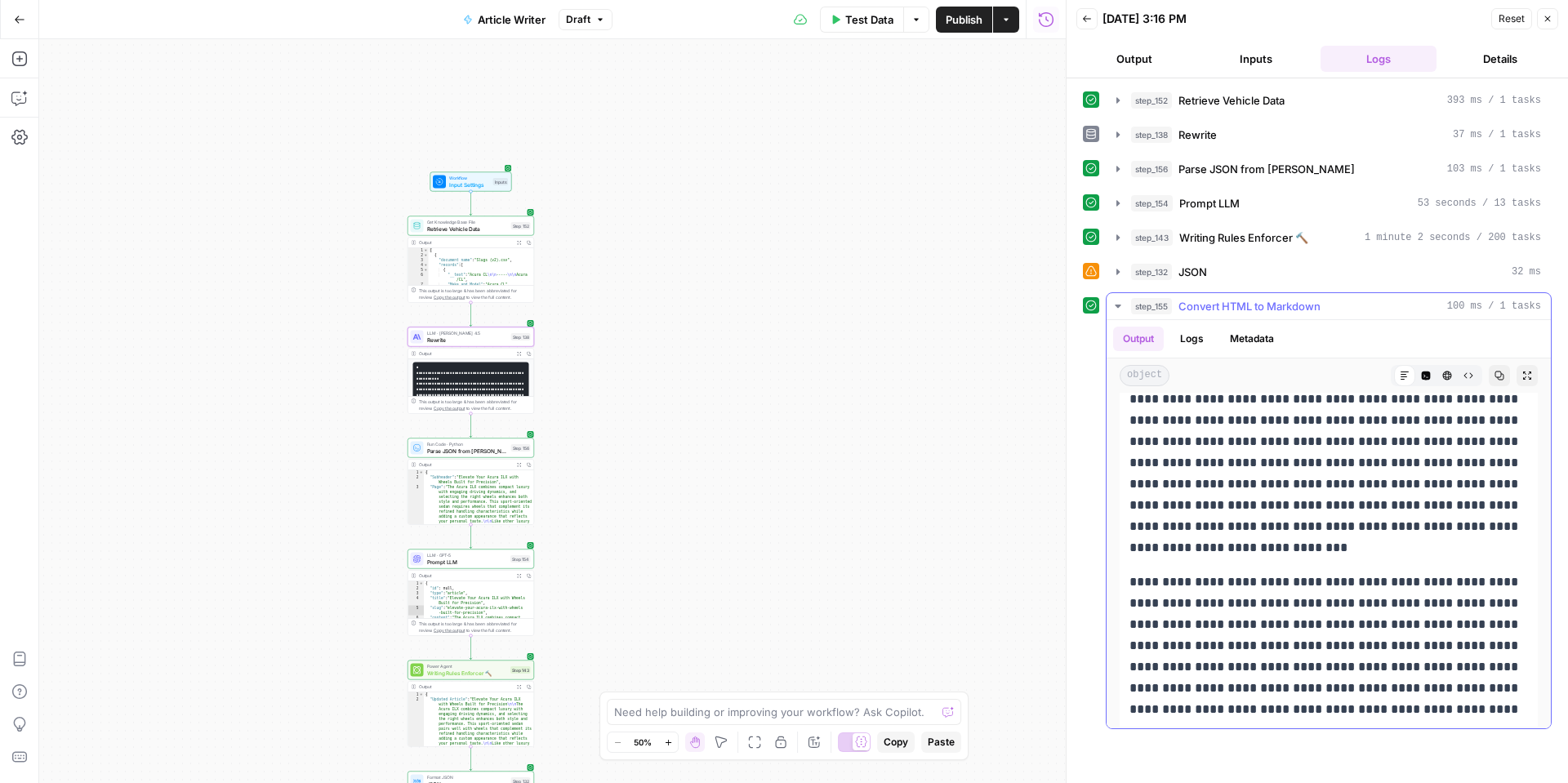
scroll to position [309, 0]
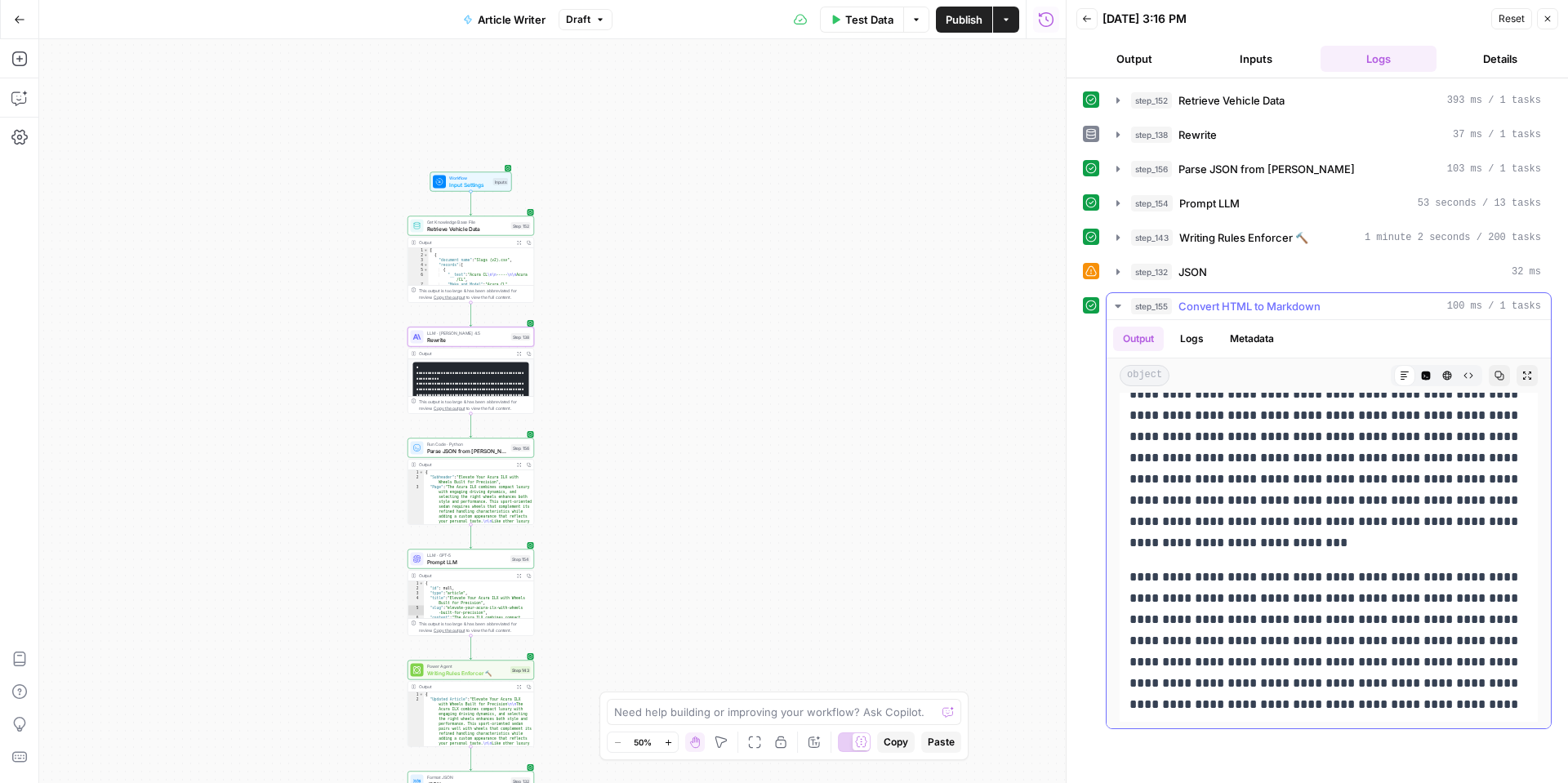
drag, startPoint x: 1414, startPoint y: 708, endPoint x: 1395, endPoint y: 704, distance: 19.4
click at [1395, 704] on p "**********" at bounding box center [1328, 642] width 398 height 148
click at [1397, 701] on p "**********" at bounding box center [1328, 642] width 398 height 148
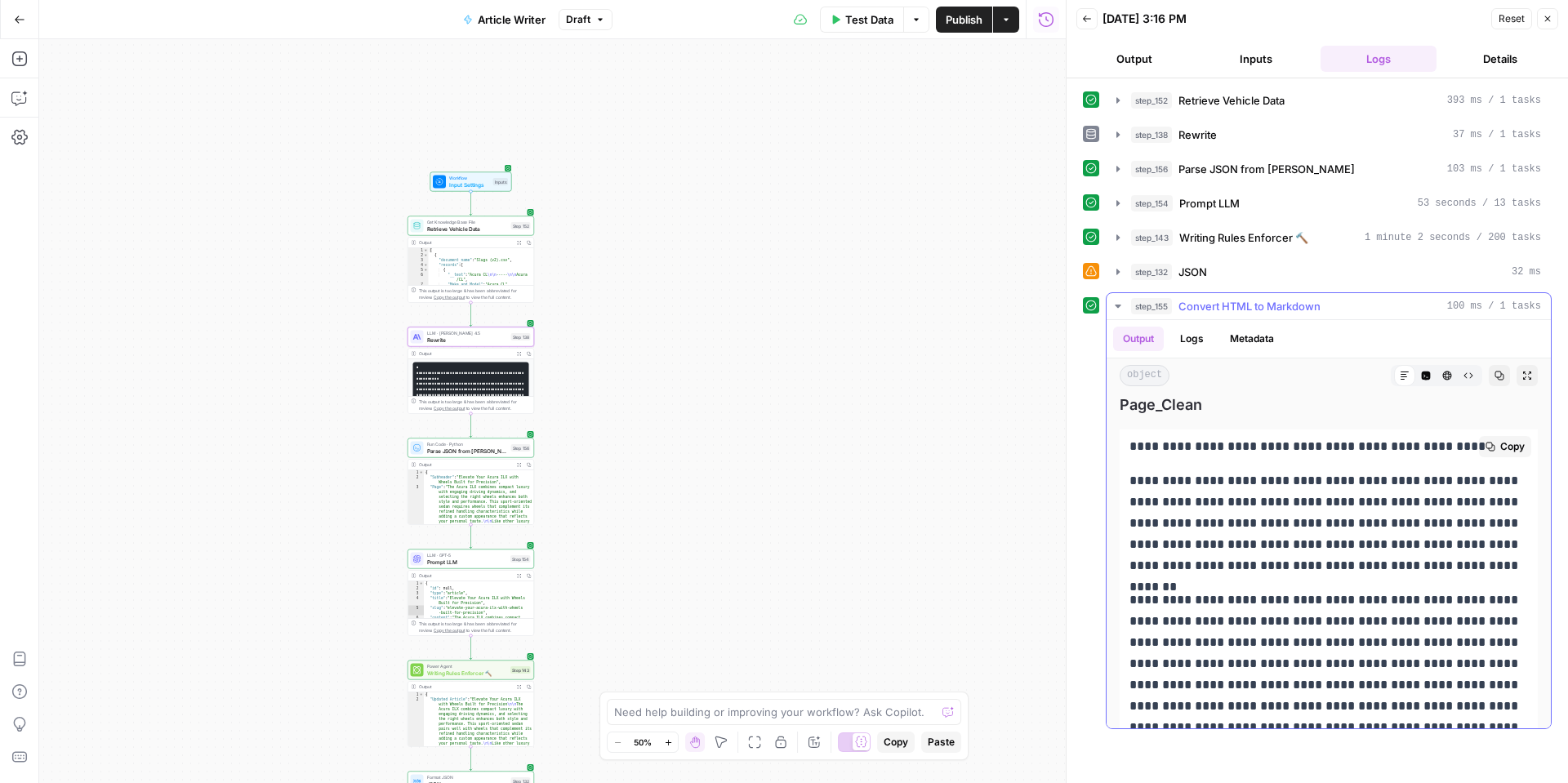
scroll to position [0, 0]
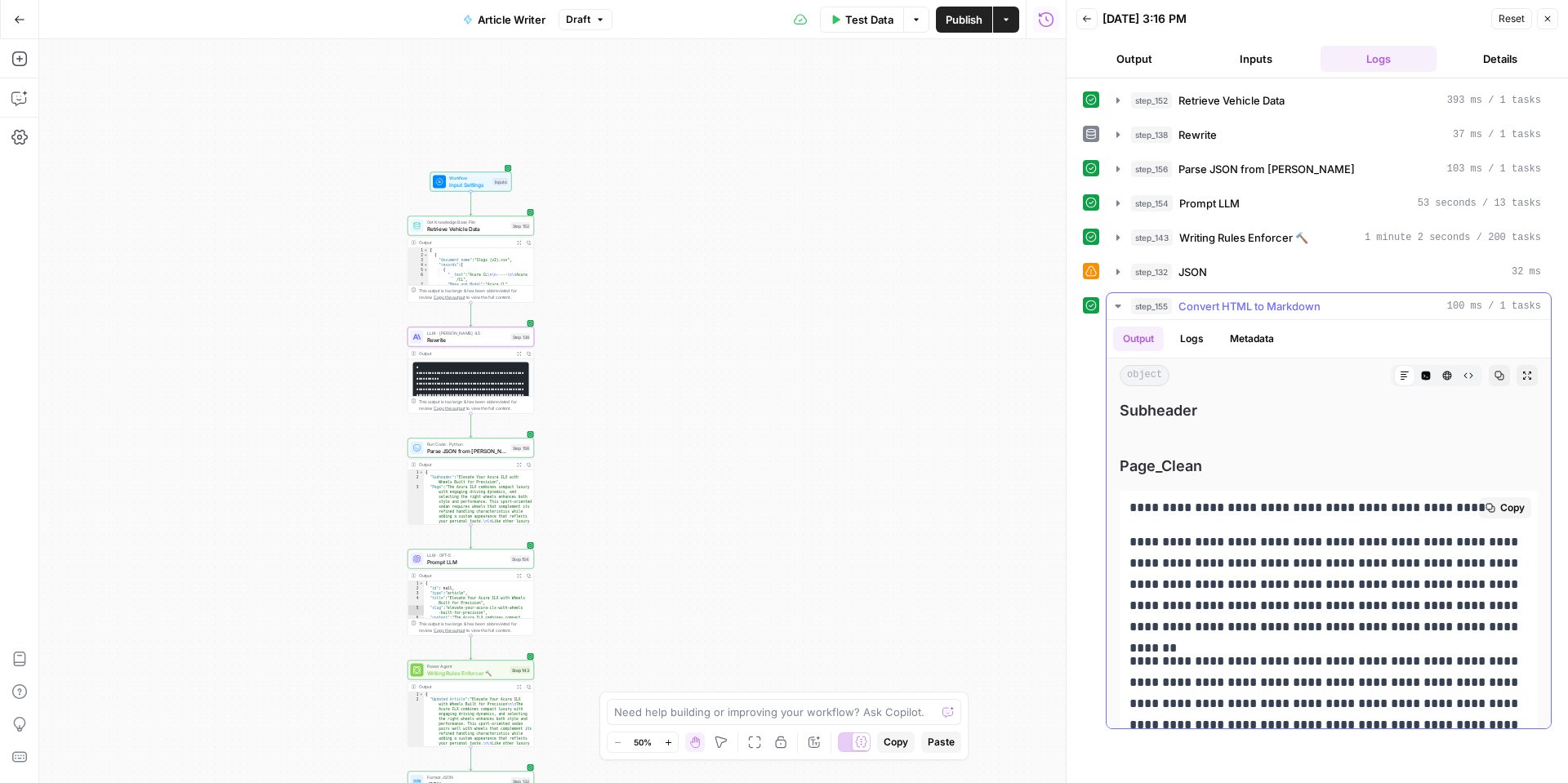
drag, startPoint x: 1411, startPoint y: 707, endPoint x: 1118, endPoint y: 546, distance: 334.3
click at [1119, 546] on div "**********" at bounding box center [1328, 762] width 418 height 541
copy div "**********"
click at [951, 20] on span "Publish" at bounding box center [964, 19] width 37 height 16
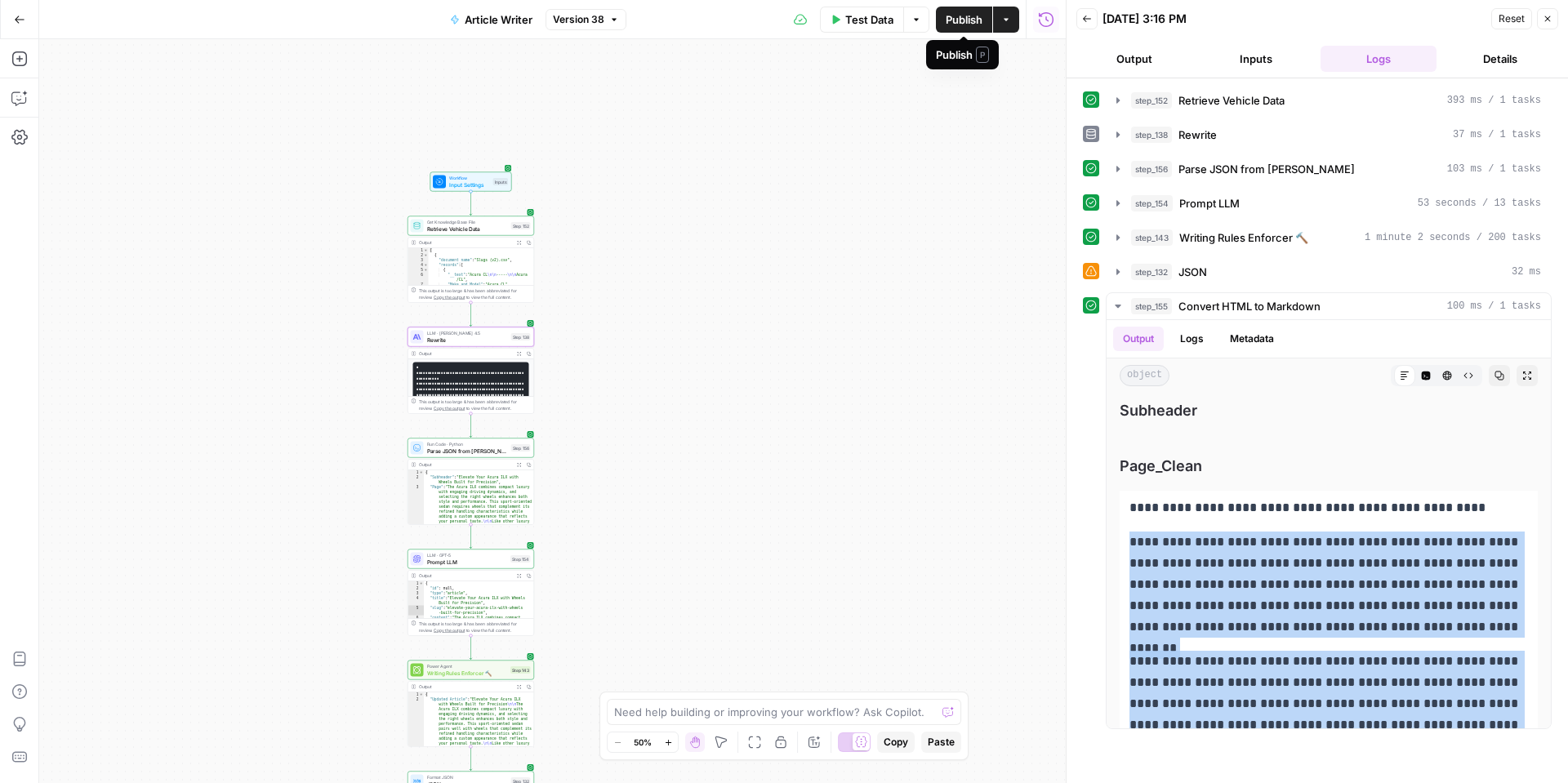
click at [986, 22] on button "Publish" at bounding box center [964, 19] width 57 height 27
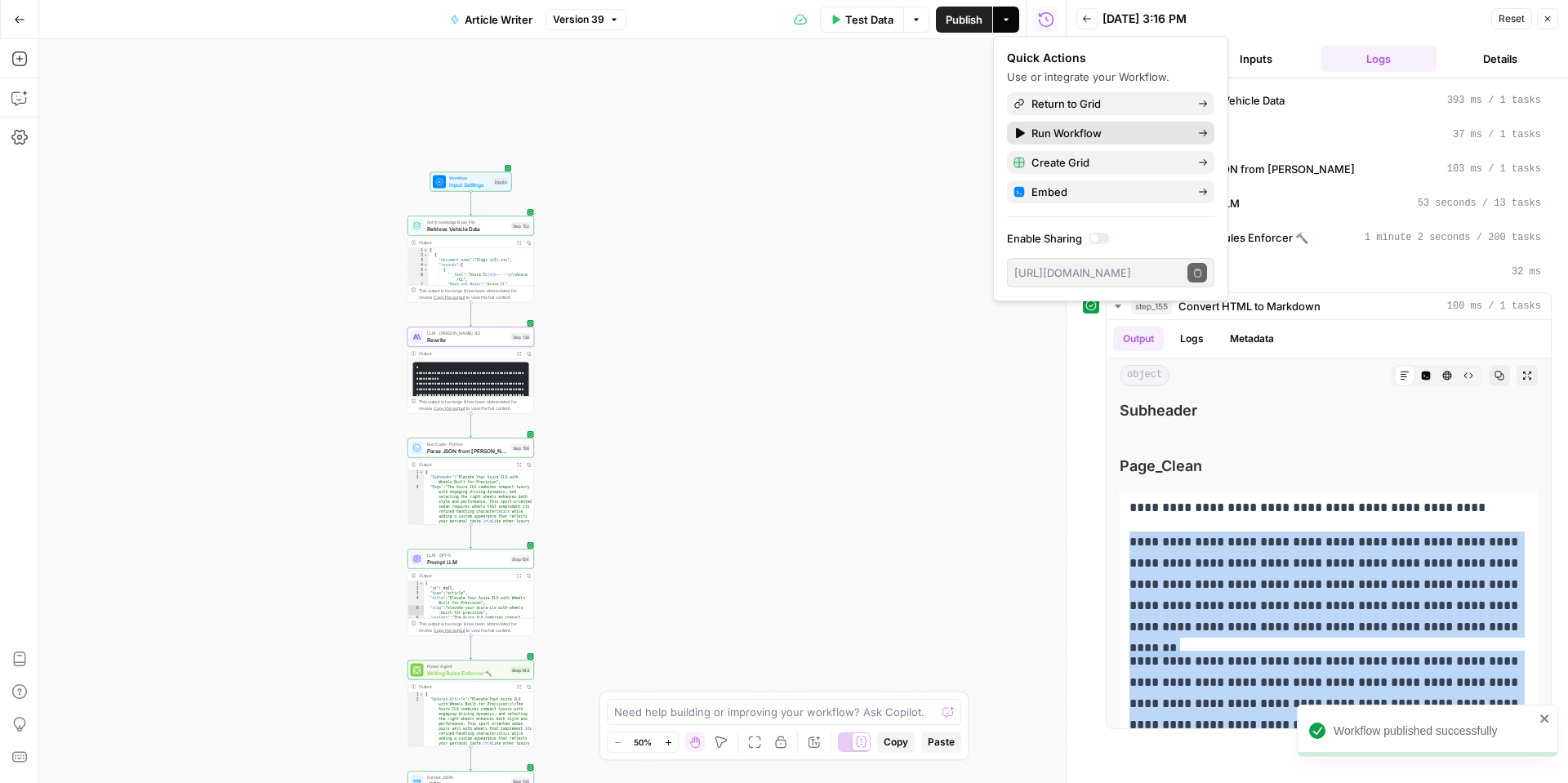
click at [1096, 130] on span "Run Workflow" at bounding box center [1109, 133] width 154 height 16
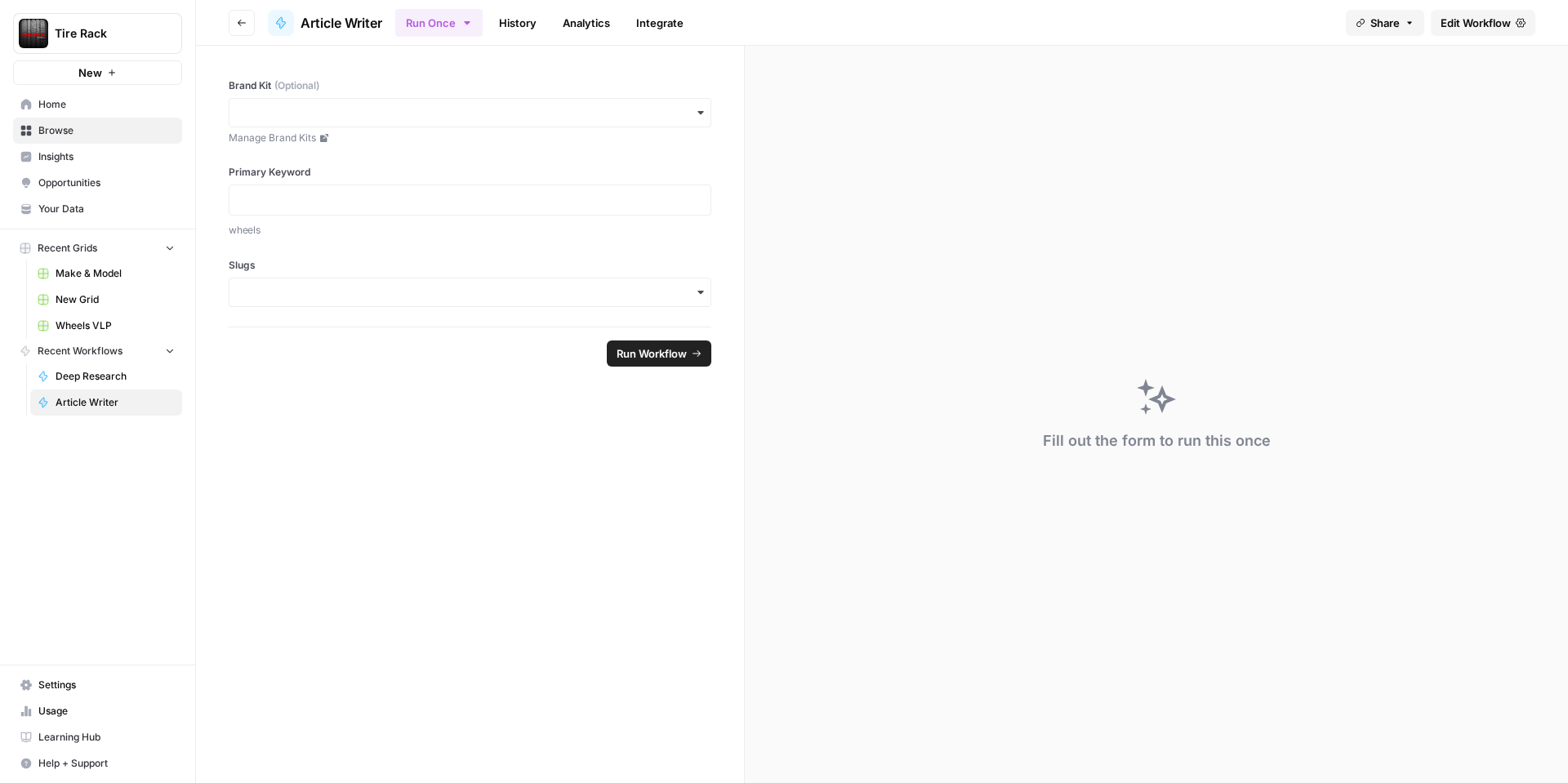
click at [141, 335] on link "Wheels VLP" at bounding box center [106, 326] width 152 height 27
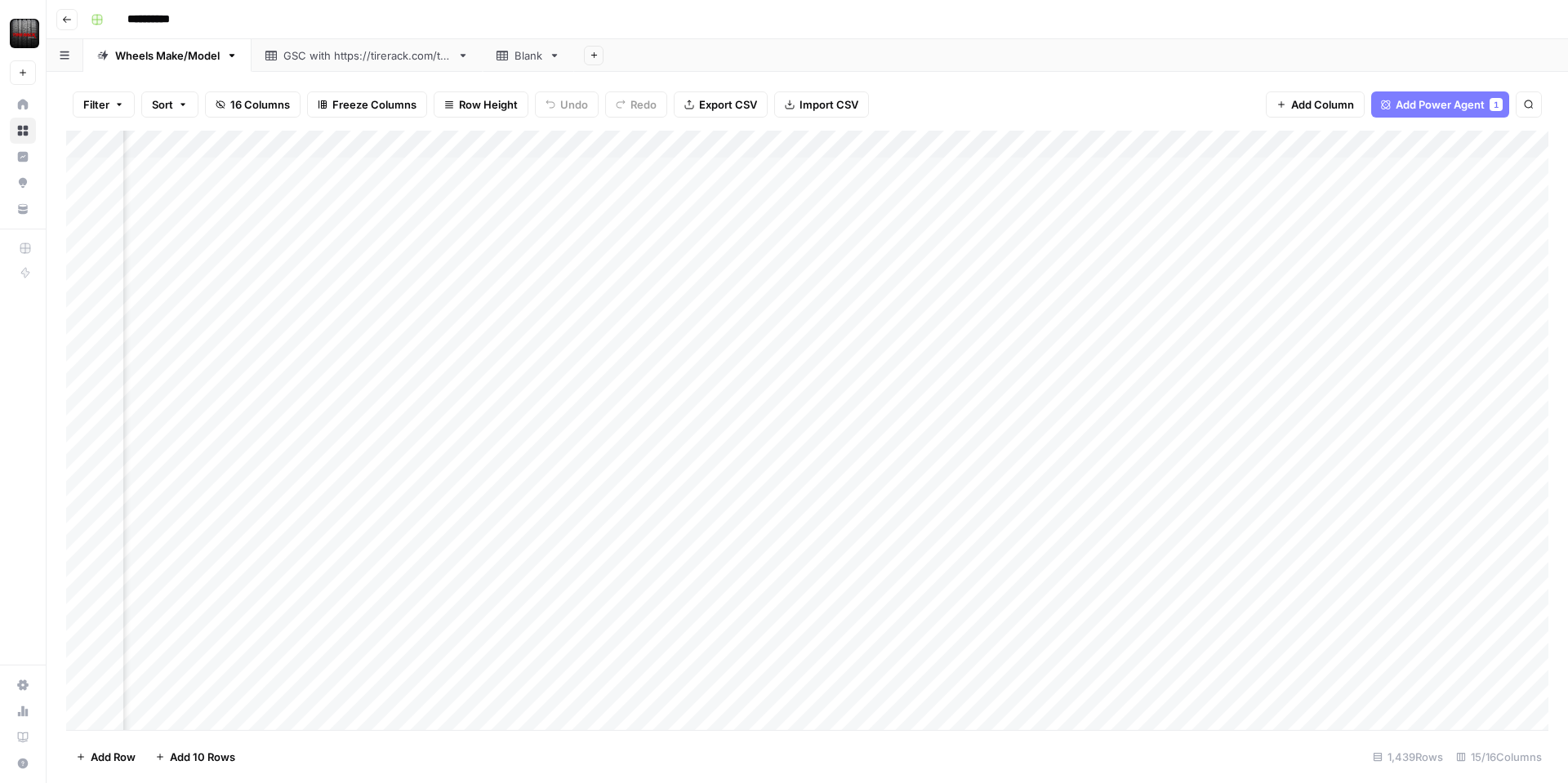
scroll to position [0, 1277]
click at [1271, 146] on div "Add Column" at bounding box center [807, 430] width 1482 height 600
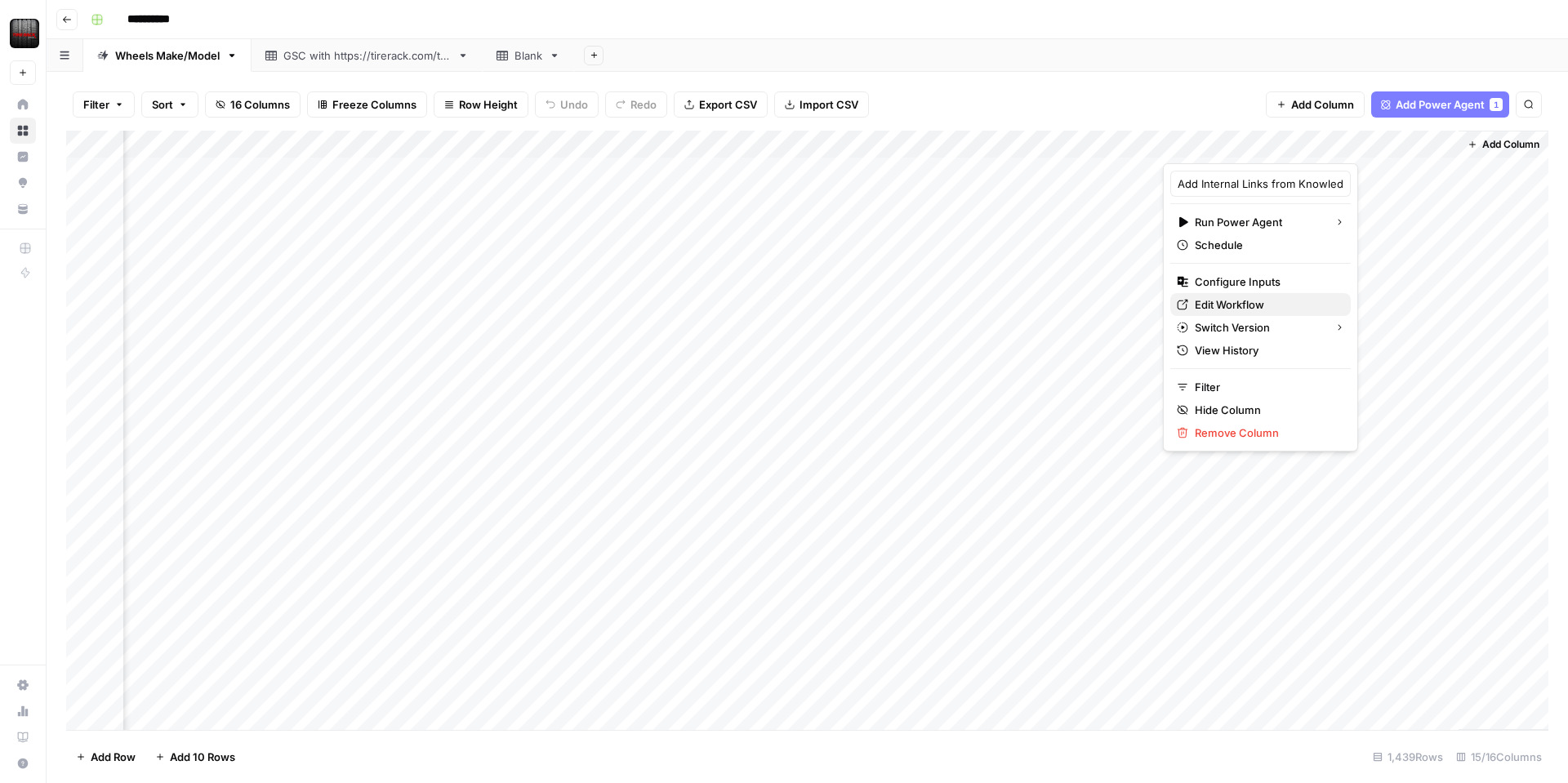
click at [1246, 309] on span "Edit Workflow" at bounding box center [1266, 305] width 143 height 16
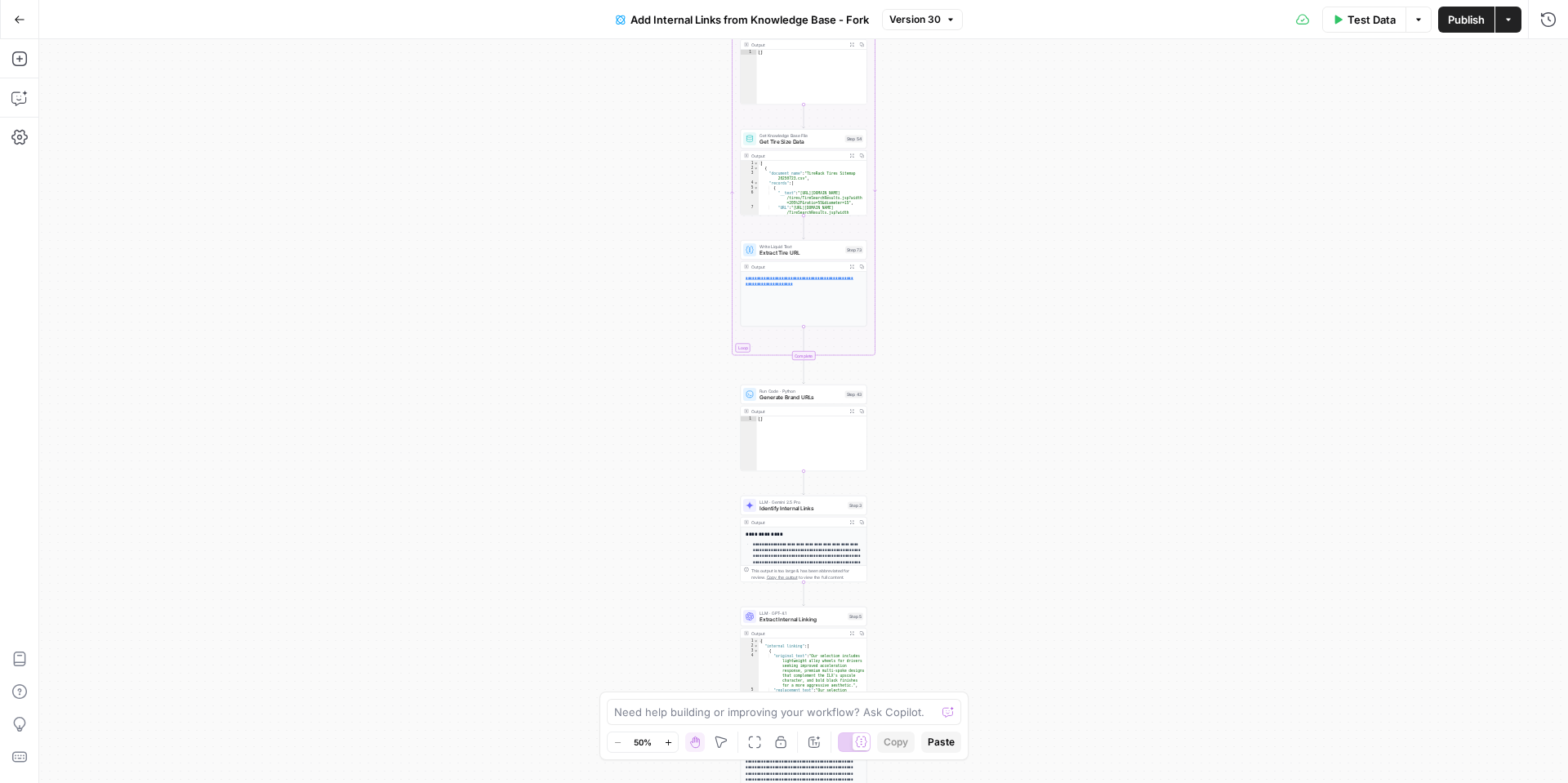
click at [1367, 19] on span "Test Data" at bounding box center [1371, 19] width 49 height 16
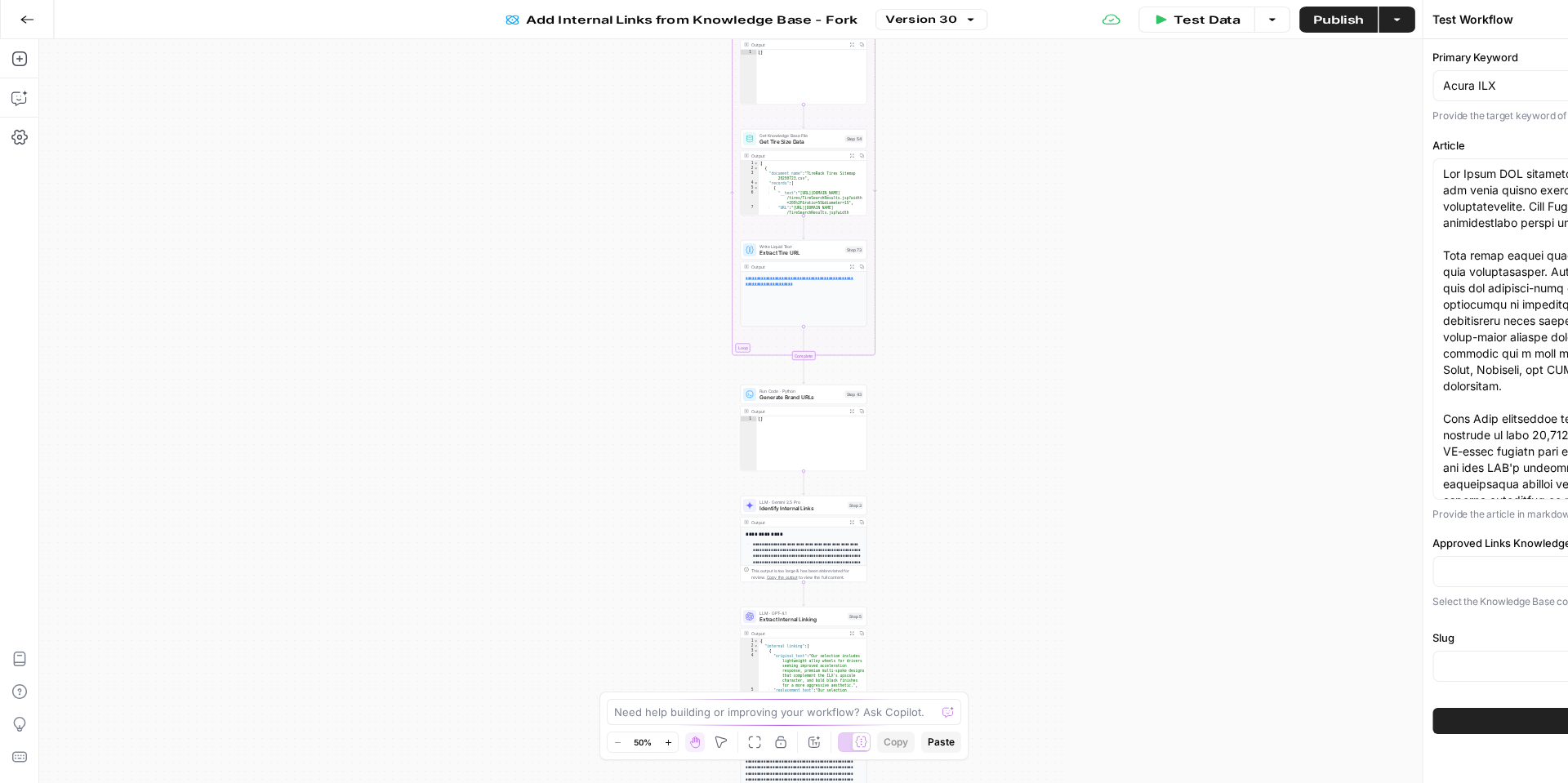
type input "Wheels_Approved Link List"
type input "Slugs"
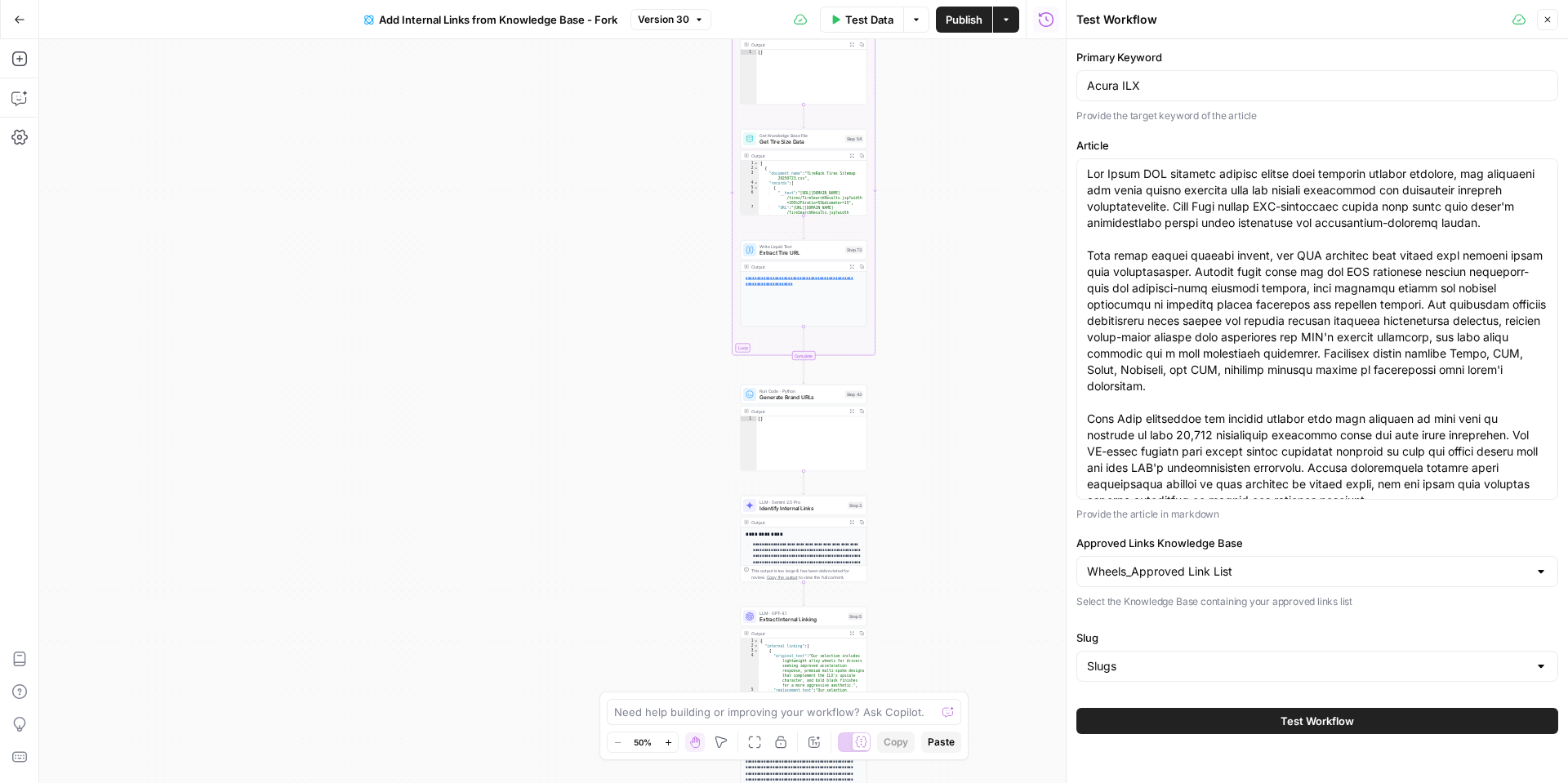
drag, startPoint x: 1360, startPoint y: 495, endPoint x: 1164, endPoint y: 419, distance: 210.2
click at [1164, 419] on div at bounding box center [1316, 329] width 481 height 341
drag, startPoint x: 1354, startPoint y: 489, endPoint x: 974, endPoint y: 153, distance: 507.2
click at [999, 141] on body "Tire Rack New Home Browse Insights Opportunities Your Data Recent Grids Make & …" at bounding box center [784, 392] width 1568 height 783
paste textarea "style and performance. This sport-oriented sedan pairs well with wheels that co…"
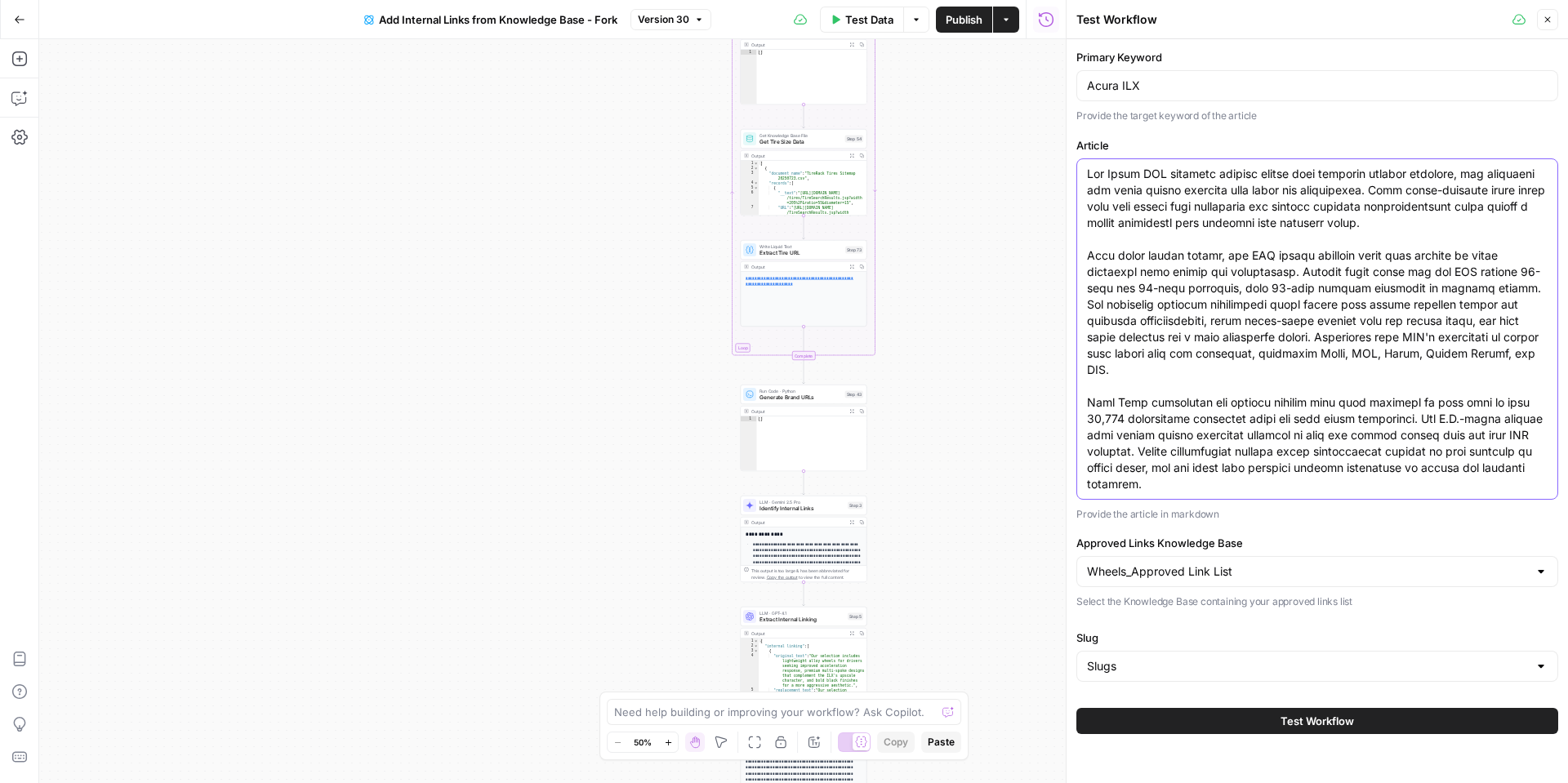
type textarea "The Acura ILX combines compact luxury with engaging driving dynamics, and selec…"
click at [1252, 719] on button "Test Workflow" at bounding box center [1316, 721] width 481 height 27
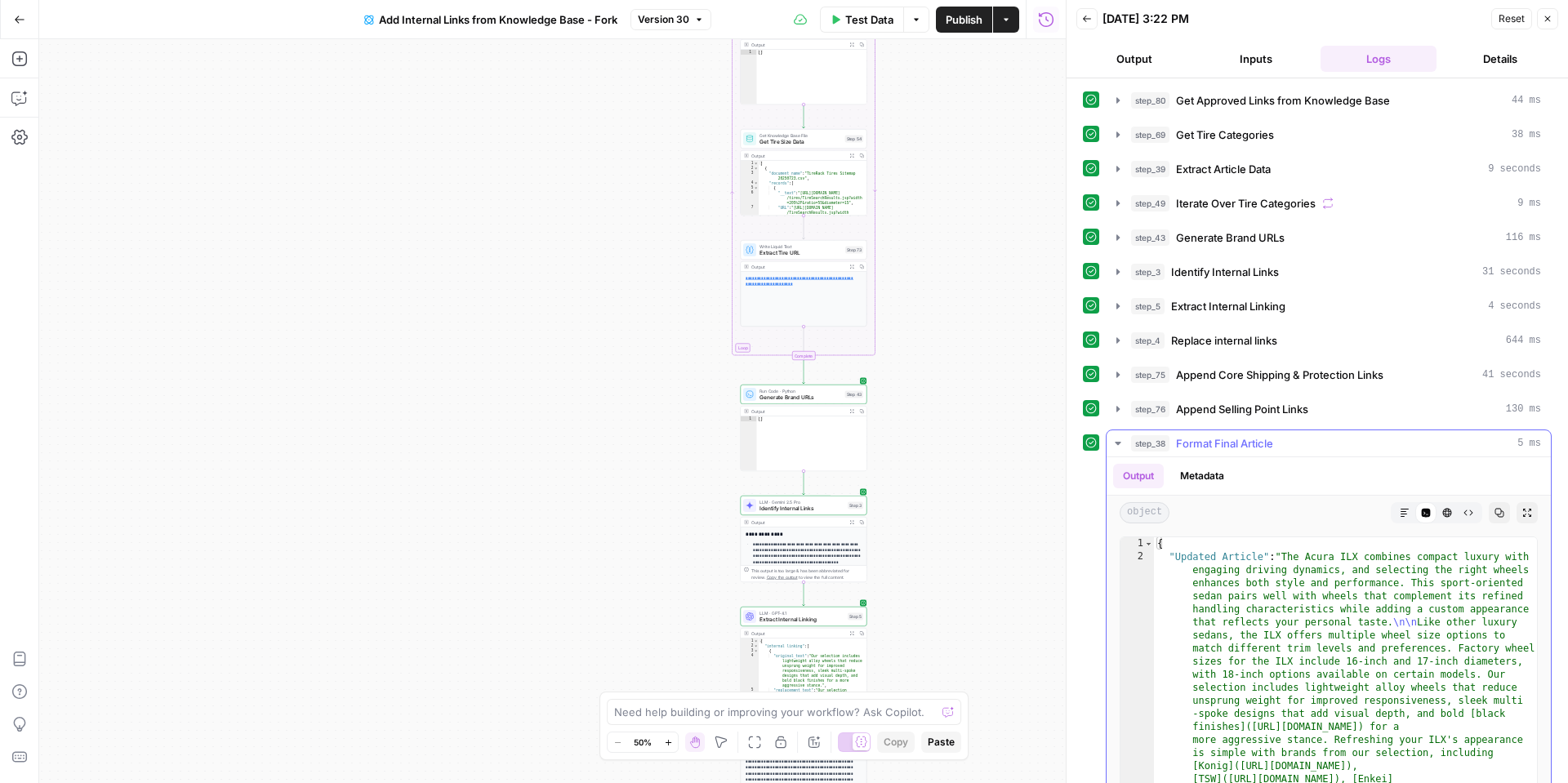
click at [1401, 512] on icon "button" at bounding box center [1404, 513] width 8 height 8
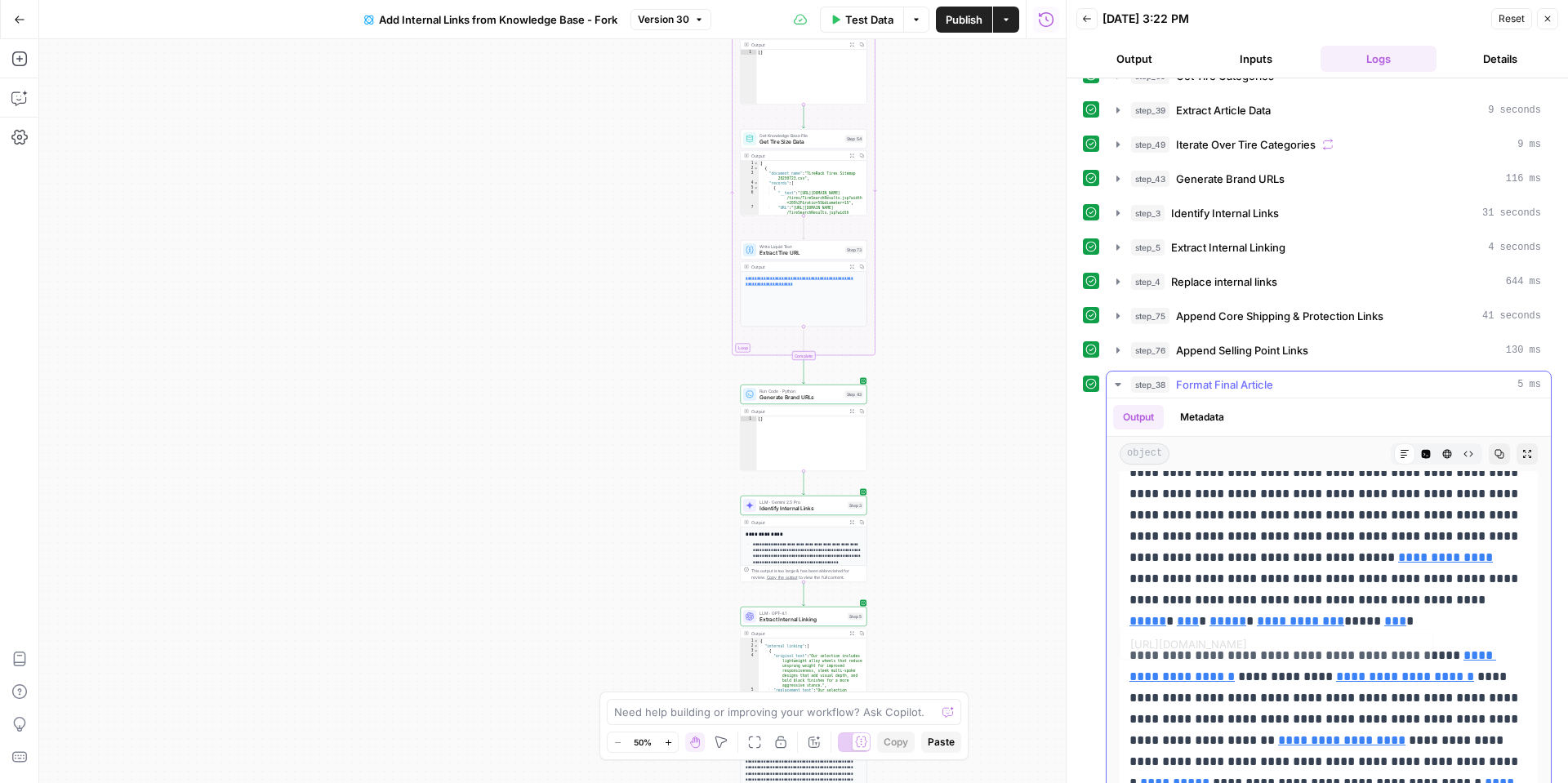
scroll to position [92, 0]
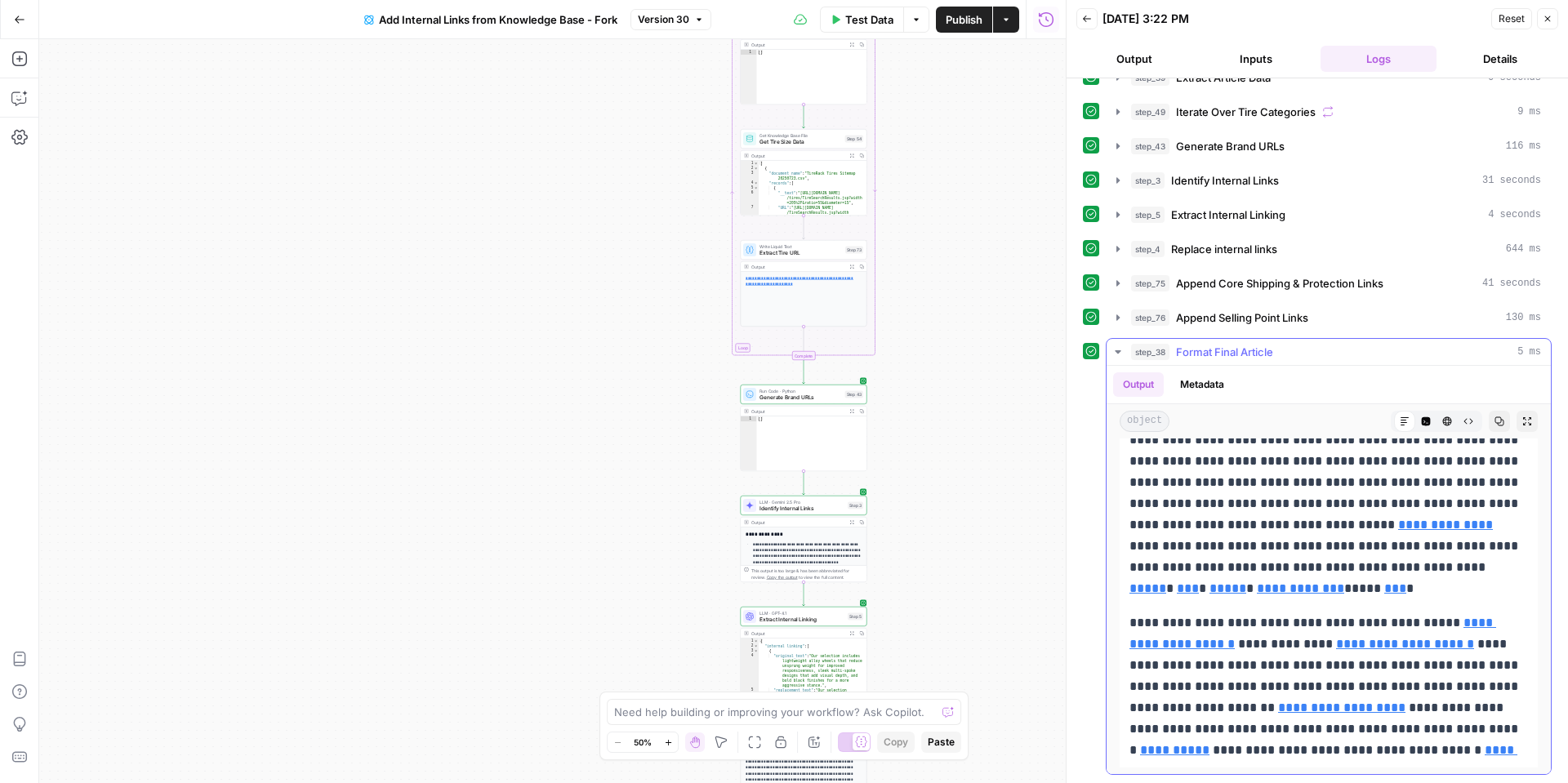
click at [1419, 425] on button "Code Editor" at bounding box center [1426, 422] width 21 height 21
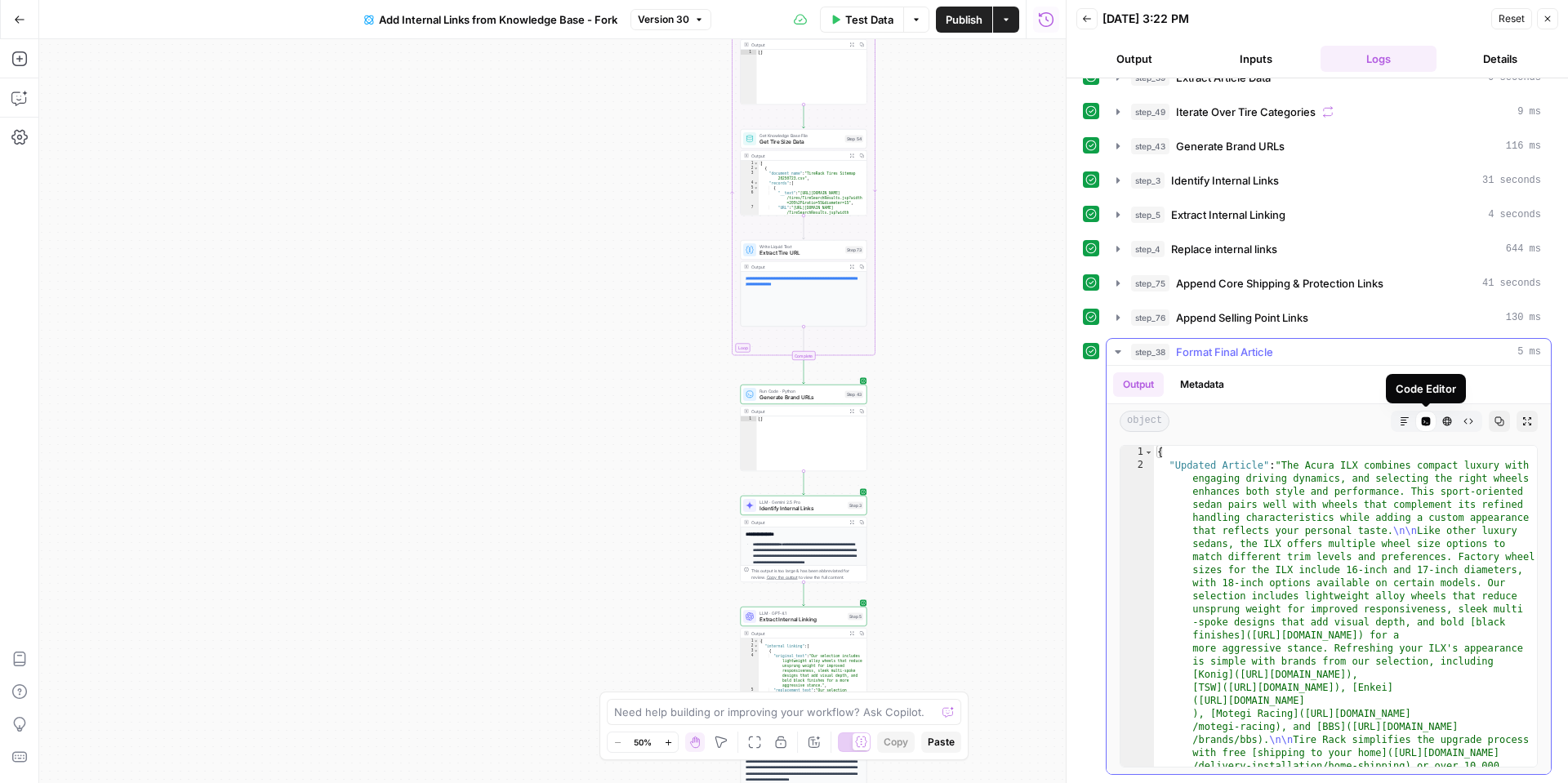
click at [1453, 425] on button "HTML Viewer" at bounding box center [1447, 422] width 21 height 21
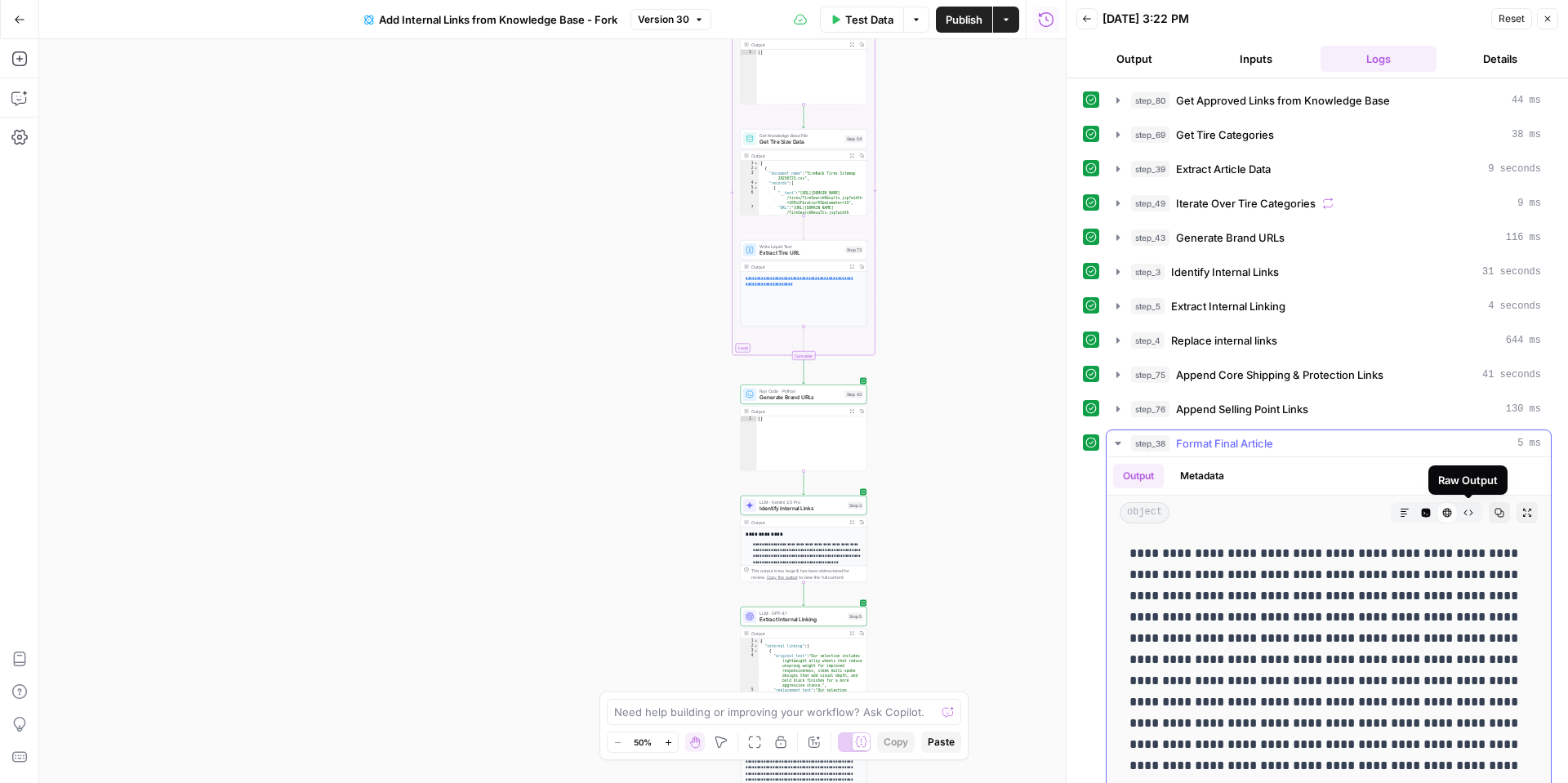
click at [1466, 518] on button "Raw Output" at bounding box center [1468, 513] width 21 height 21
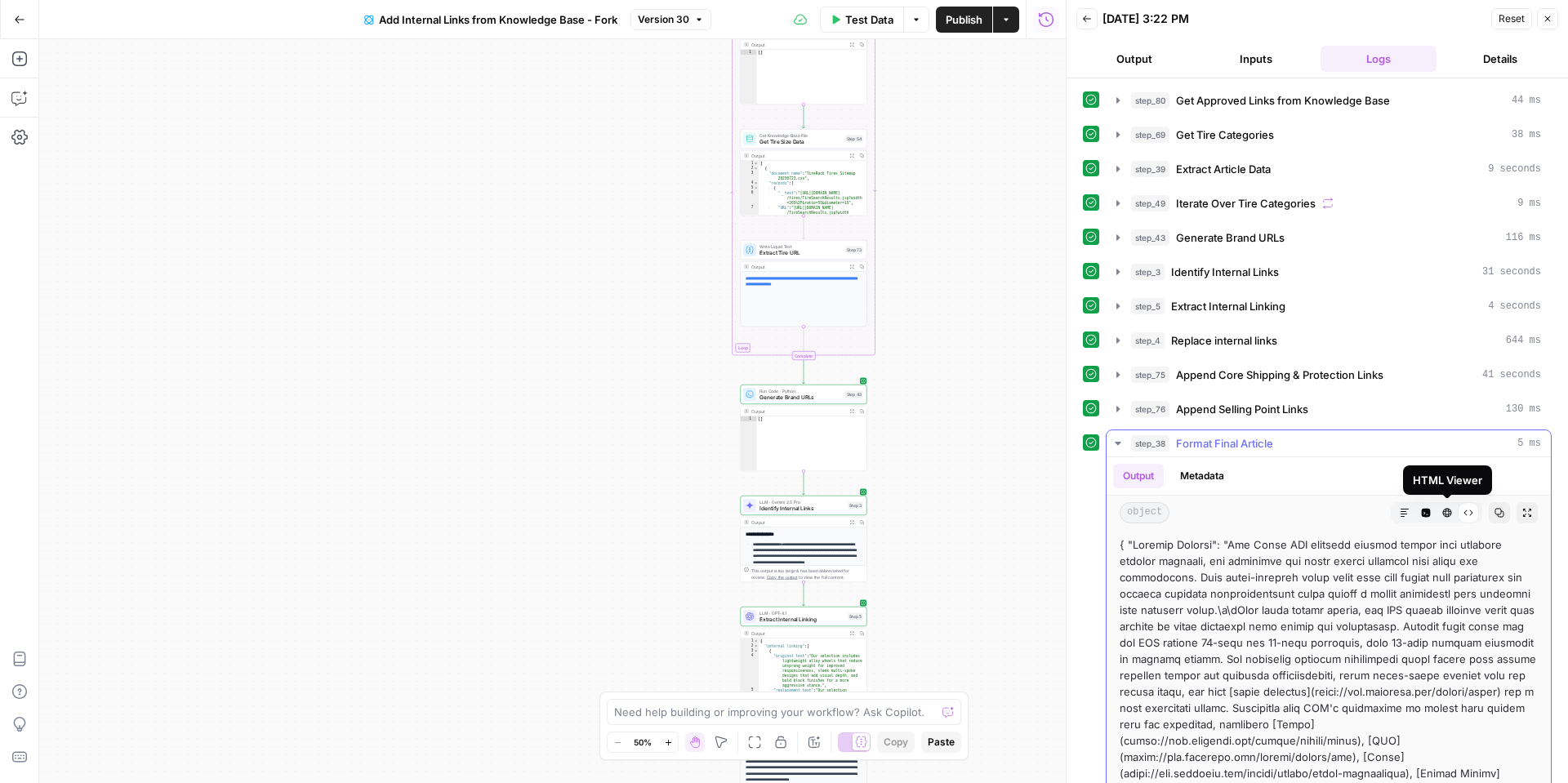
click at [1445, 515] on icon "button" at bounding box center [1447, 513] width 9 height 9
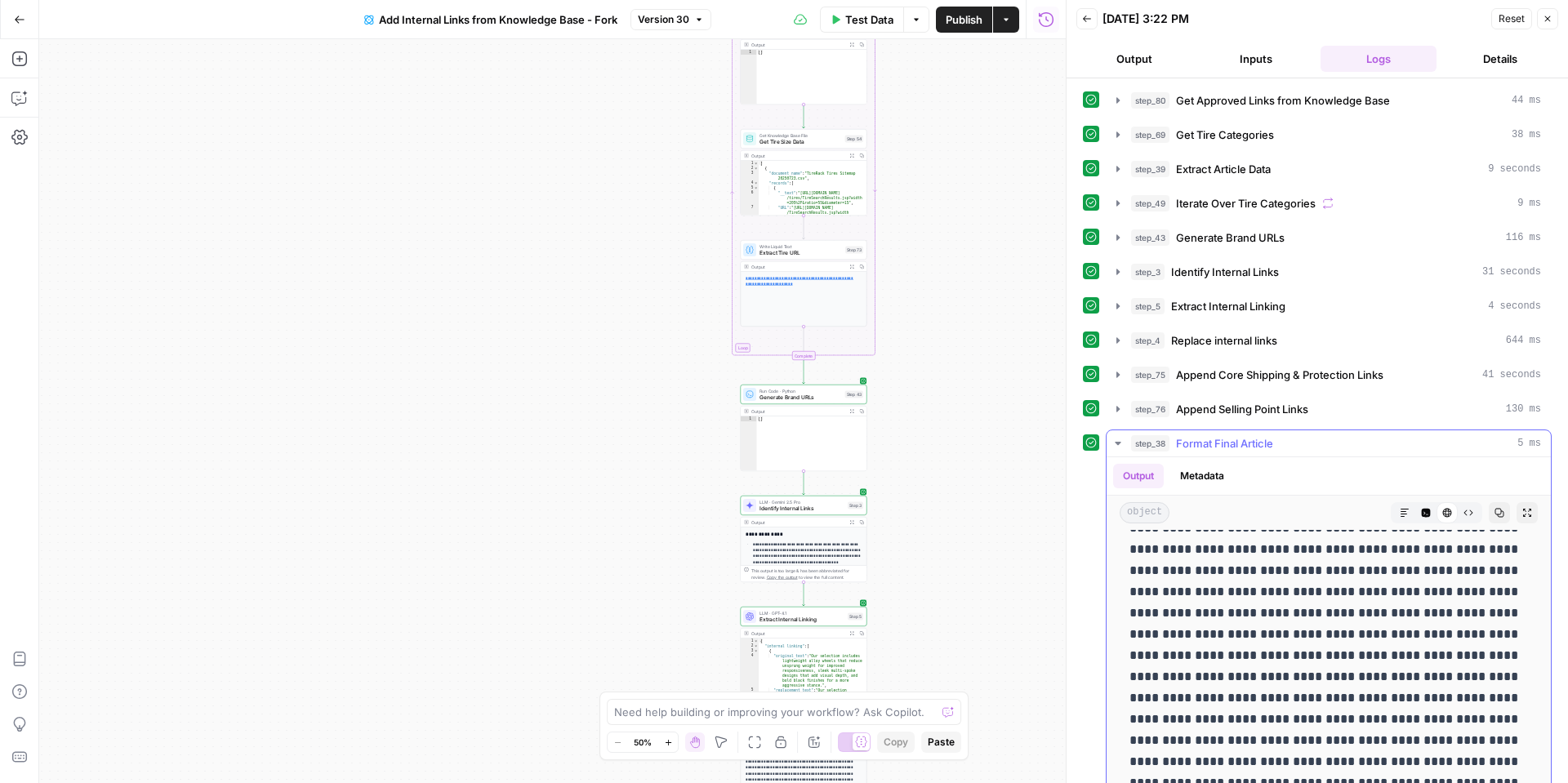
scroll to position [92, 0]
click at [1409, 513] on icon "button" at bounding box center [1404, 513] width 10 height 10
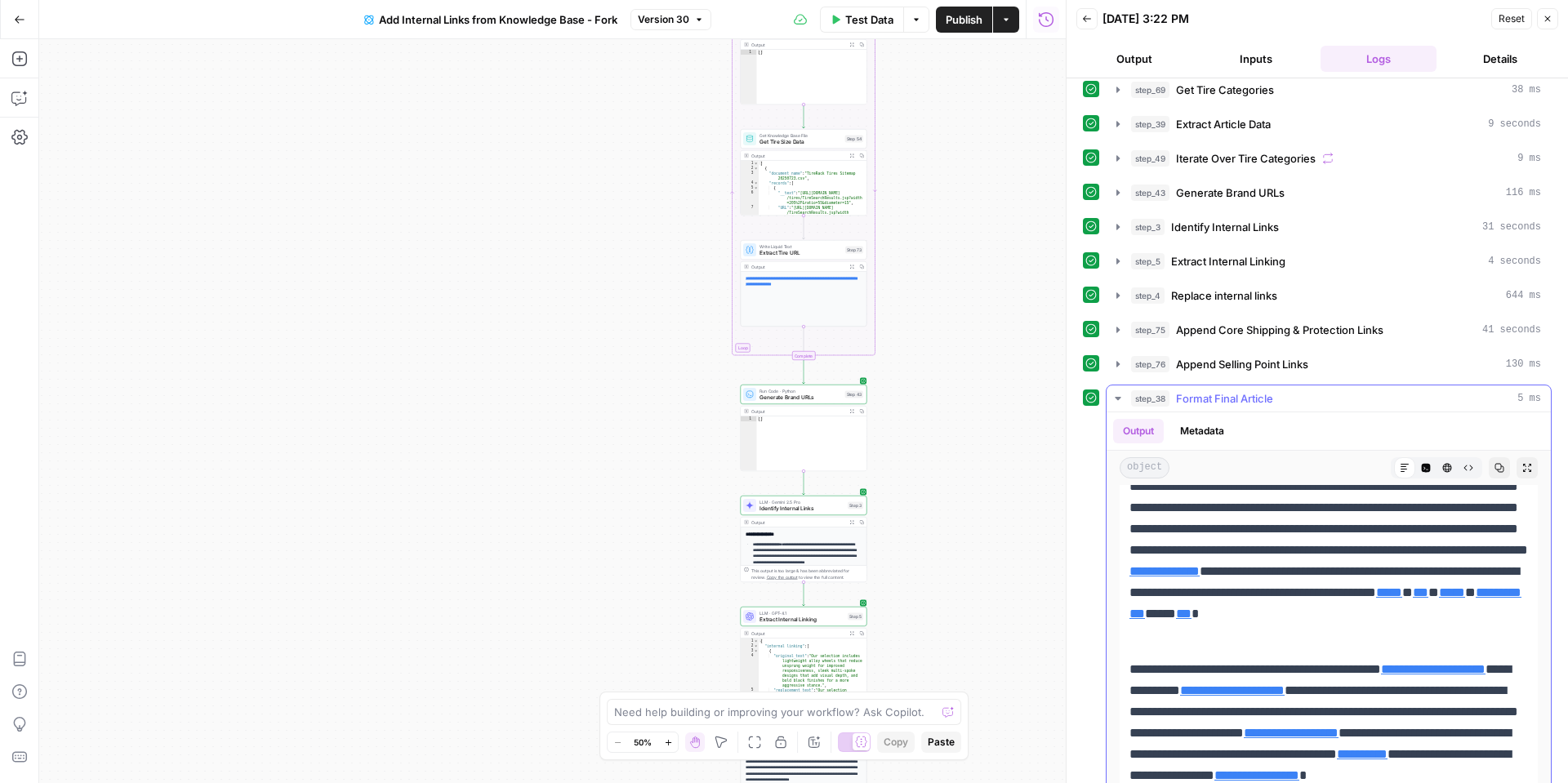
scroll to position [92, 0]
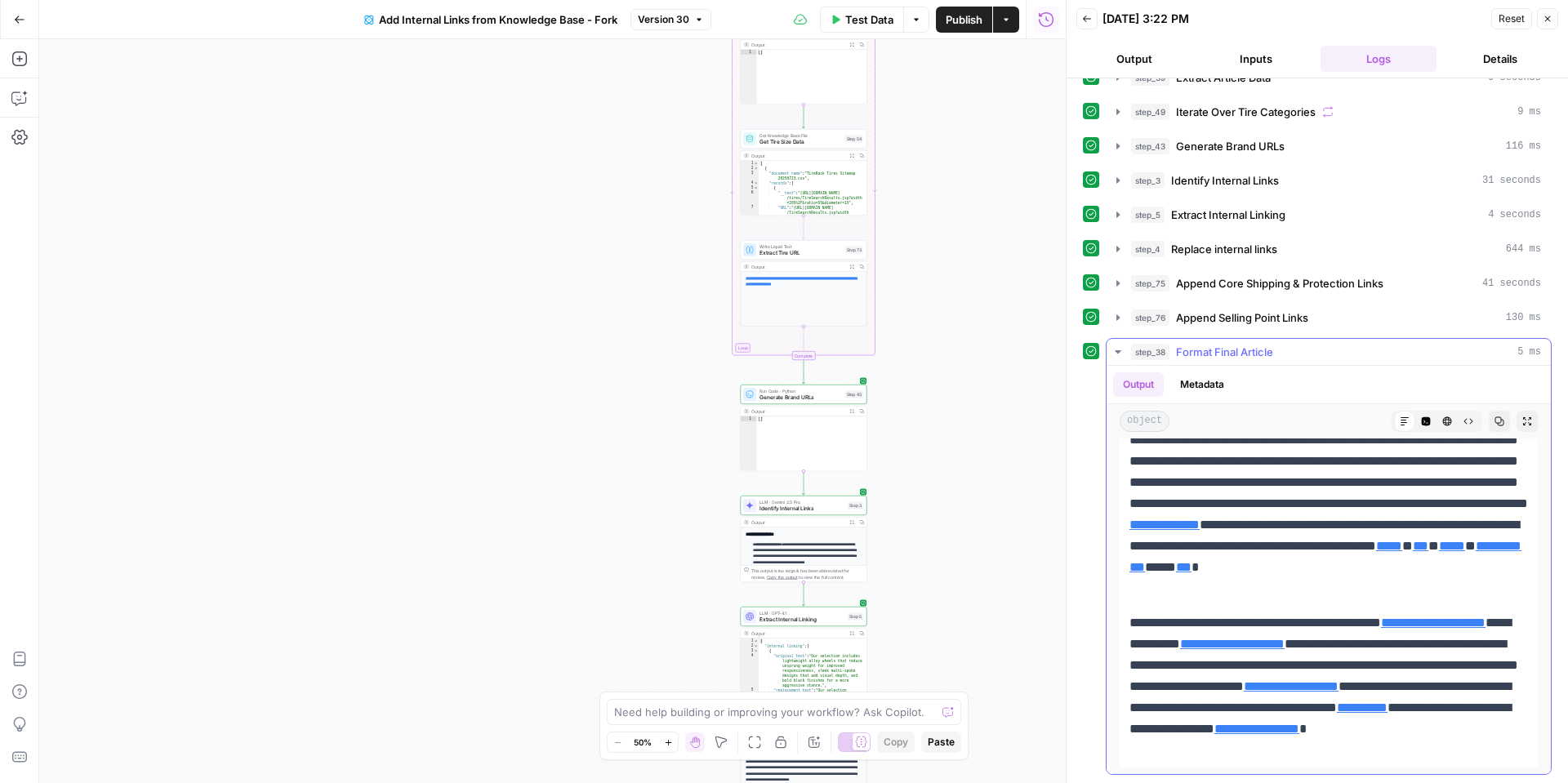
drag, startPoint x: 1129, startPoint y: 588, endPoint x: 1496, endPoint y: 753, distance: 402.4
click at [1496, 753] on div "**********" at bounding box center [1328, 525] width 418 height 485
copy div "**********"
click at [1442, 425] on icon "button" at bounding box center [1446, 421] width 10 height 10
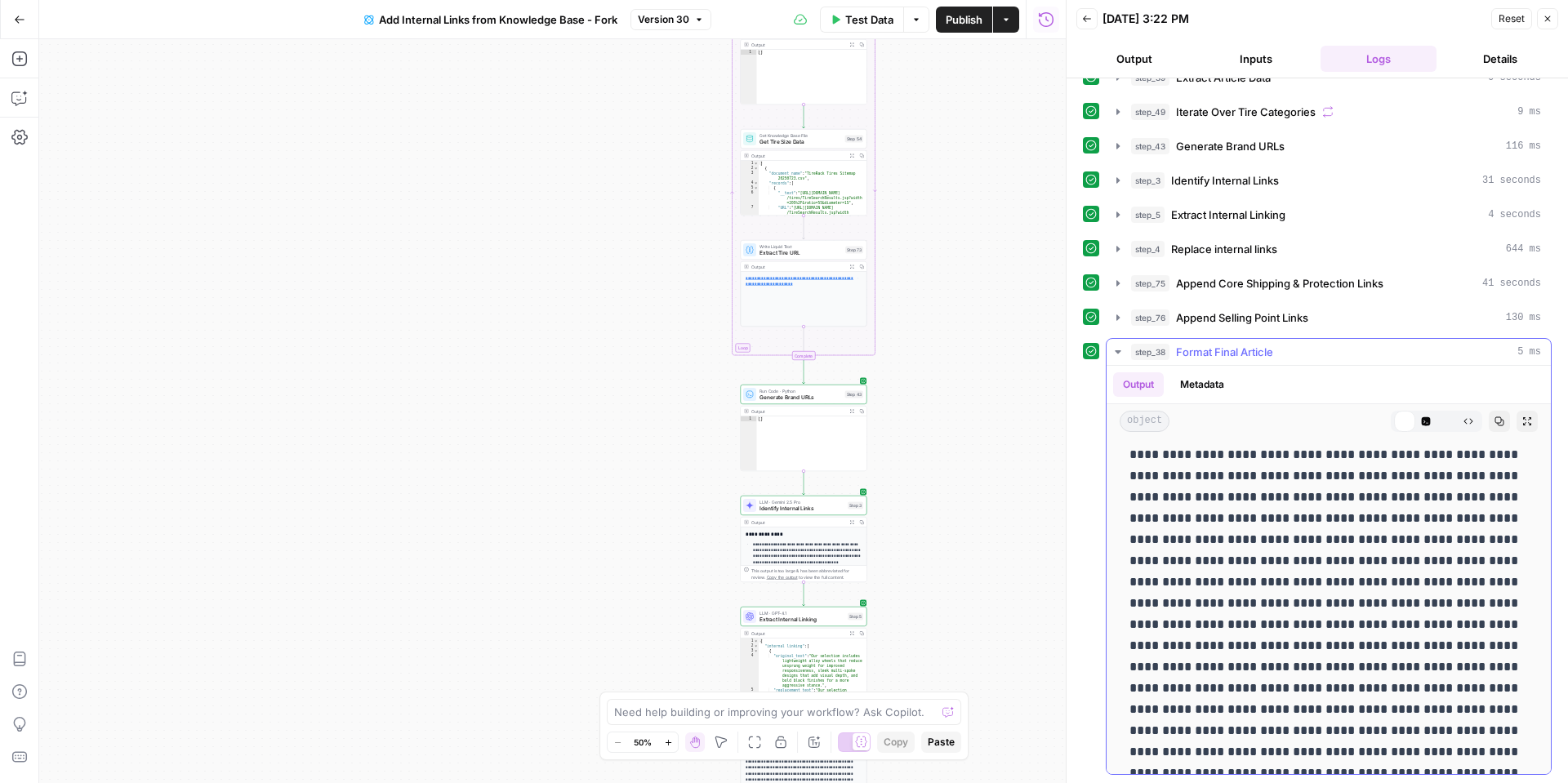
scroll to position [0, 0]
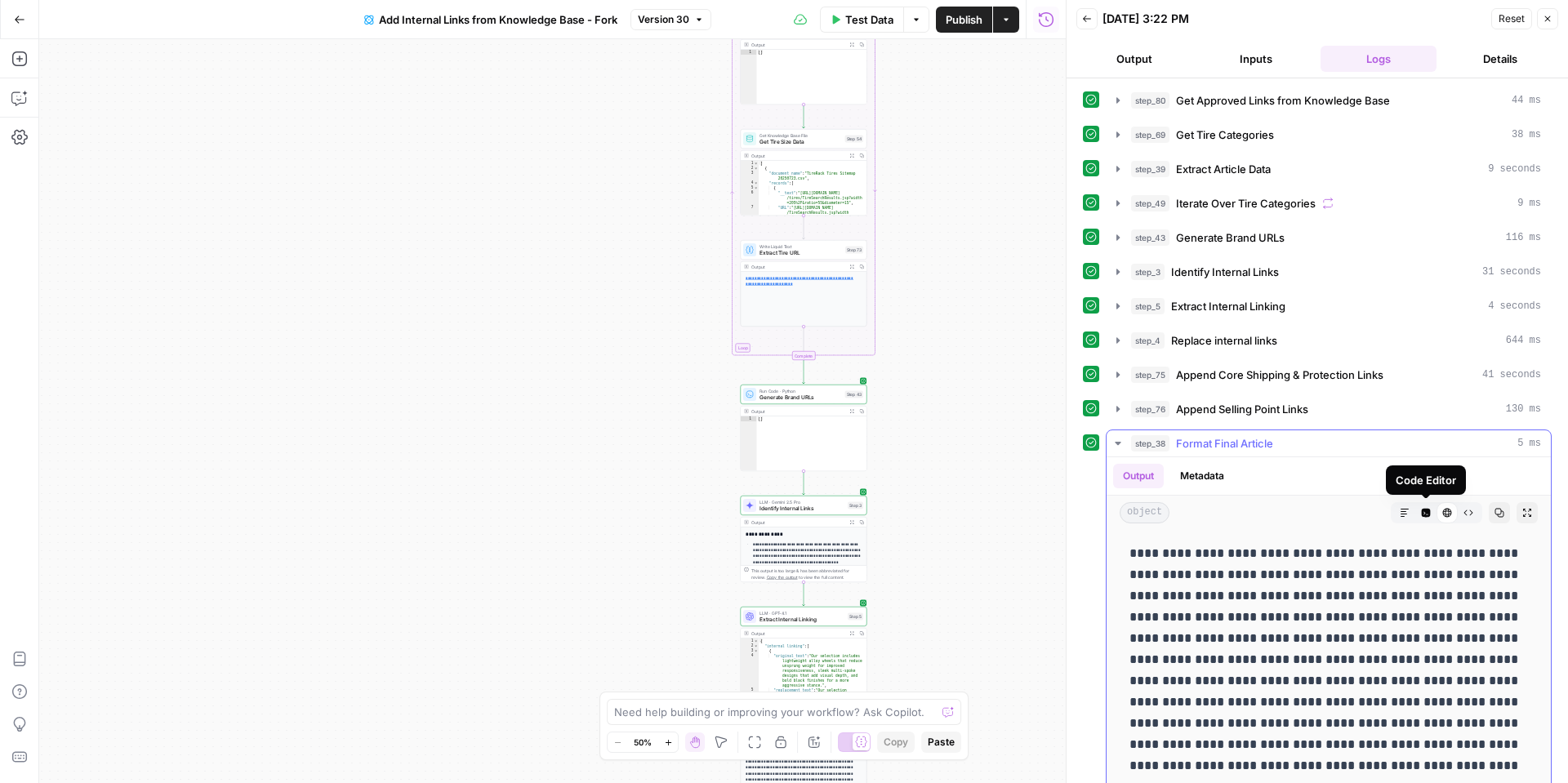
click at [1430, 513] on icon "button" at bounding box center [1426, 513] width 9 height 9
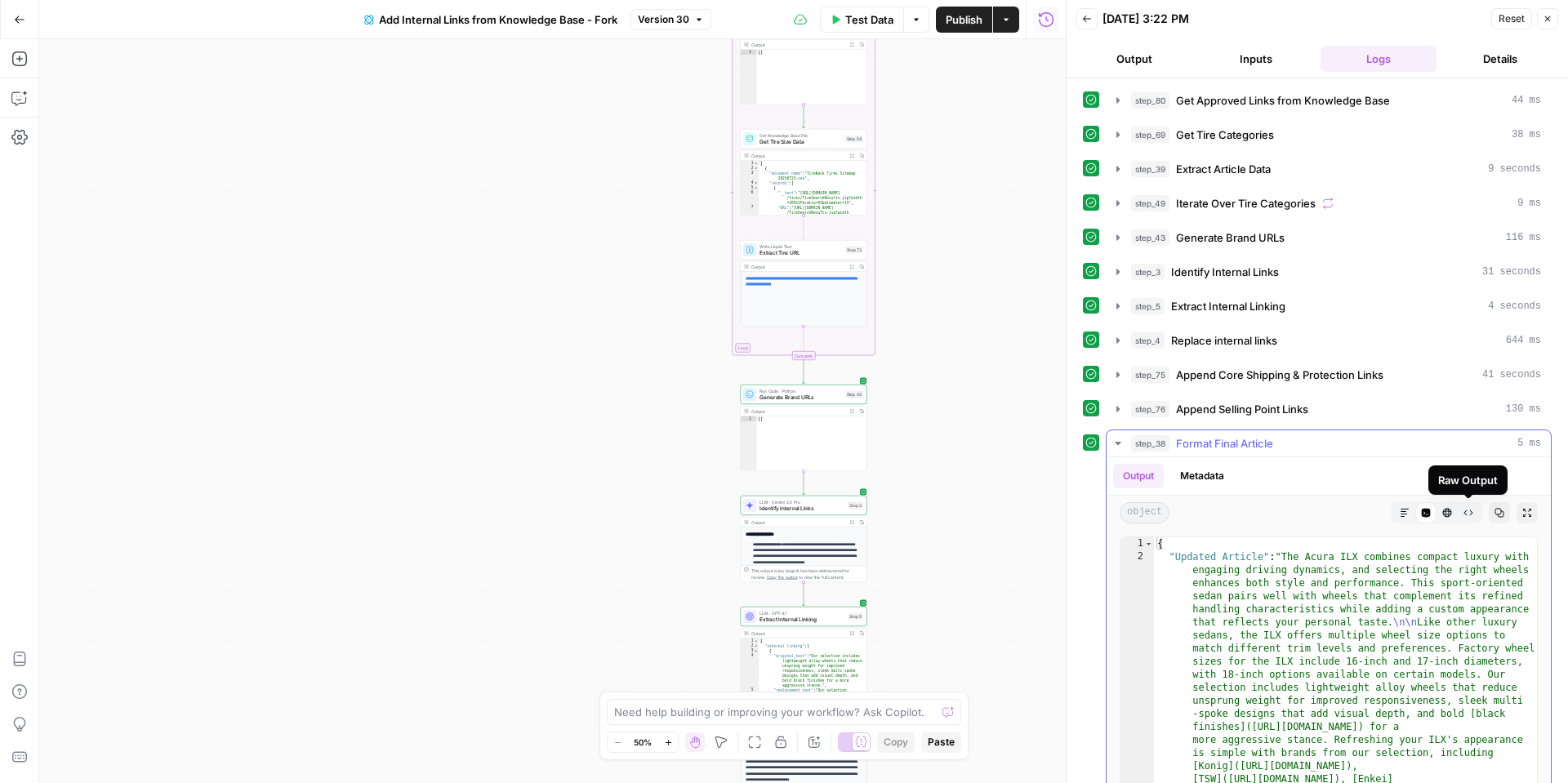
click at [1471, 512] on icon "button" at bounding box center [1468, 513] width 9 height 5
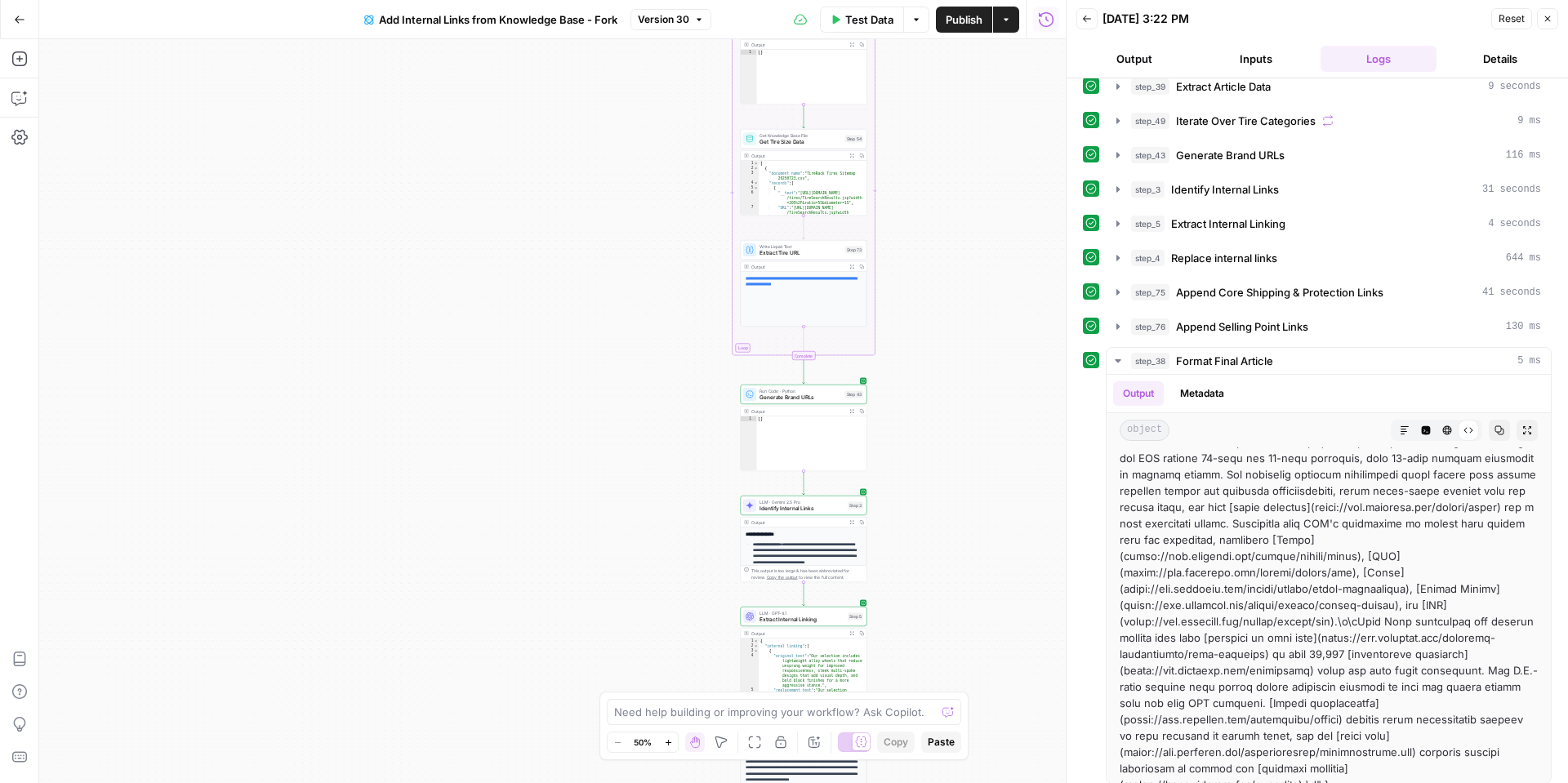
scroll to position [92, 0]
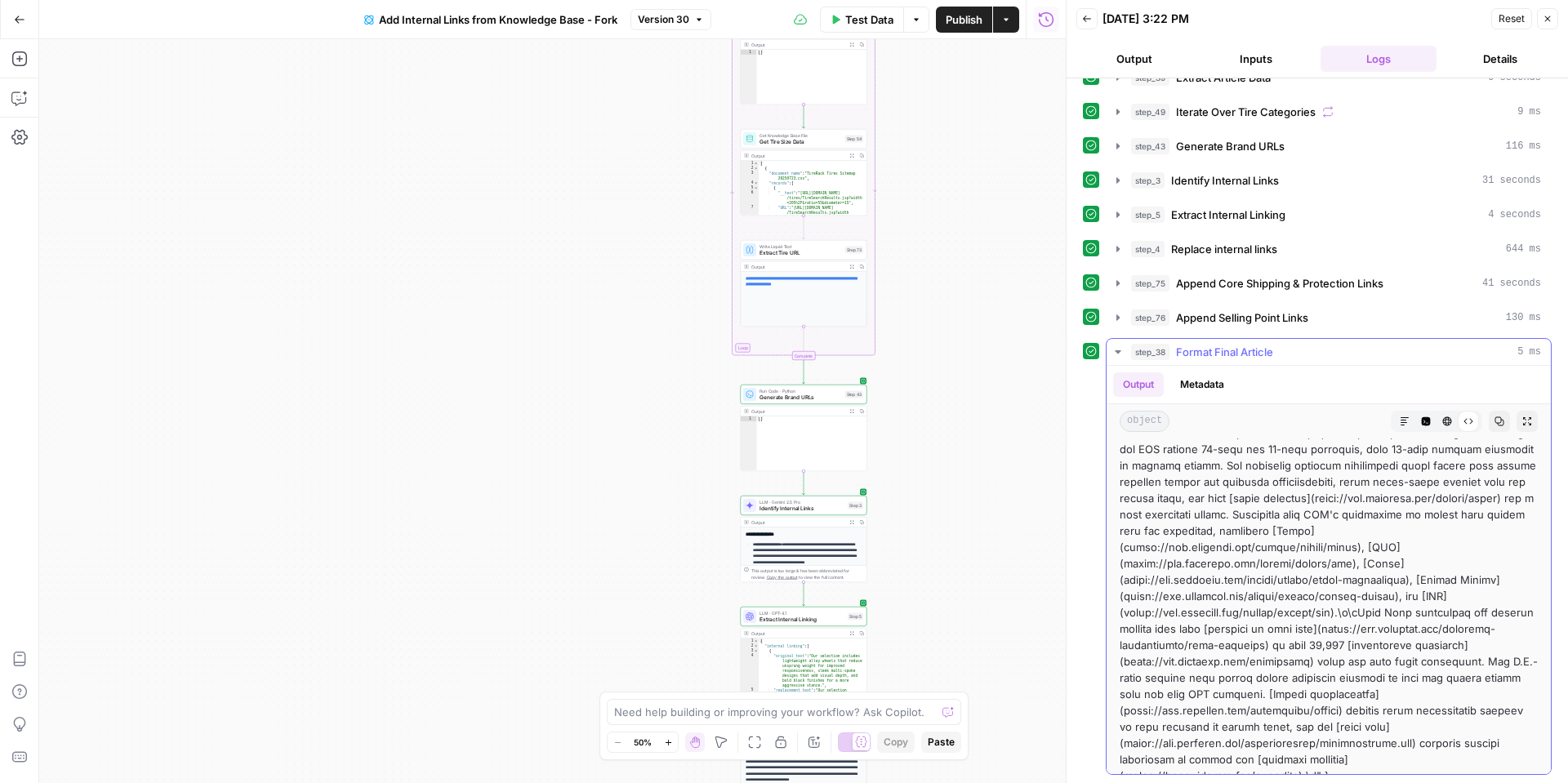
drag, startPoint x: 1227, startPoint y: 541, endPoint x: 1311, endPoint y: 756, distance: 230.8
click at [1311, 758] on div at bounding box center [1328, 563] width 418 height 441
copy div "The Acura ILX combines compact luxury with engaging driving dynamics, and selec…"
click at [1409, 425] on icon "button" at bounding box center [1404, 421] width 10 height 10
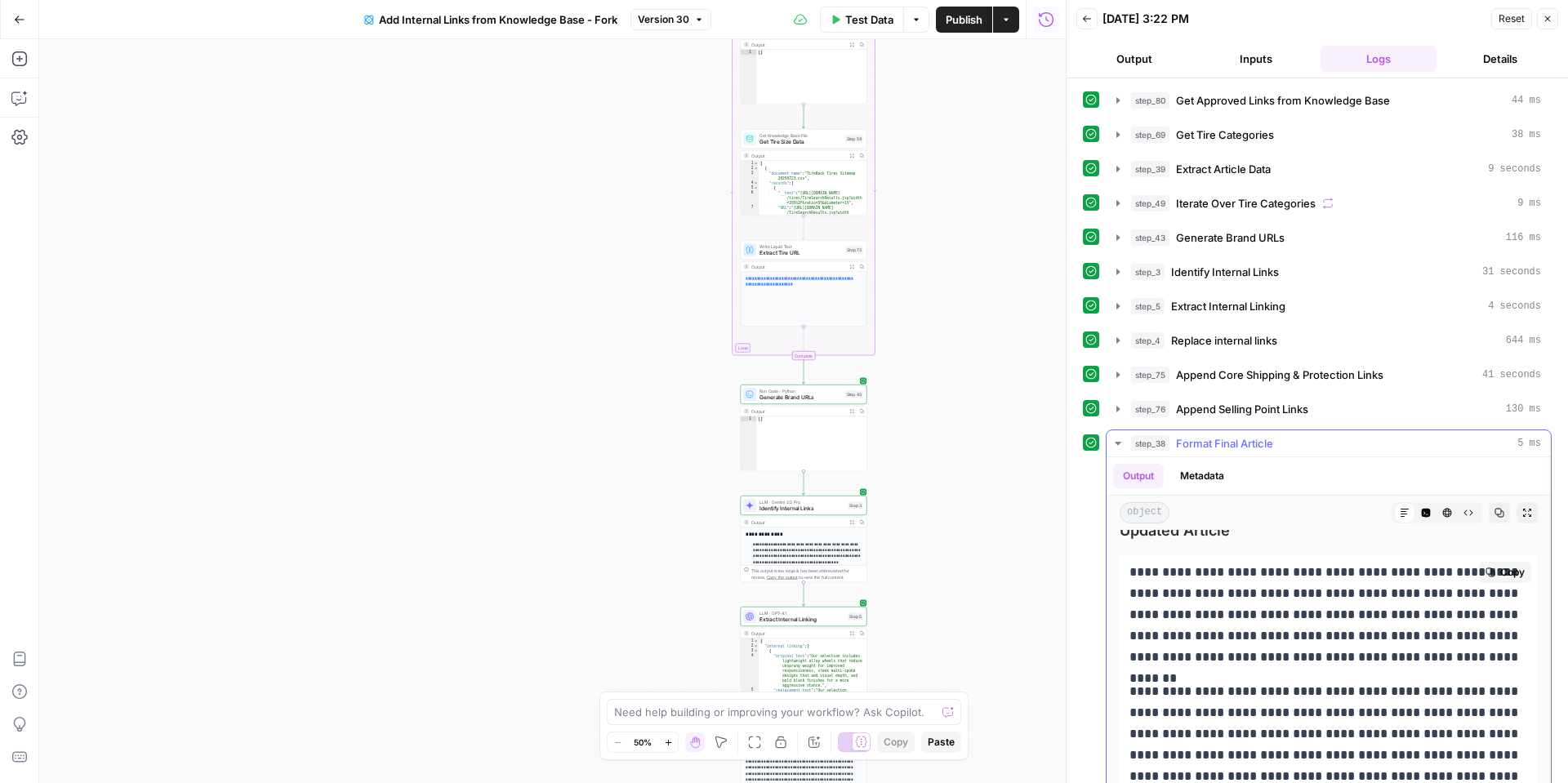
scroll to position [13, 0]
click at [1423, 511] on icon "button" at bounding box center [1426, 513] width 9 height 9
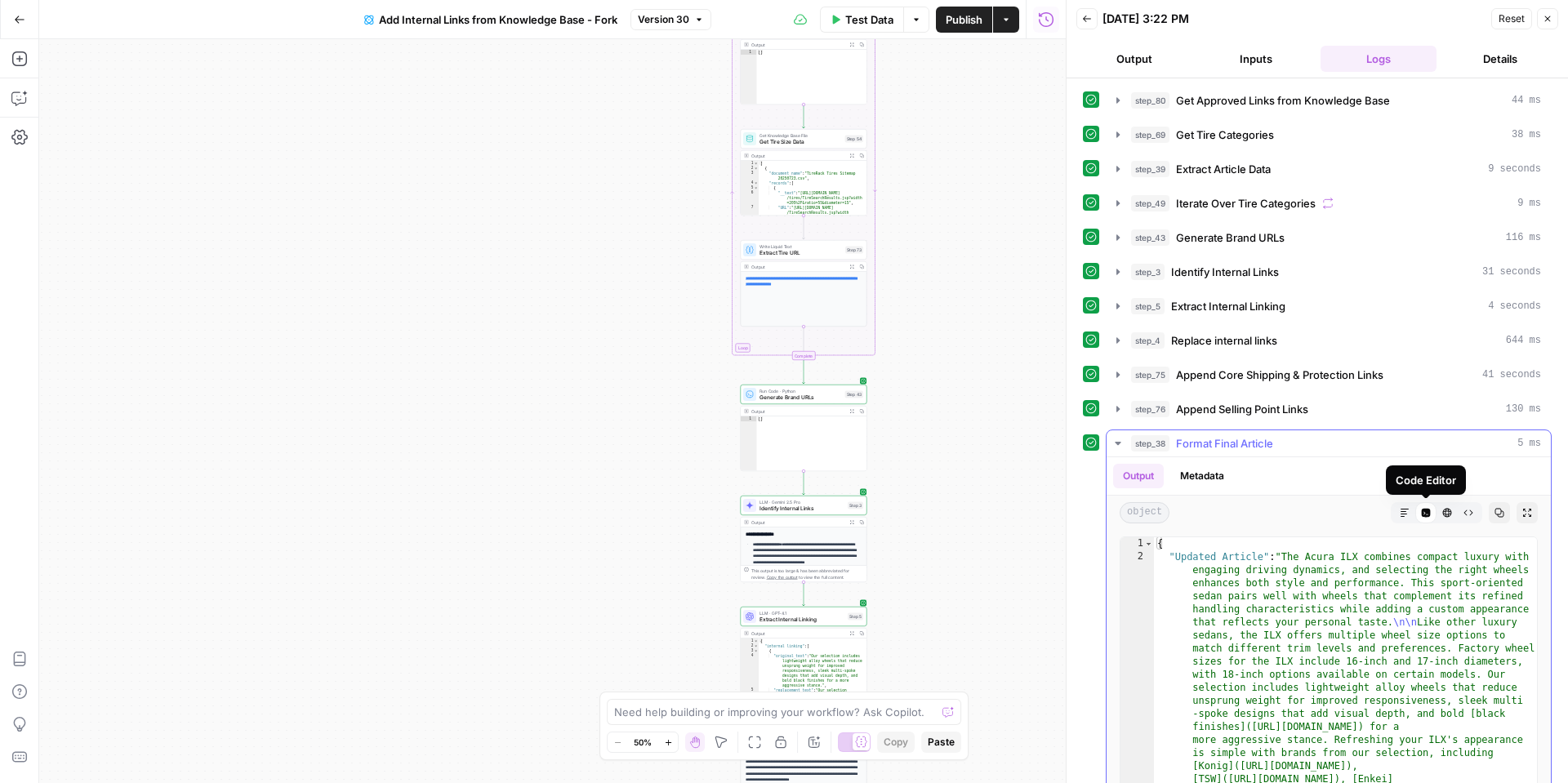
click at [1448, 513] on icon "button" at bounding box center [1446, 513] width 10 height 10
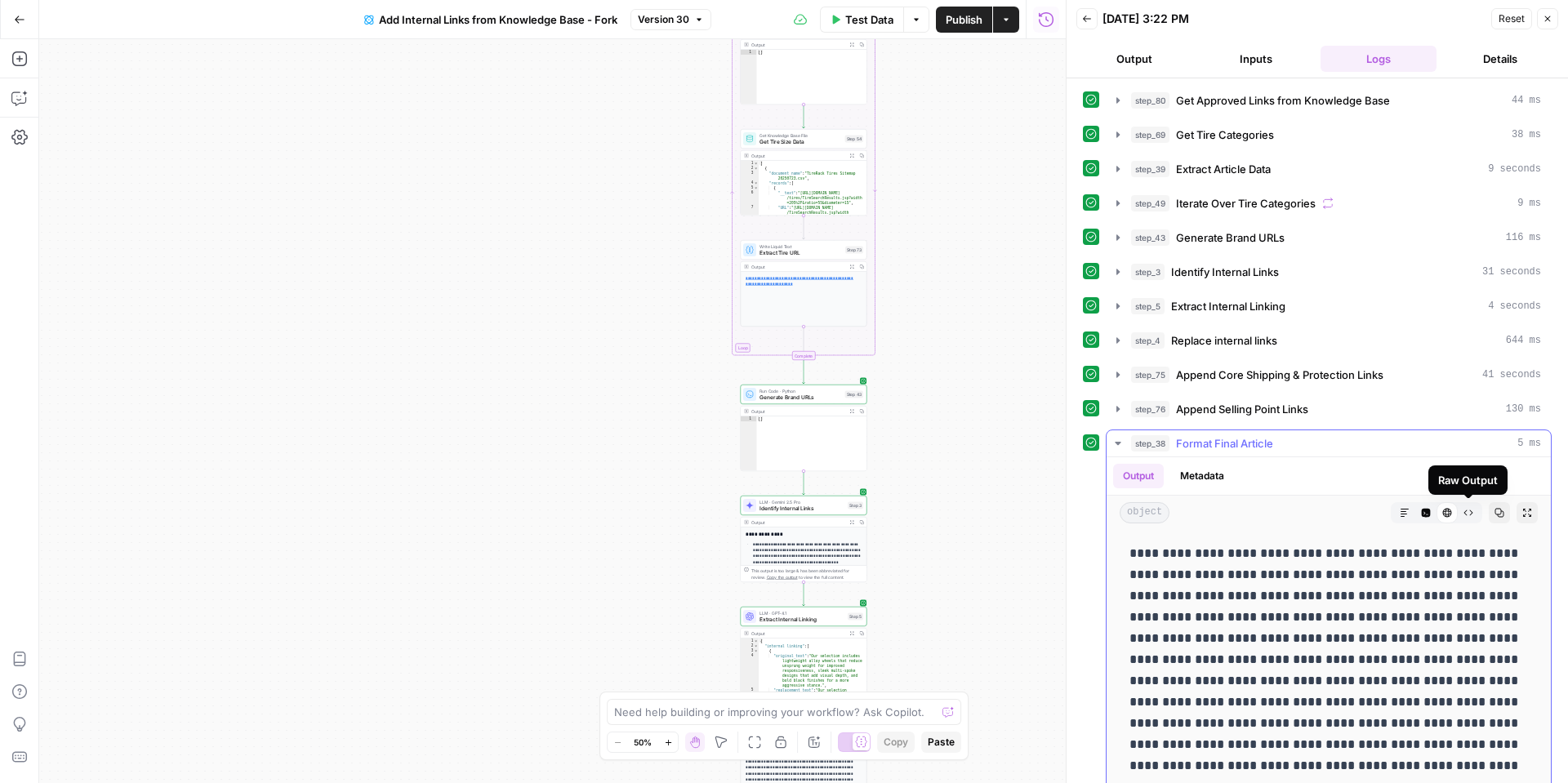
click at [1467, 506] on button "Raw Output" at bounding box center [1468, 513] width 21 height 21
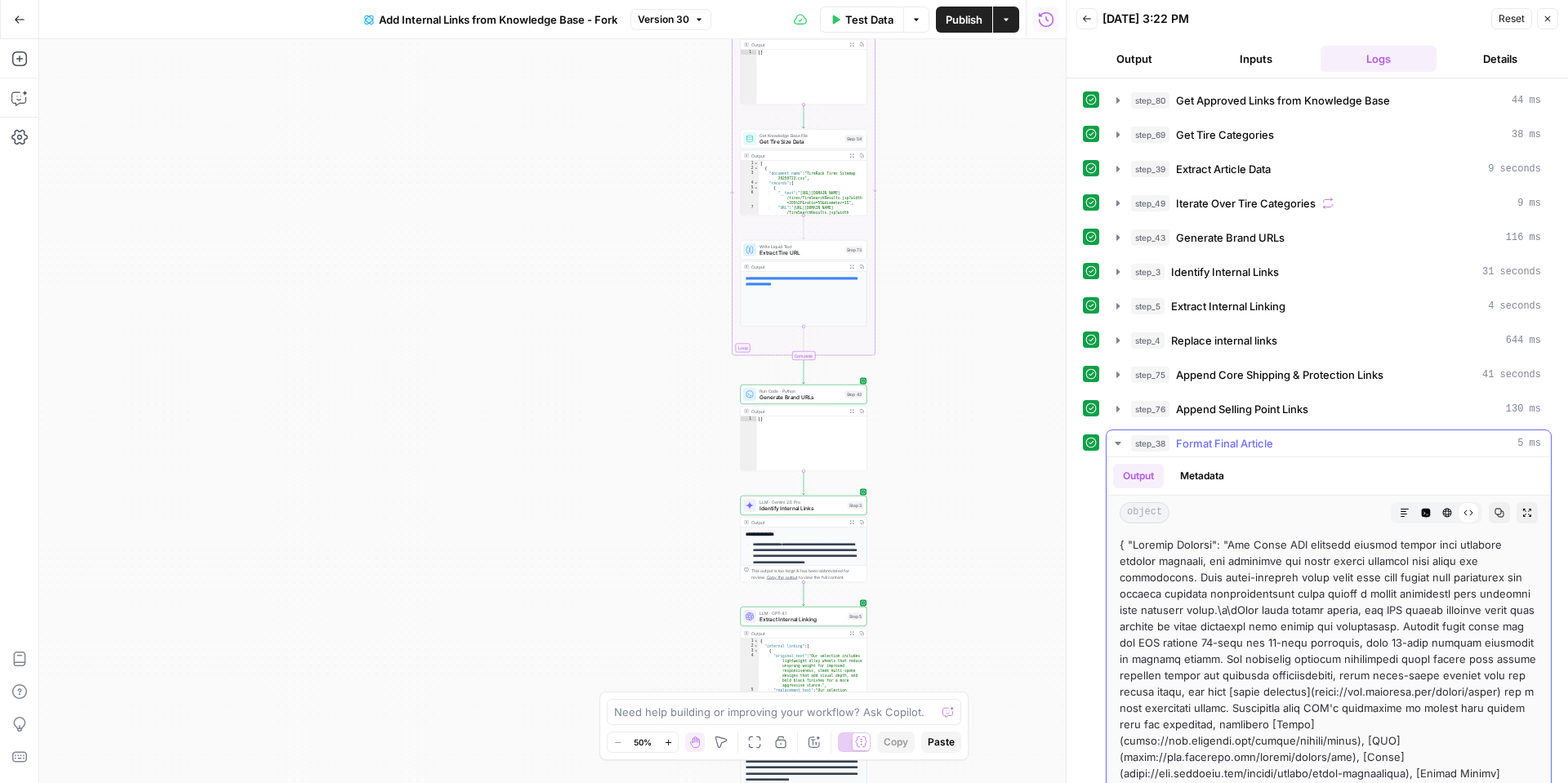
click at [1441, 509] on button "HTML Viewer" at bounding box center [1447, 513] width 21 height 21
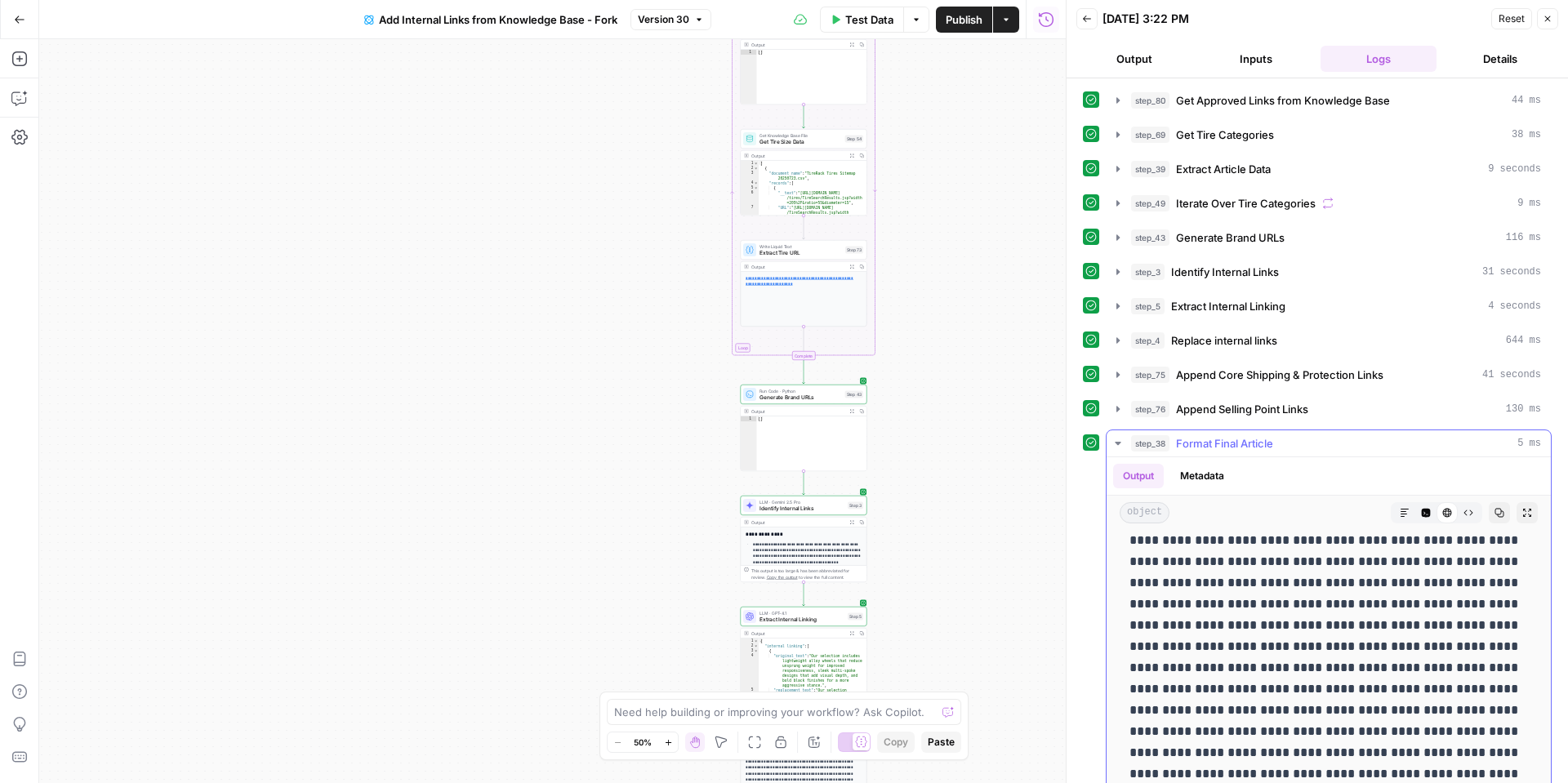
scroll to position [314, 0]
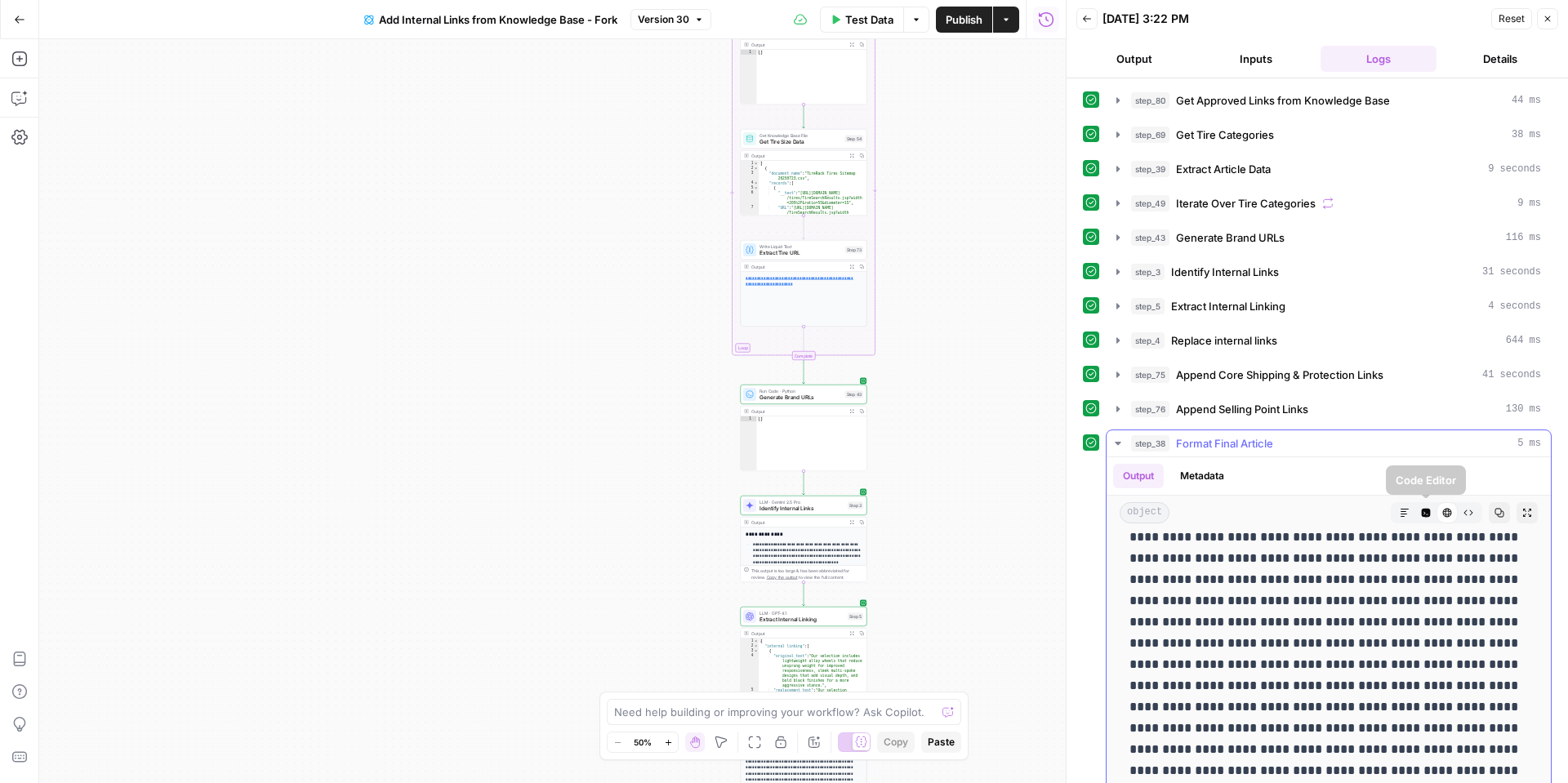
click at [1412, 514] on button "Markdown" at bounding box center [1405, 513] width 21 height 21
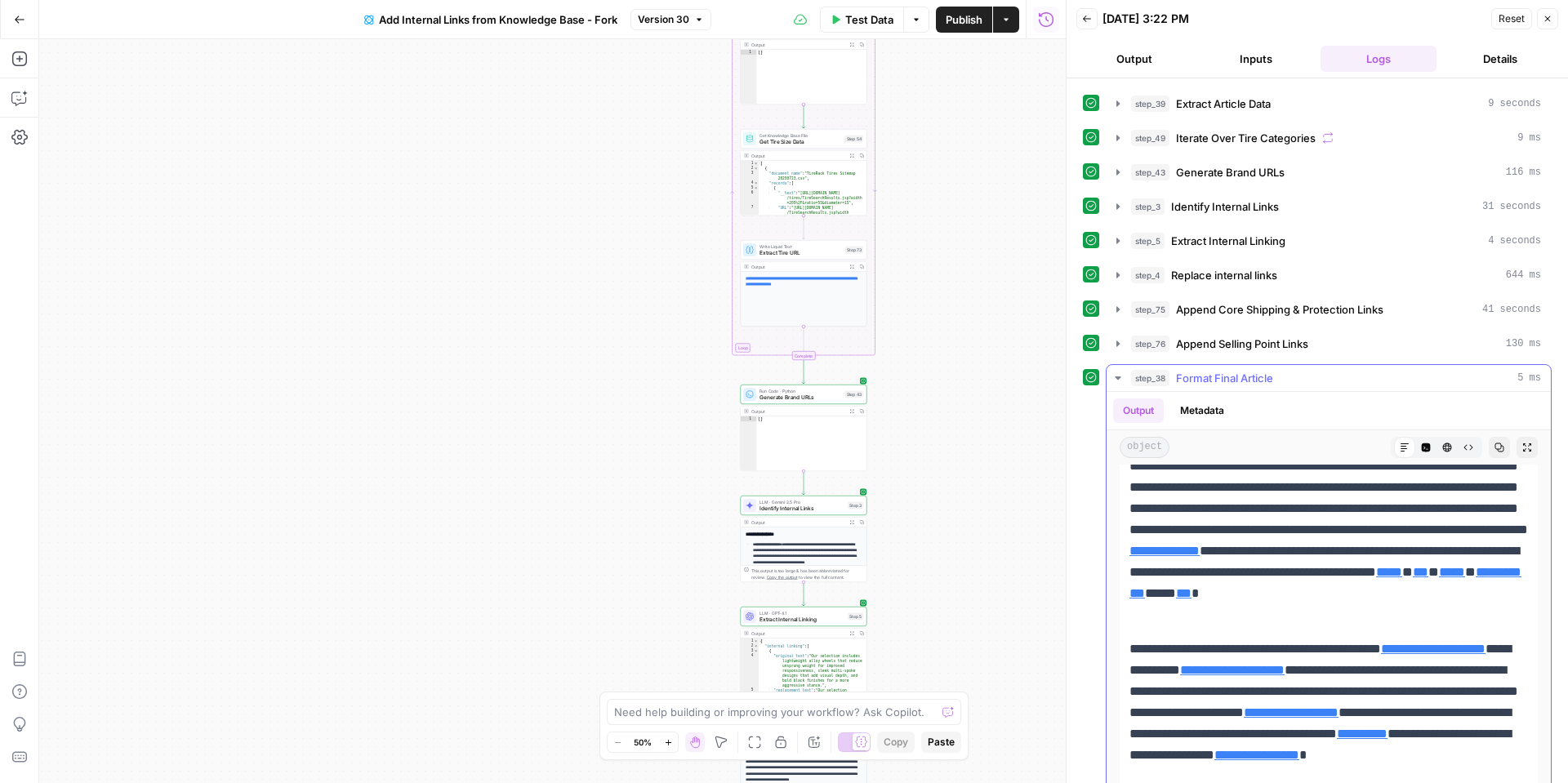
scroll to position [92, 0]
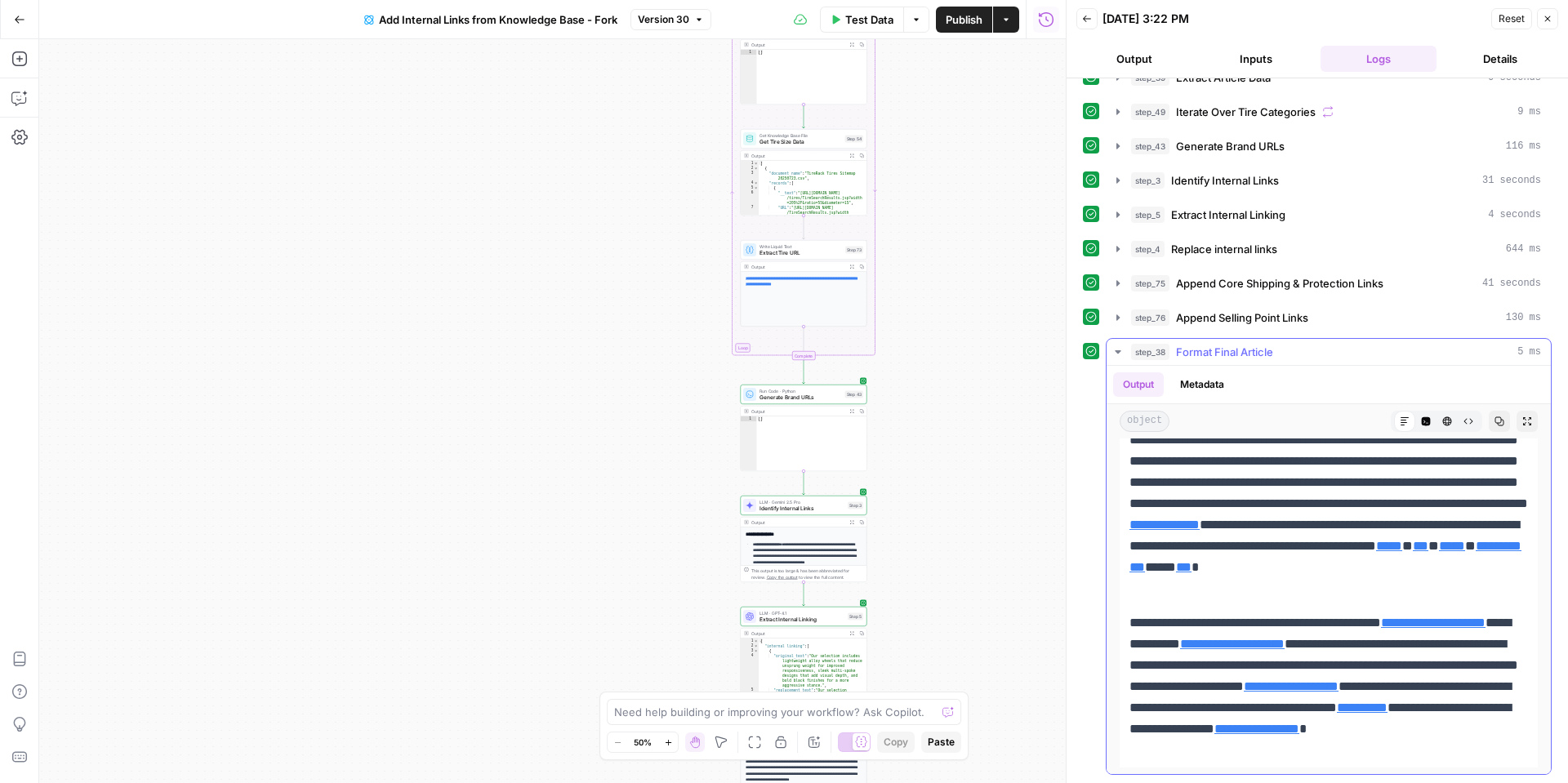
click at [1524, 424] on icon "button" at bounding box center [1526, 421] width 8 height 8
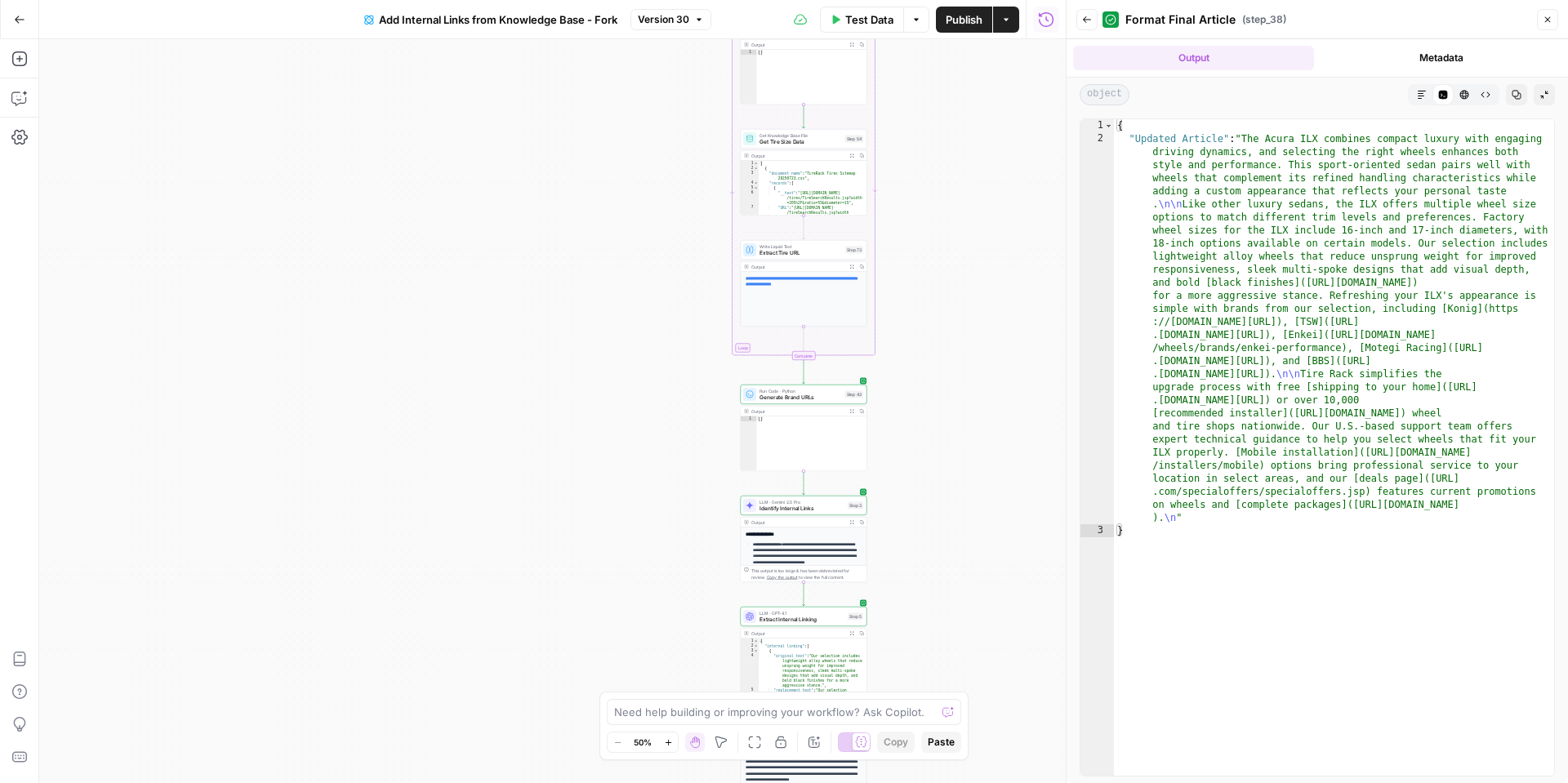
click at [1420, 95] on icon "button" at bounding box center [1421, 95] width 8 height 8
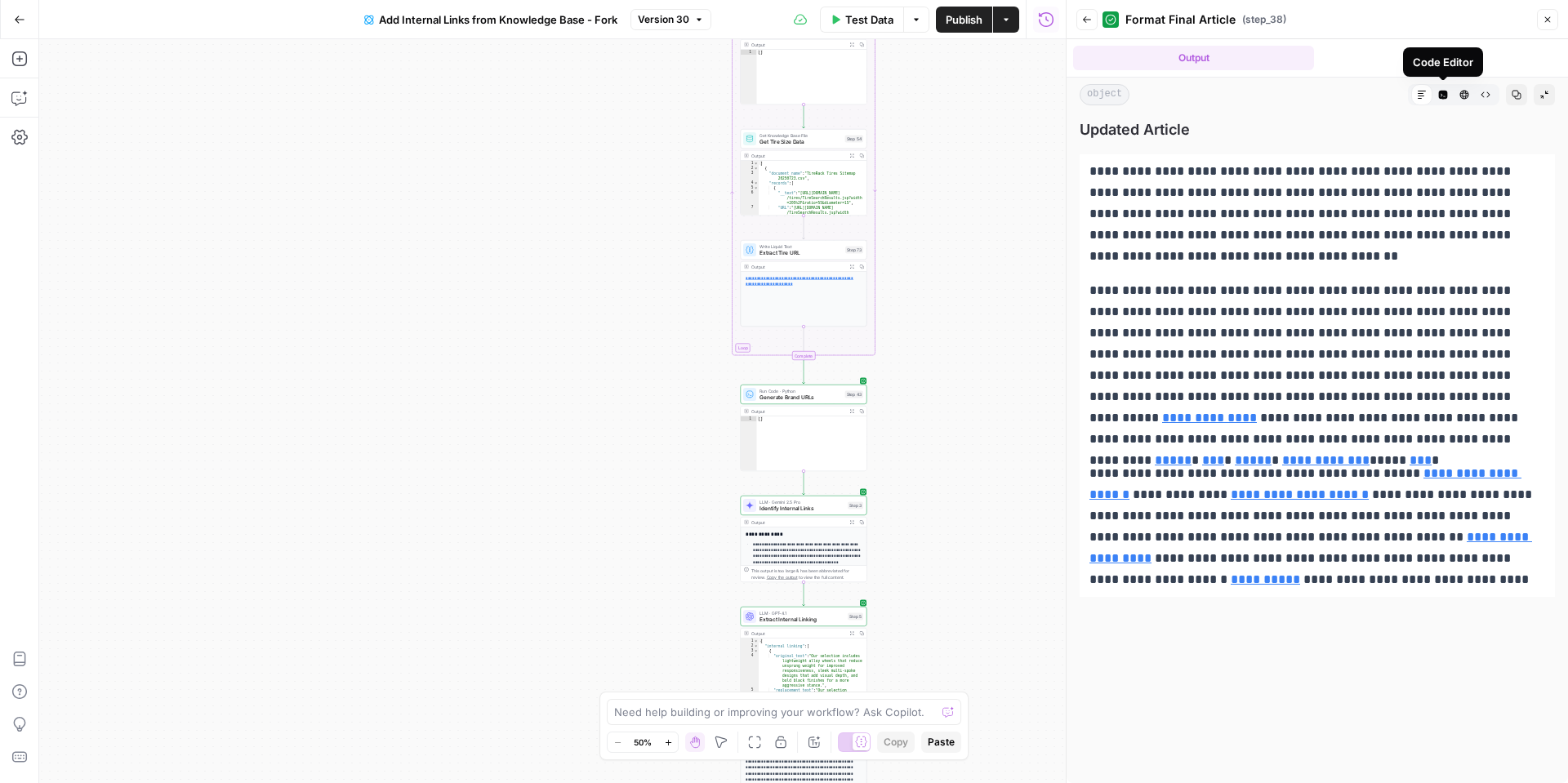
click at [1445, 99] on icon "button" at bounding box center [1443, 95] width 10 height 10
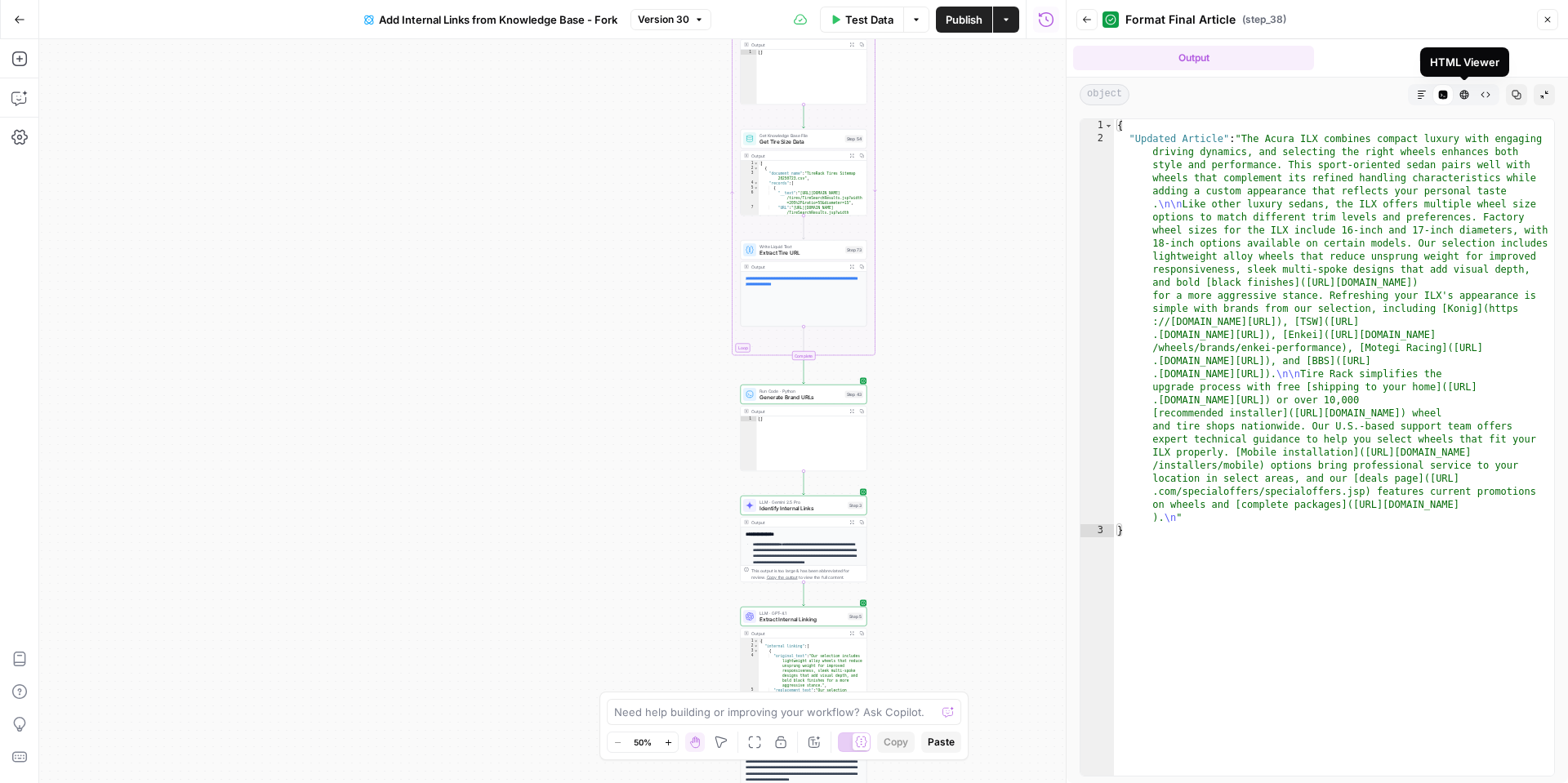
click at [1457, 99] on button "HTML Viewer" at bounding box center [1464, 95] width 21 height 21
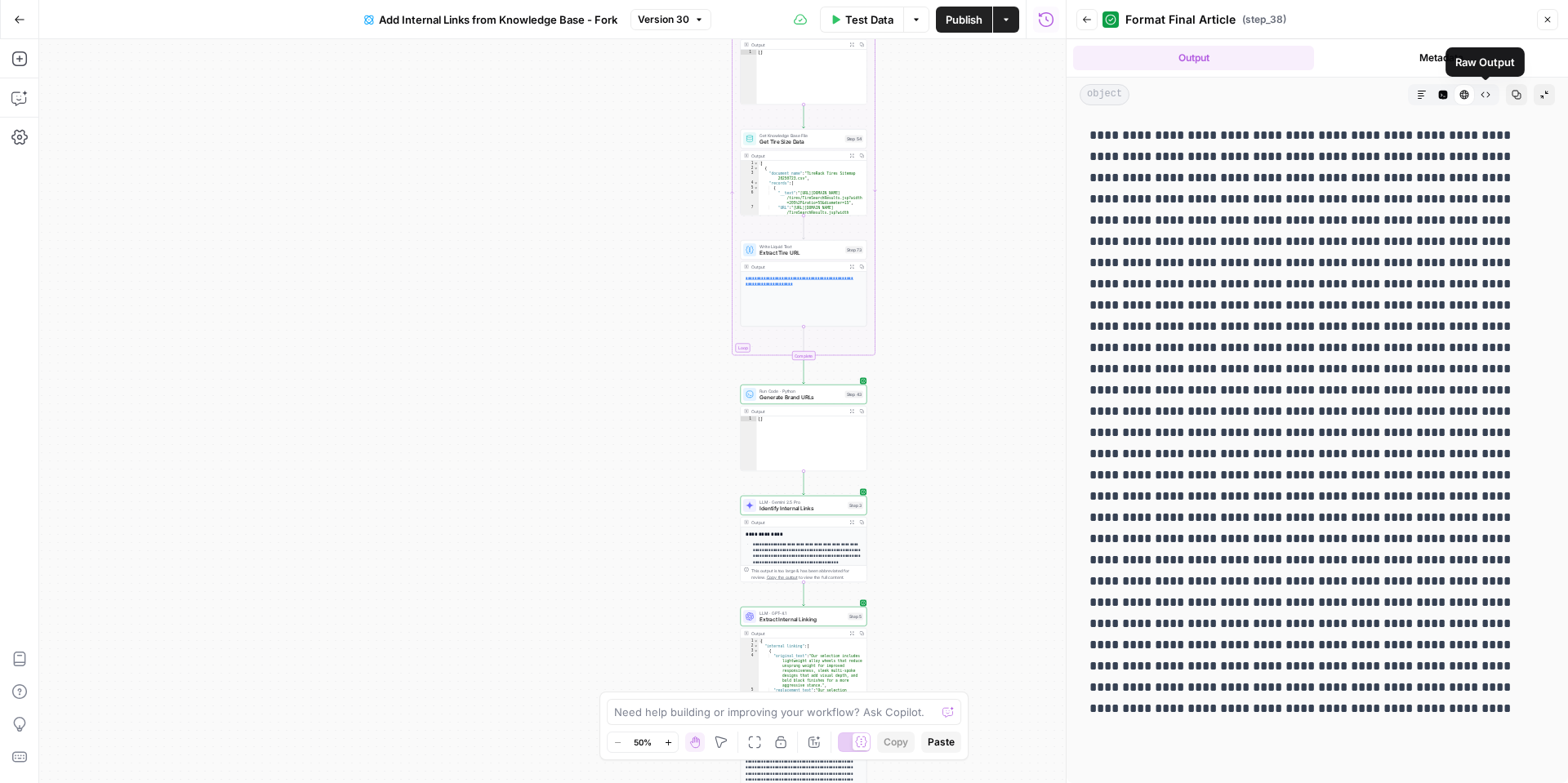
click at [1475, 100] on button "Raw Output" at bounding box center [1485, 95] width 21 height 21
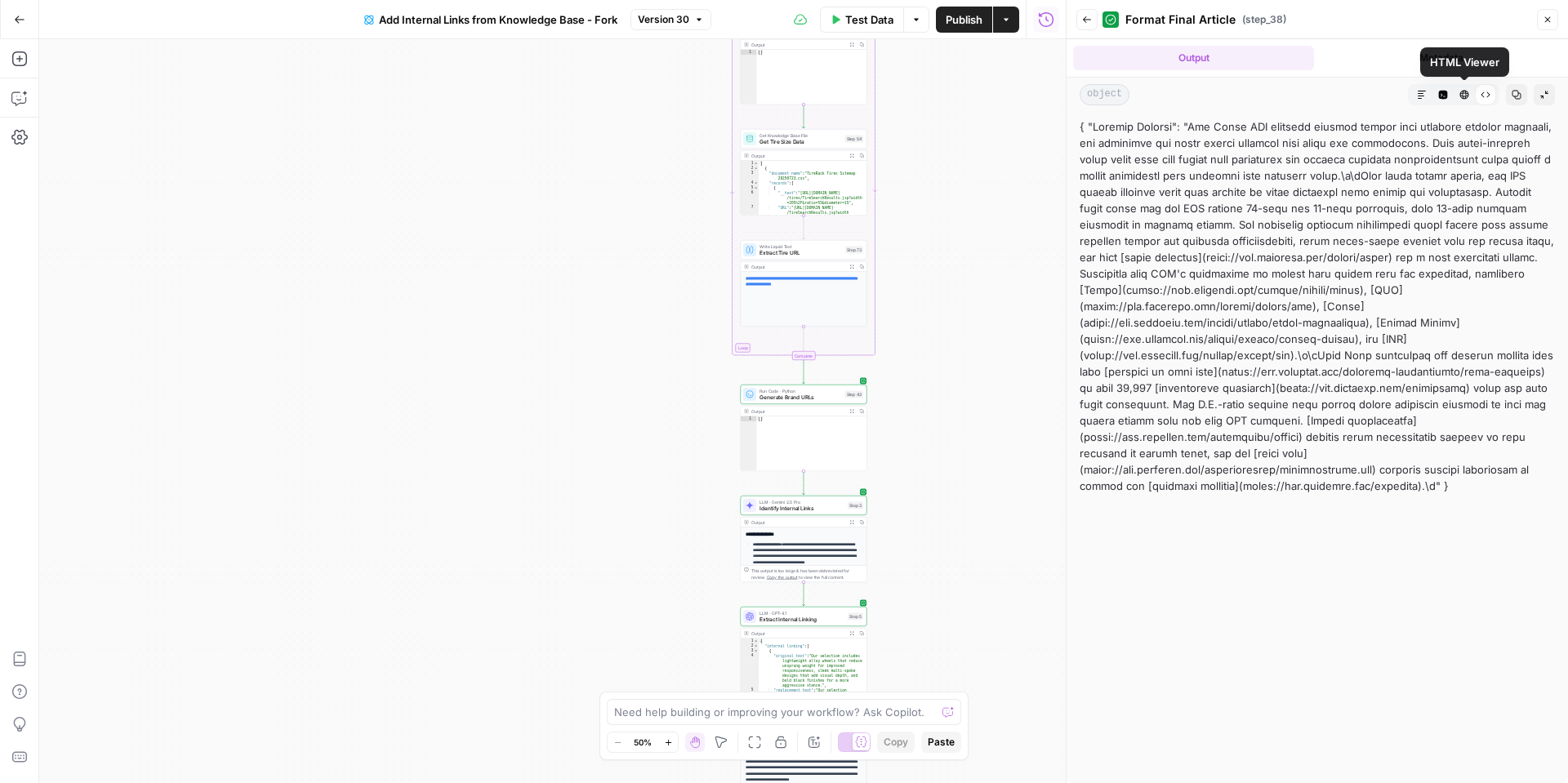
click at [1464, 97] on icon "button" at bounding box center [1464, 95] width 10 height 10
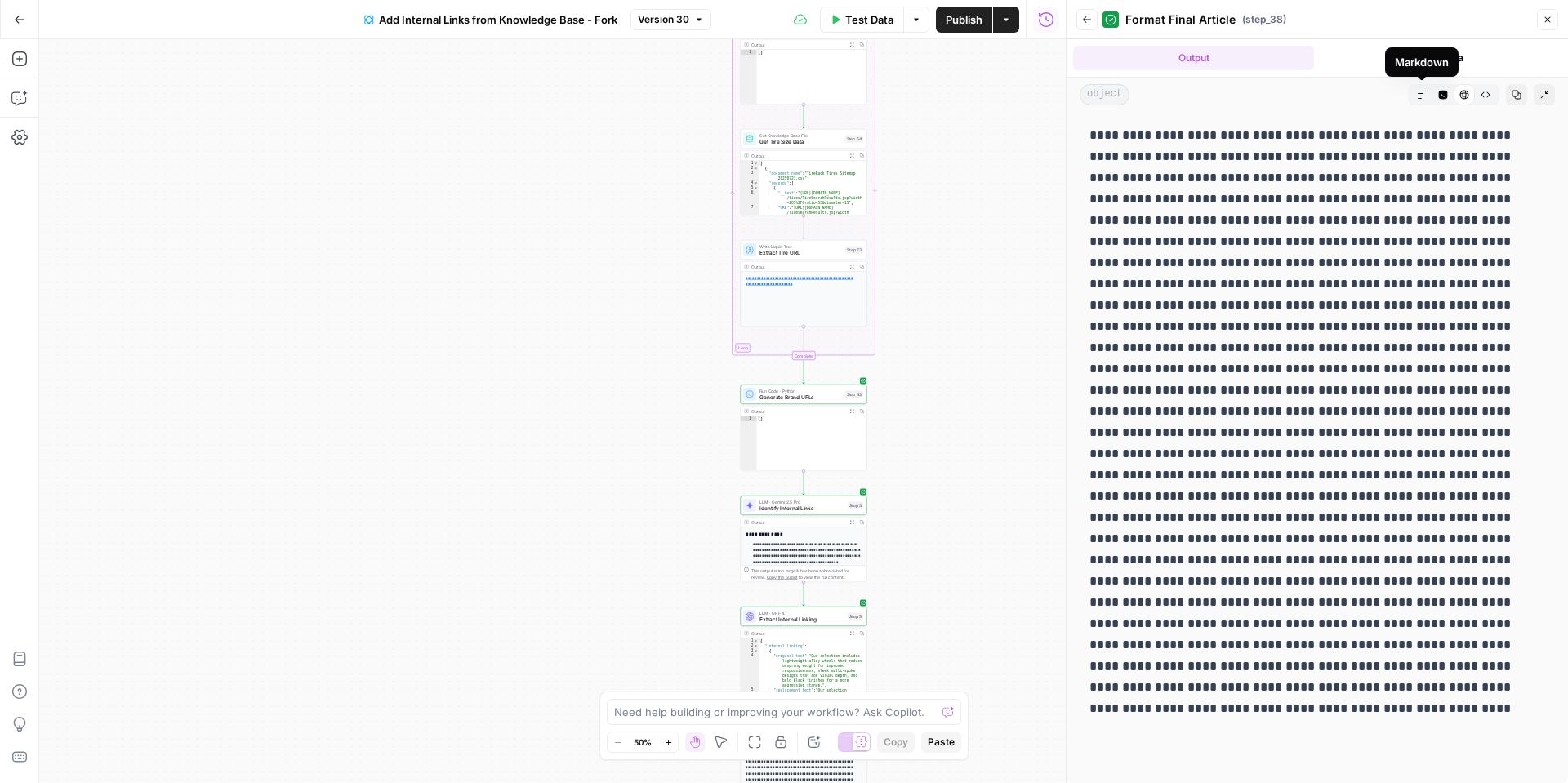
click at [1425, 95] on icon "button" at bounding box center [1421, 95] width 10 height 10
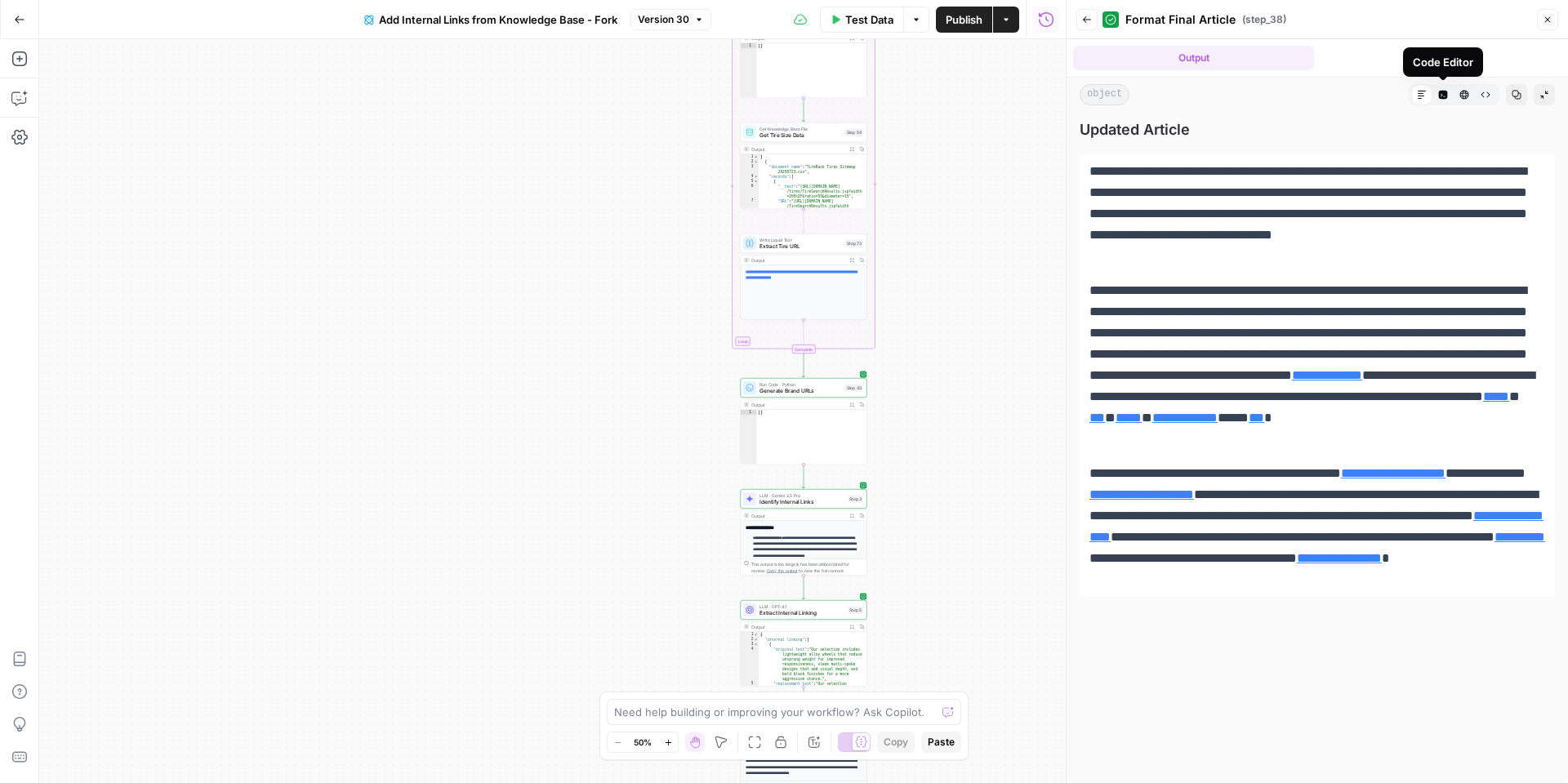
click at [1441, 92] on icon "button" at bounding box center [1443, 95] width 9 height 9
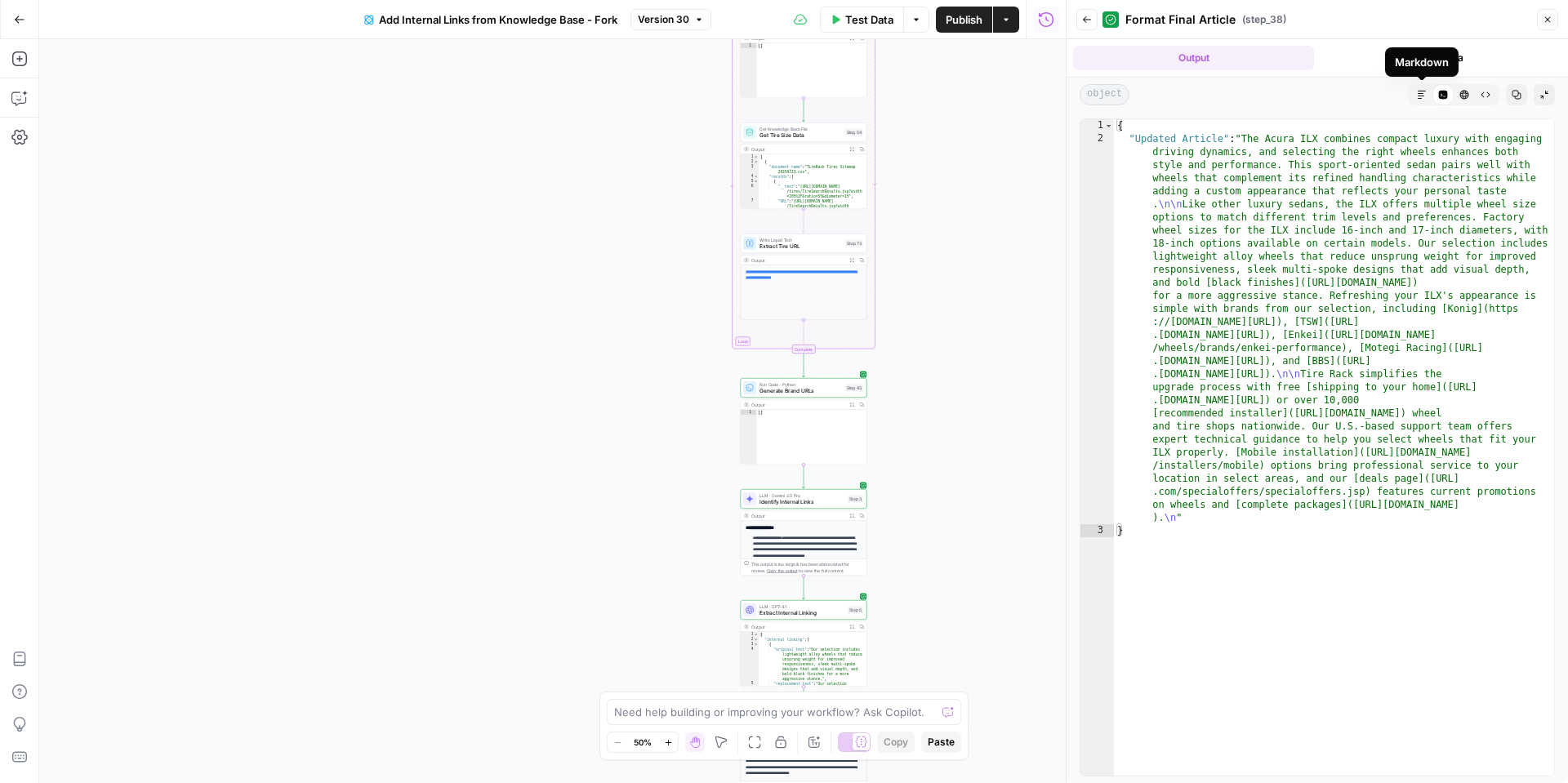
click at [1424, 93] on icon "button" at bounding box center [1421, 95] width 10 height 10
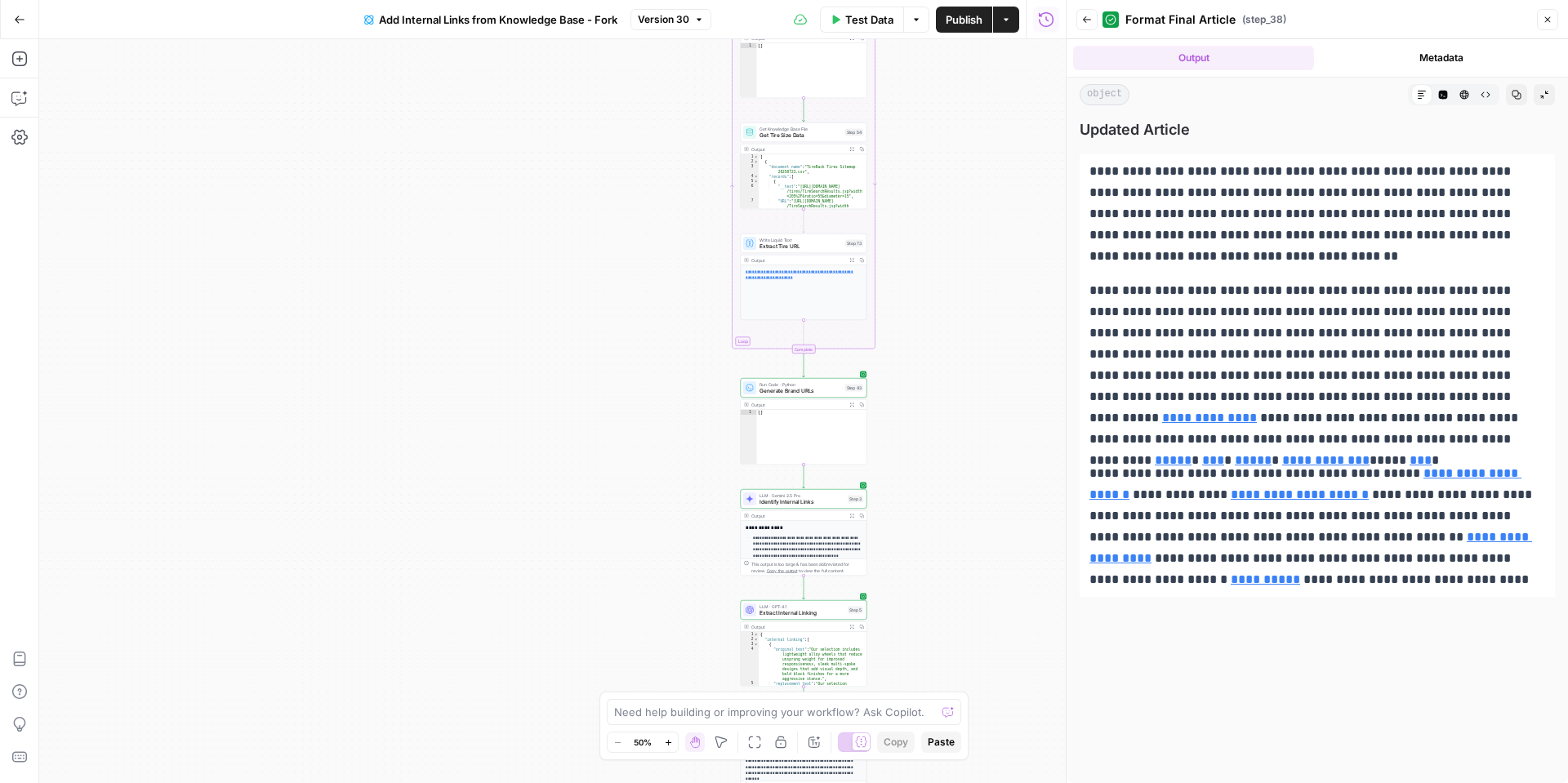
drag, startPoint x: 1090, startPoint y: 169, endPoint x: 1521, endPoint y: 598, distance: 608.1
click at [1521, 598] on div "**********" at bounding box center [1317, 447] width 475 height 658
copy div "**********"
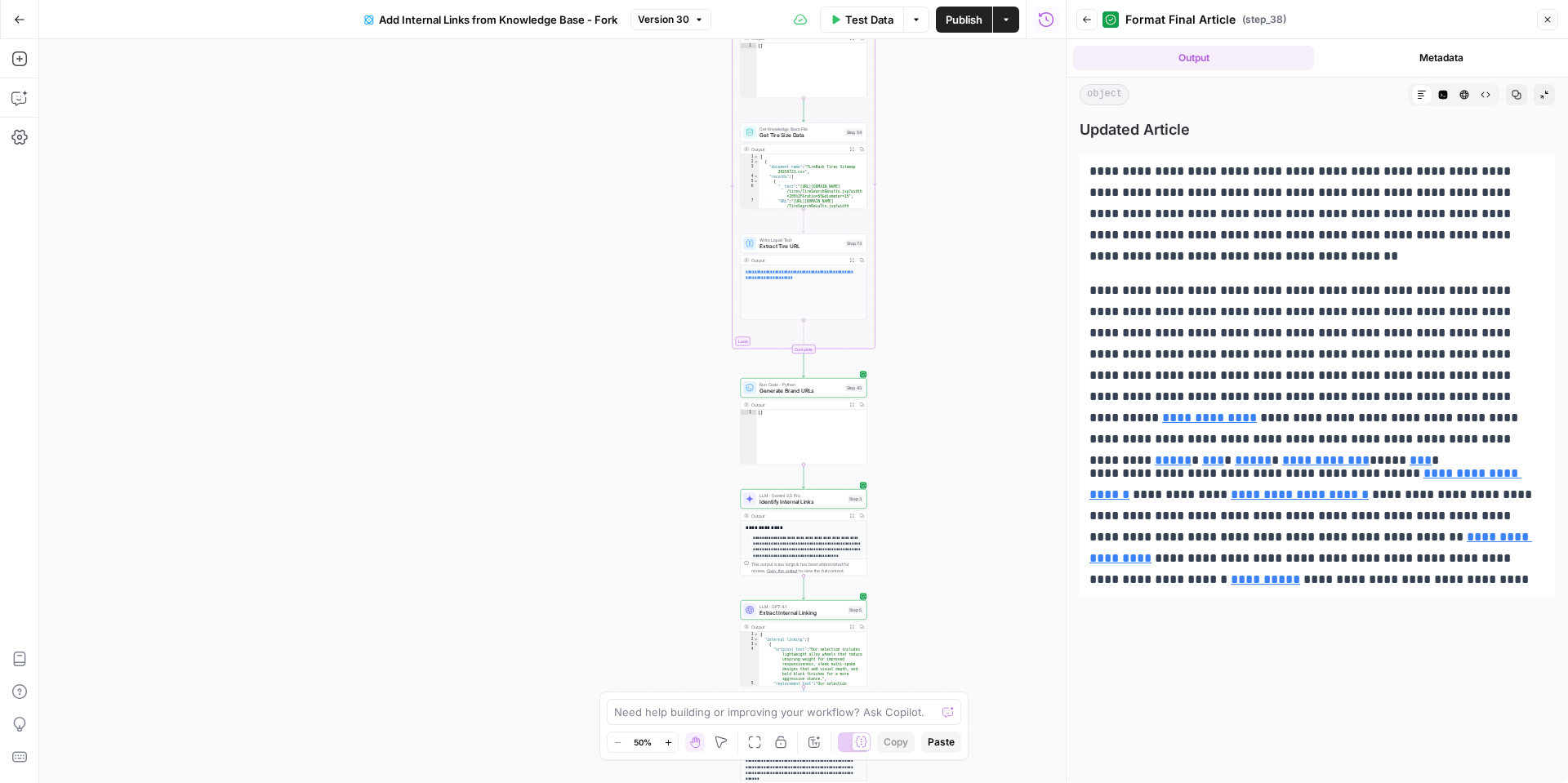
click at [1464, 96] on icon "button" at bounding box center [1464, 95] width 10 height 10
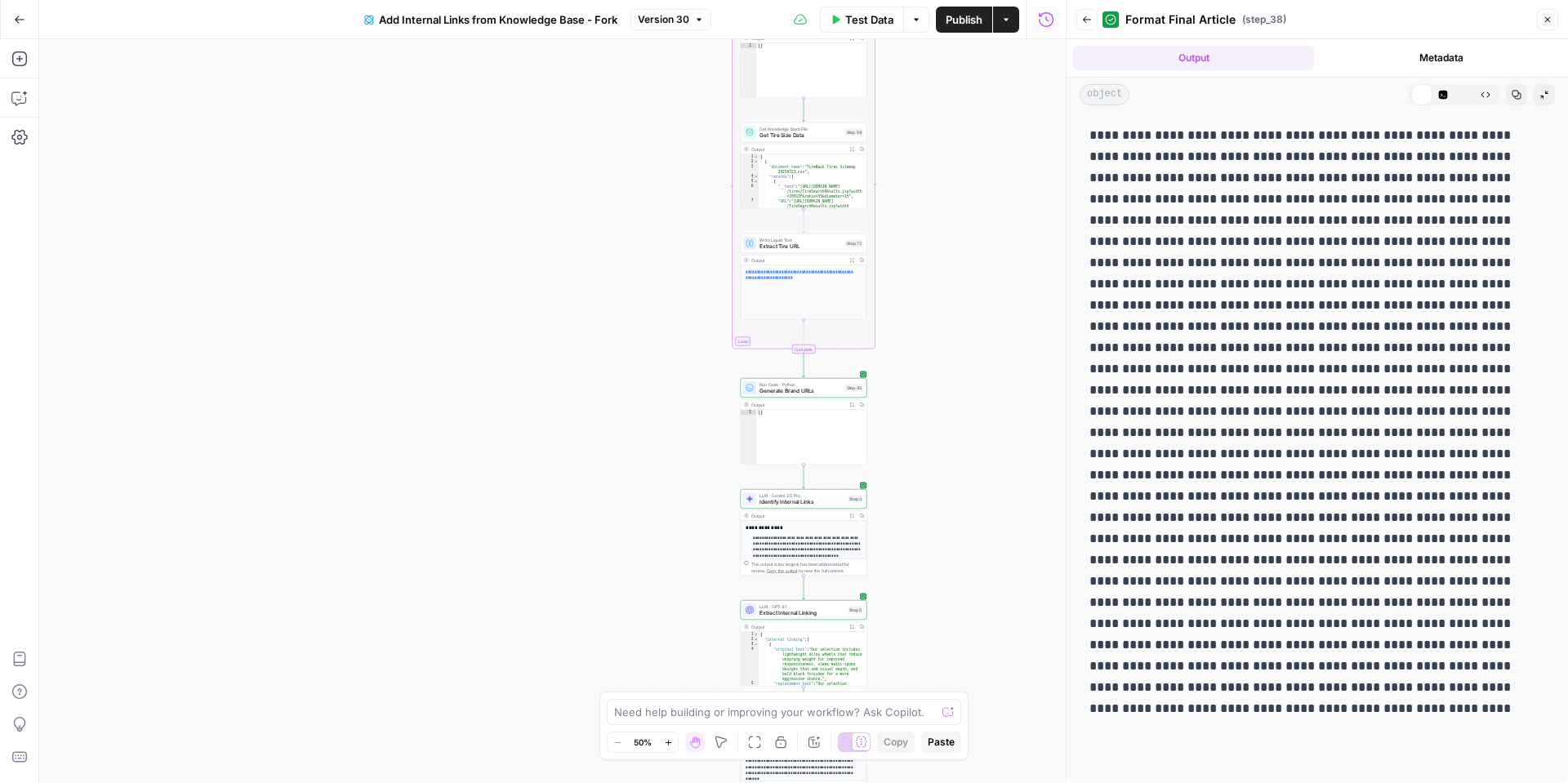
click at [1464, 96] on icon at bounding box center [1464, 95] width 10 height 10
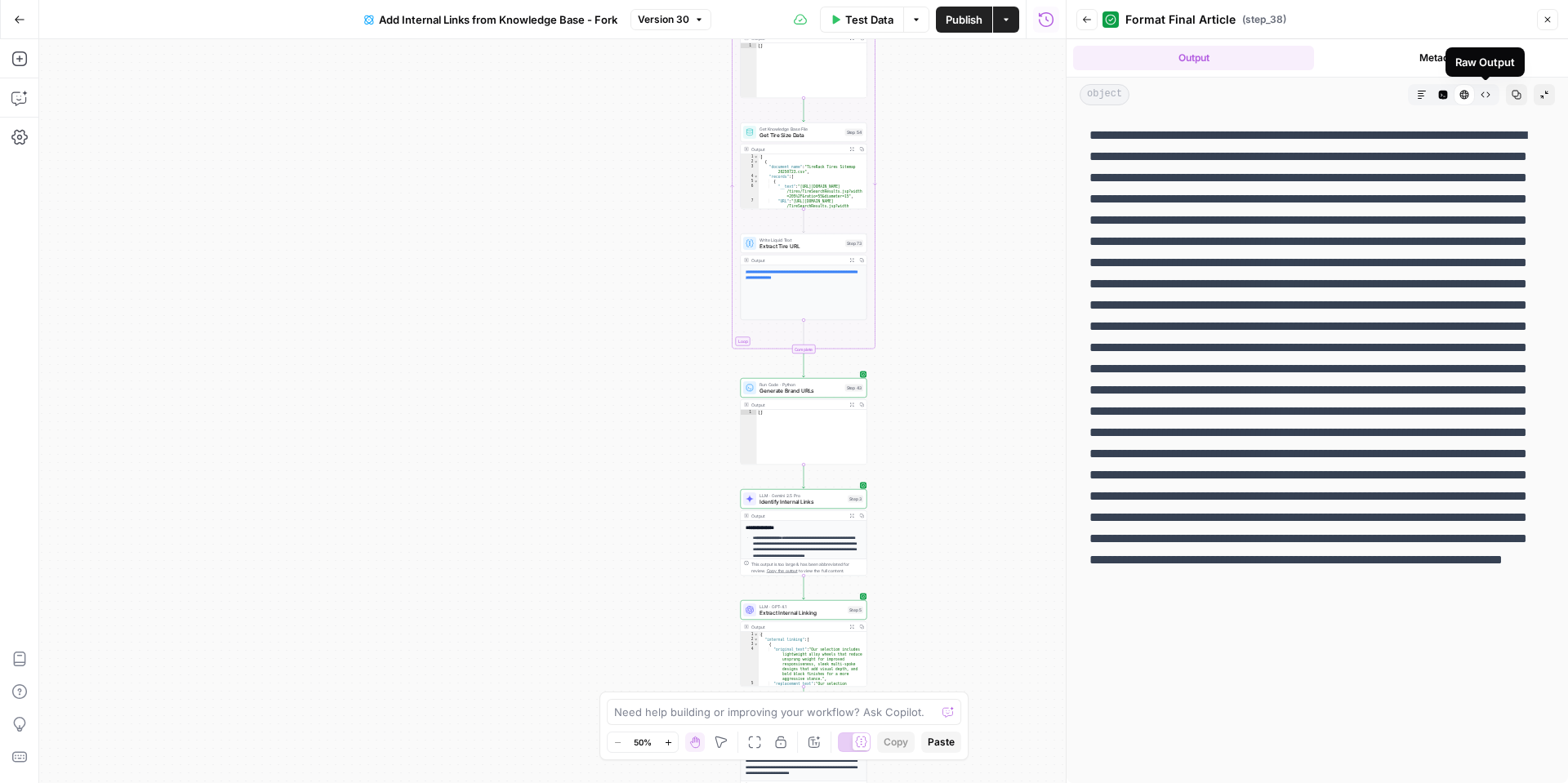
click at [1485, 96] on icon "button" at bounding box center [1485, 95] width 10 height 10
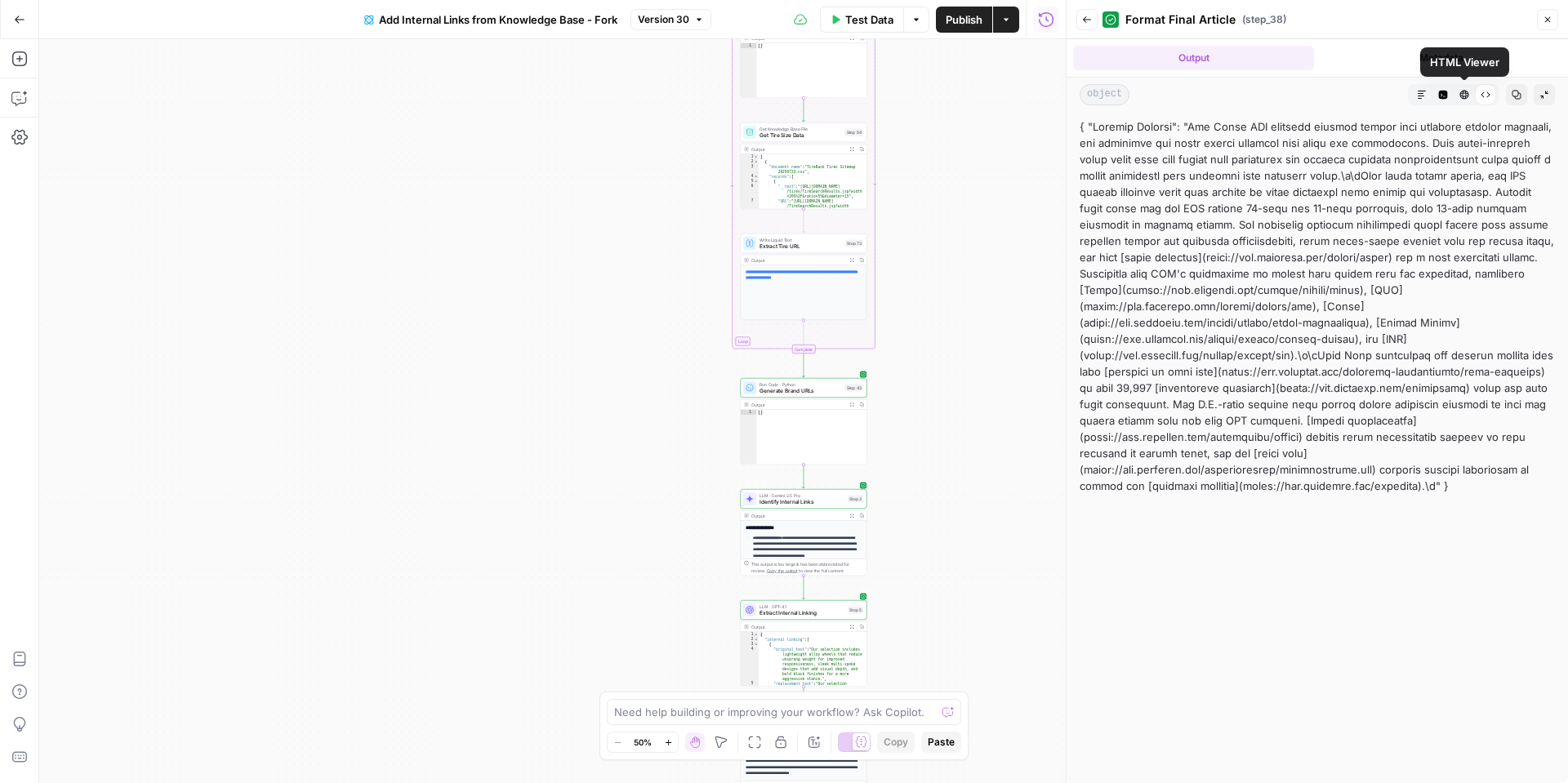
click at [1465, 95] on icon "button" at bounding box center [1465, 95] width 9 height 9
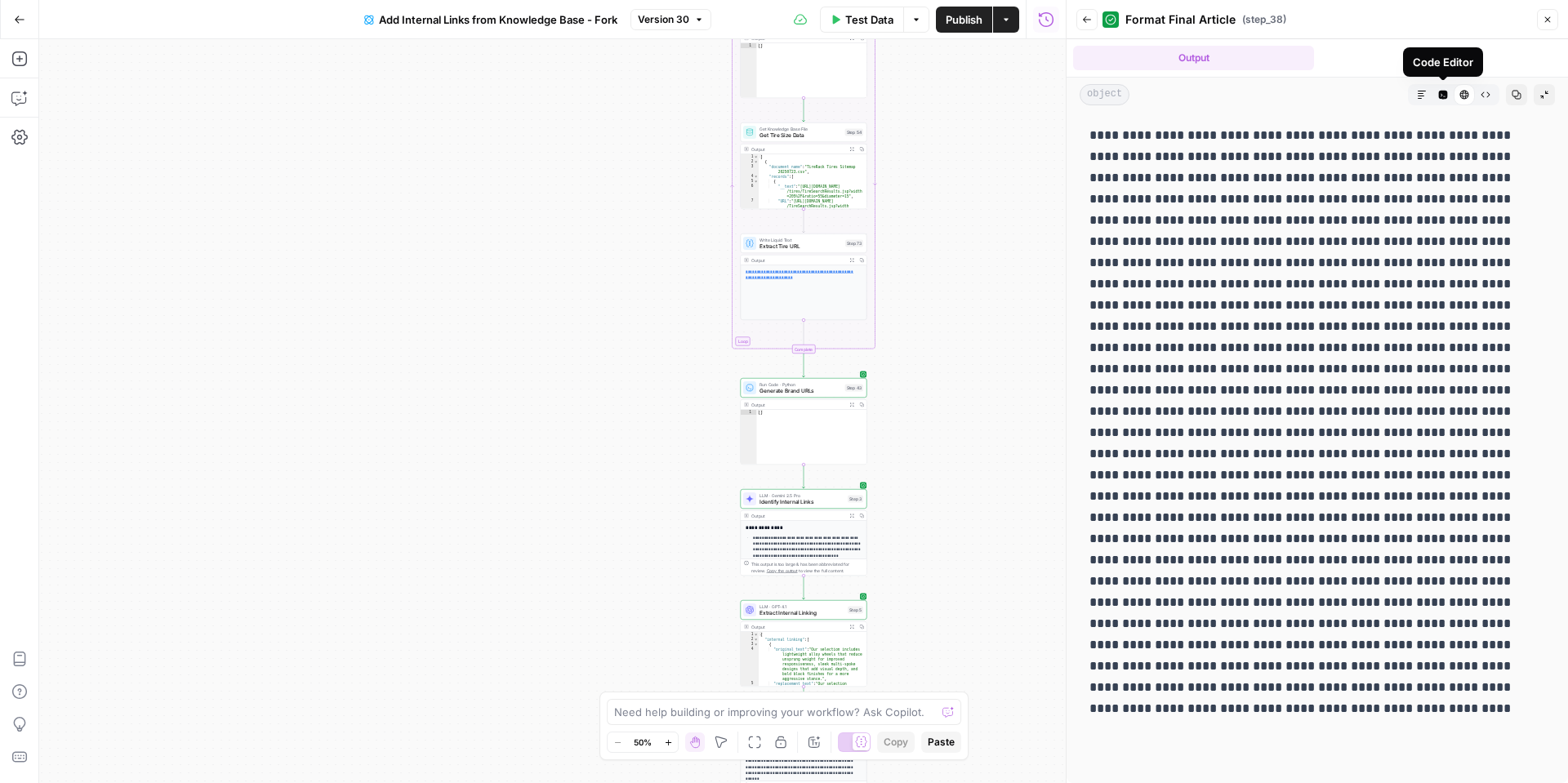
click at [1445, 93] on icon "button" at bounding box center [1443, 95] width 9 height 9
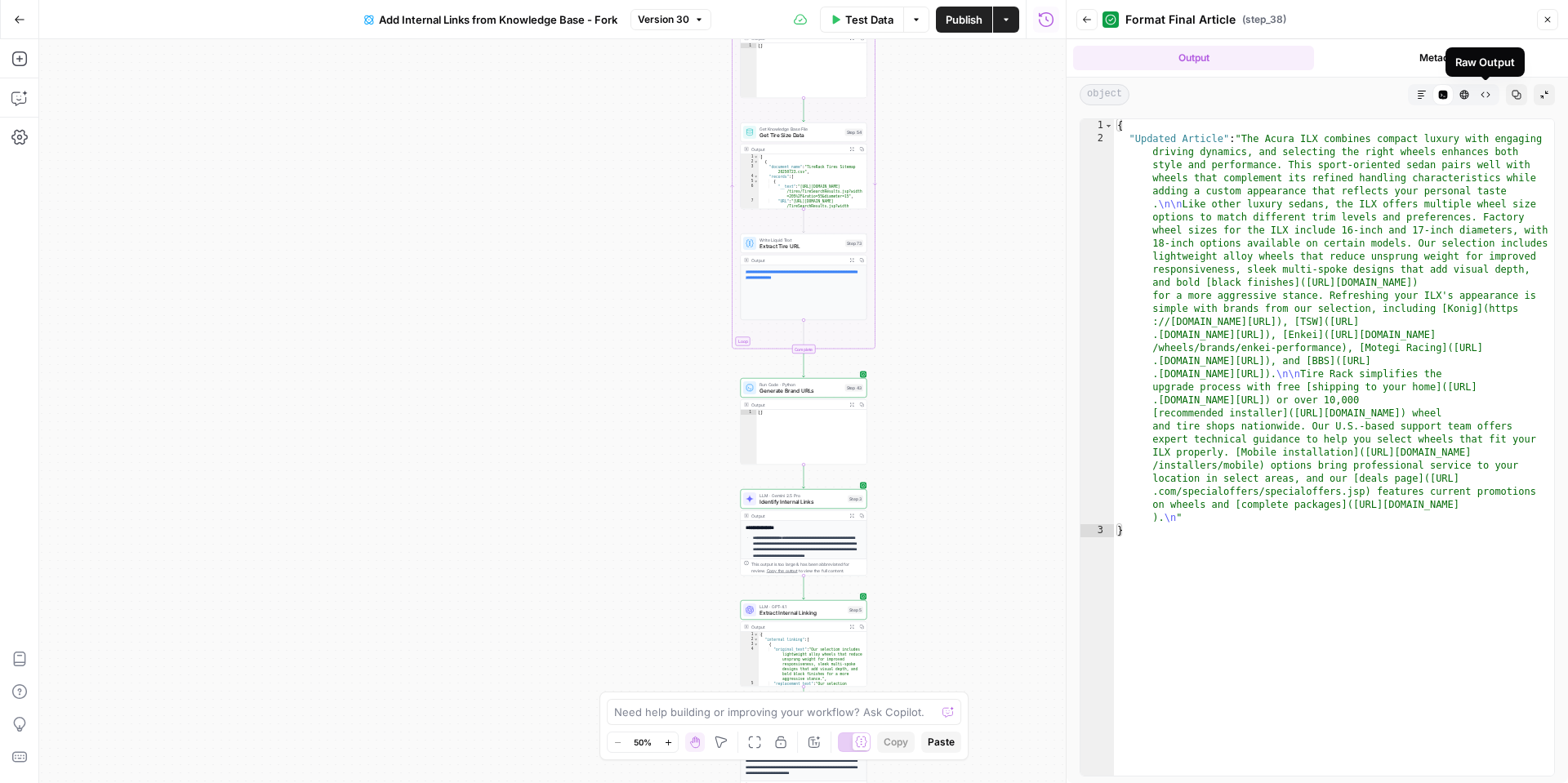
click at [1458, 96] on button "HTML Viewer" at bounding box center [1464, 95] width 21 height 21
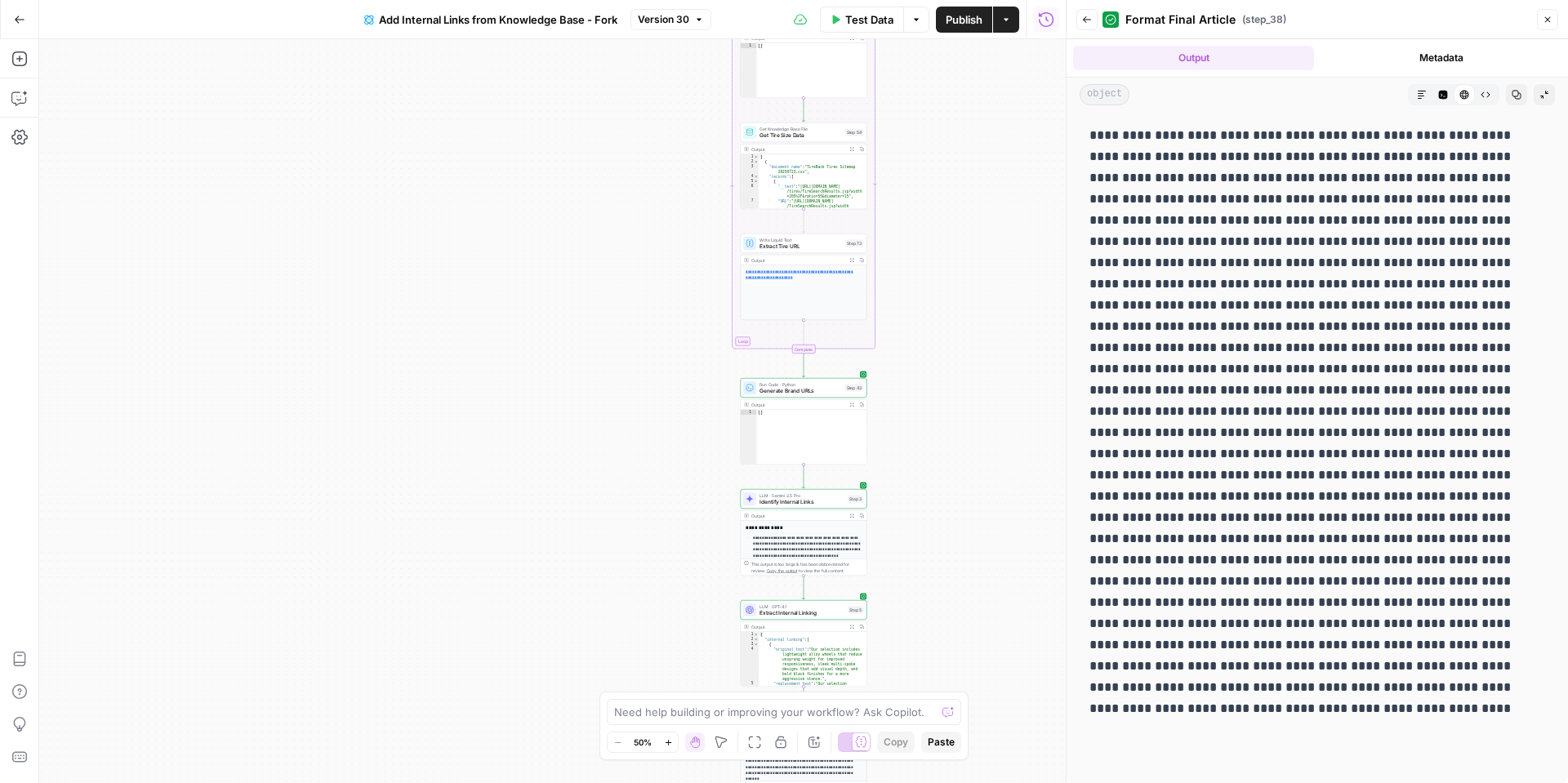
click at [1489, 96] on button "Raw Output" at bounding box center [1485, 95] width 21 height 21
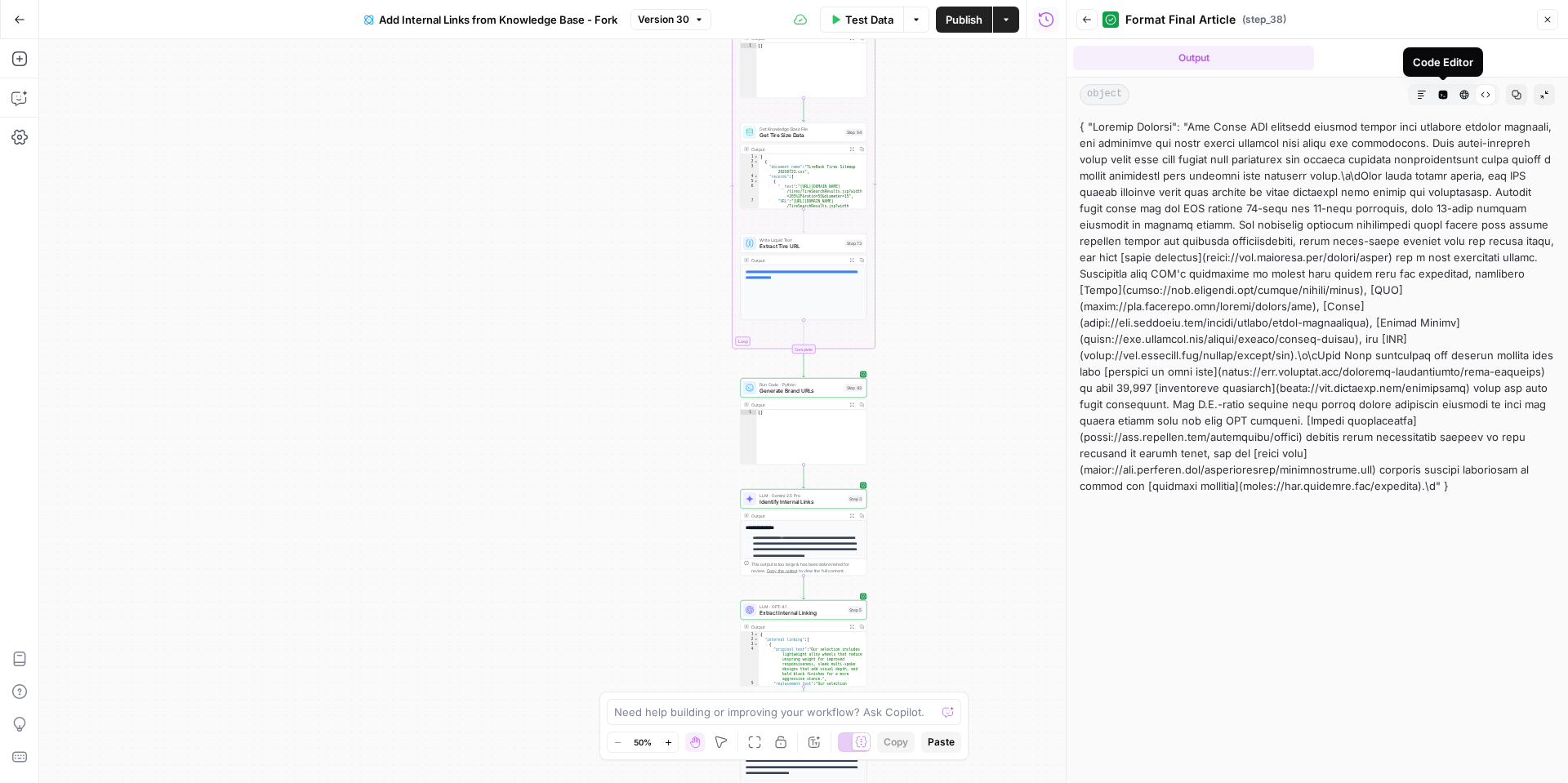
click at [1448, 95] on button "Code Editor" at bounding box center [1443, 95] width 21 height 21
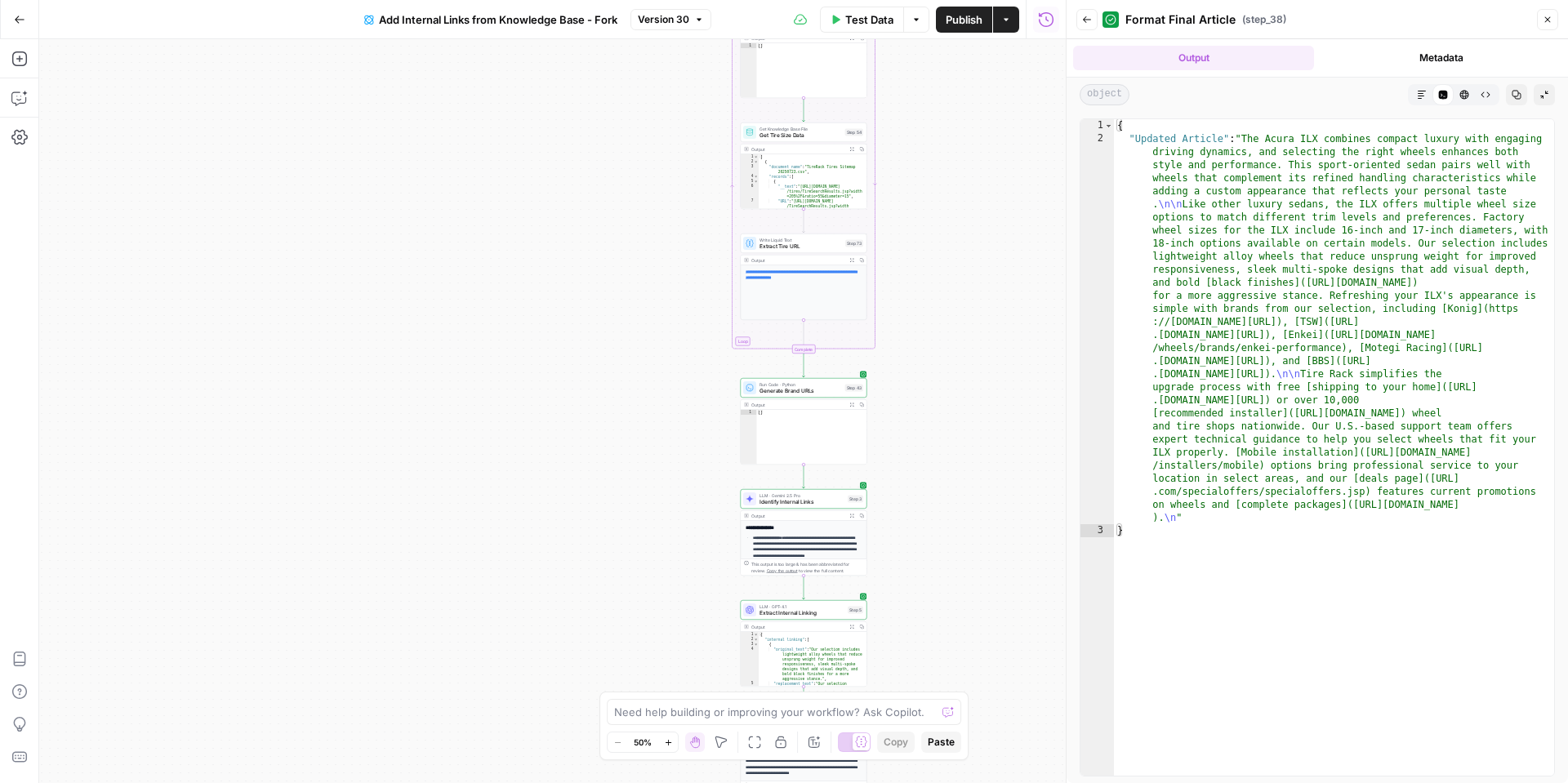
click at [1429, 96] on button "Markdown" at bounding box center [1421, 95] width 21 height 21
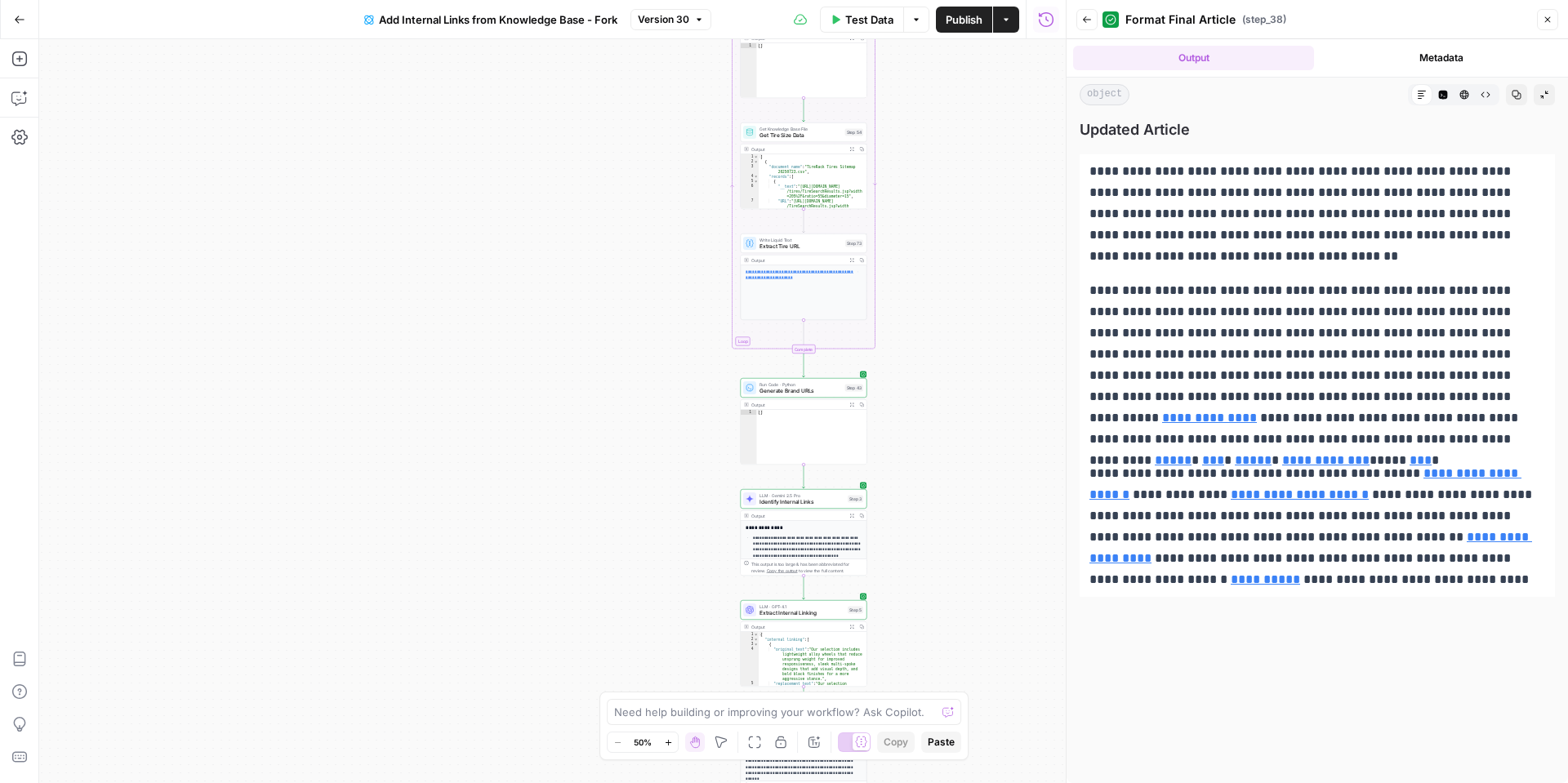
click at [1471, 95] on button "HTML Viewer" at bounding box center [1464, 95] width 21 height 21
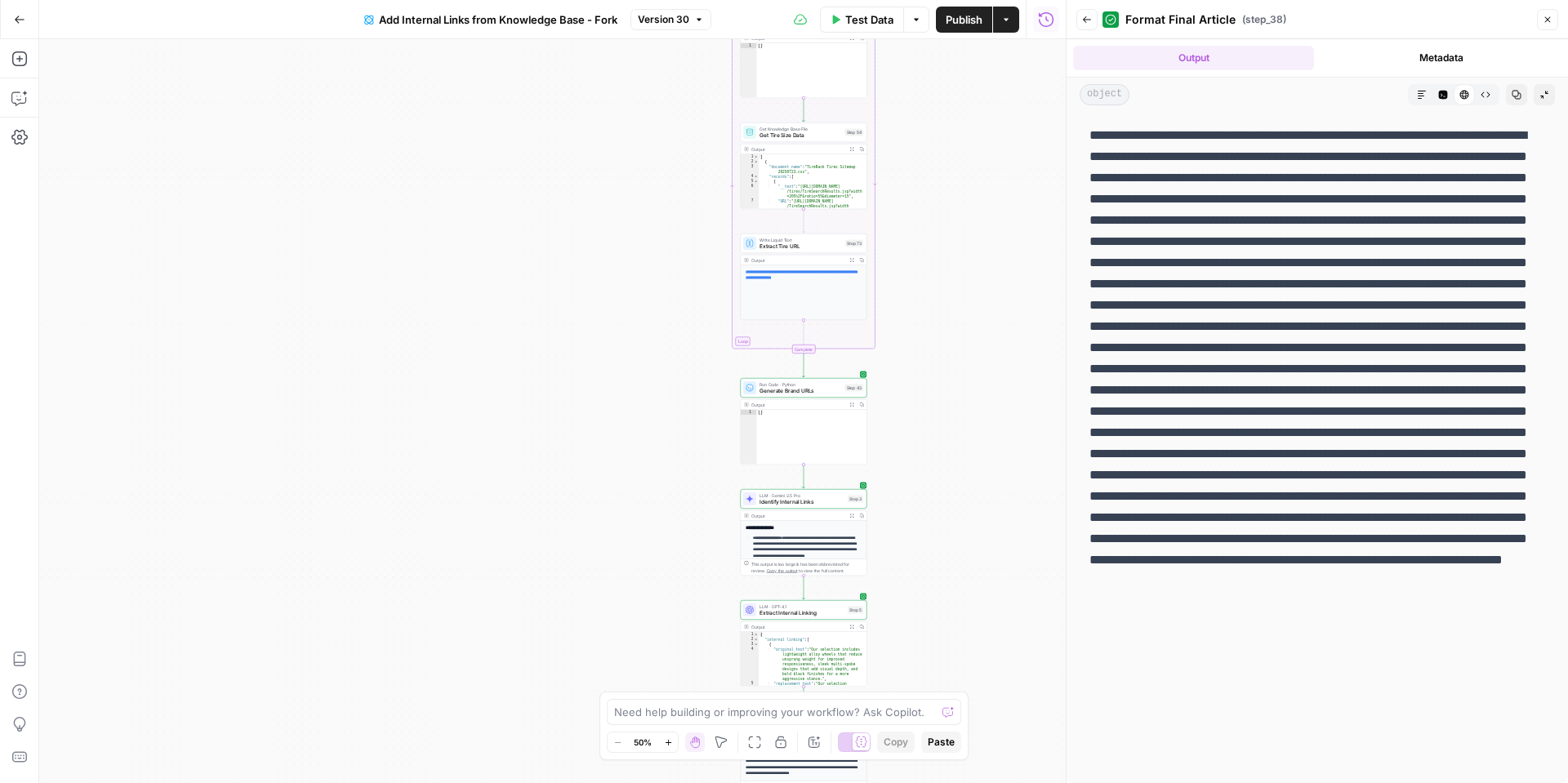
click at [1425, 95] on icon "button" at bounding box center [1421, 95] width 10 height 10
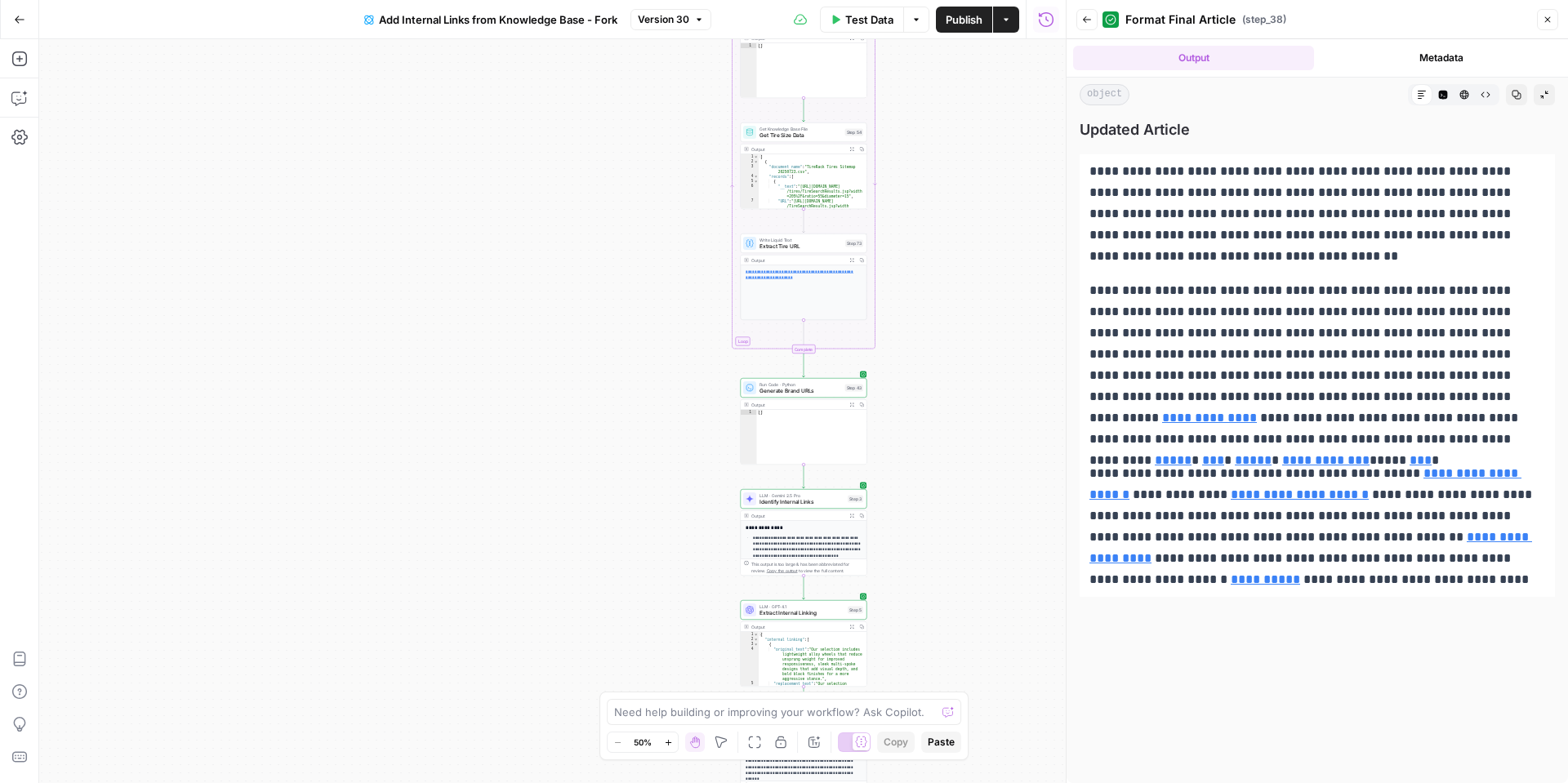
drag, startPoint x: 1083, startPoint y: 159, endPoint x: 1549, endPoint y: 592, distance: 636.1
click at [1549, 21] on icon "button" at bounding box center [1548, 19] width 5 height 5
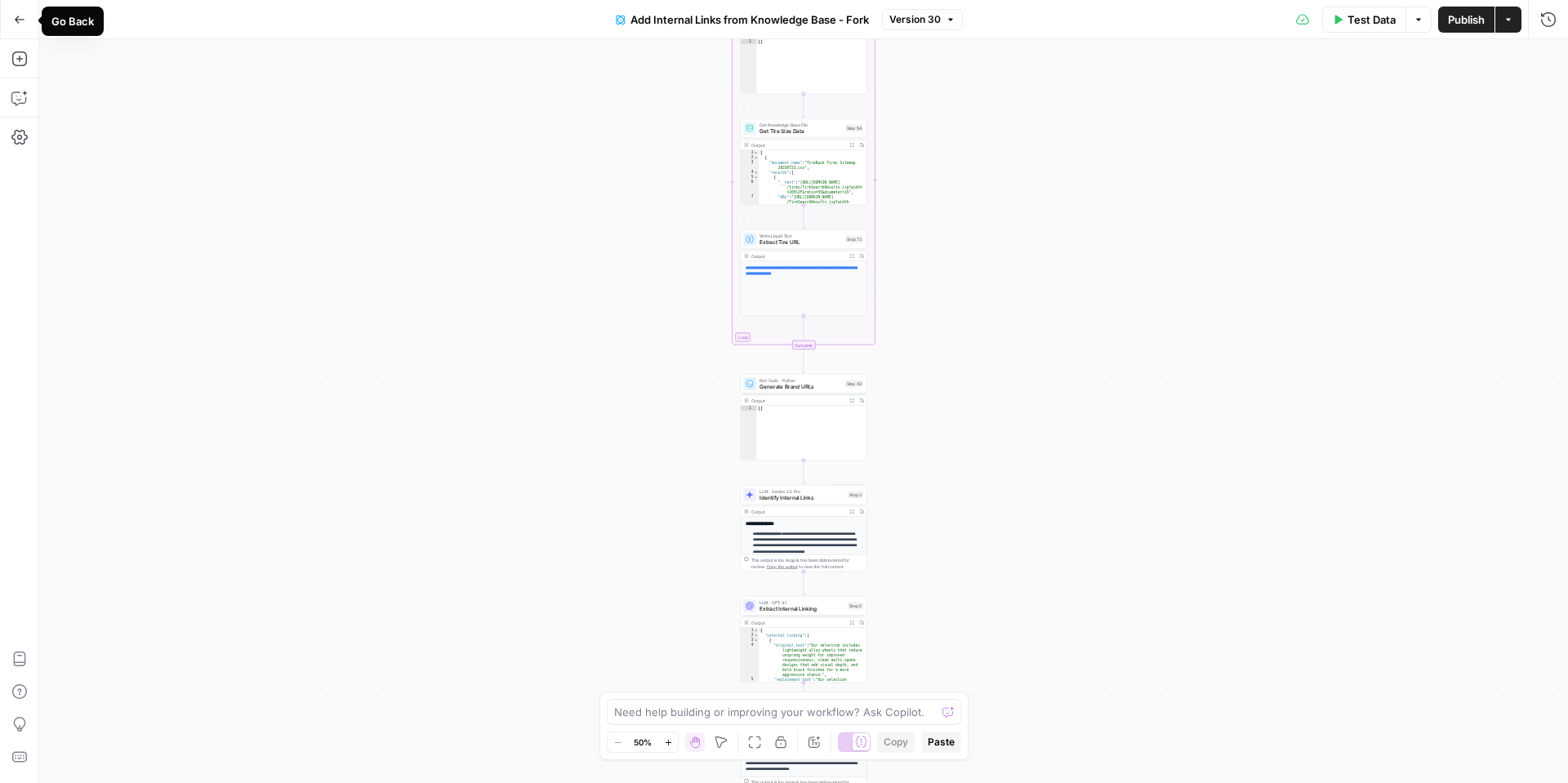
click at [15, 23] on icon "button" at bounding box center [19, 19] width 11 height 11
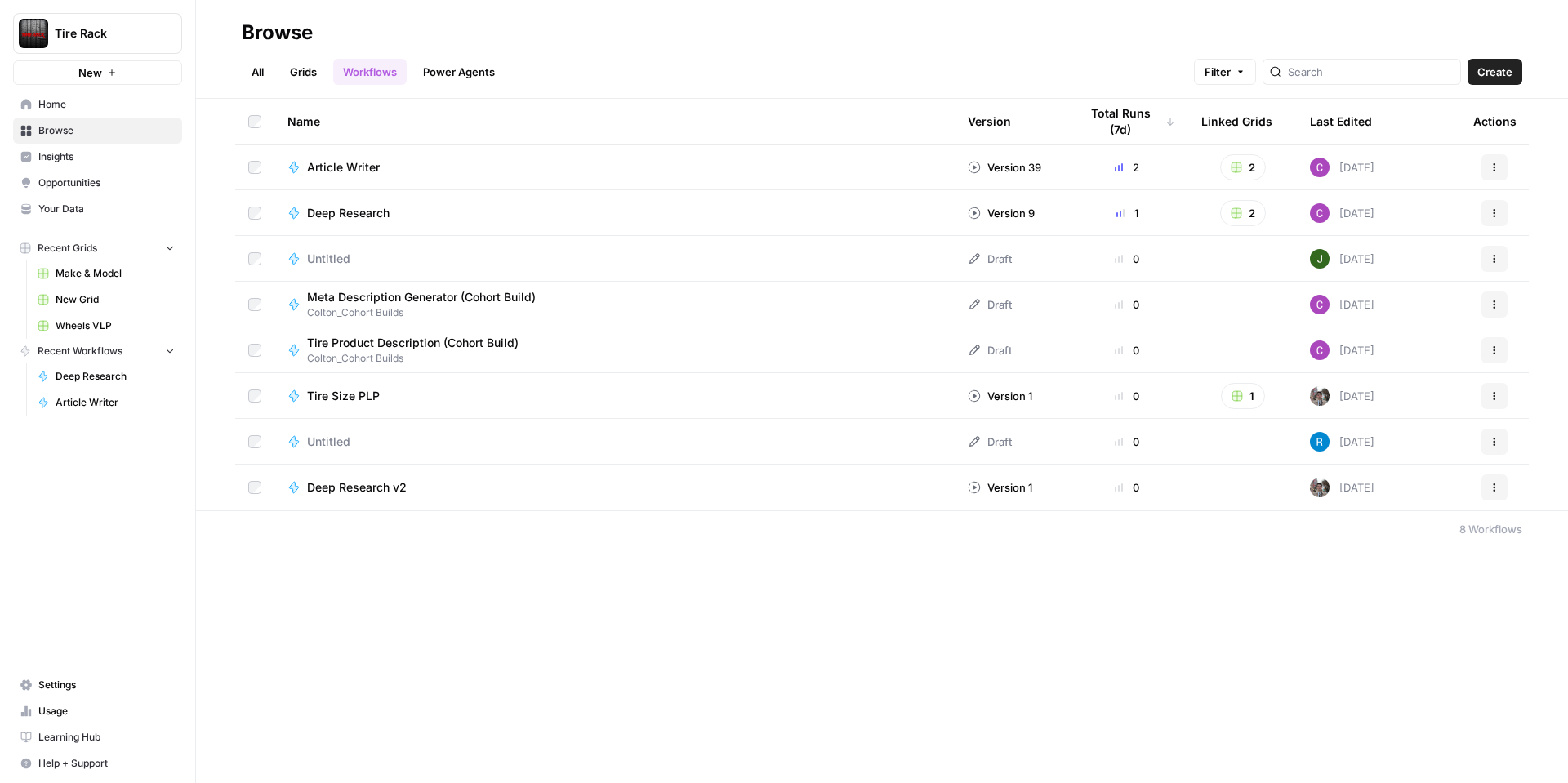
click at [111, 302] on span "New Grid" at bounding box center [115, 300] width 119 height 15
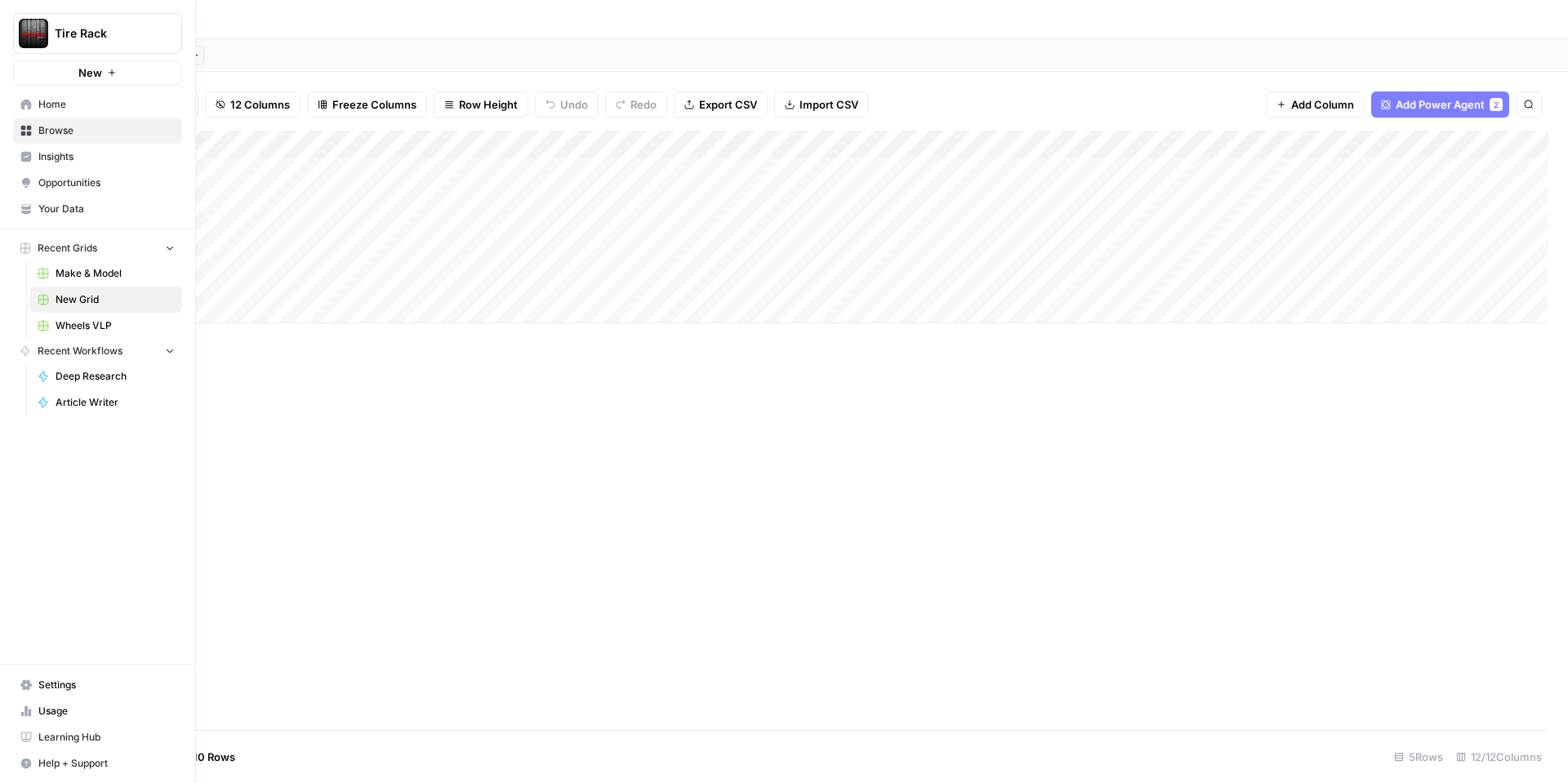
click at [115, 326] on span "Wheels VLP" at bounding box center [115, 326] width 119 height 15
